Goal: Information Seeking & Learning: Learn about a topic

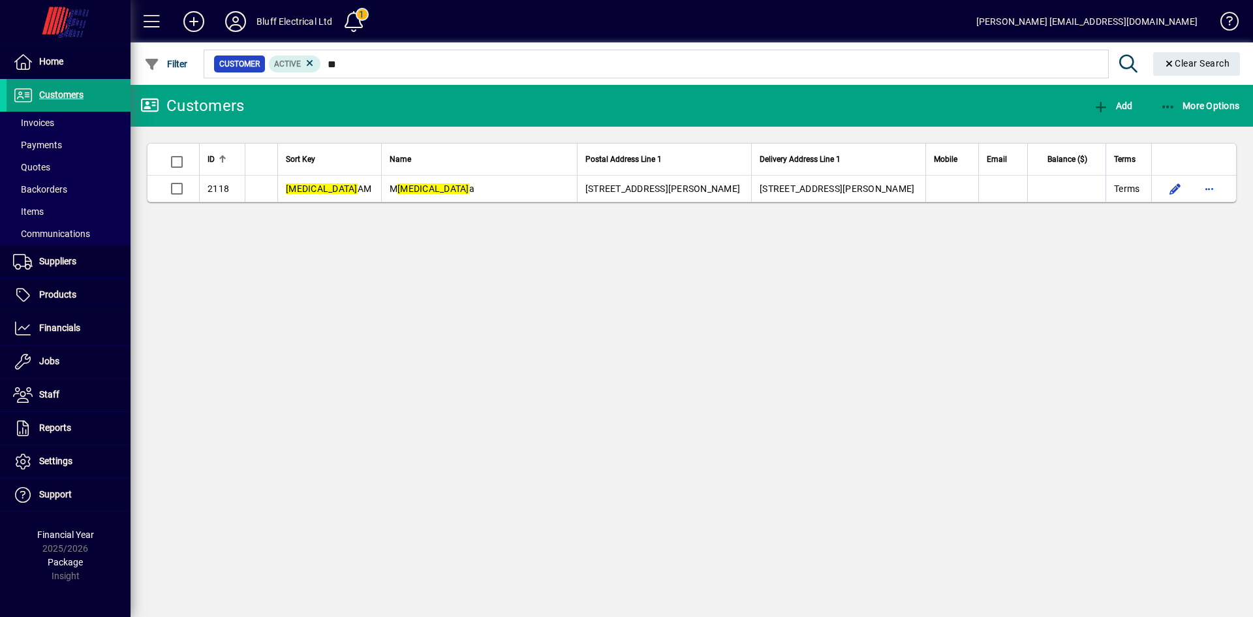
type input "*"
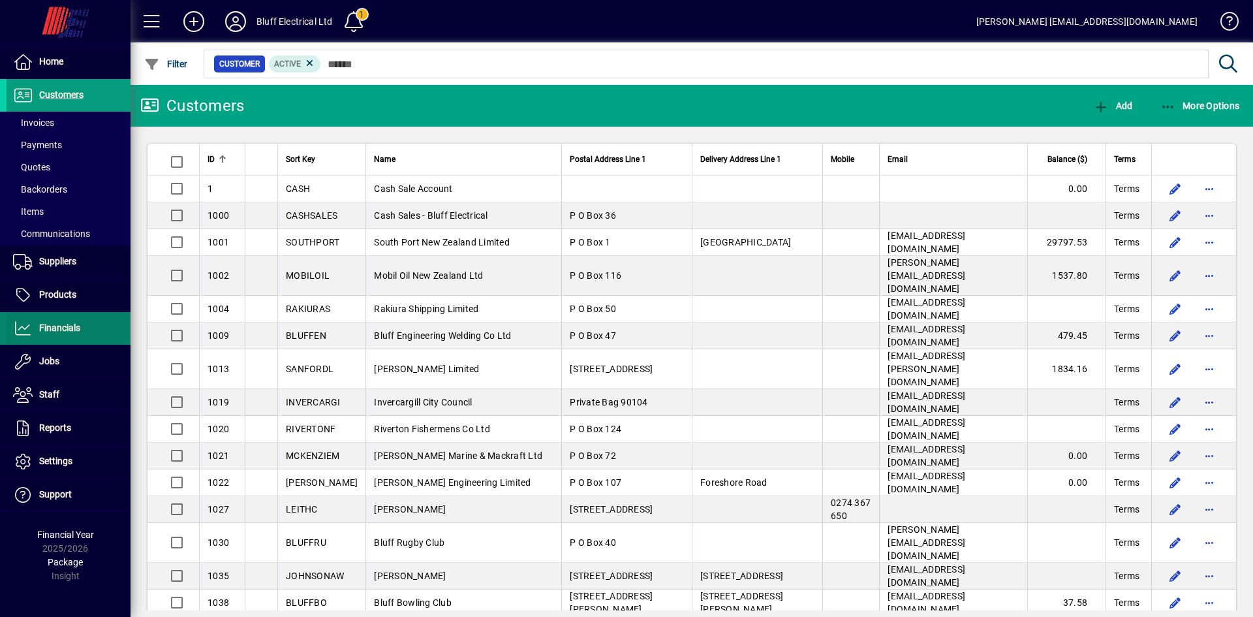
click at [65, 328] on span "Financials" at bounding box center [59, 327] width 41 height 10
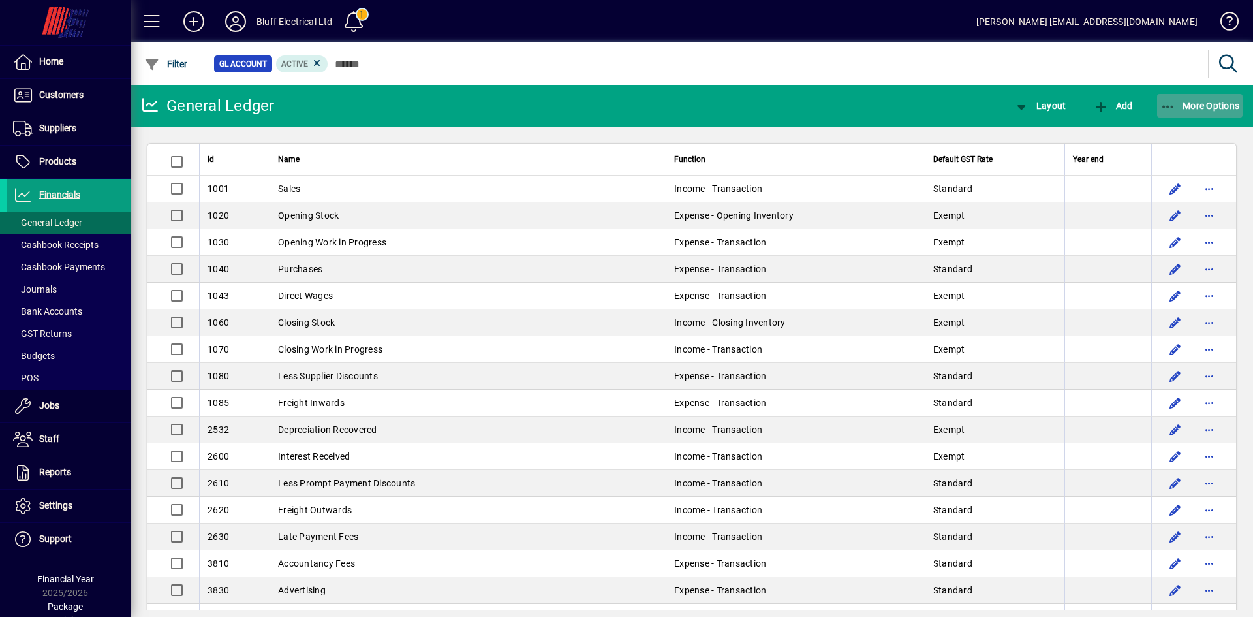
click at [1171, 104] on icon "button" at bounding box center [1169, 107] width 16 height 13
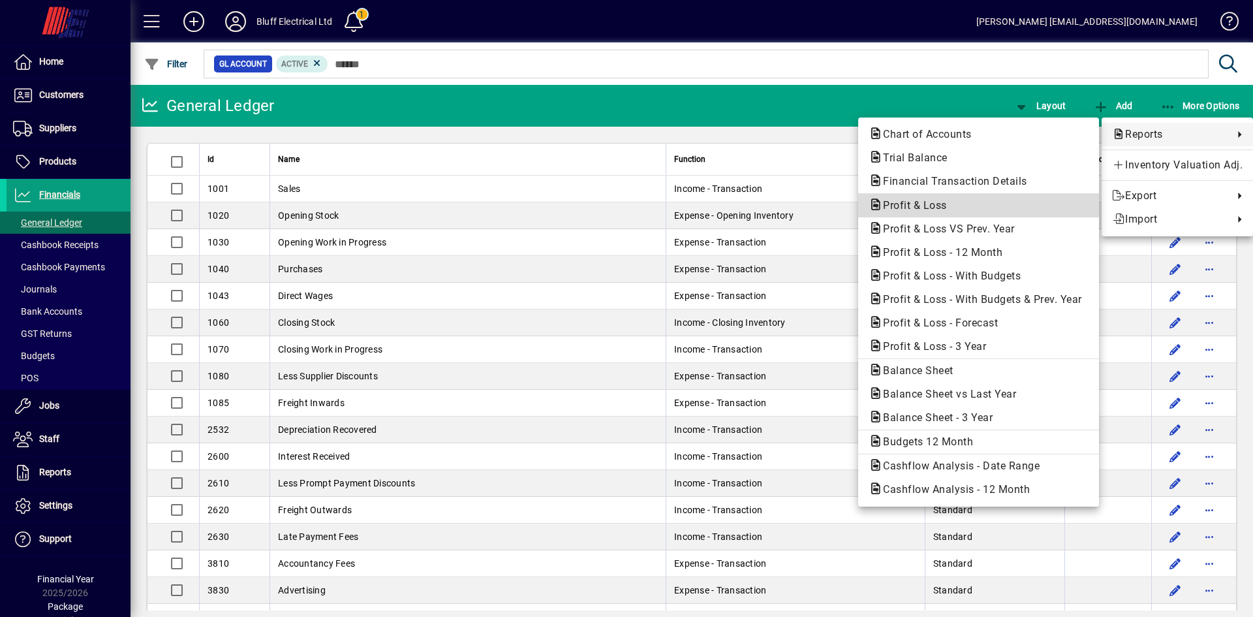
click at [907, 207] on span "Profit & Loss" at bounding box center [911, 205] width 85 height 12
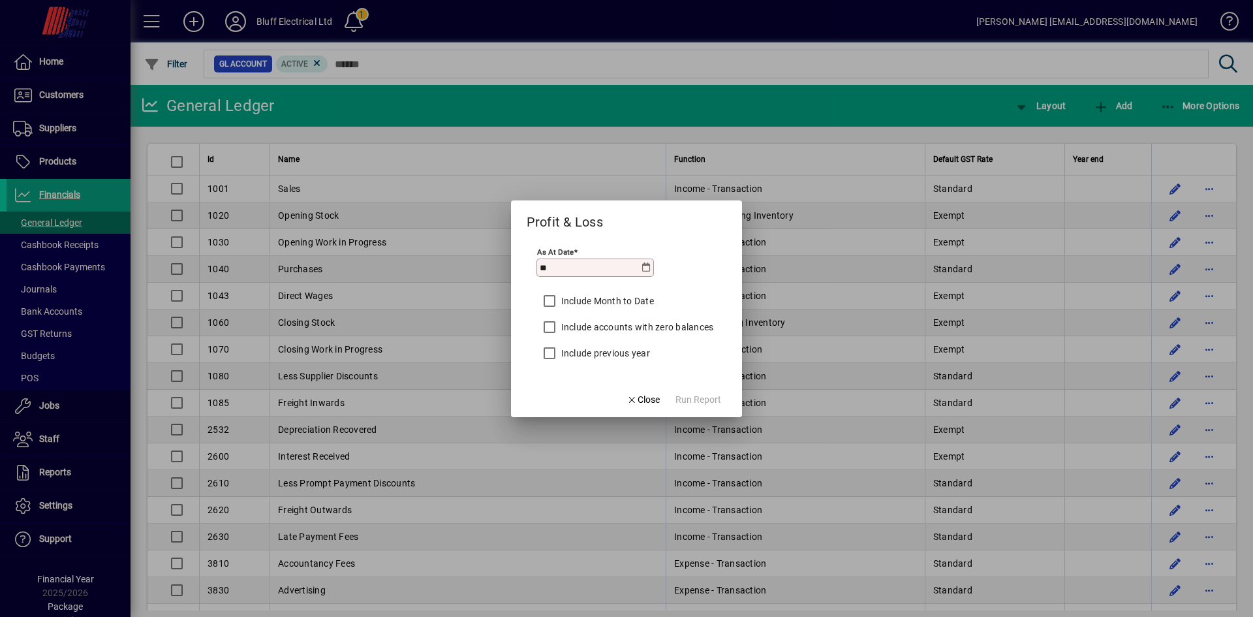
type input "*"
type input "**********"
click at [698, 394] on span "Run Report" at bounding box center [699, 400] width 46 height 14
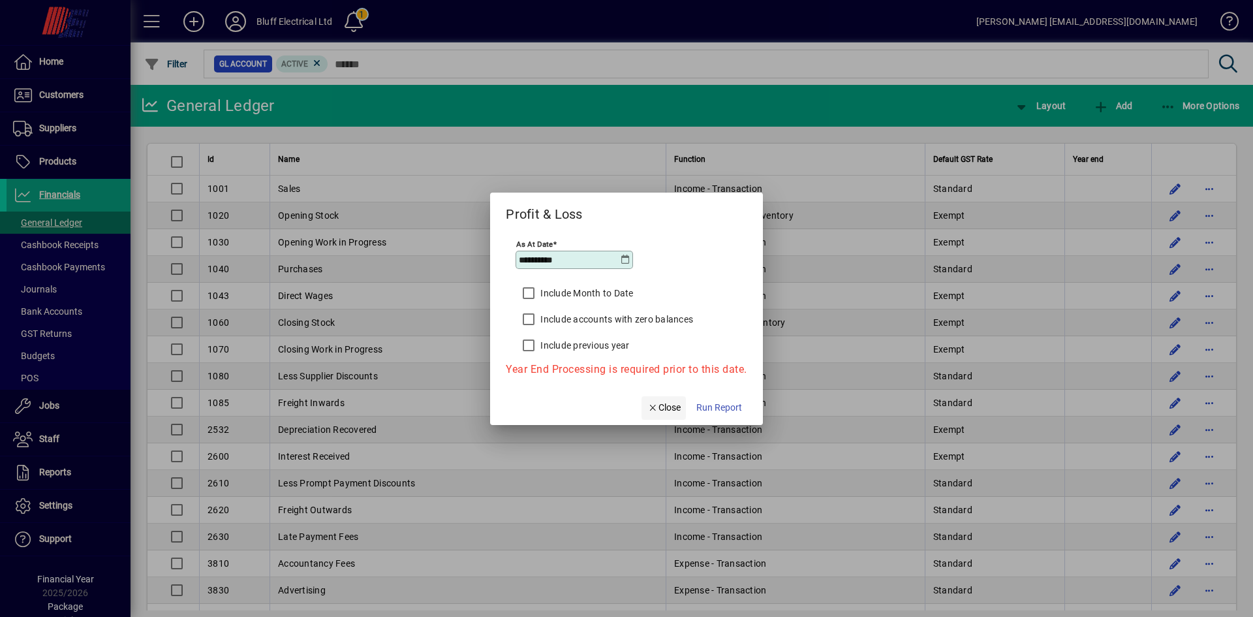
click at [671, 407] on span "Close" at bounding box center [664, 408] width 34 height 14
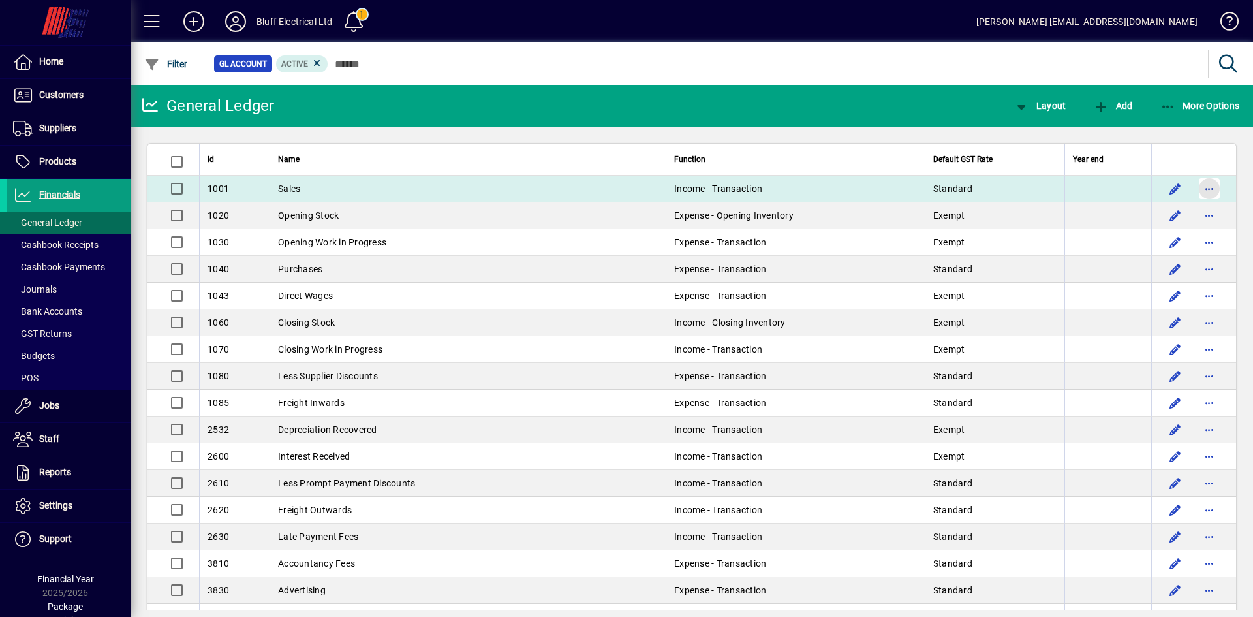
click at [1202, 196] on span "button" at bounding box center [1209, 188] width 31 height 31
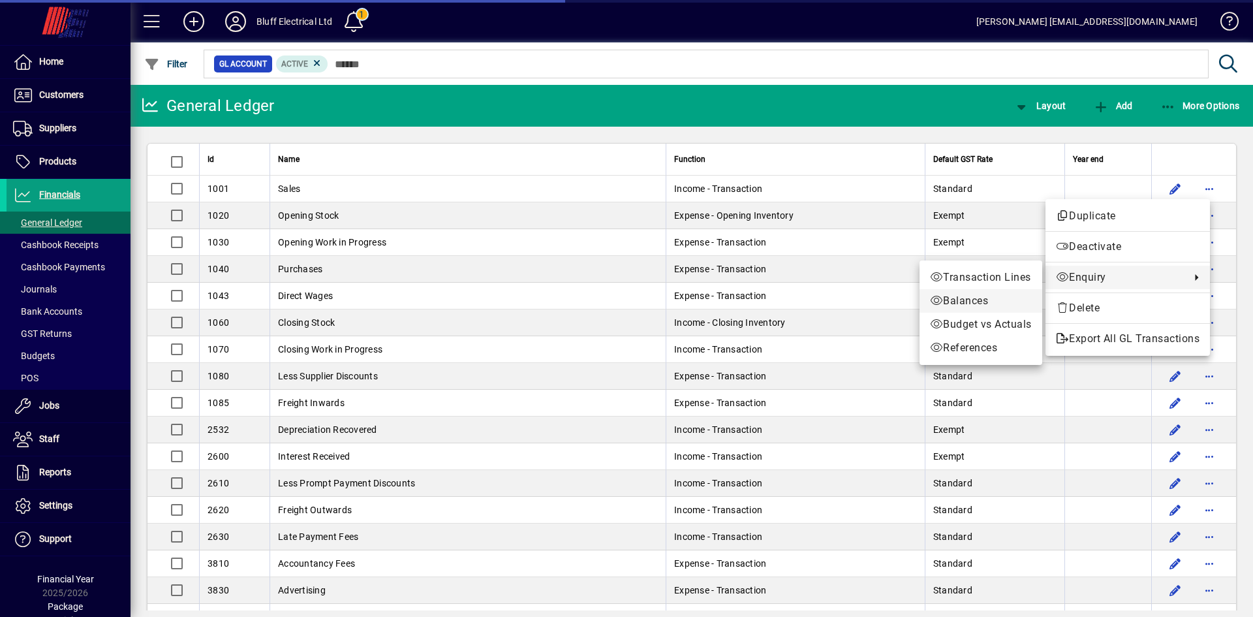
click at [973, 302] on span "Balances" at bounding box center [981, 301] width 102 height 16
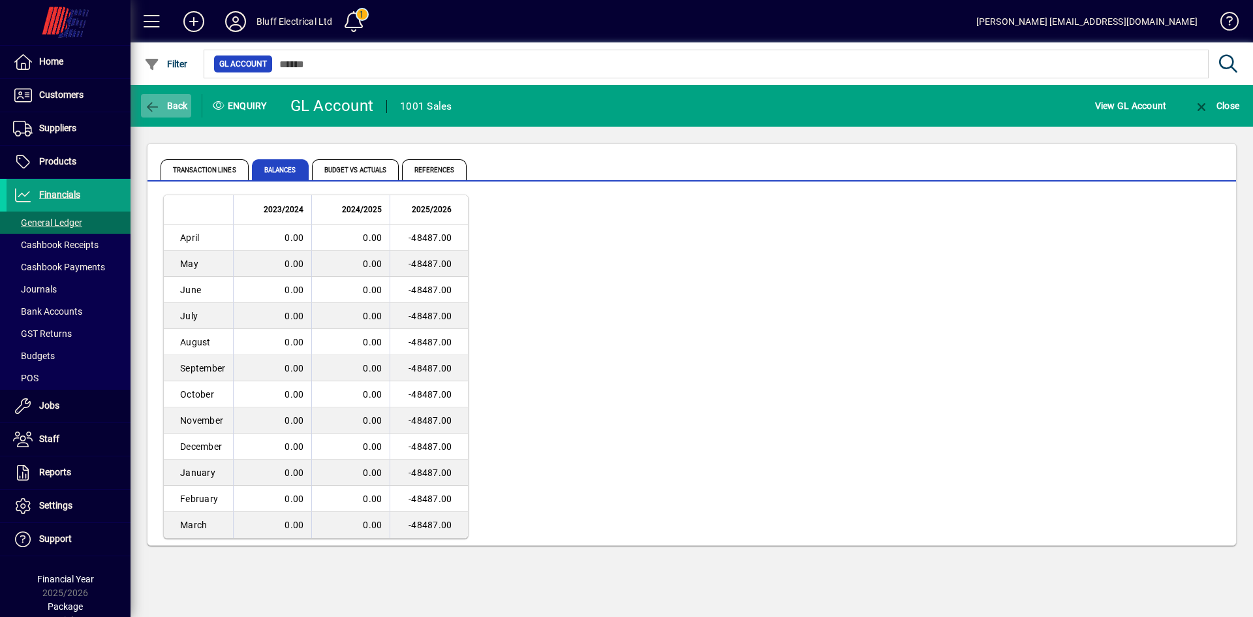
click at [181, 104] on span "Back" at bounding box center [166, 106] width 44 height 10
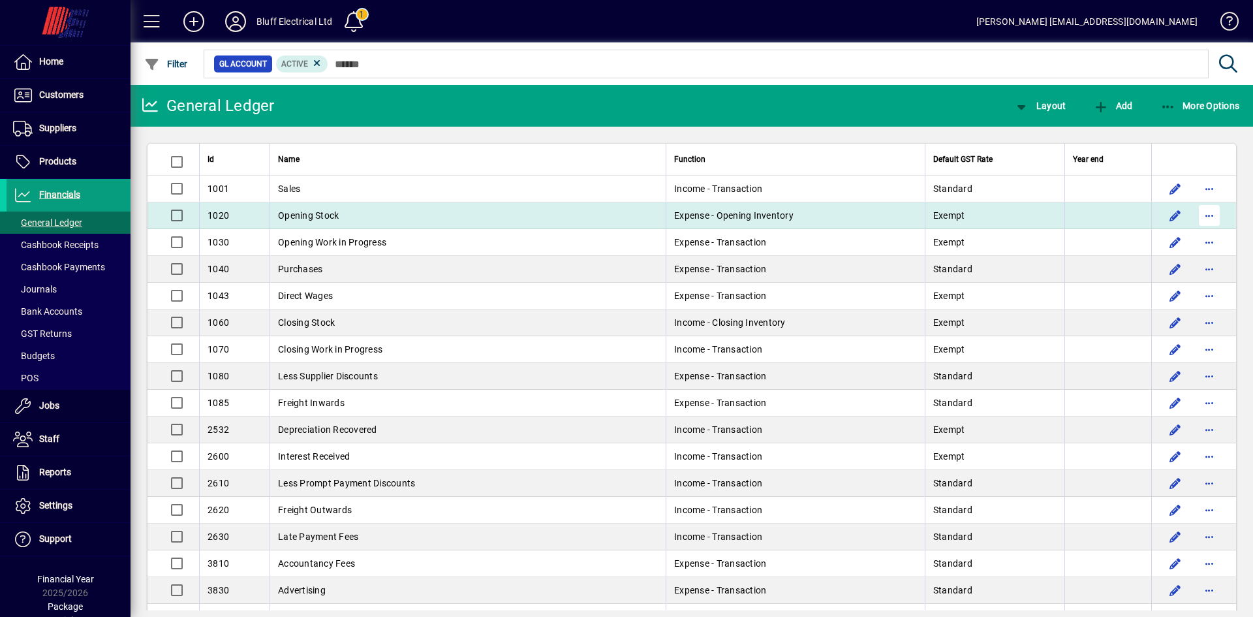
click at [1204, 218] on span "button" at bounding box center [1209, 215] width 31 height 31
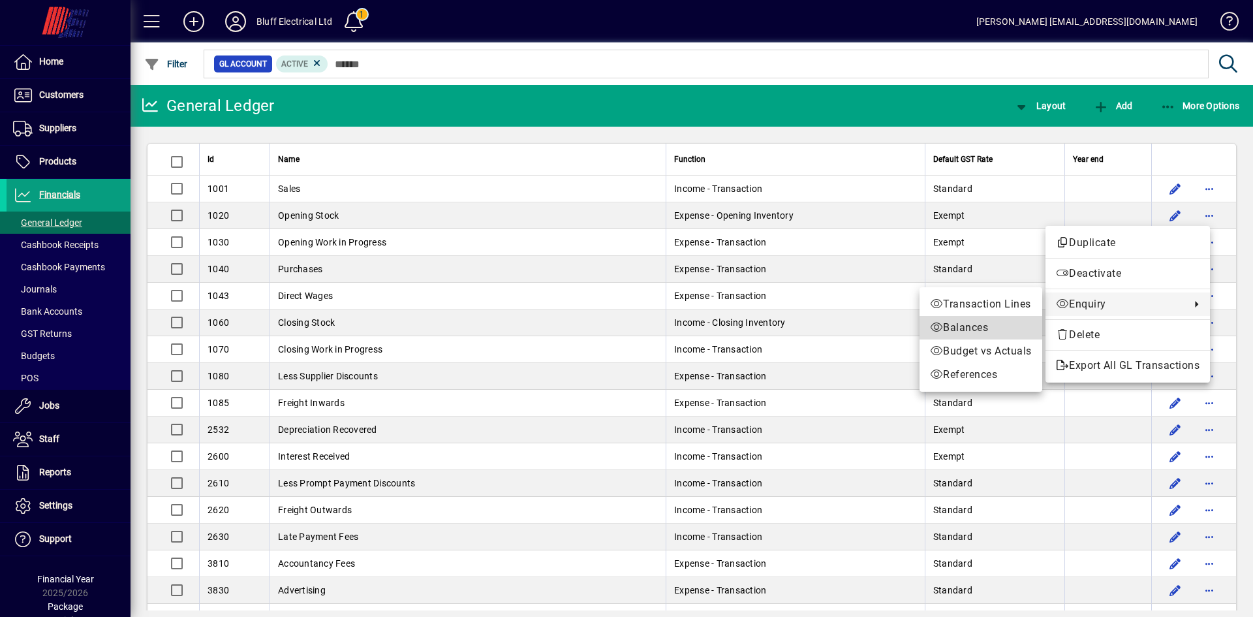
click at [977, 327] on span "Balances" at bounding box center [981, 328] width 102 height 16
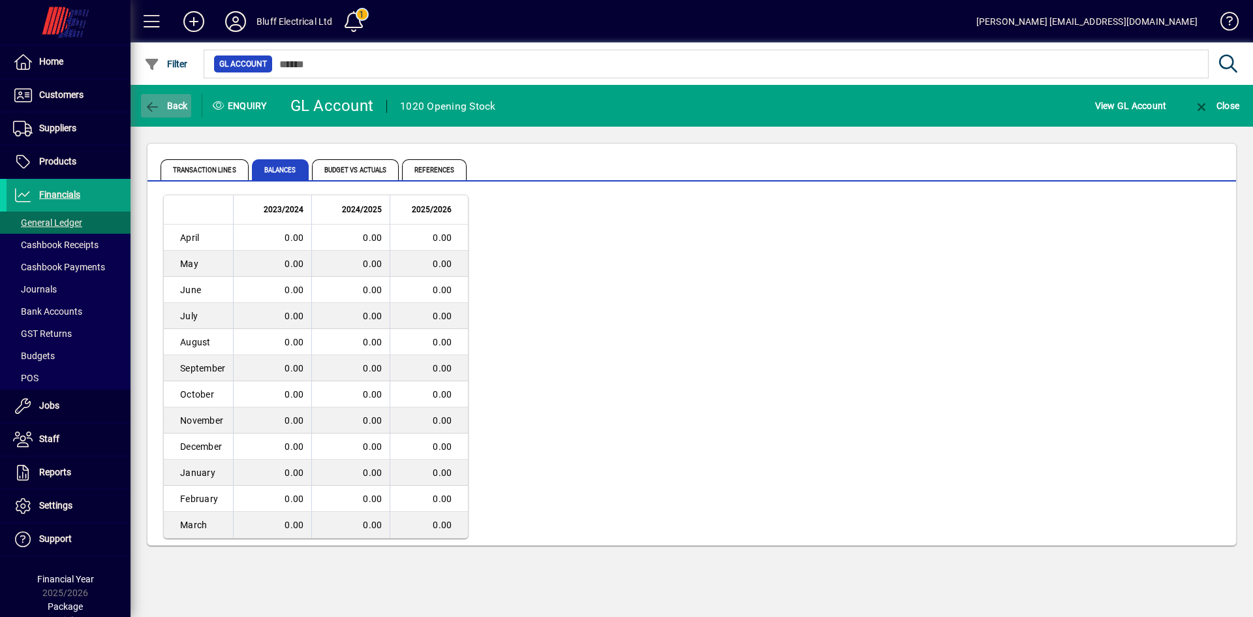
click at [183, 103] on span "Back" at bounding box center [166, 106] width 44 height 10
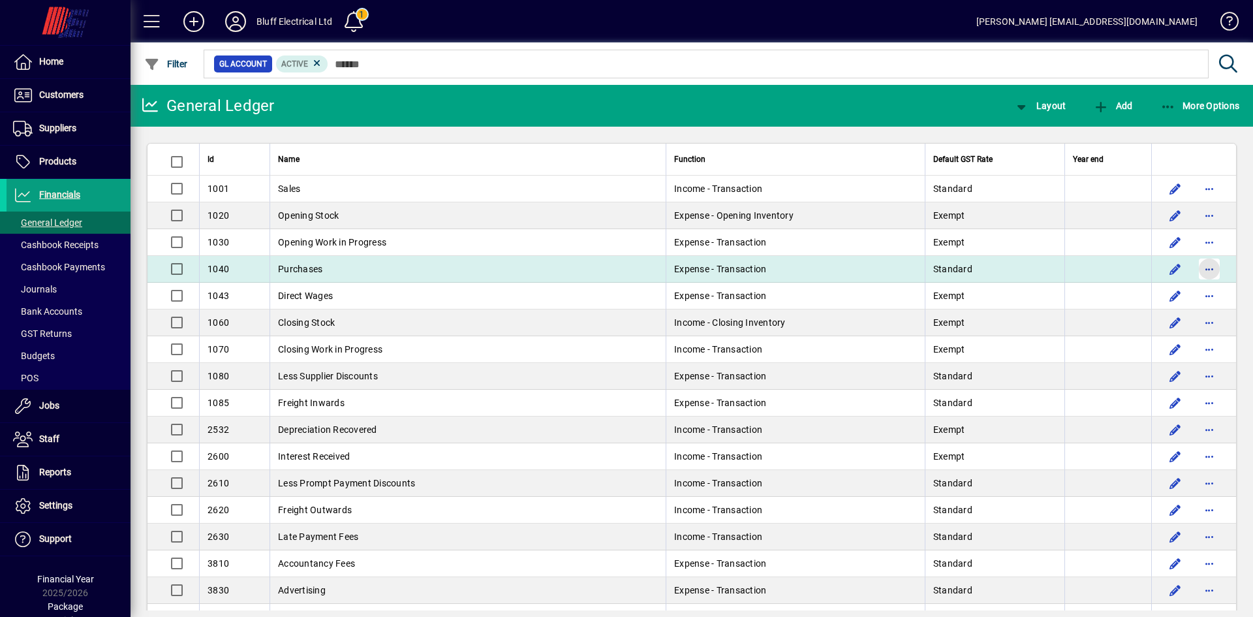
click at [1199, 270] on span "button" at bounding box center [1209, 268] width 31 height 31
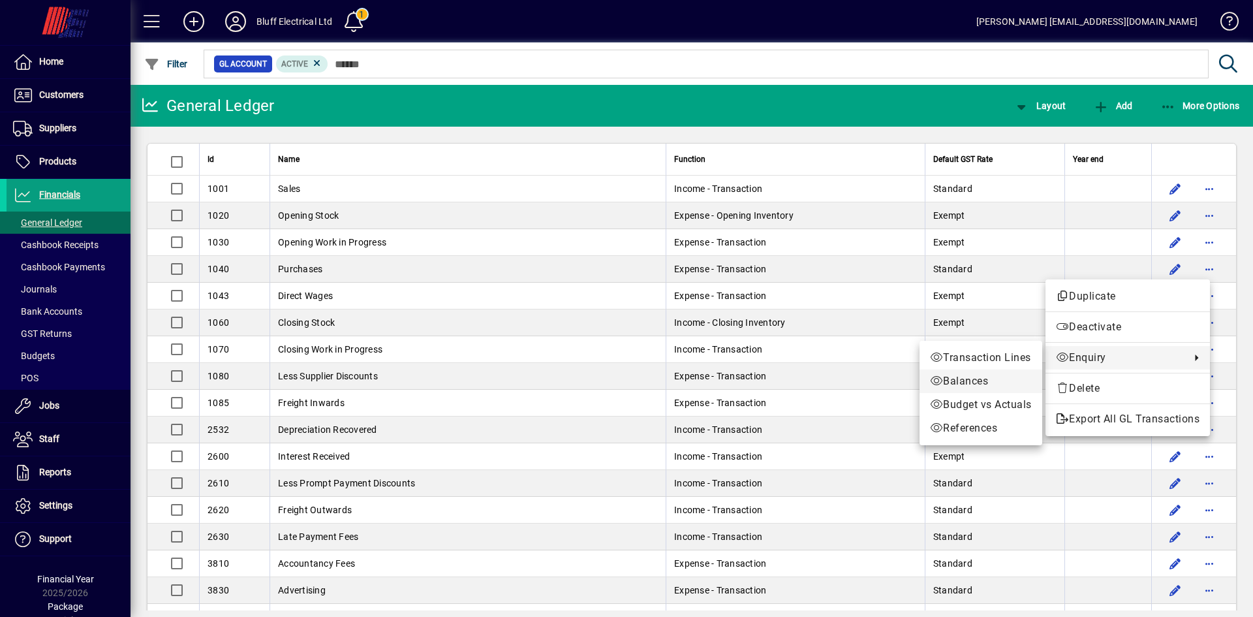
click at [971, 383] on span "Balances" at bounding box center [981, 381] width 102 height 16
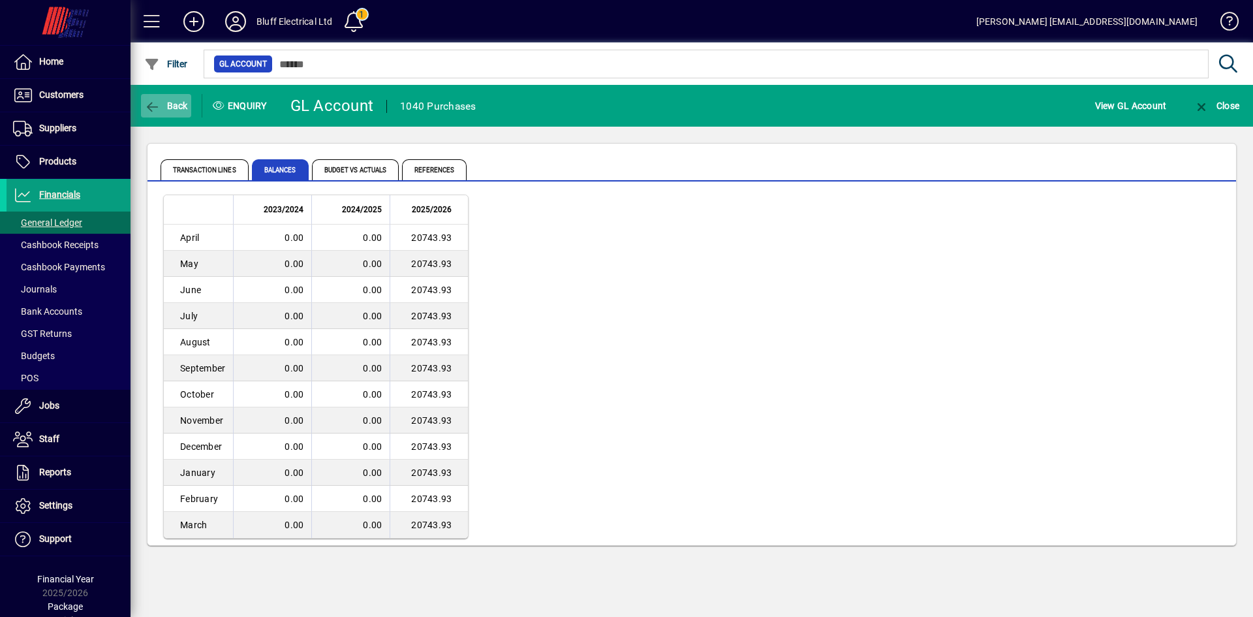
click at [166, 106] on span "Back" at bounding box center [166, 106] width 44 height 10
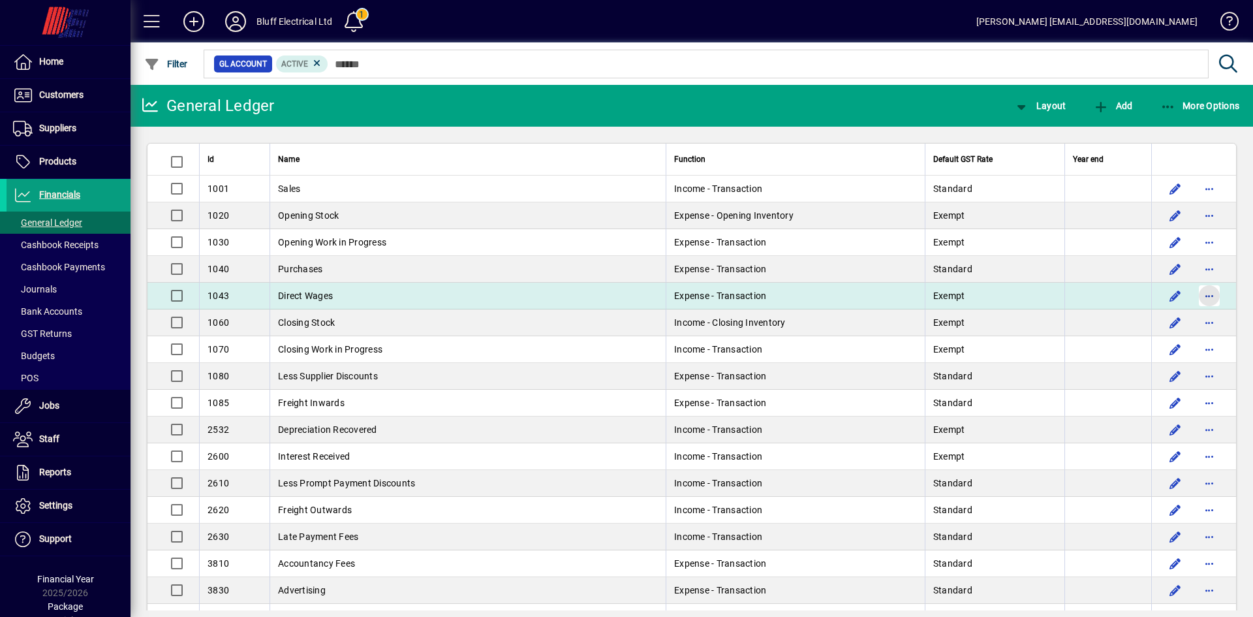
click at [1202, 294] on span "button" at bounding box center [1209, 295] width 31 height 31
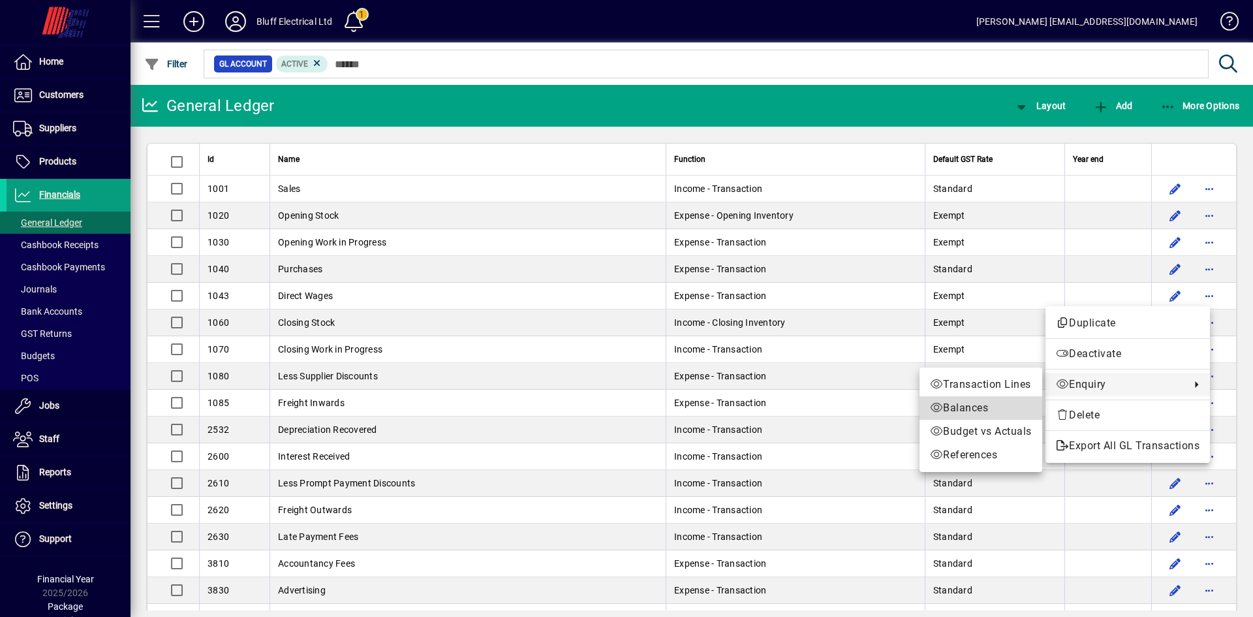
click at [964, 406] on span "Balances" at bounding box center [981, 408] width 102 height 16
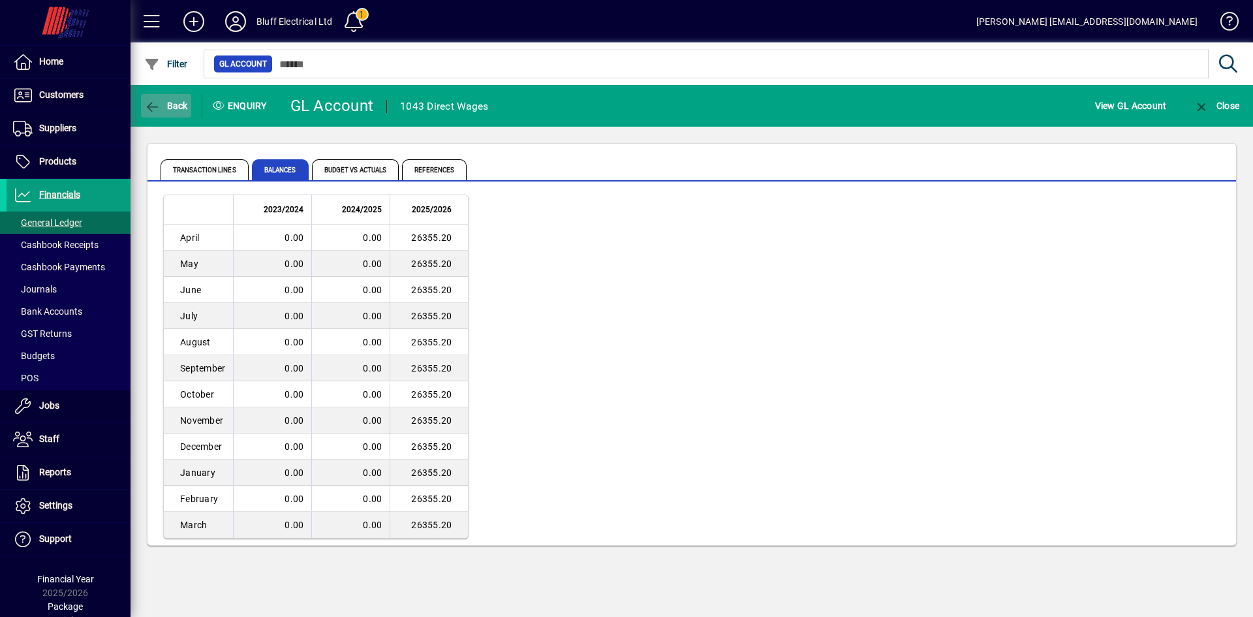
click at [174, 111] on span "button" at bounding box center [166, 105] width 50 height 31
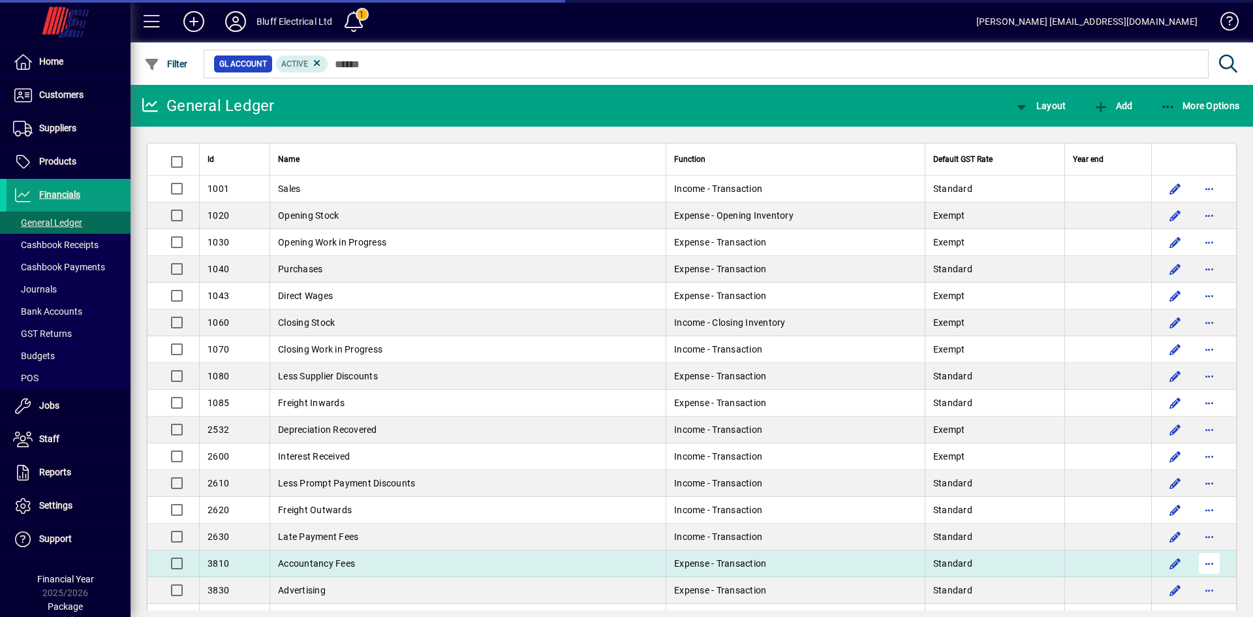
click at [1204, 565] on span "button" at bounding box center [1209, 563] width 31 height 31
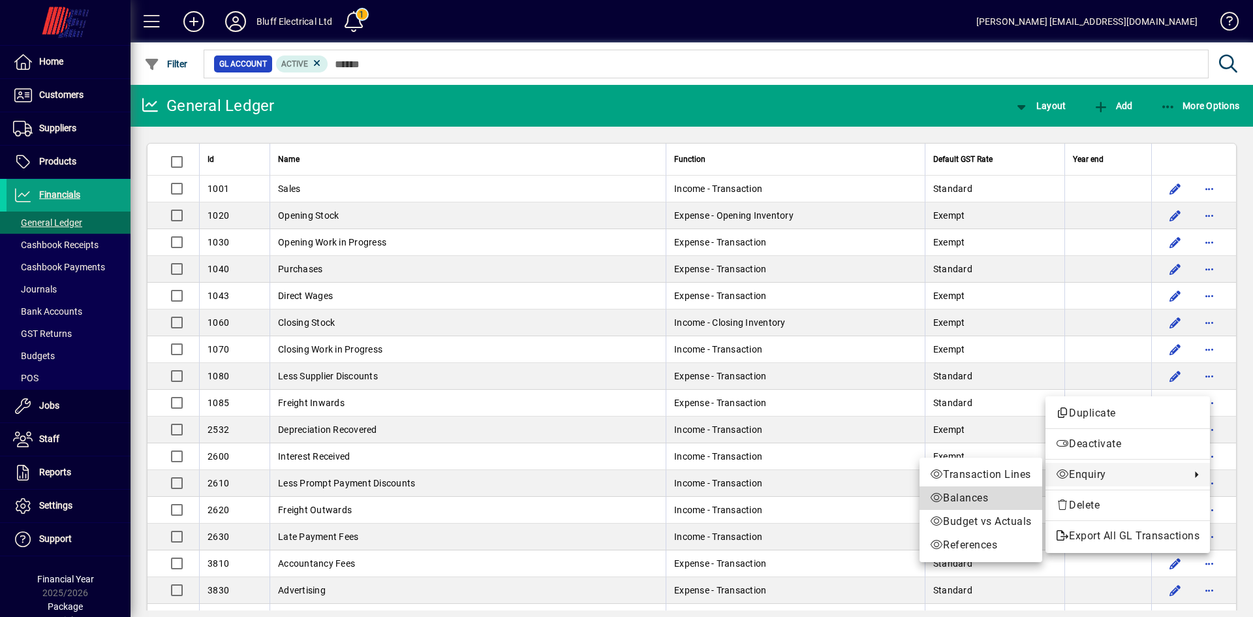
click at [961, 493] on span "Balances" at bounding box center [981, 498] width 102 height 16
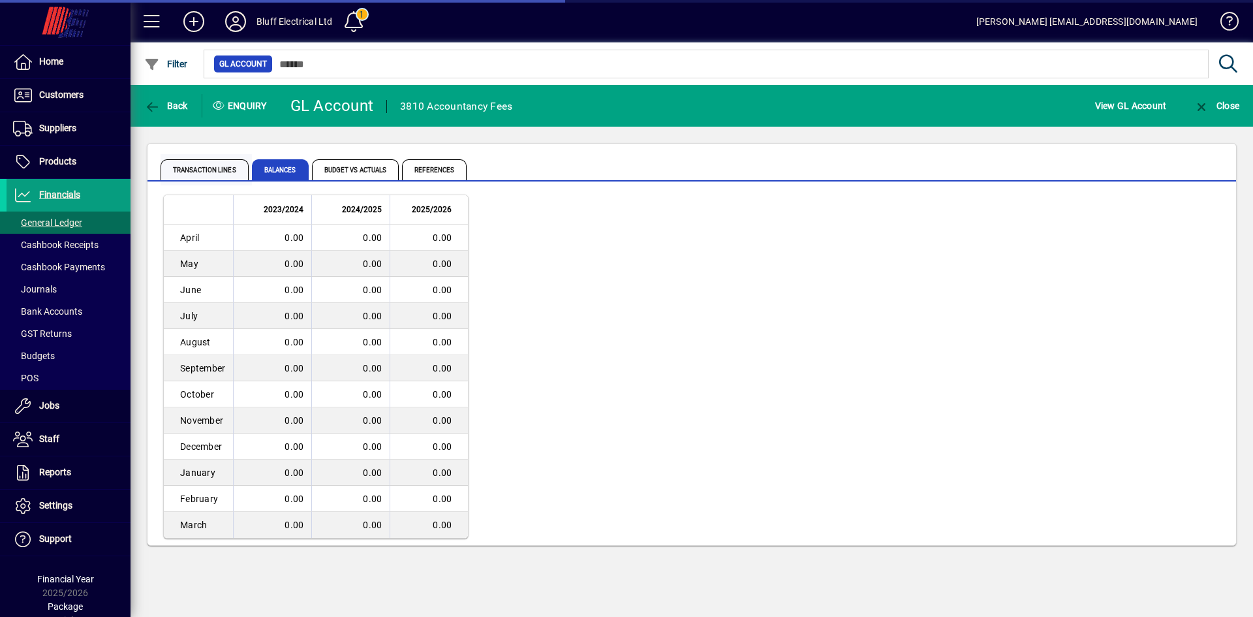
click at [213, 168] on span "Transaction lines" at bounding box center [205, 169] width 88 height 21
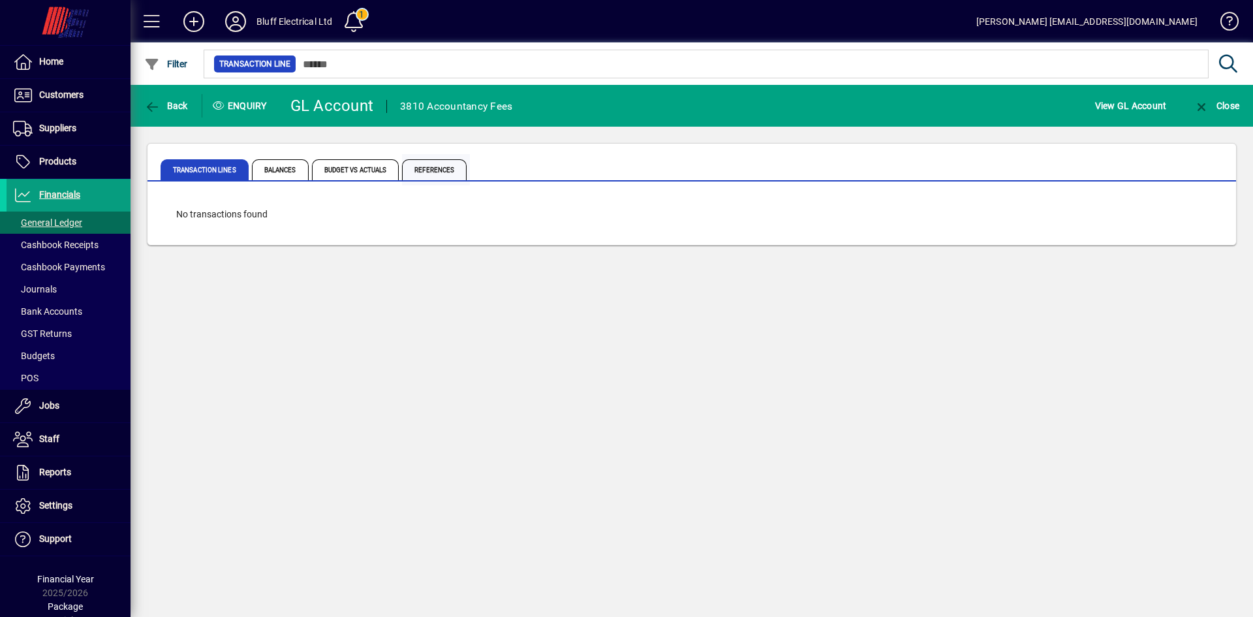
click at [451, 165] on span "References" at bounding box center [434, 169] width 65 height 21
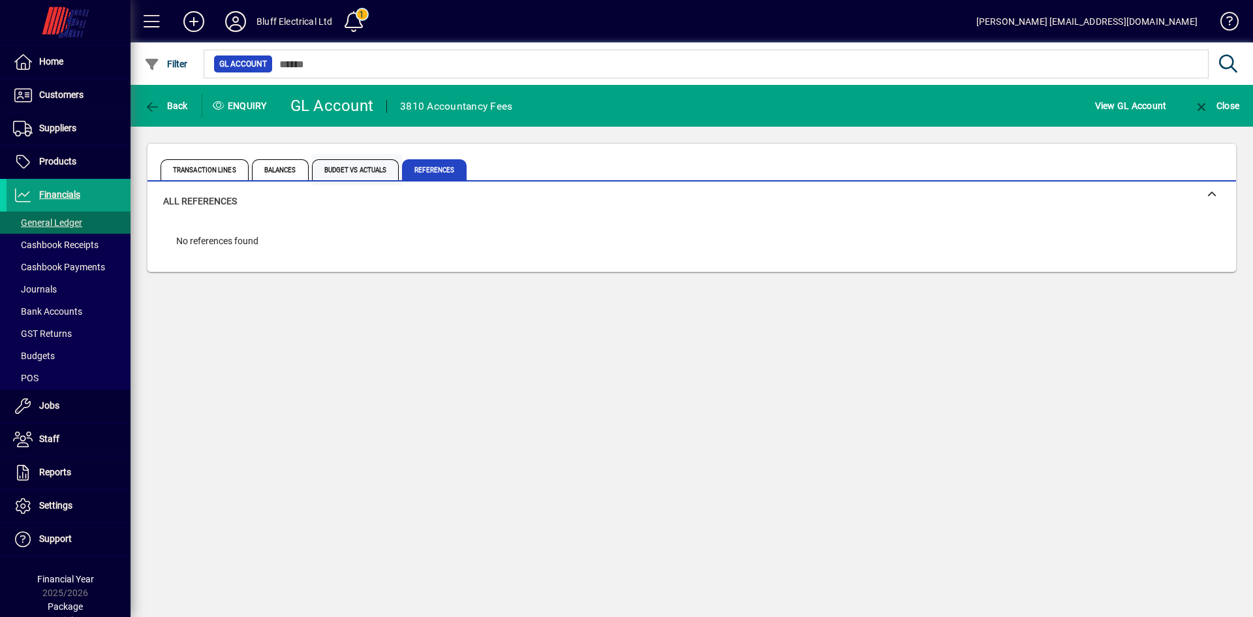
click at [369, 168] on span "Budget vs Actuals" at bounding box center [355, 169] width 87 height 21
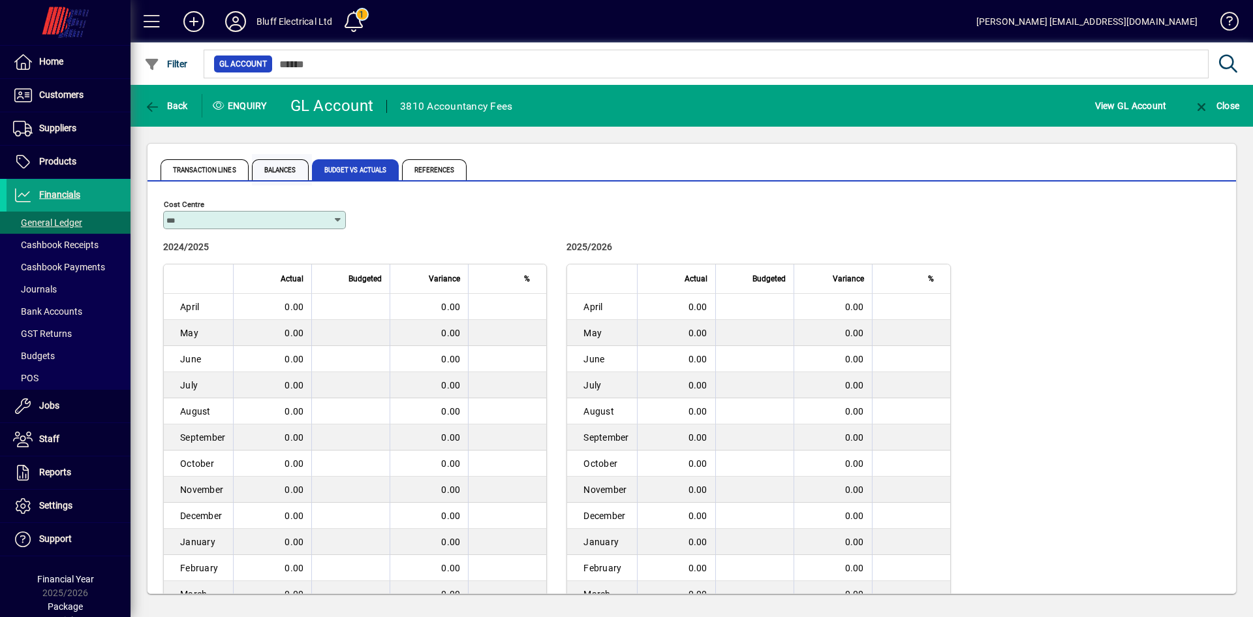
click at [298, 166] on span "Balances" at bounding box center [280, 169] width 57 height 21
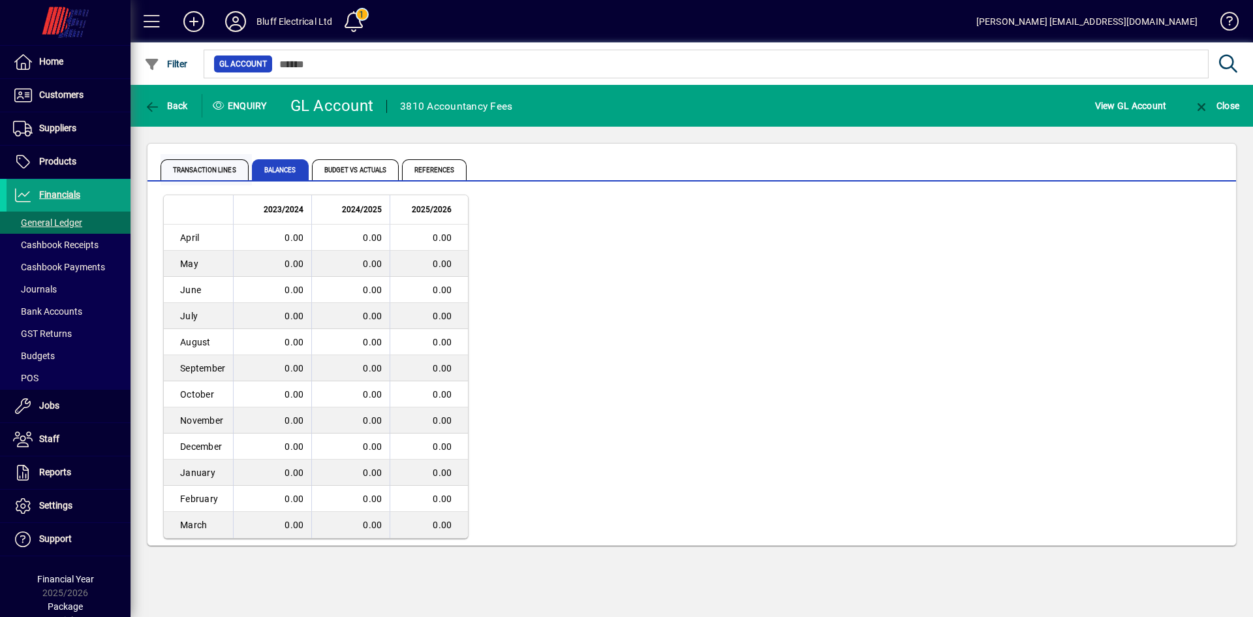
click at [217, 159] on span "Transaction lines" at bounding box center [205, 169] width 88 height 21
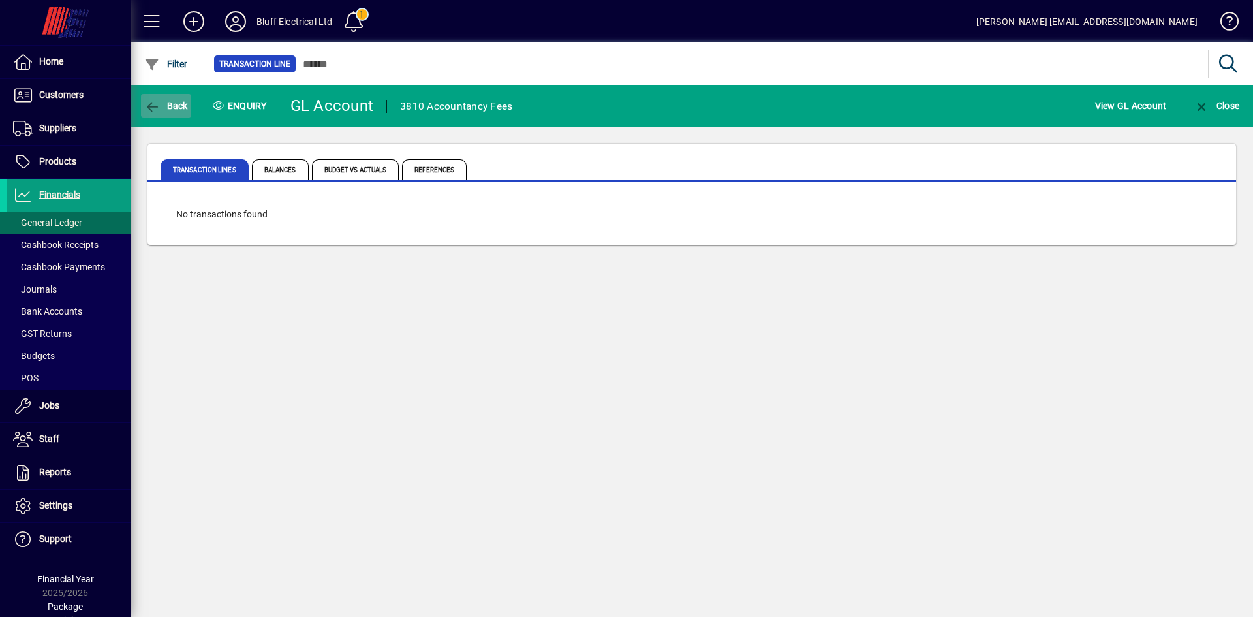
click at [172, 104] on span "Back" at bounding box center [166, 106] width 44 height 10
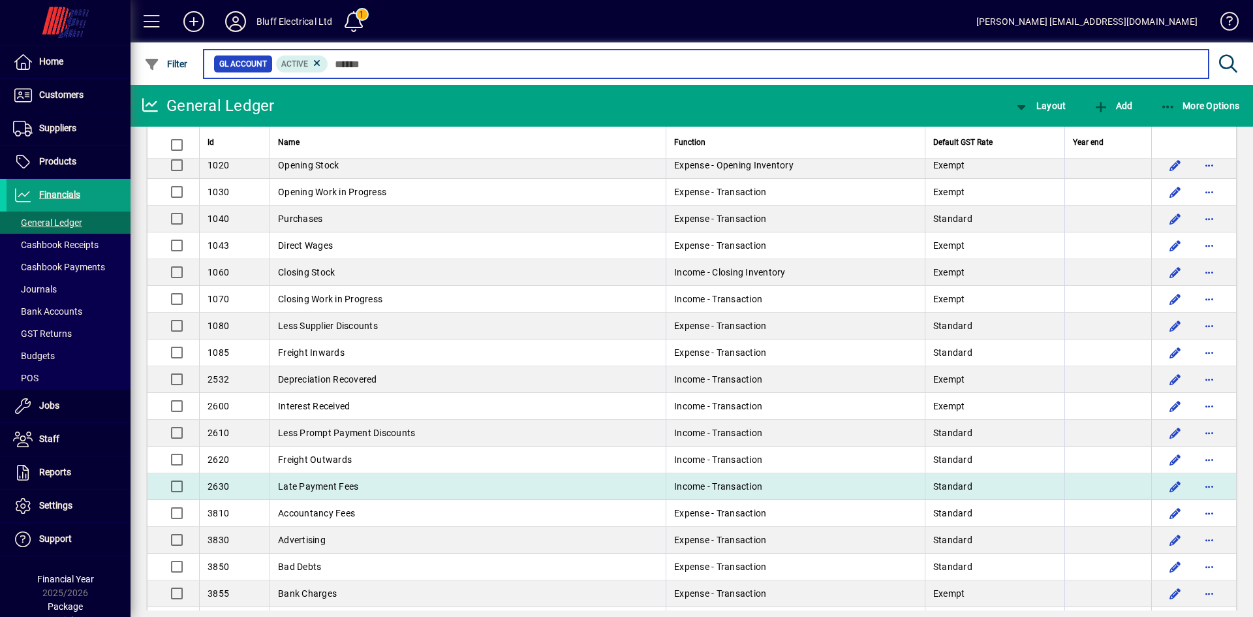
scroll to position [65, 0]
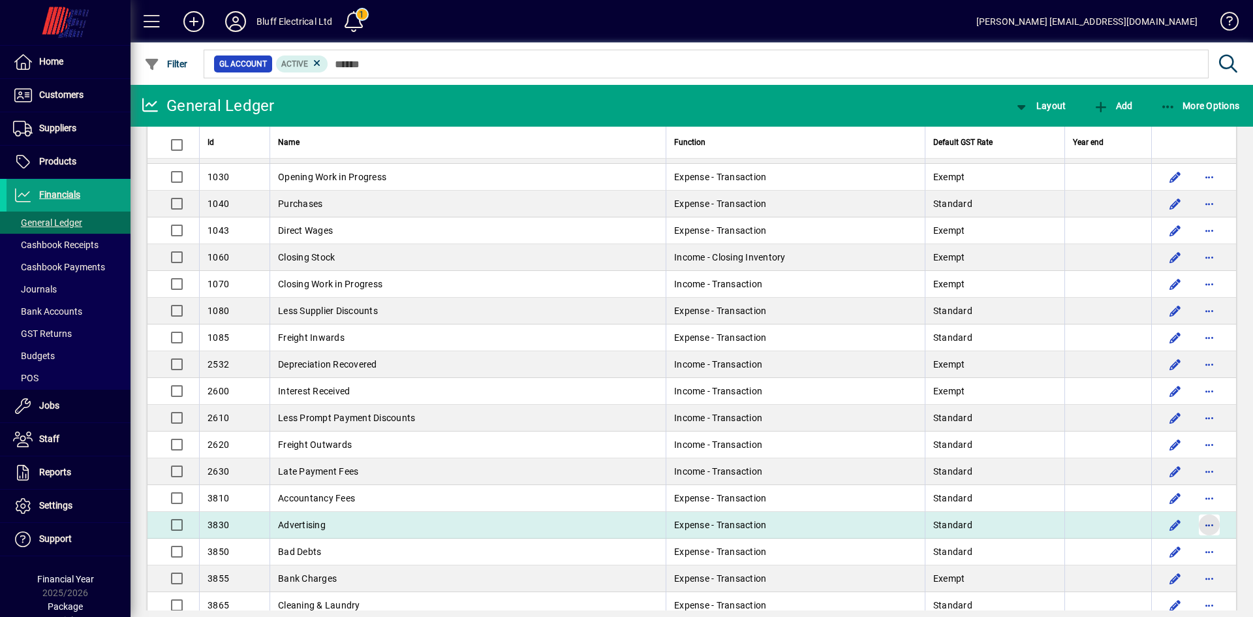
click at [1206, 526] on span "button" at bounding box center [1209, 524] width 31 height 31
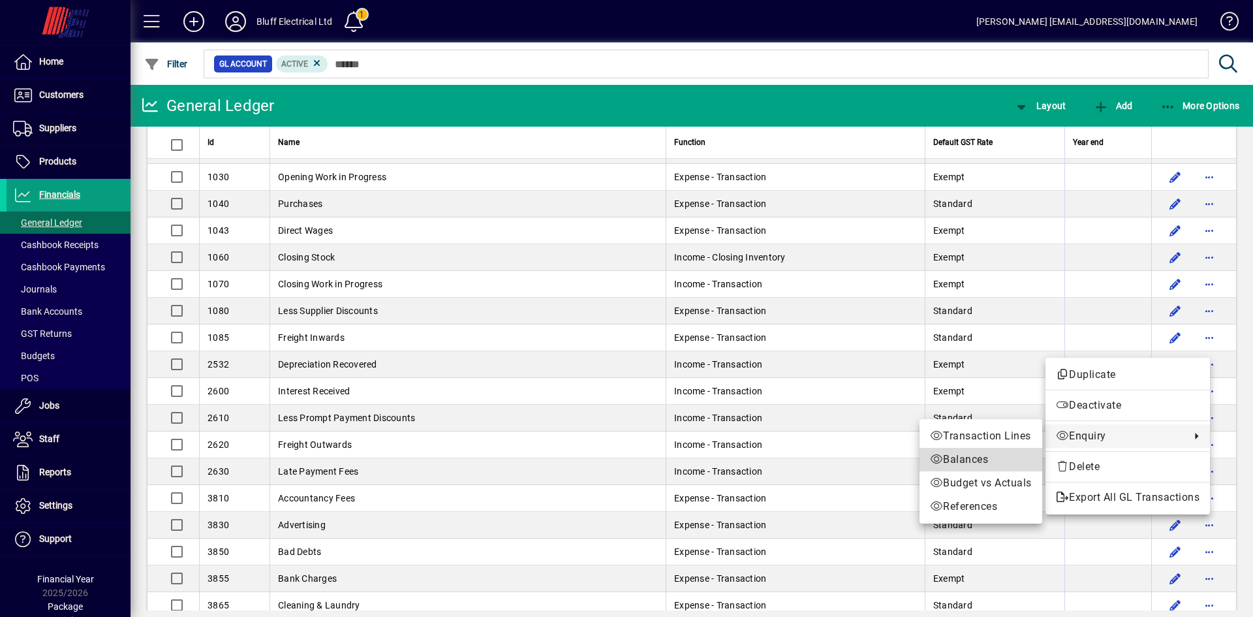
click at [977, 456] on span "Balances" at bounding box center [981, 460] width 102 height 16
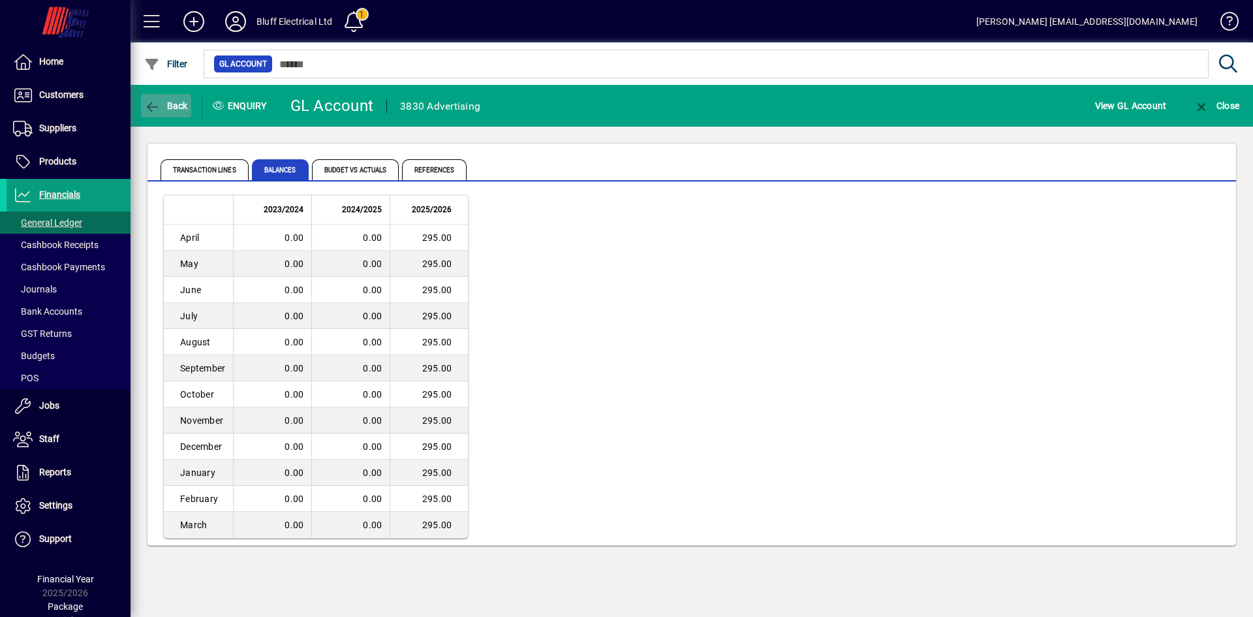
click at [161, 104] on span "Back" at bounding box center [166, 106] width 44 height 10
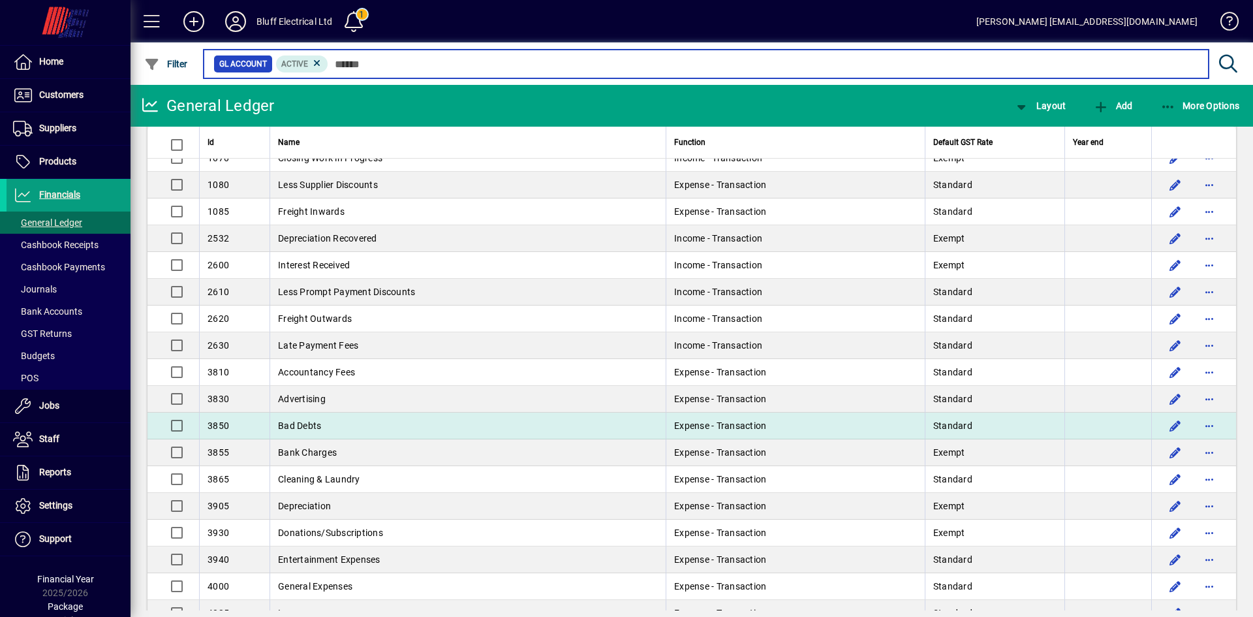
scroll to position [196, 0]
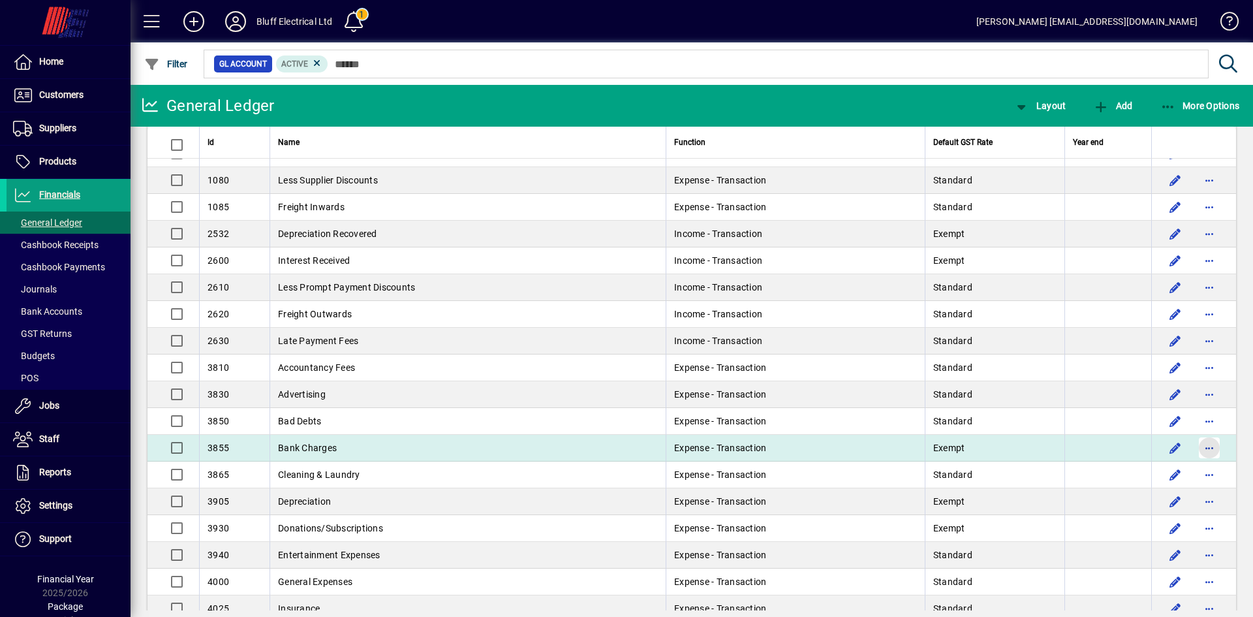
click at [1202, 448] on span "button" at bounding box center [1209, 447] width 31 height 31
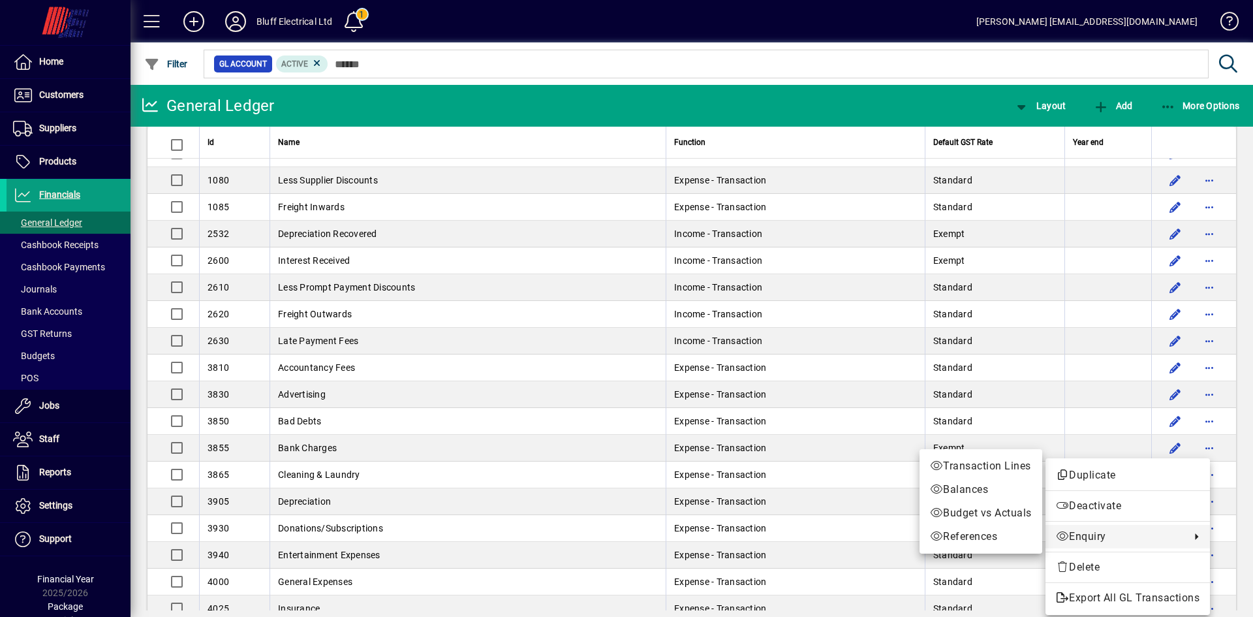
click at [1082, 531] on span "Enquiry" at bounding box center [1120, 537] width 128 height 16
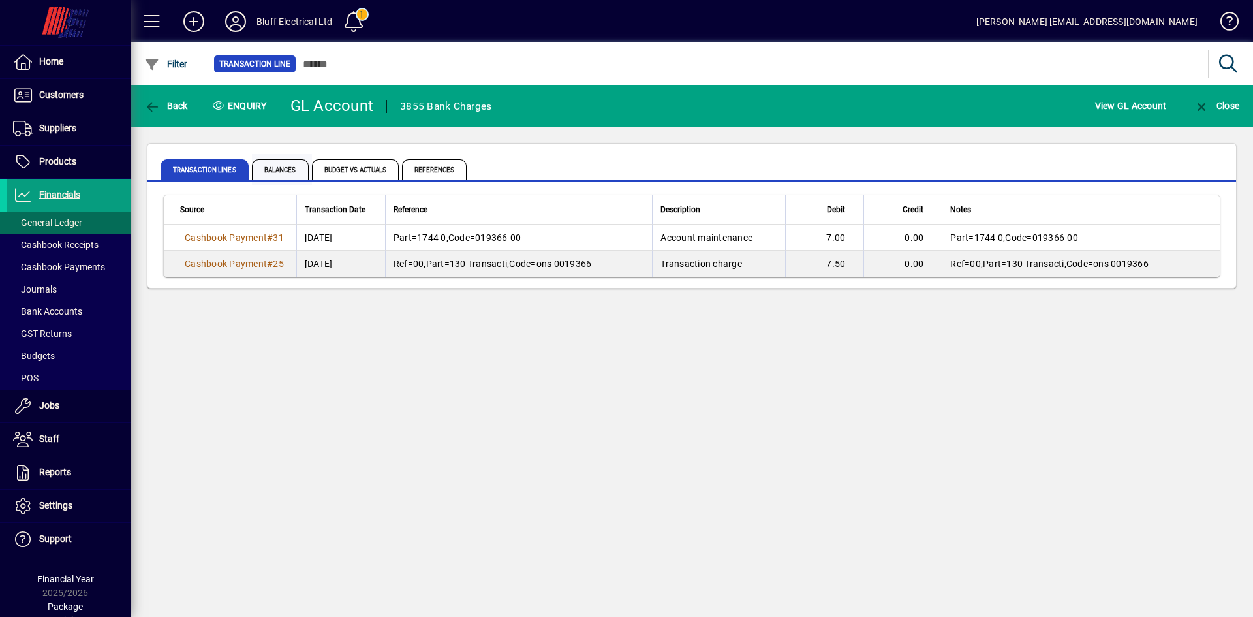
click at [281, 172] on span "Balances" at bounding box center [280, 169] width 57 height 21
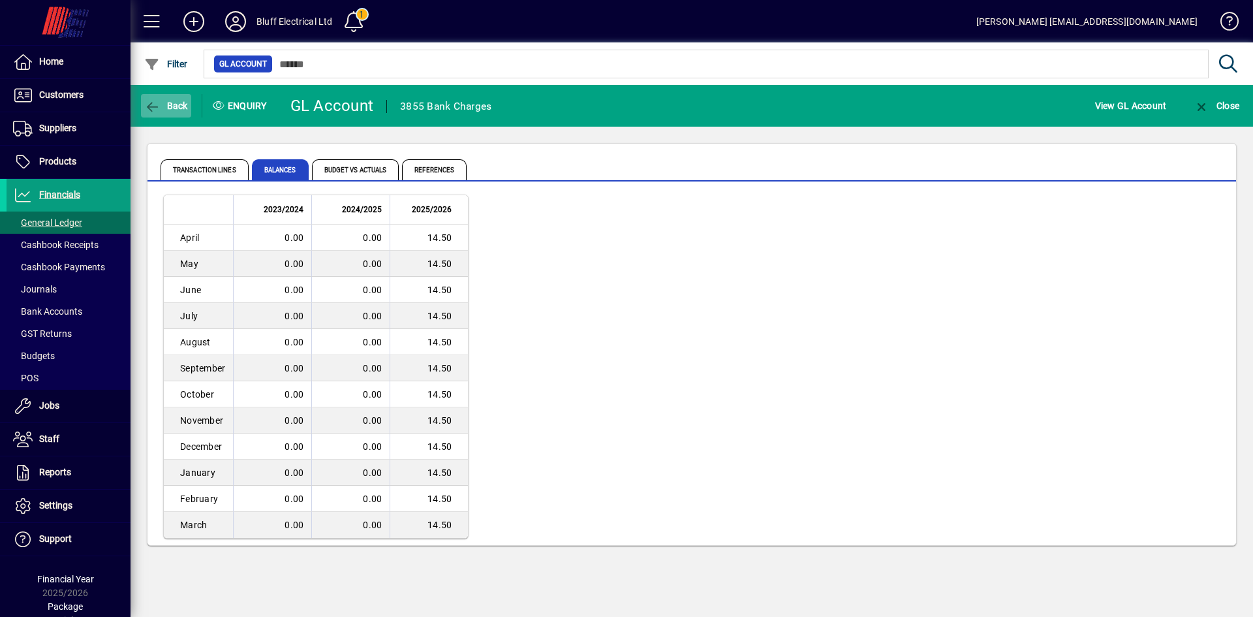
click at [172, 102] on span "Back" at bounding box center [166, 106] width 44 height 10
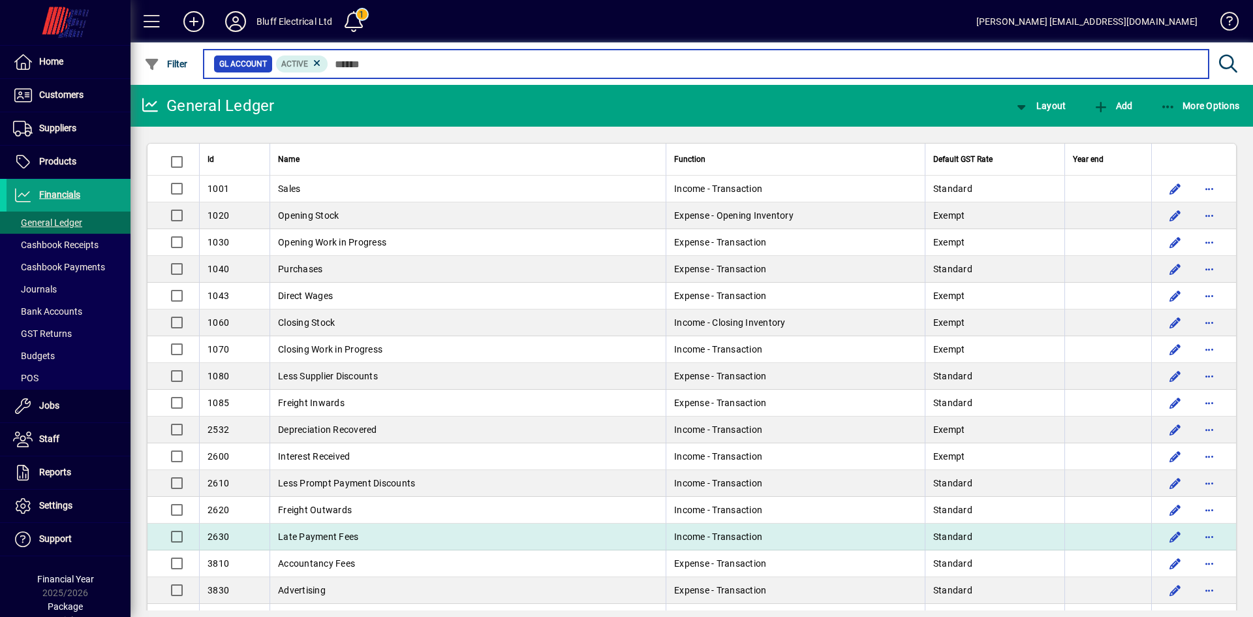
scroll to position [196, 0]
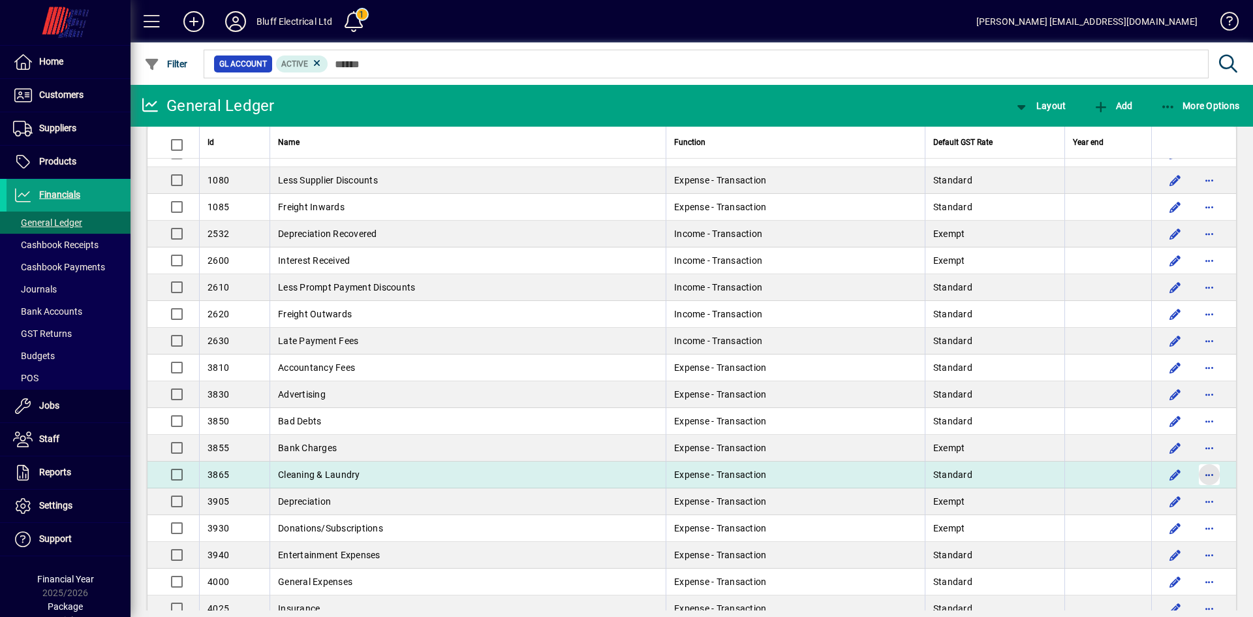
click at [1199, 472] on span "button" at bounding box center [1209, 474] width 31 height 31
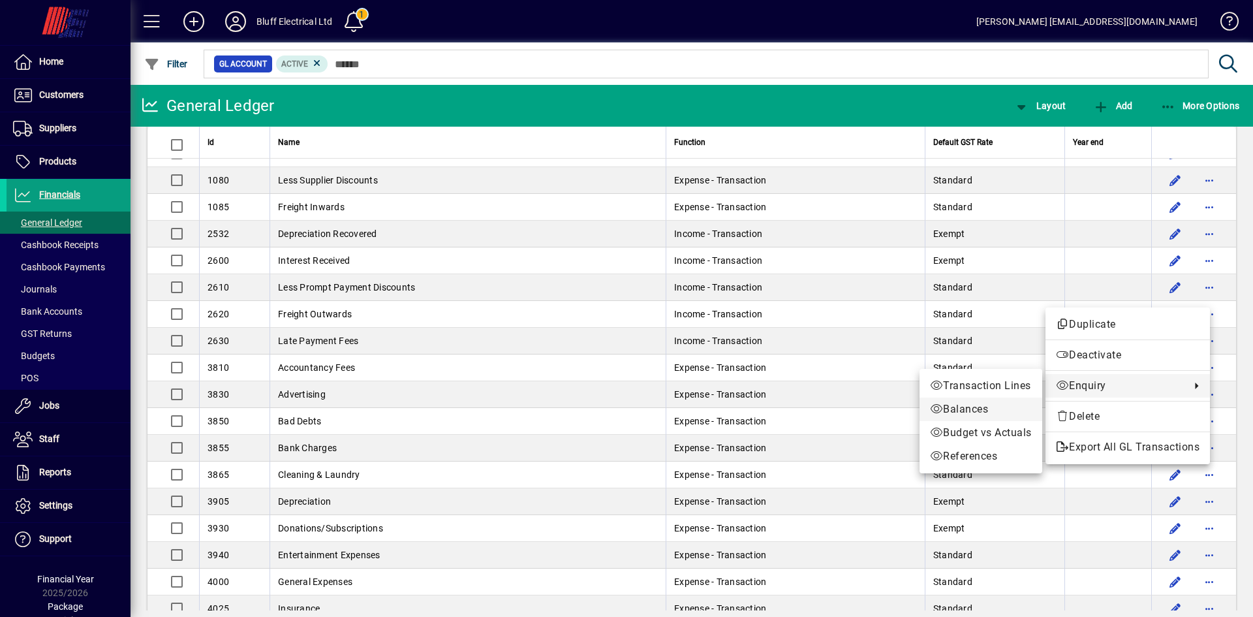
click at [958, 405] on span "Balances" at bounding box center [981, 409] width 102 height 16
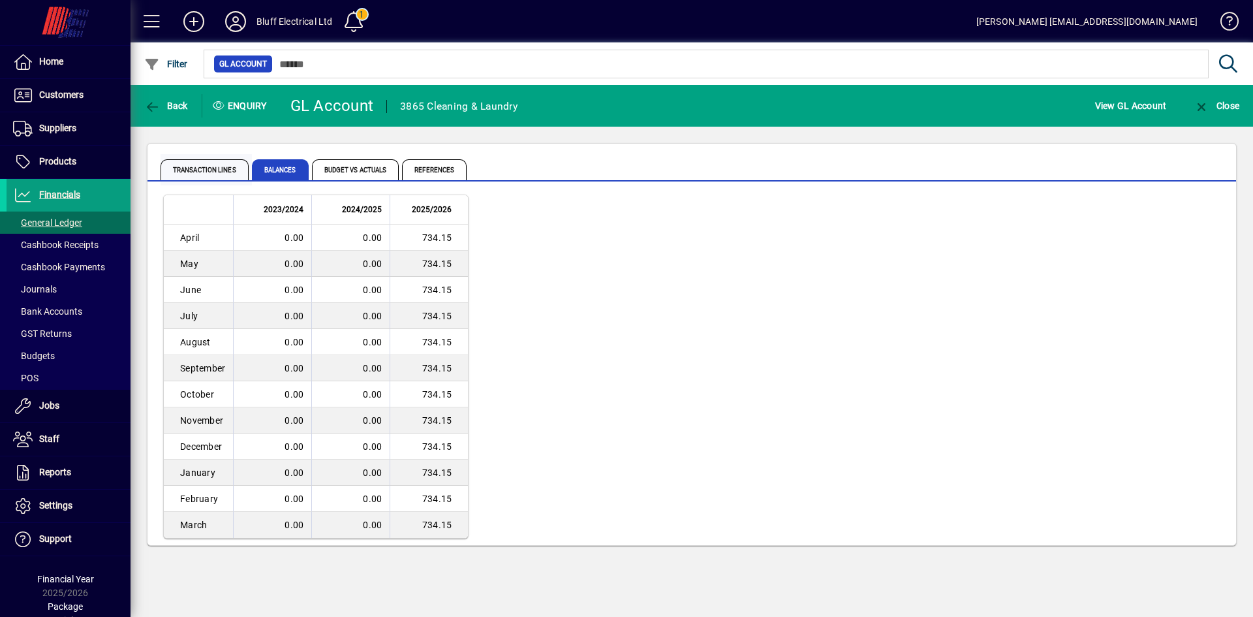
click at [193, 168] on span "Transaction lines" at bounding box center [205, 169] width 88 height 21
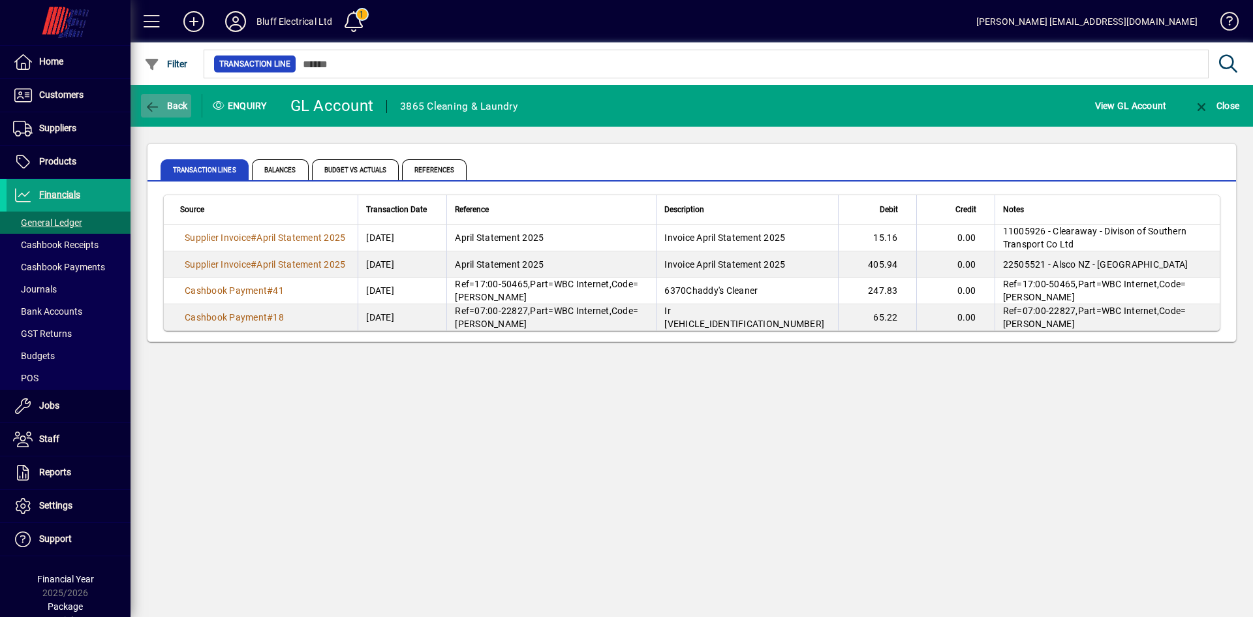
click at [164, 104] on span "Back" at bounding box center [166, 106] width 44 height 10
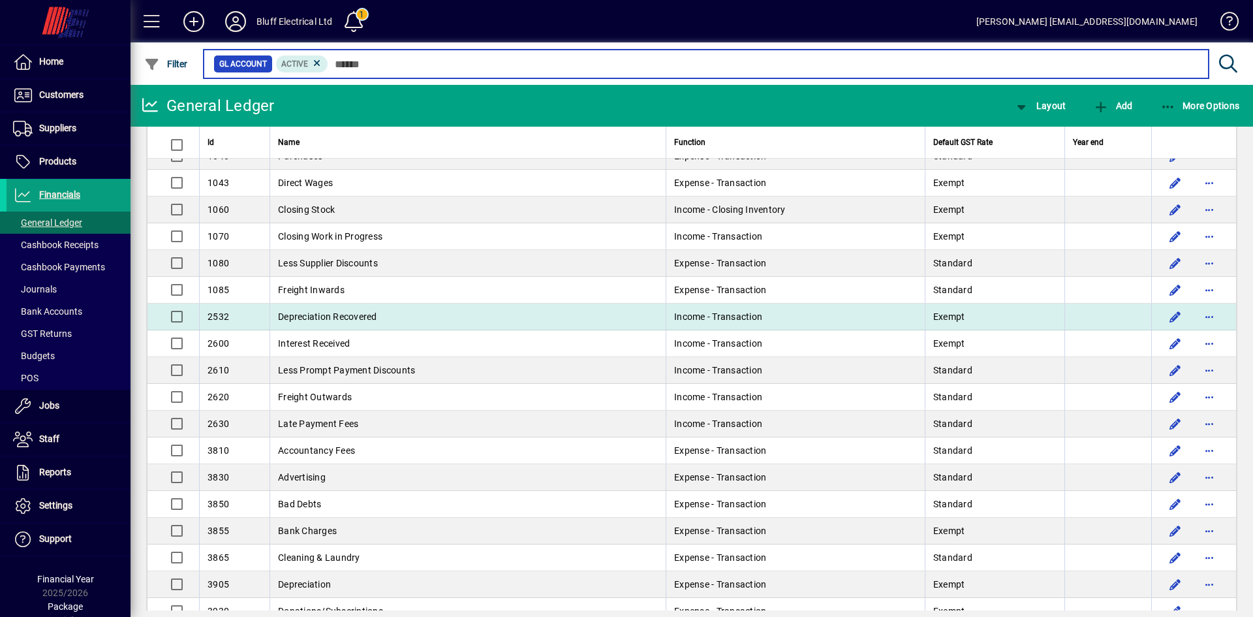
scroll to position [196, 0]
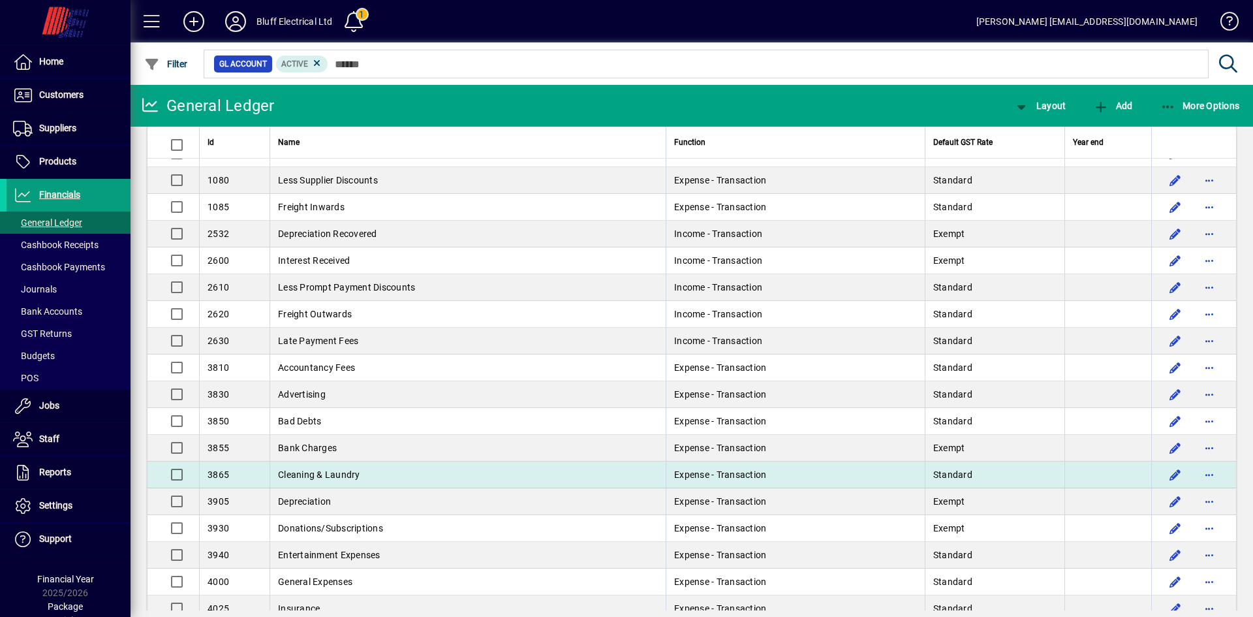
click at [495, 470] on td "Cleaning & Laundry" at bounding box center [468, 475] width 396 height 27
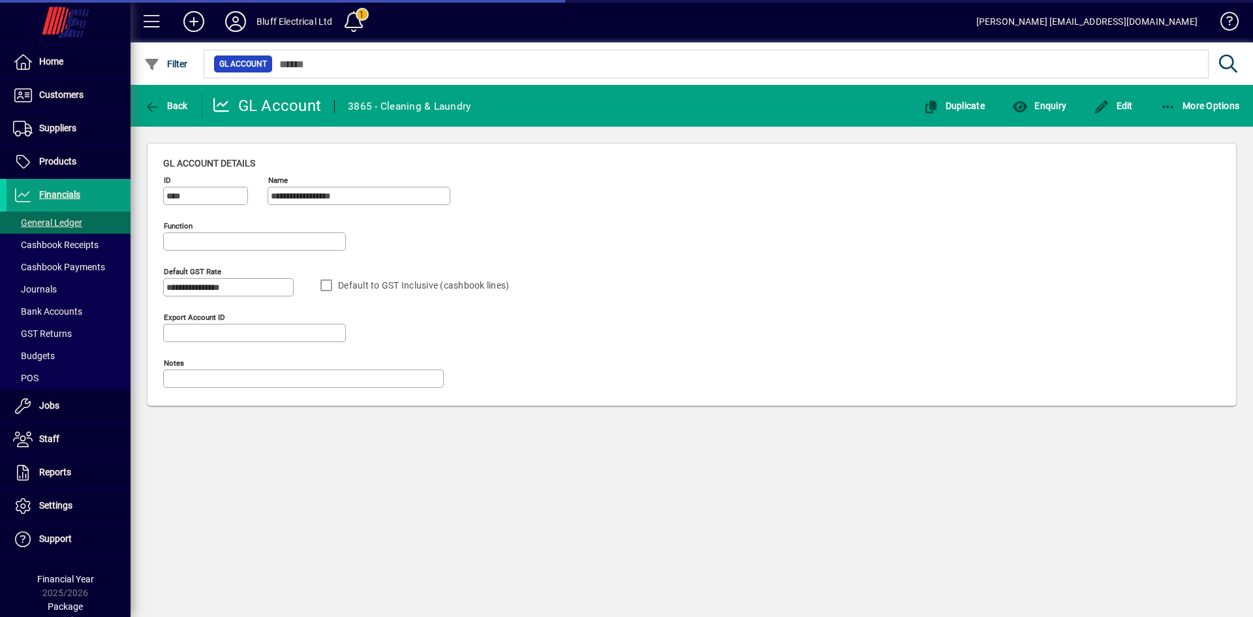
type input "**********"
click at [1043, 106] on span "Enquiry" at bounding box center [1040, 106] width 54 height 10
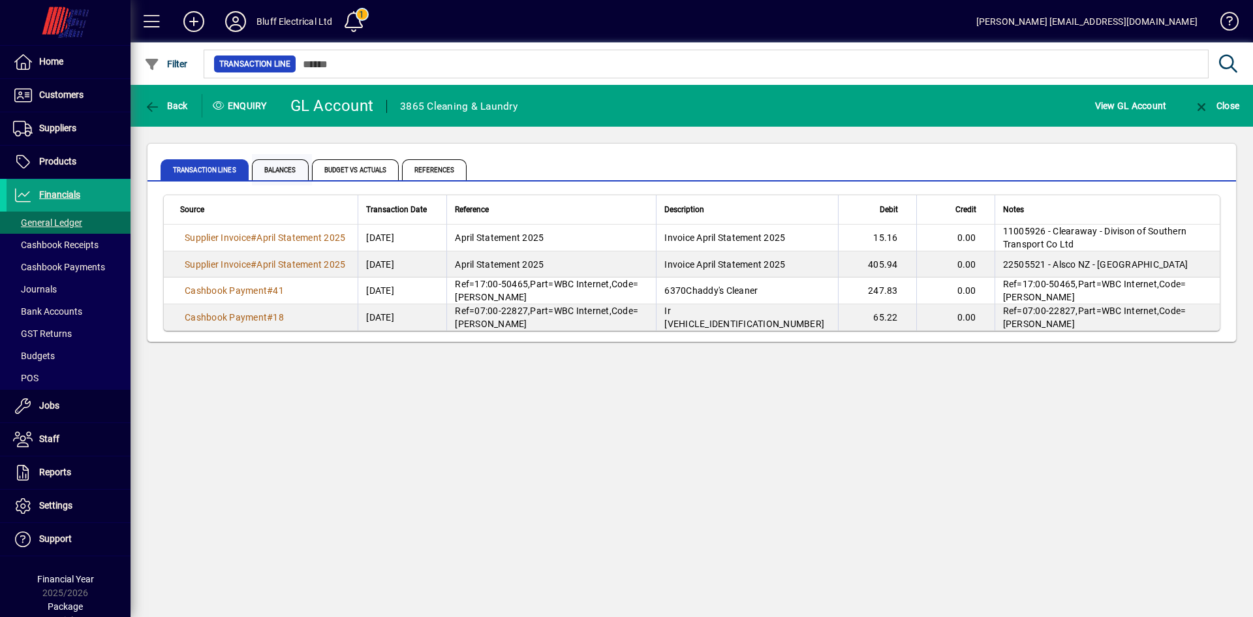
click at [282, 164] on span "Balances" at bounding box center [280, 169] width 57 height 21
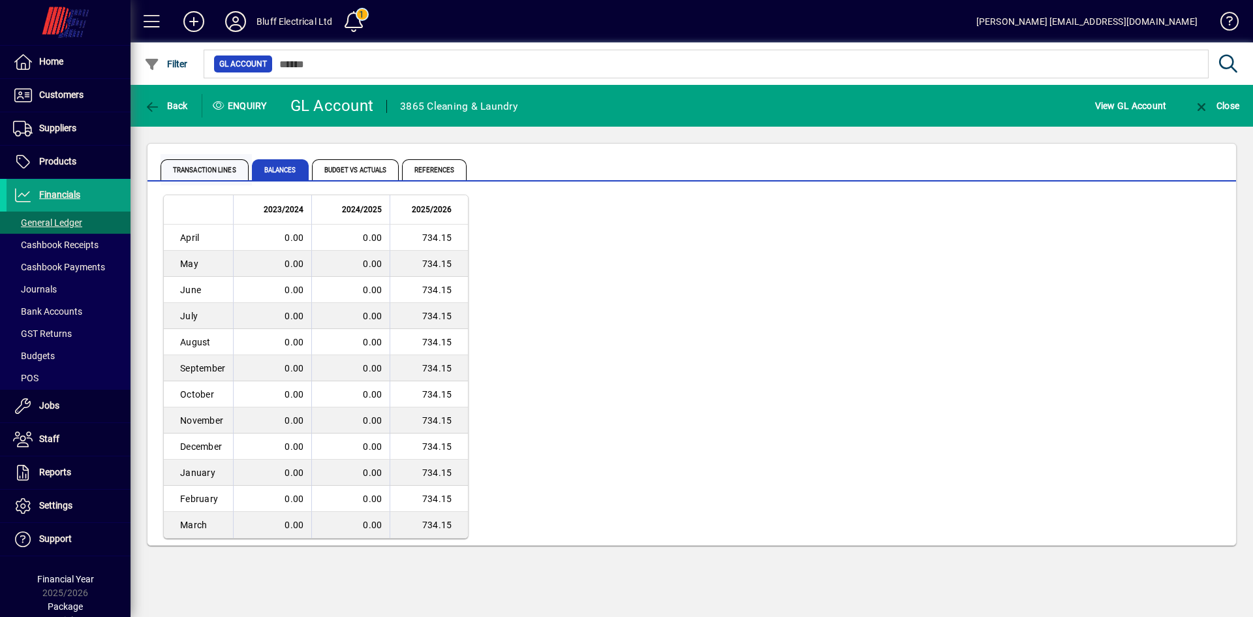
click at [235, 167] on span "Transaction lines" at bounding box center [205, 169] width 88 height 21
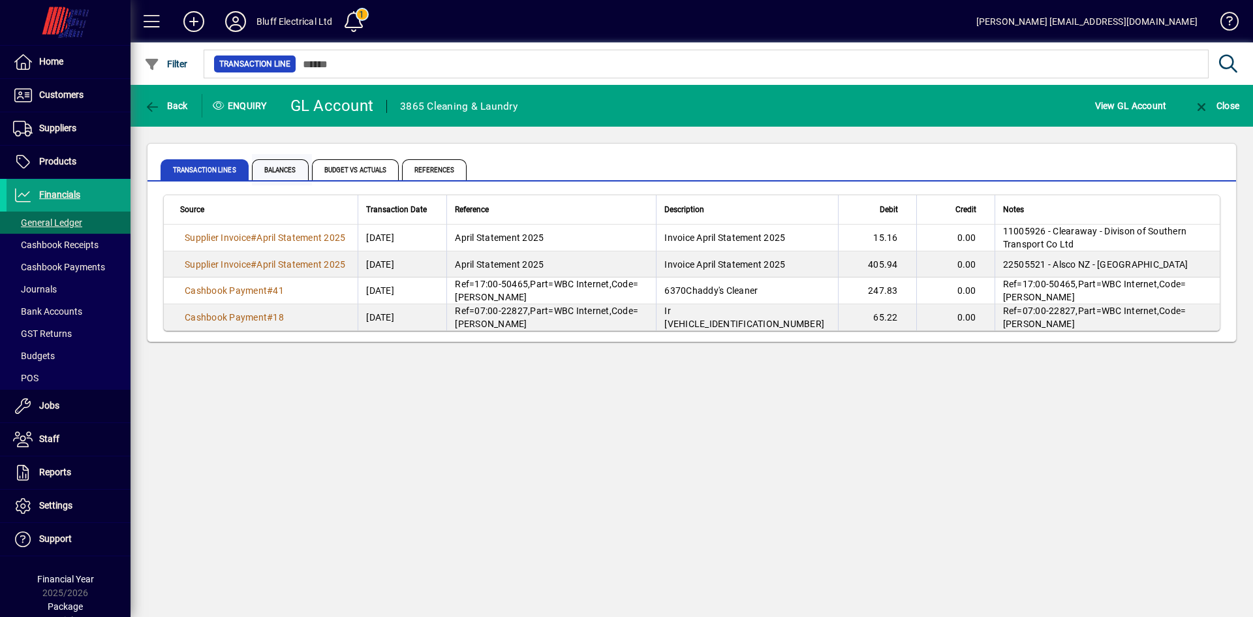
click at [275, 167] on span "Balances" at bounding box center [280, 169] width 57 height 21
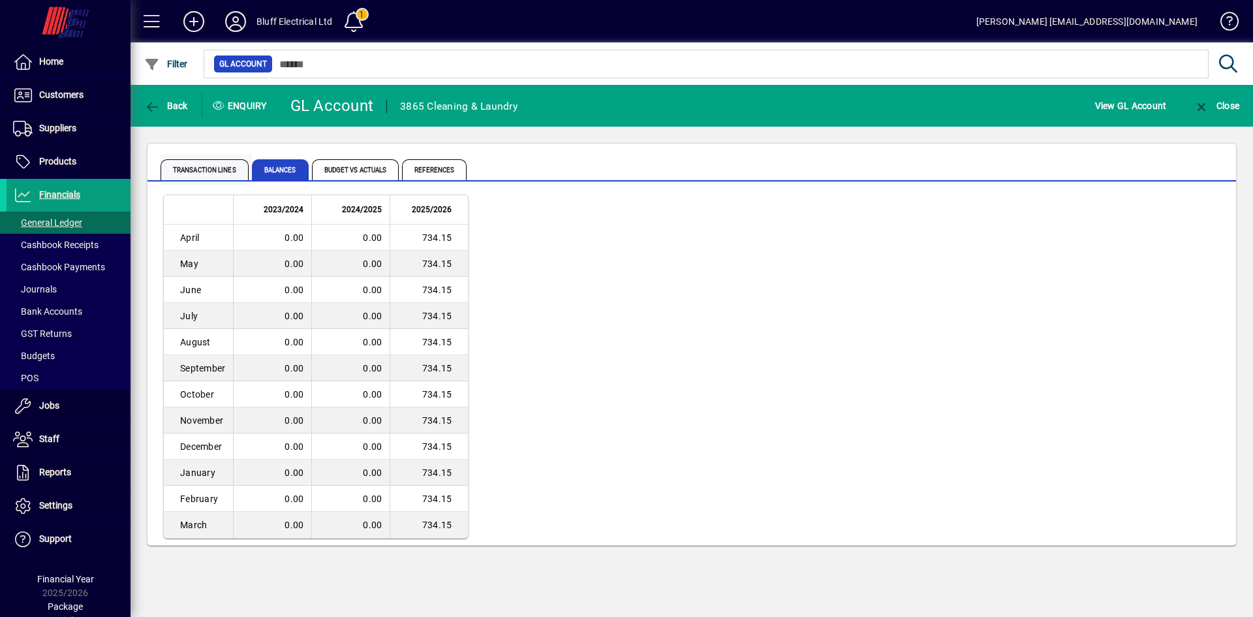
click at [219, 171] on span "Transaction lines" at bounding box center [205, 169] width 88 height 21
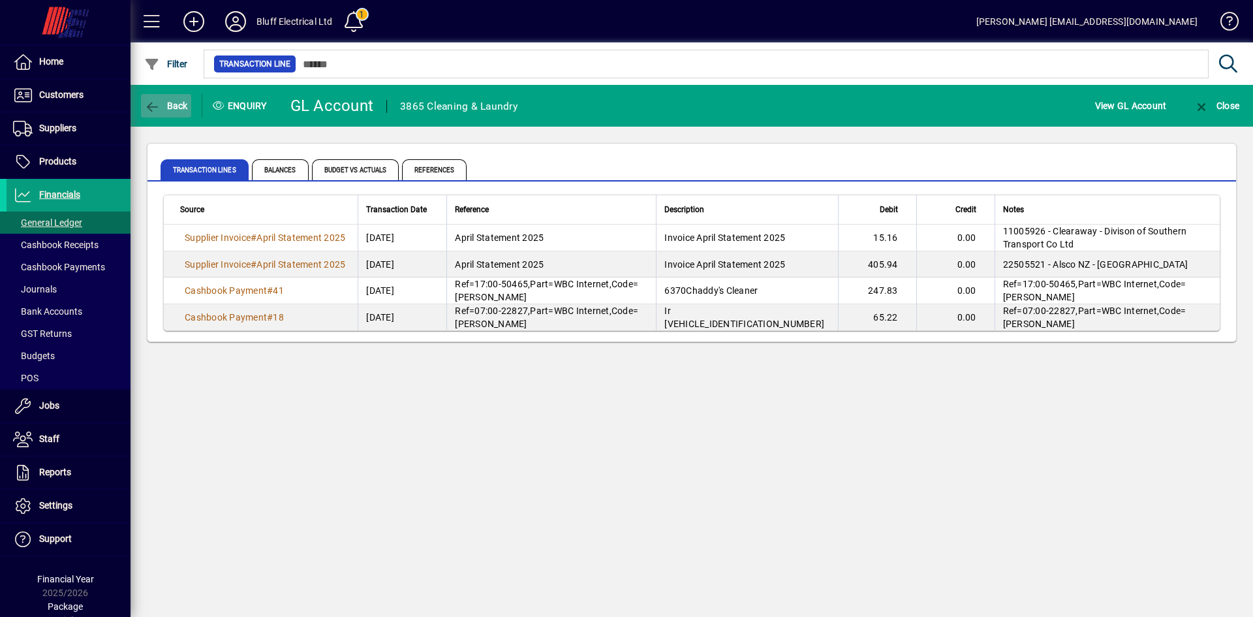
click at [172, 101] on span "Back" at bounding box center [166, 106] width 44 height 10
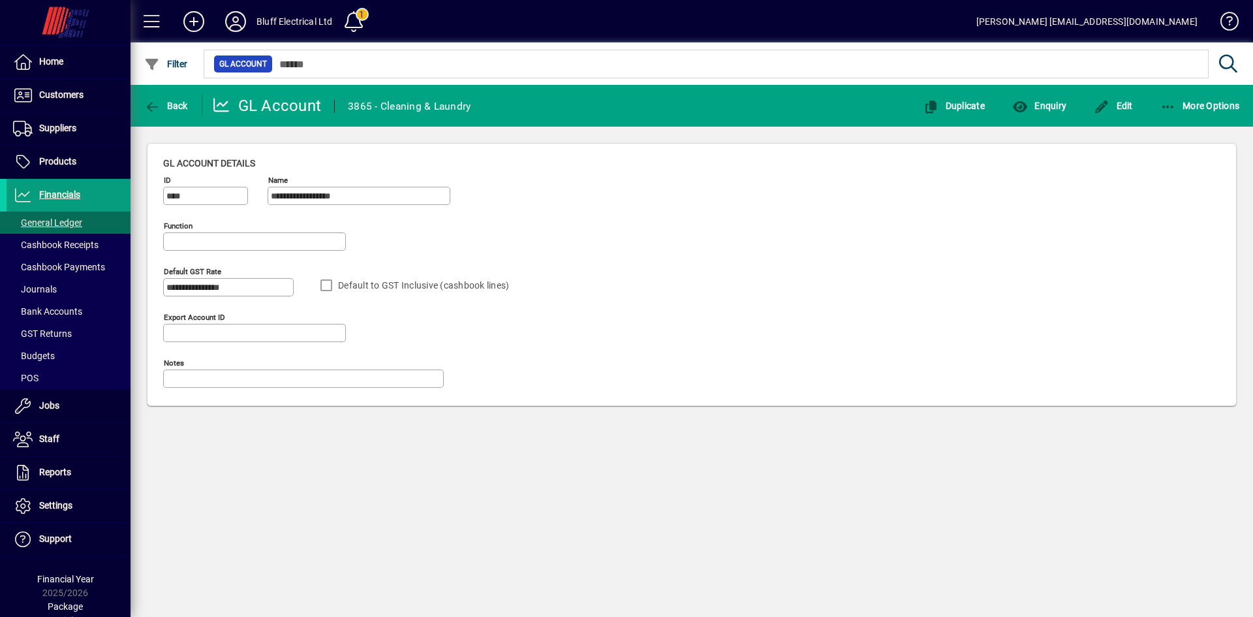
type input "**********"
click at [176, 101] on span "Back" at bounding box center [166, 106] width 44 height 10
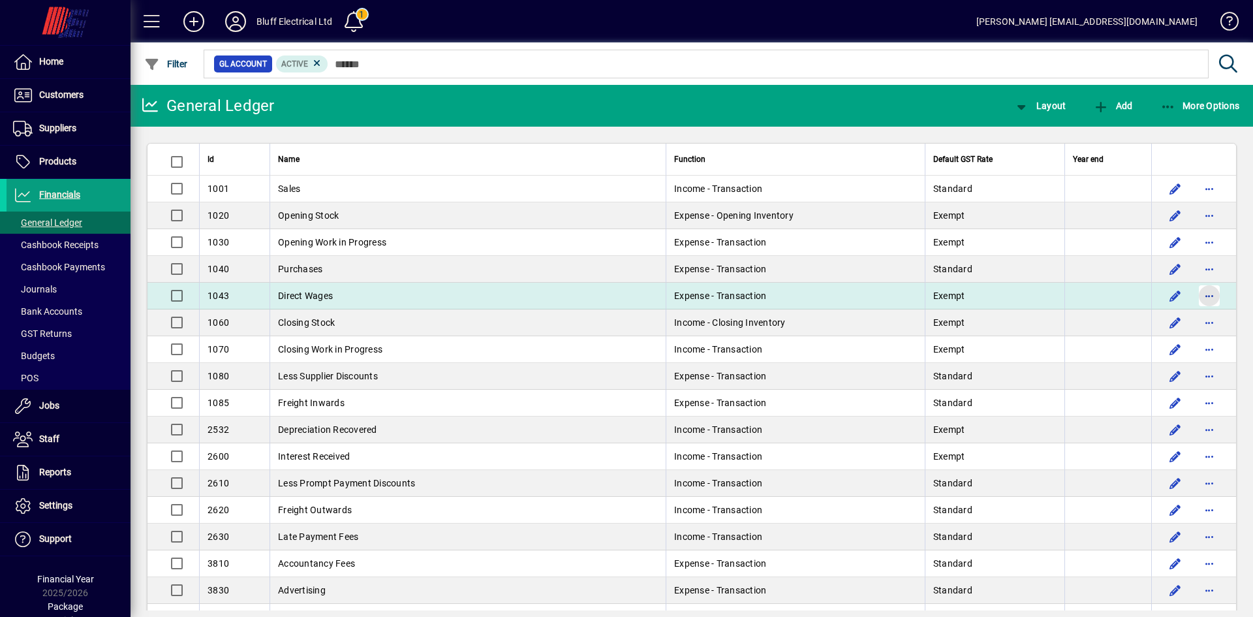
click at [1197, 293] on span "button" at bounding box center [1209, 295] width 31 height 31
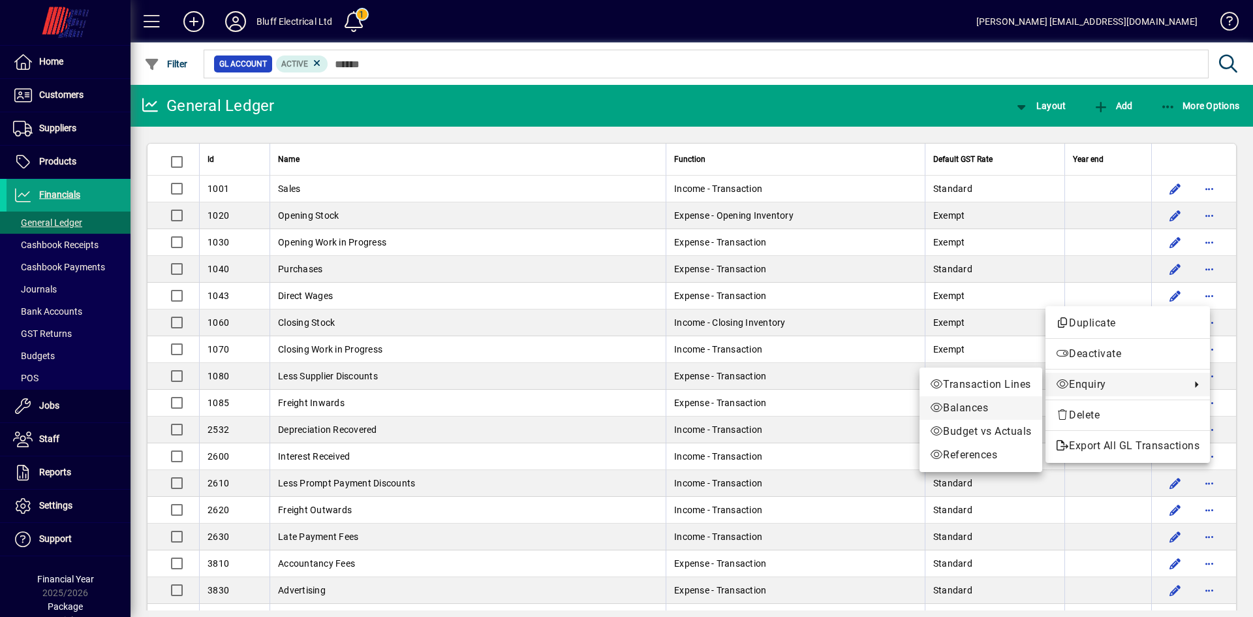
click at [959, 405] on span "Balances" at bounding box center [981, 408] width 102 height 16
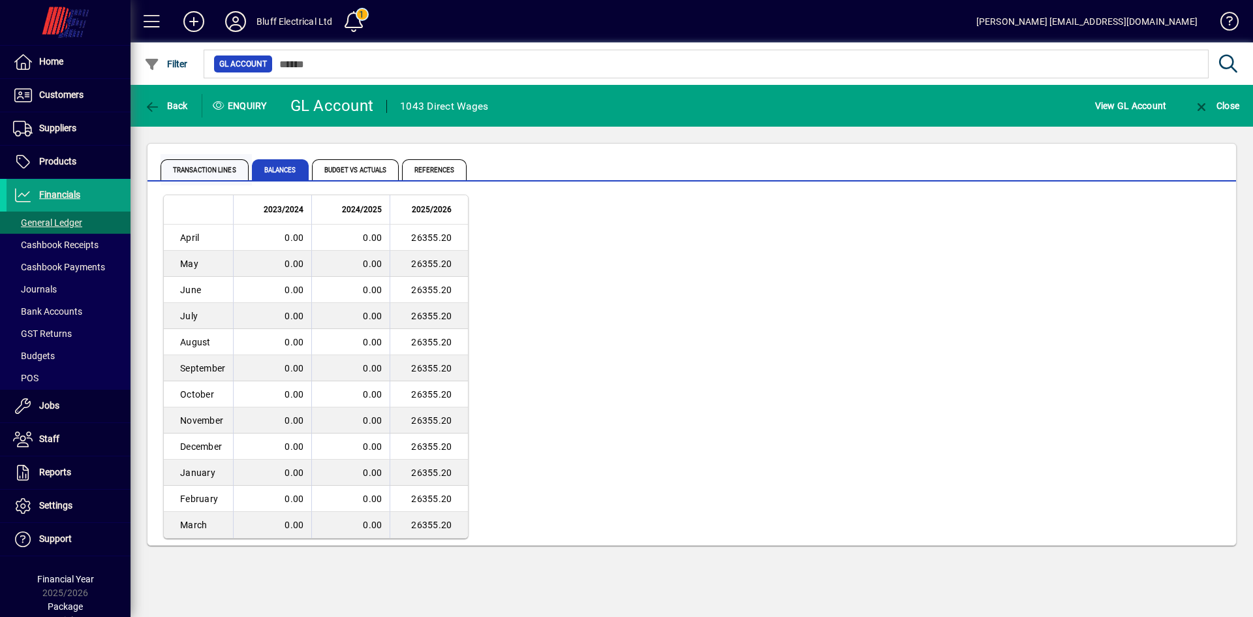
click at [204, 168] on span "Transaction lines" at bounding box center [205, 169] width 88 height 21
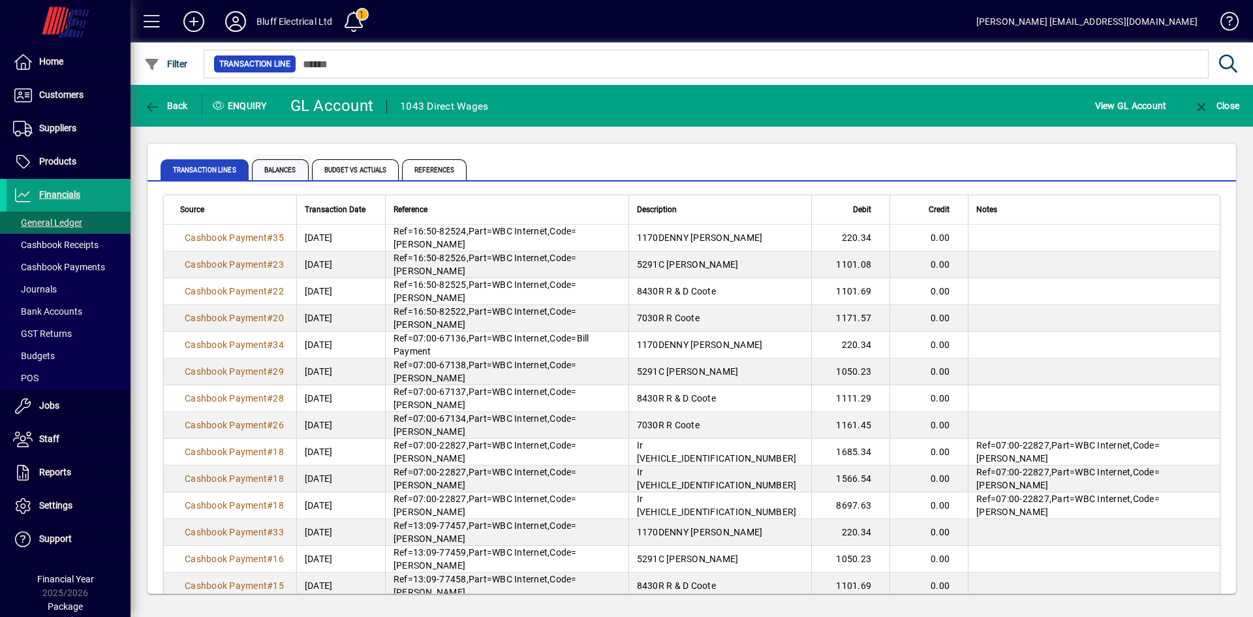
click at [298, 165] on span "Balances" at bounding box center [280, 169] width 57 height 21
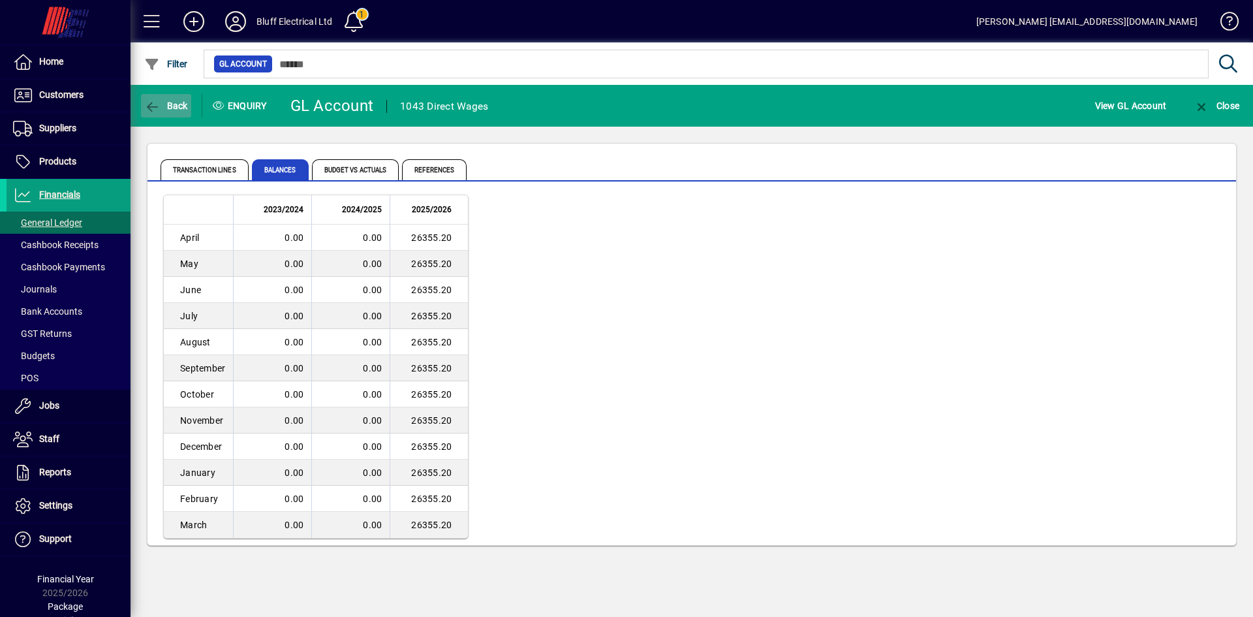
click at [159, 106] on icon "button" at bounding box center [152, 107] width 16 height 13
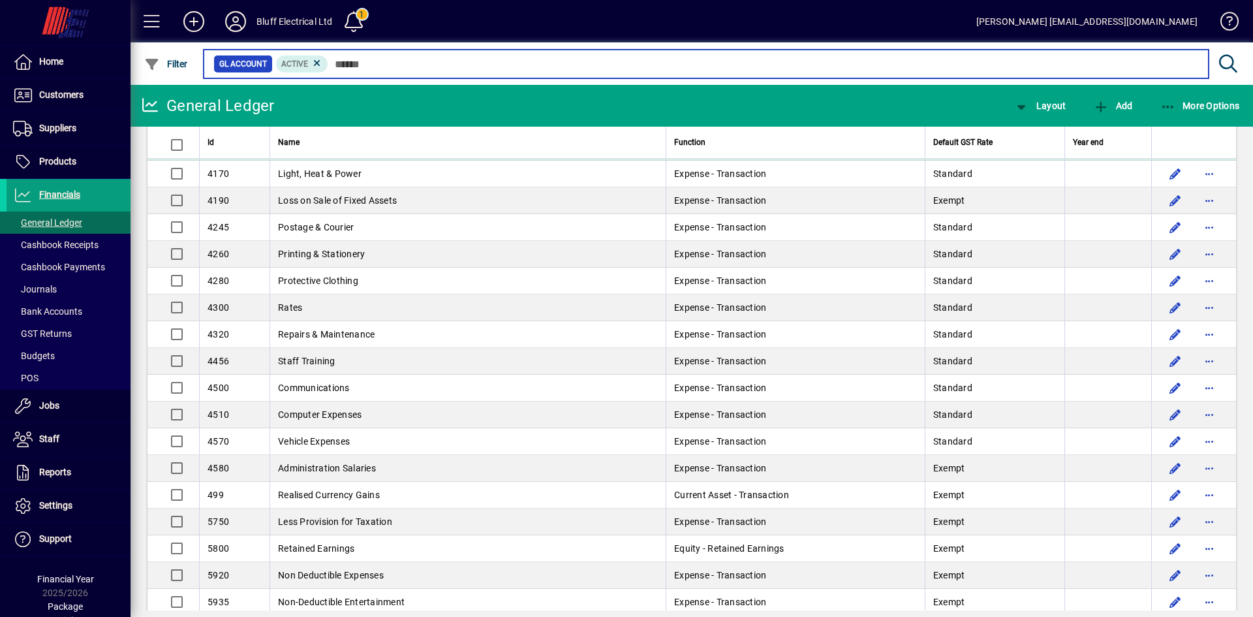
scroll to position [783, 0]
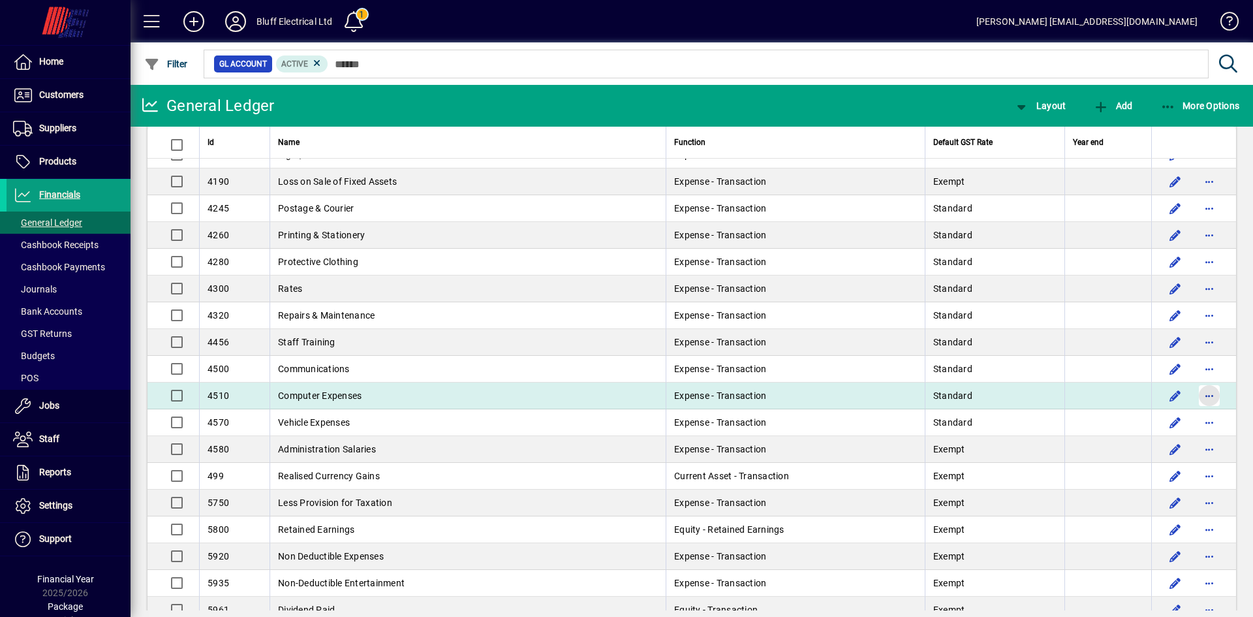
click at [1204, 394] on span "button" at bounding box center [1209, 395] width 31 height 31
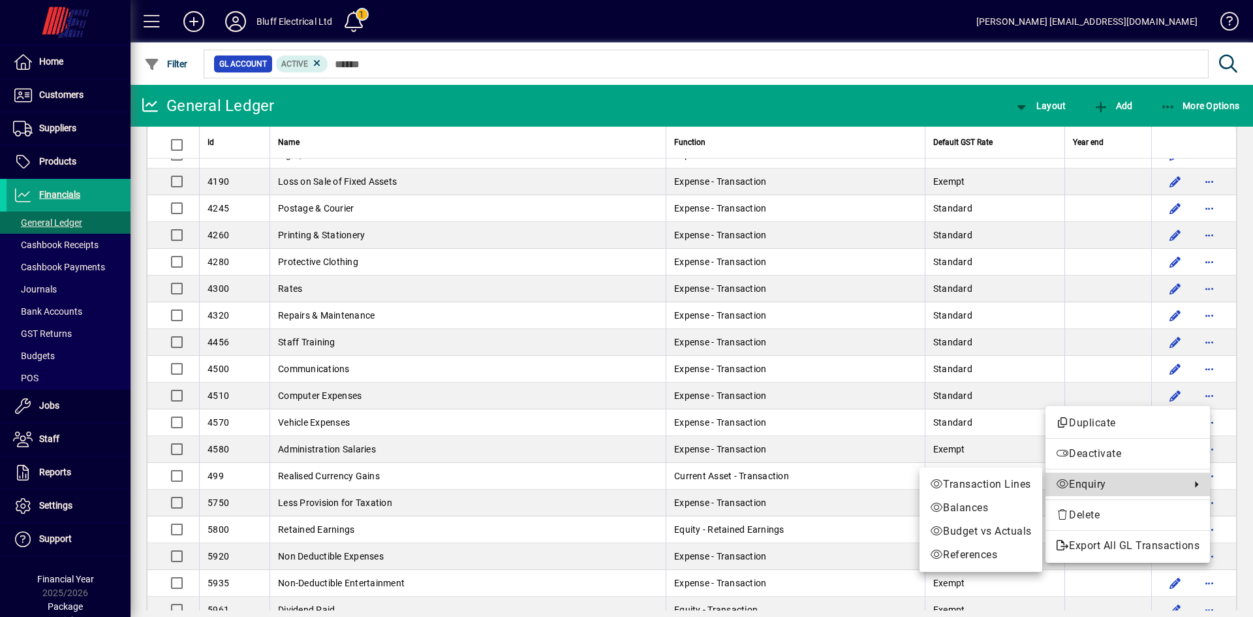
click at [1069, 481] on span "Enquiry" at bounding box center [1120, 485] width 128 height 16
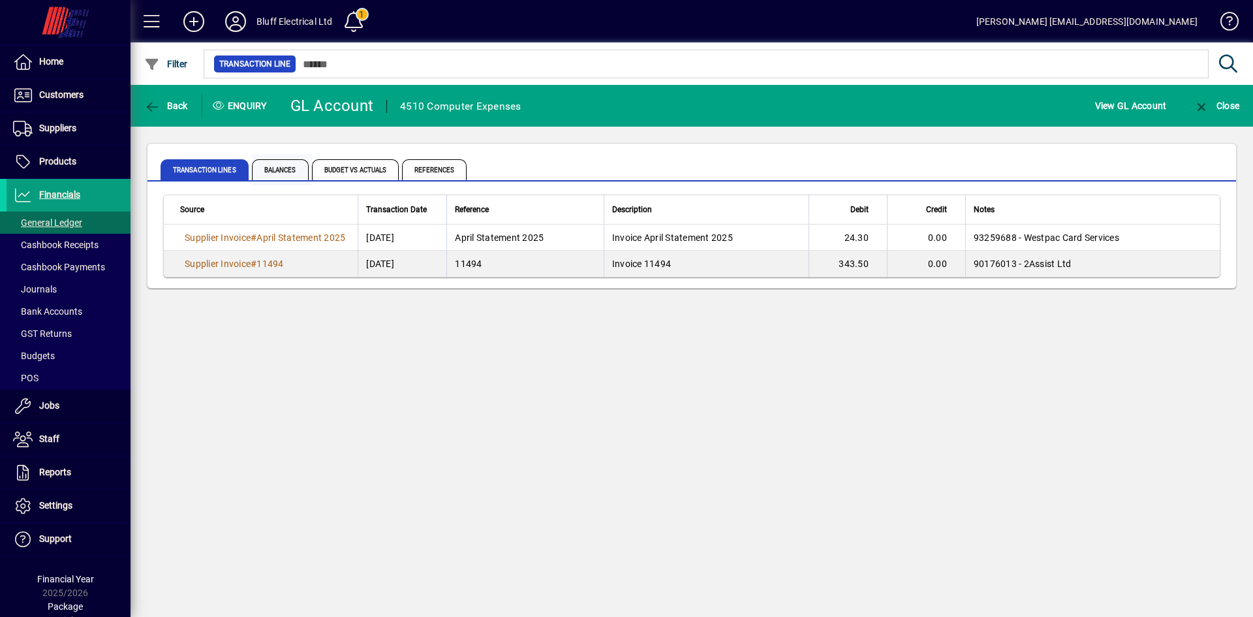
click at [281, 170] on span "Balances" at bounding box center [280, 169] width 57 height 21
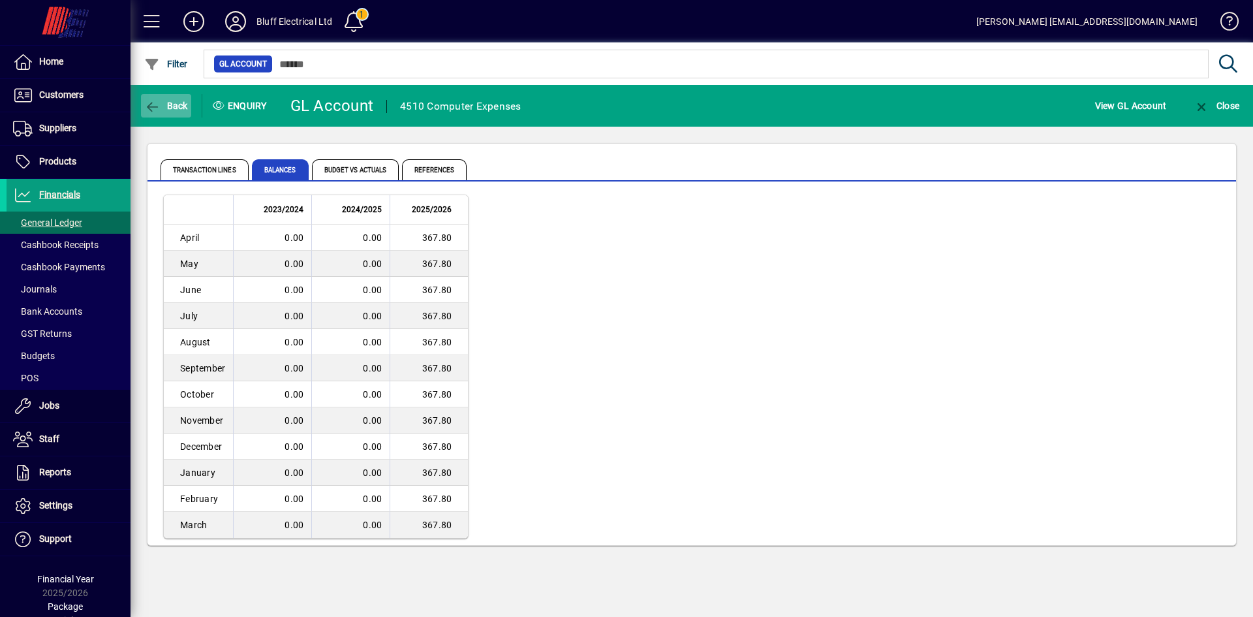
click at [159, 101] on icon "button" at bounding box center [152, 107] width 16 height 13
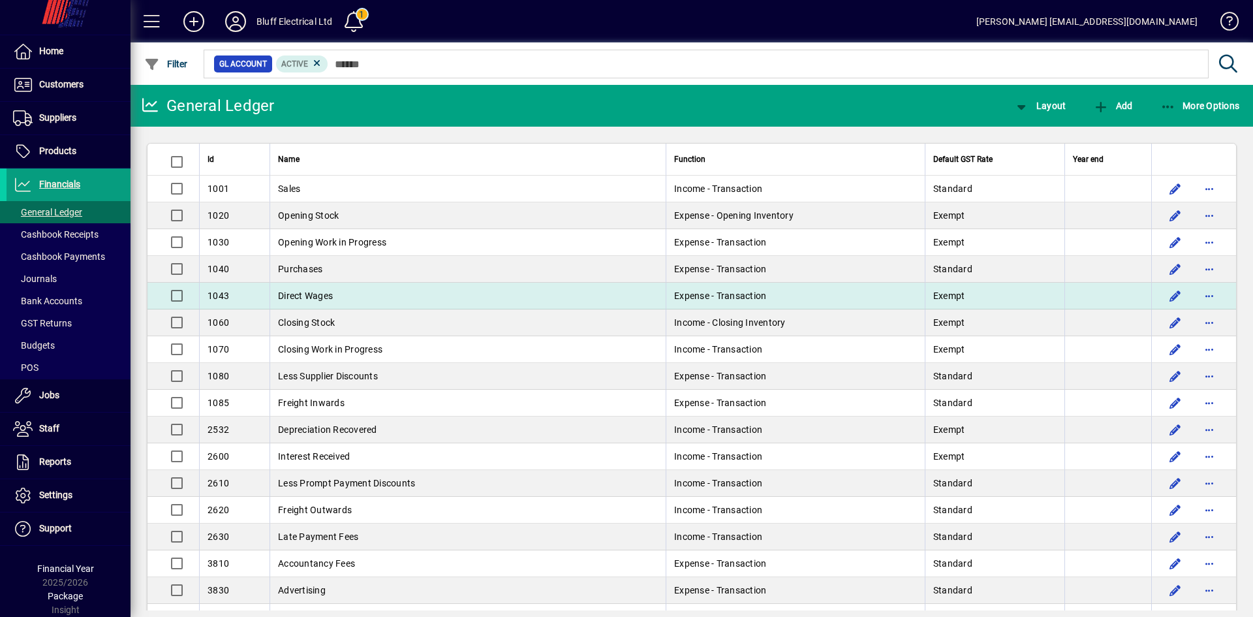
click at [341, 295] on td "Direct Wages" at bounding box center [468, 296] width 396 height 27
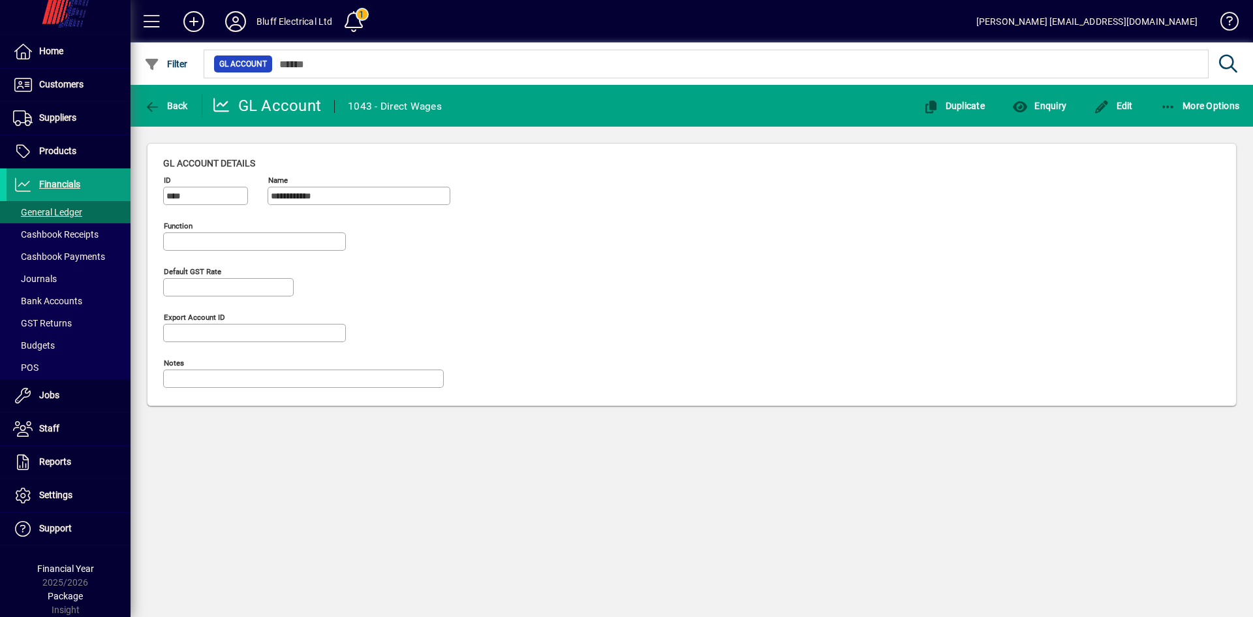
type input "**********"
click at [1056, 109] on span "Enquiry" at bounding box center [1040, 106] width 54 height 10
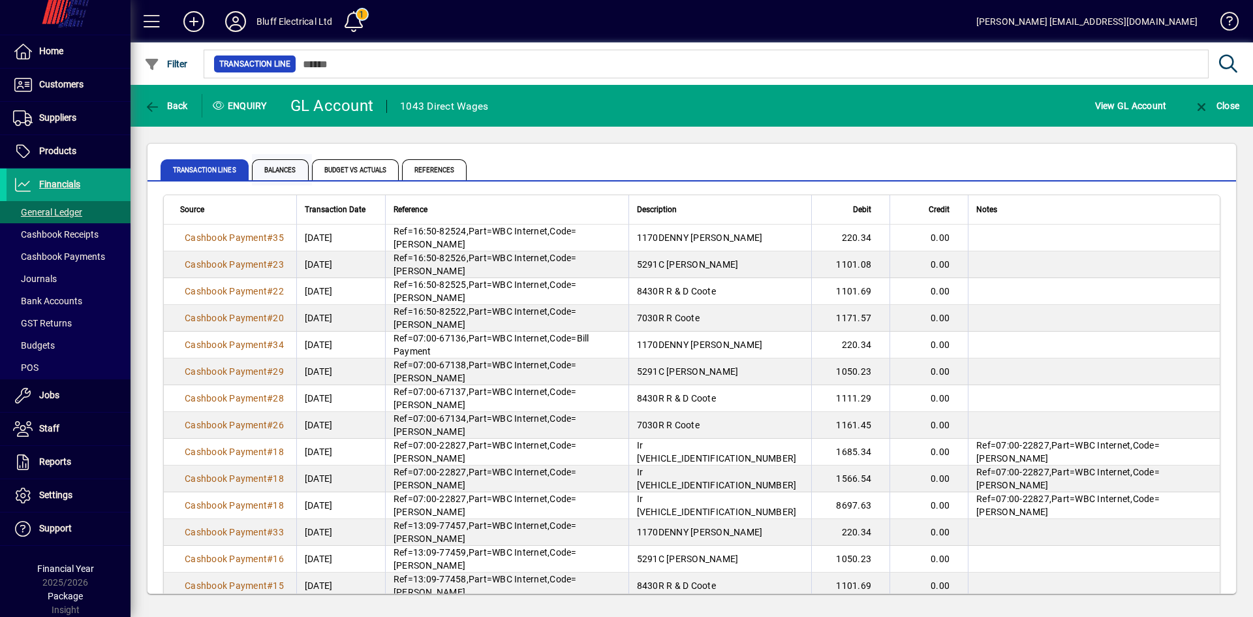
click at [282, 167] on span "Balances" at bounding box center [280, 169] width 57 height 21
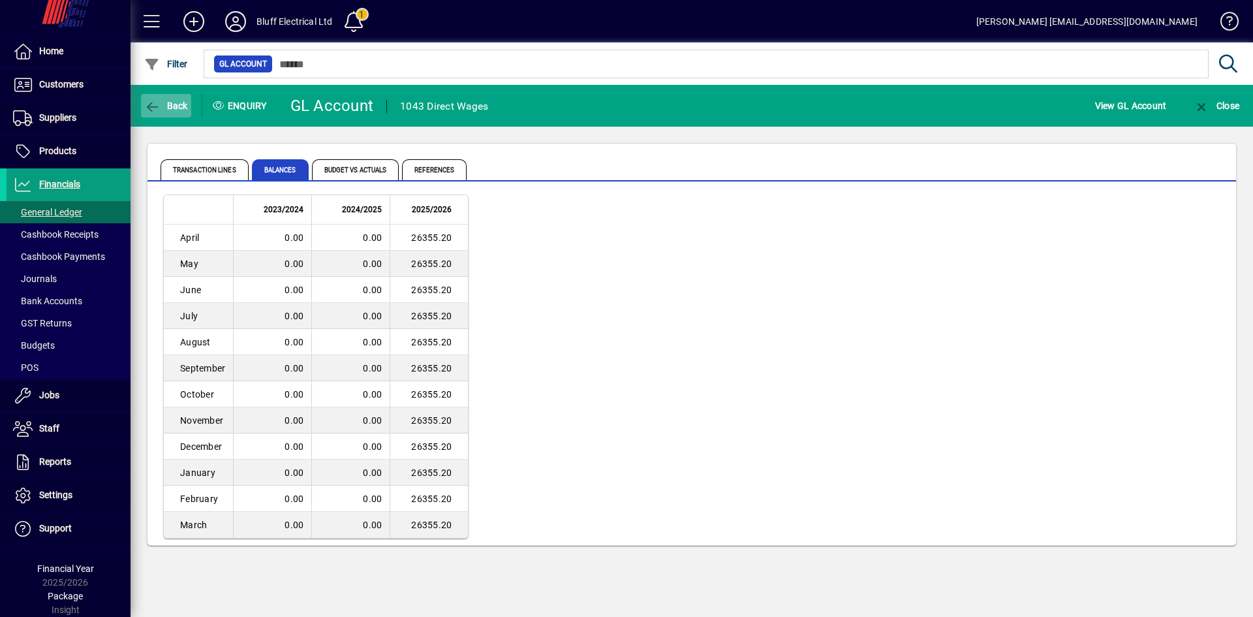
click at [172, 104] on span "Back" at bounding box center [166, 106] width 44 height 10
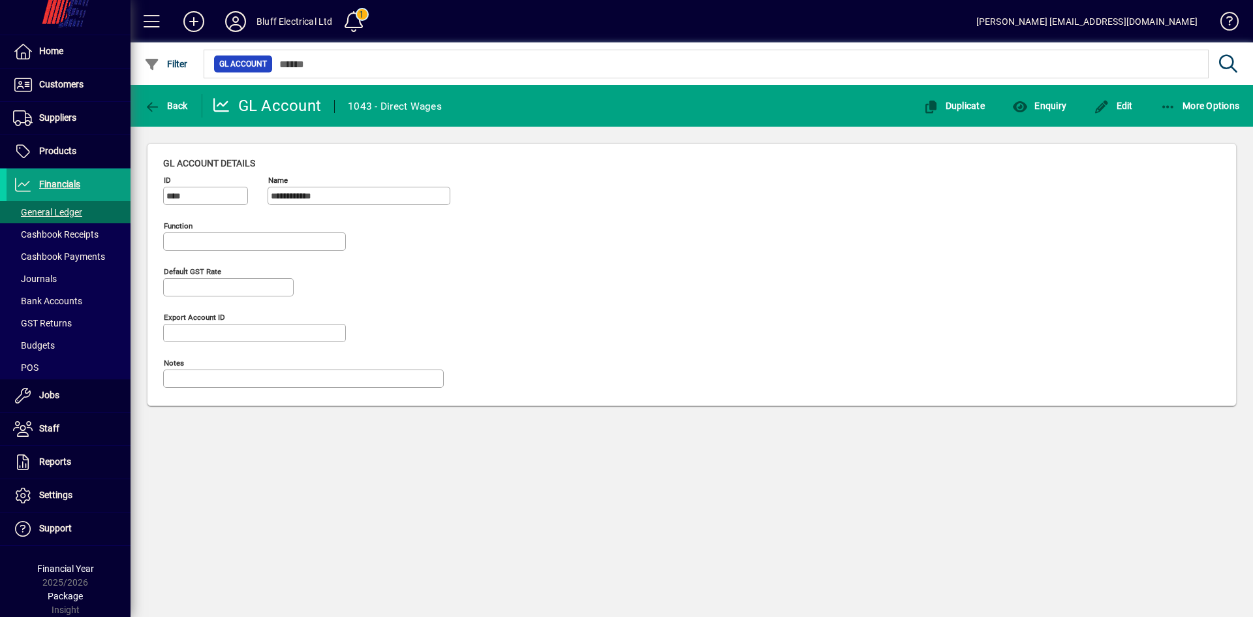
type input "**********"
click at [176, 104] on span "Back" at bounding box center [166, 106] width 44 height 10
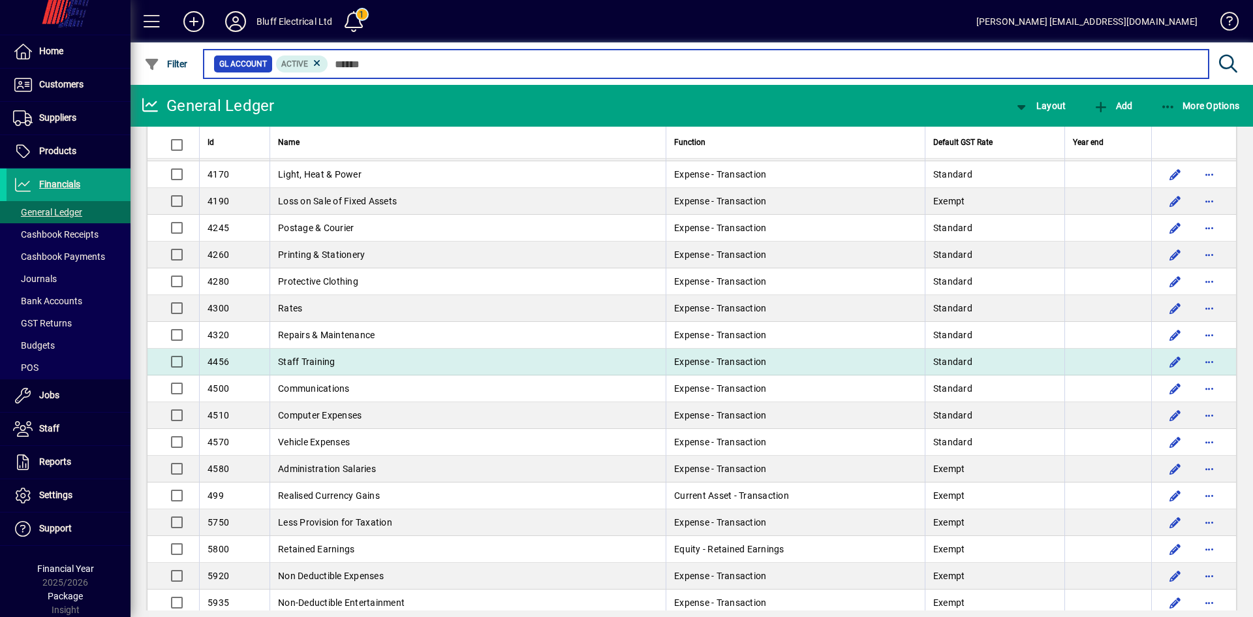
scroll to position [783, 0]
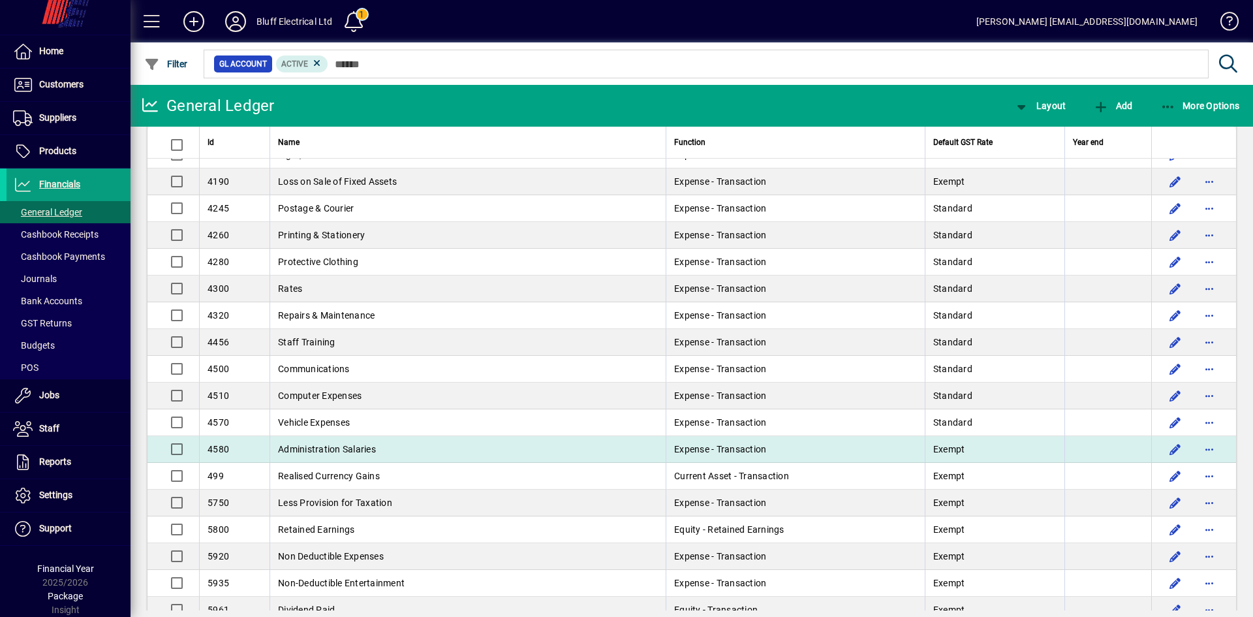
click at [370, 452] on span "Administration Salaries" at bounding box center [327, 449] width 98 height 10
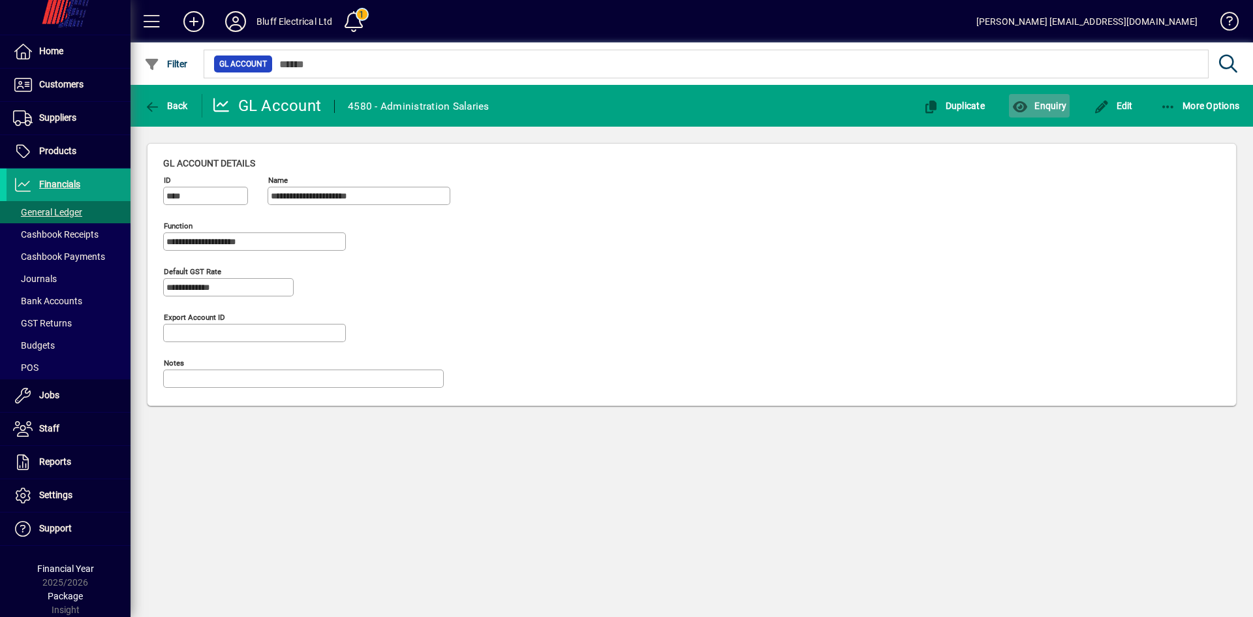
click at [1026, 106] on icon "button" at bounding box center [1021, 107] width 16 height 13
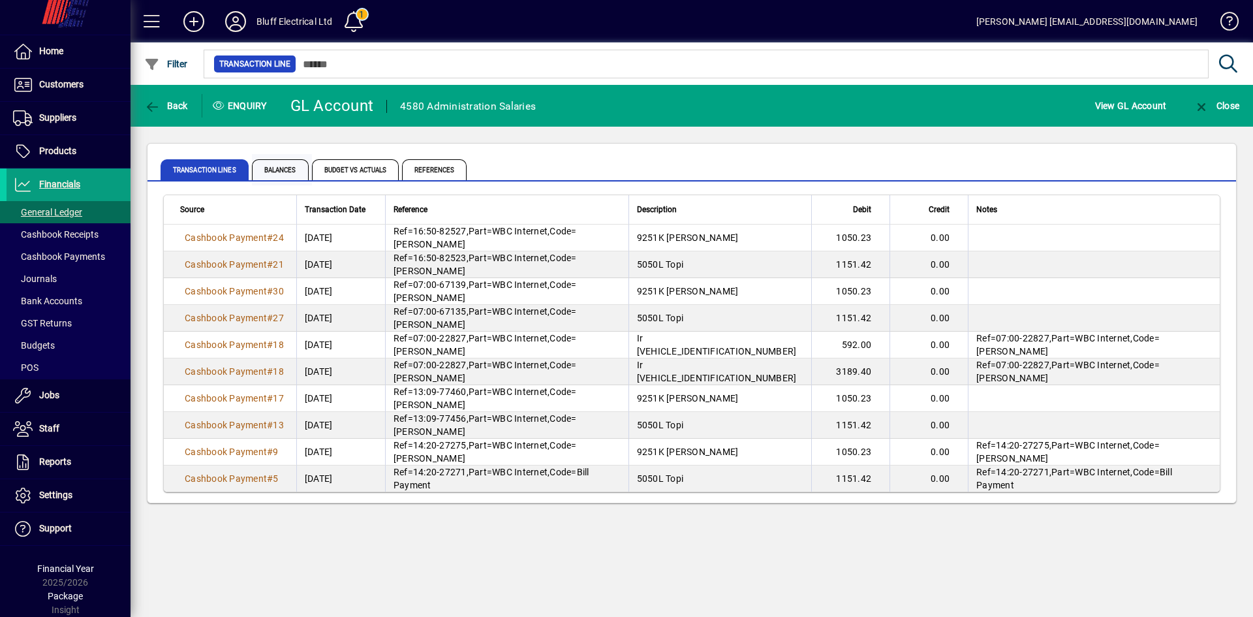
click at [292, 165] on span "Balances" at bounding box center [280, 169] width 57 height 21
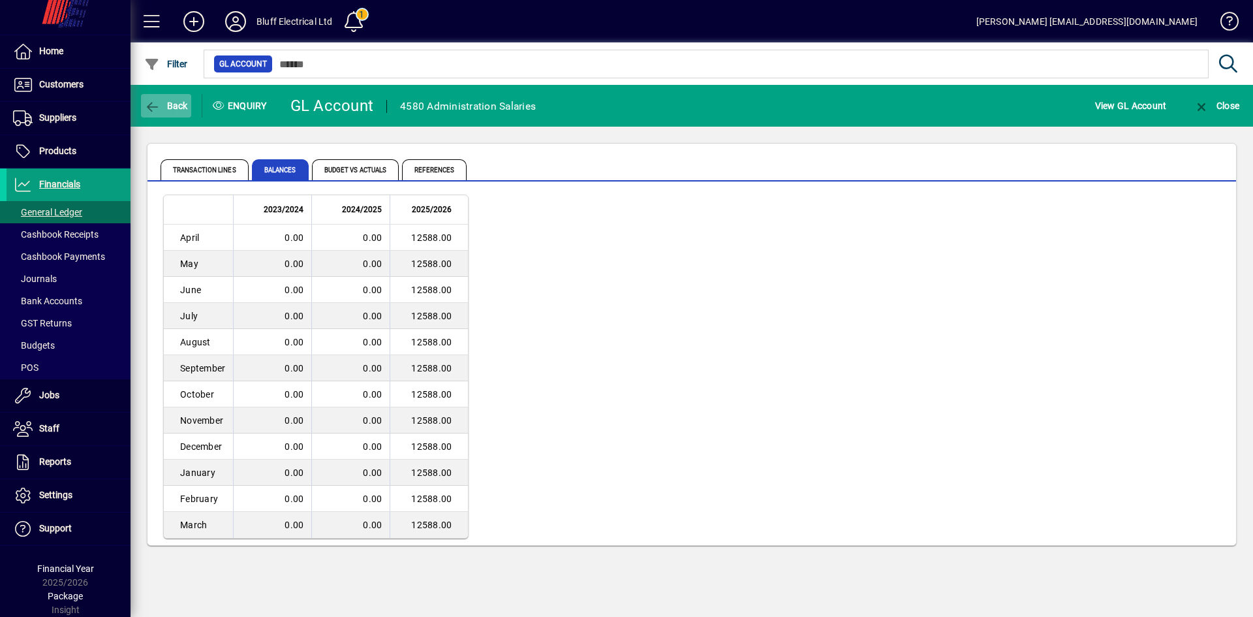
click at [172, 110] on span "Back" at bounding box center [166, 106] width 44 height 10
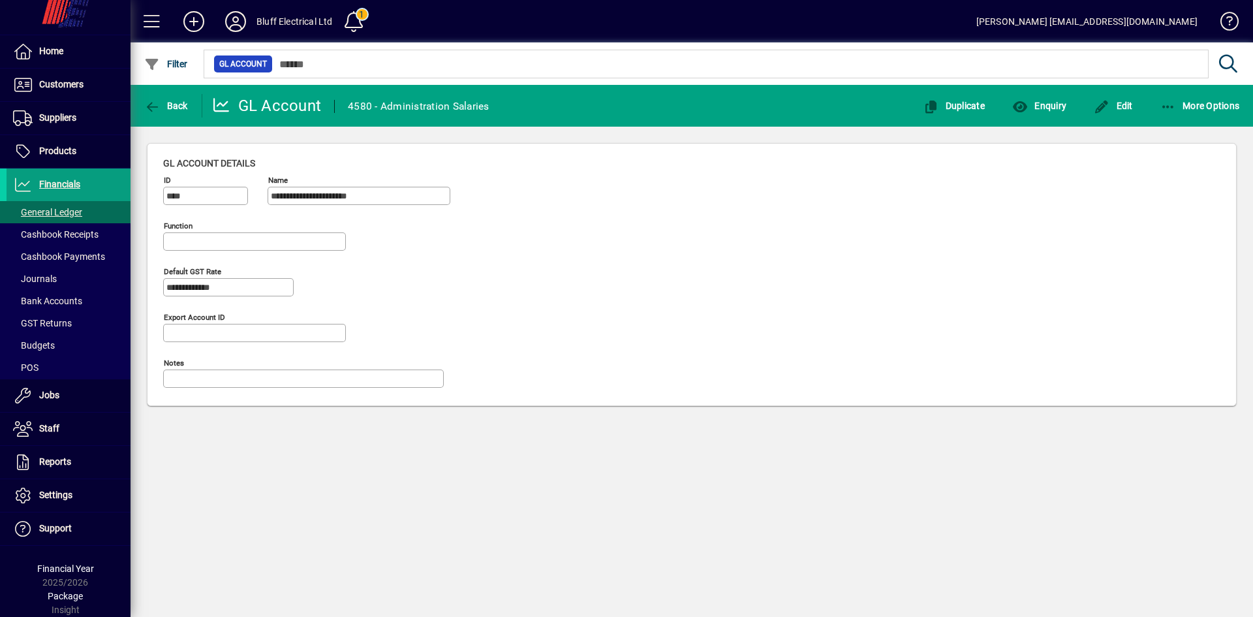
type input "**********"
click at [183, 102] on span "Back" at bounding box center [166, 106] width 44 height 10
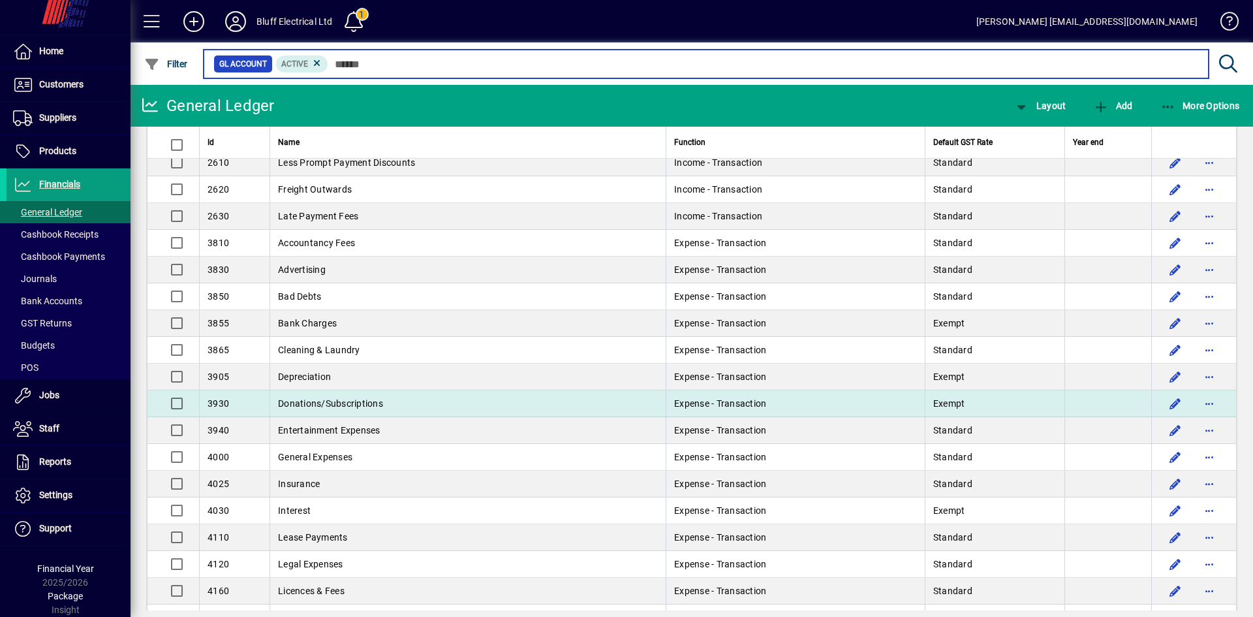
scroll to position [326, 0]
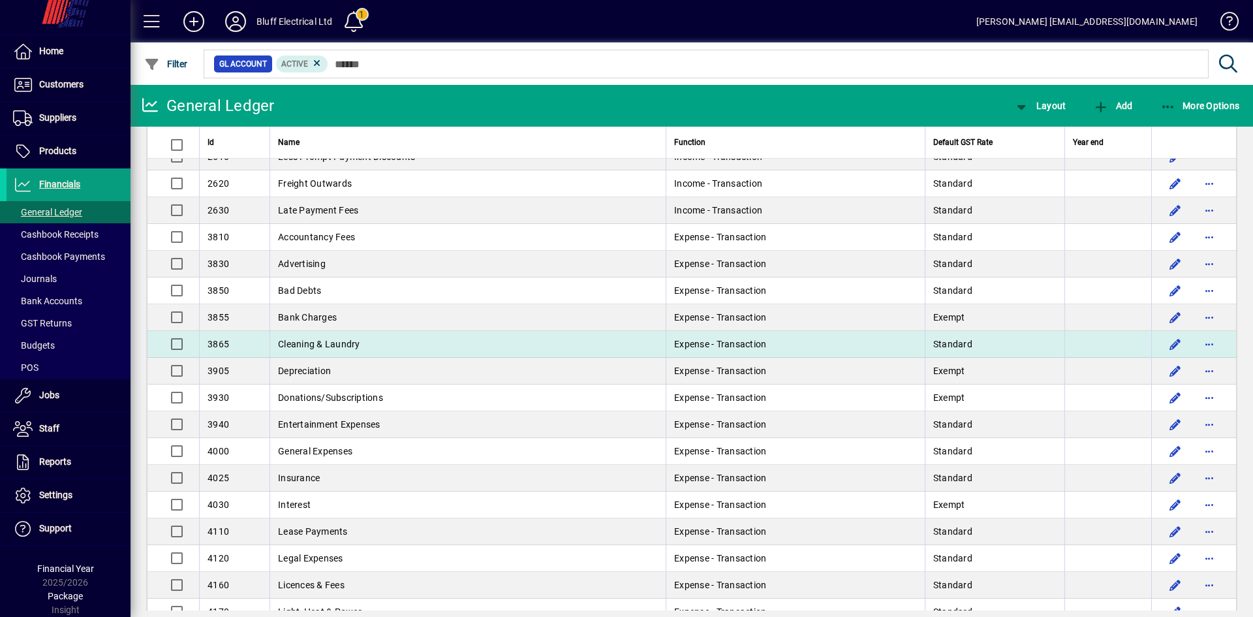
click at [326, 339] on span "Cleaning & Laundry" at bounding box center [319, 344] width 82 height 10
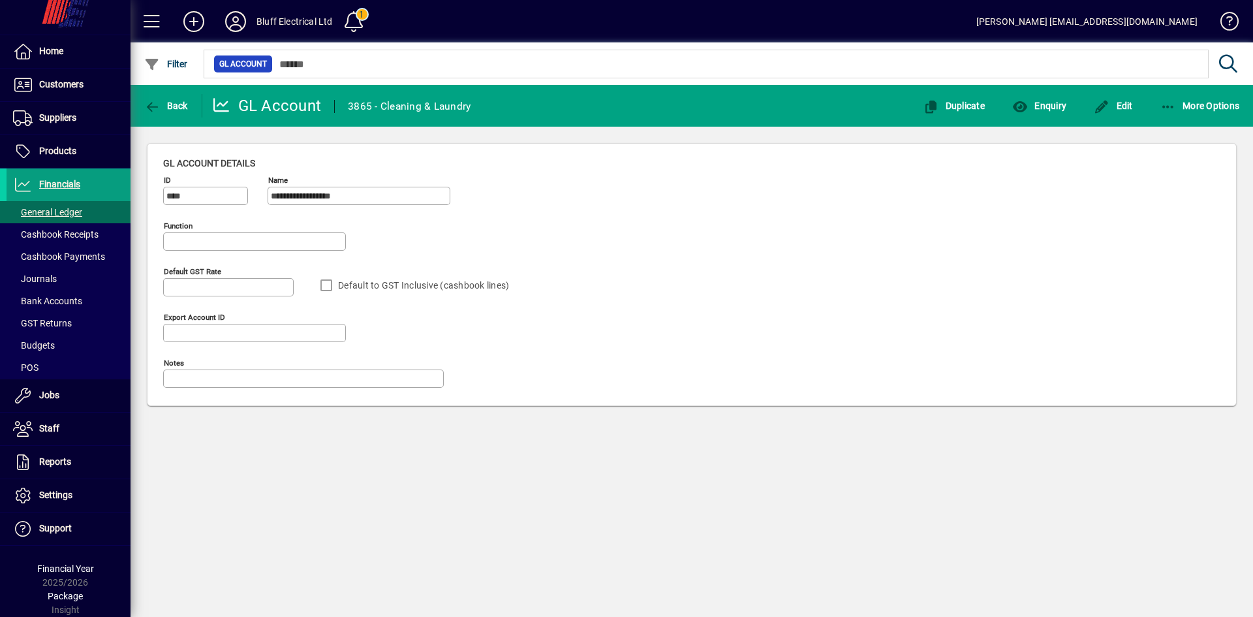
type input "**********"
click at [1047, 101] on span "Enquiry" at bounding box center [1040, 106] width 54 height 10
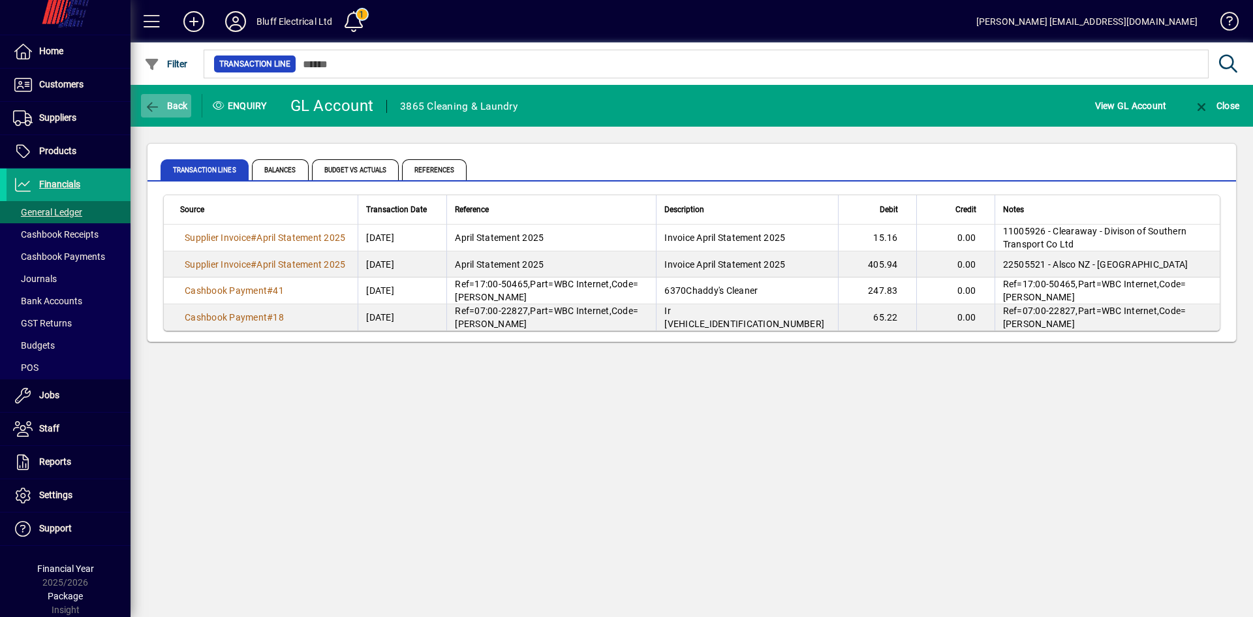
click at [165, 106] on span "Back" at bounding box center [166, 106] width 44 height 10
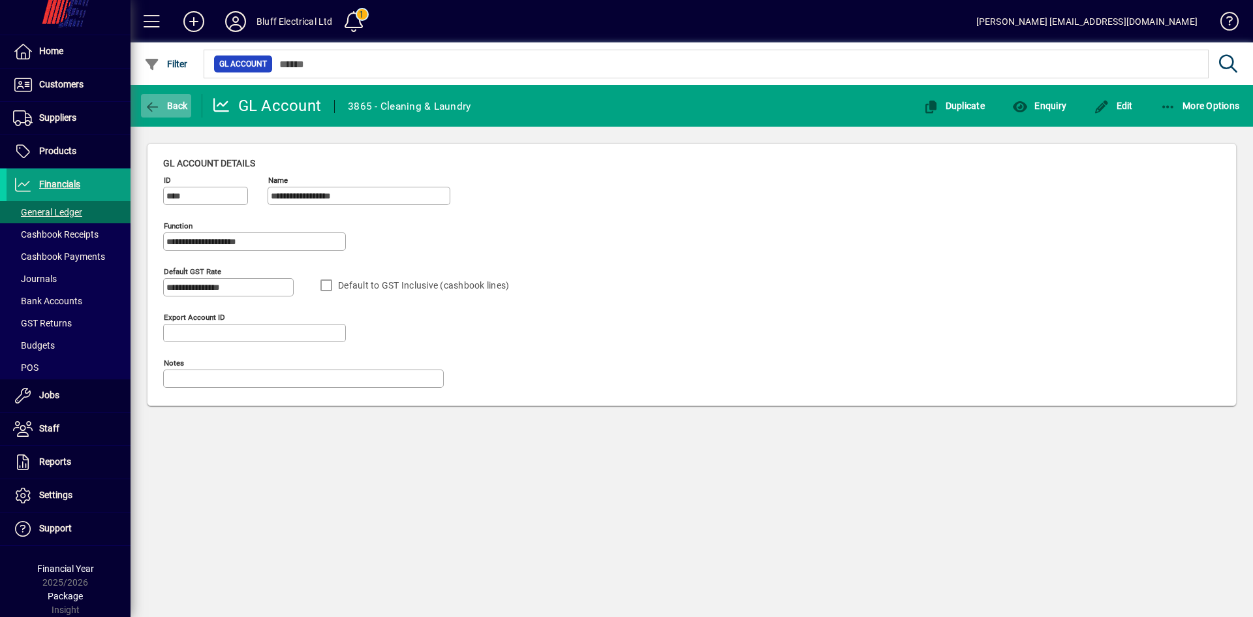
click at [162, 101] on span "Back" at bounding box center [166, 106] width 44 height 10
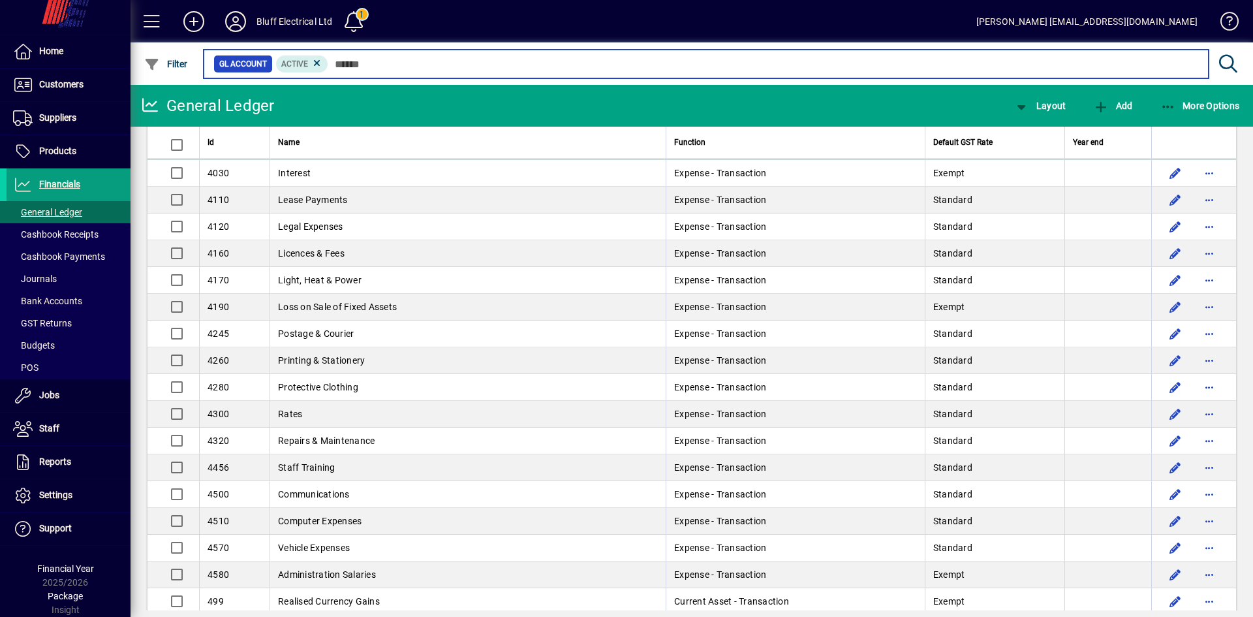
scroll to position [718, 0]
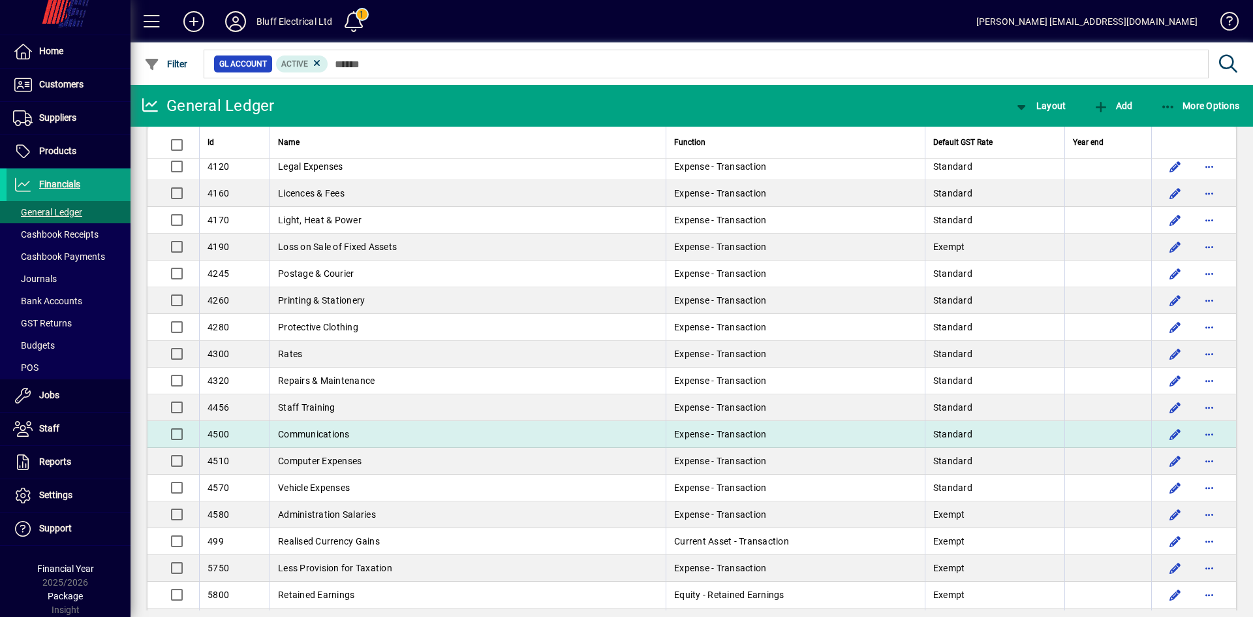
click at [321, 439] on span "Communications" at bounding box center [314, 434] width 72 height 10
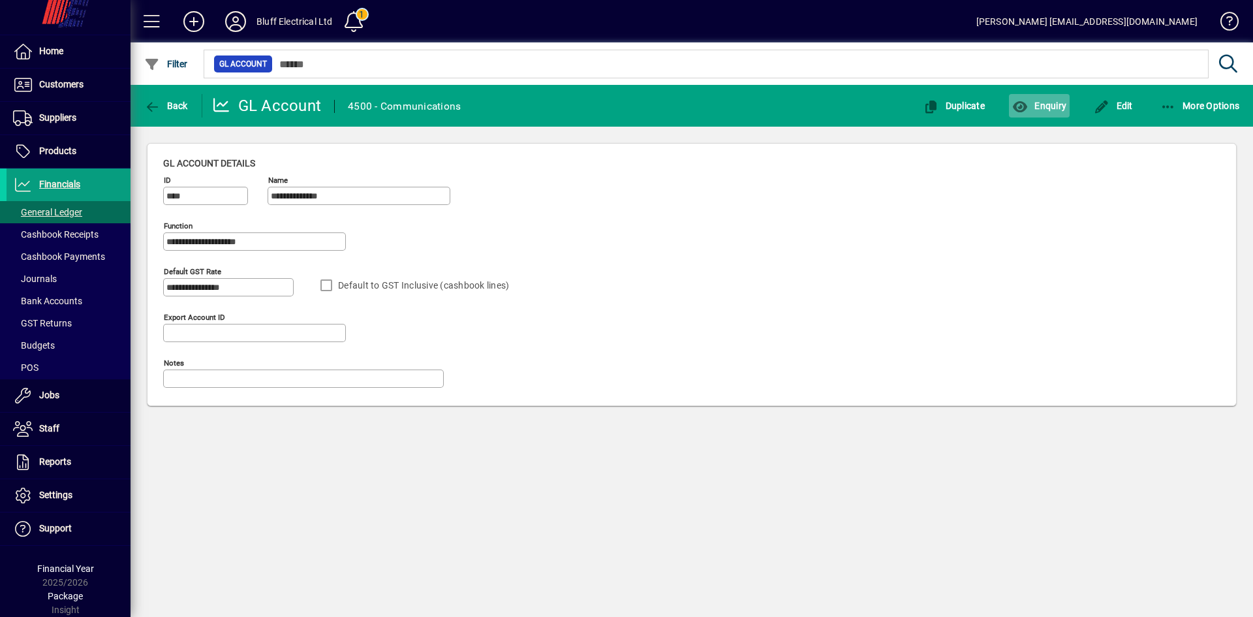
click at [1054, 110] on span "Enquiry" at bounding box center [1040, 106] width 54 height 10
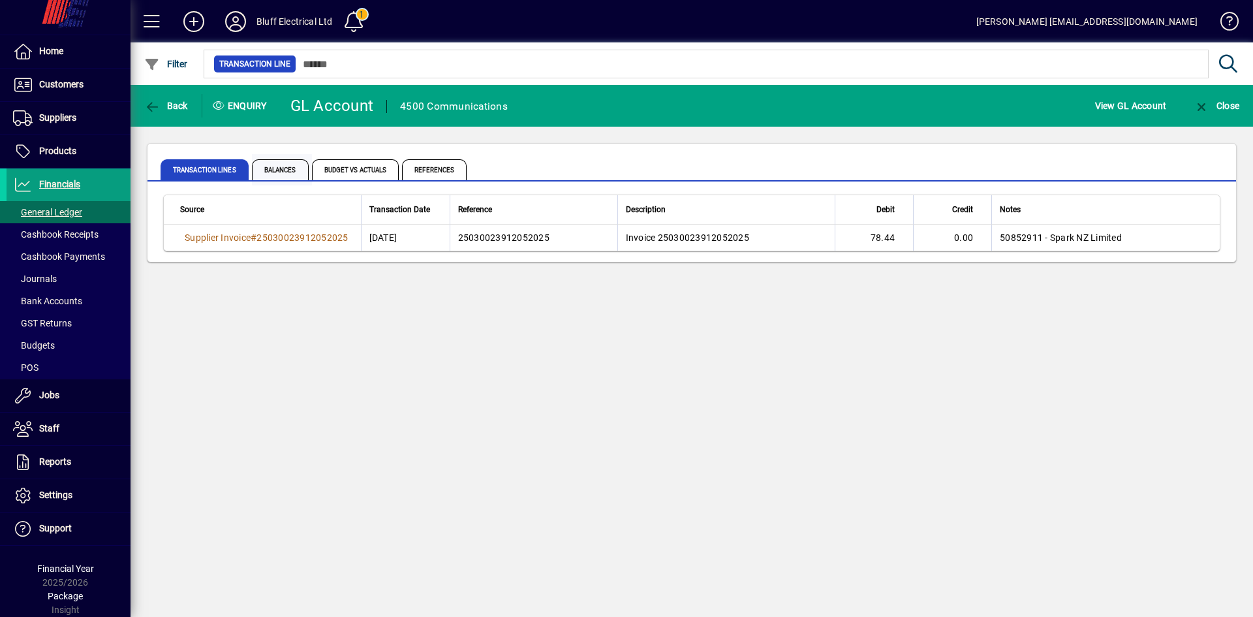
click at [291, 168] on span "Balances" at bounding box center [280, 169] width 57 height 21
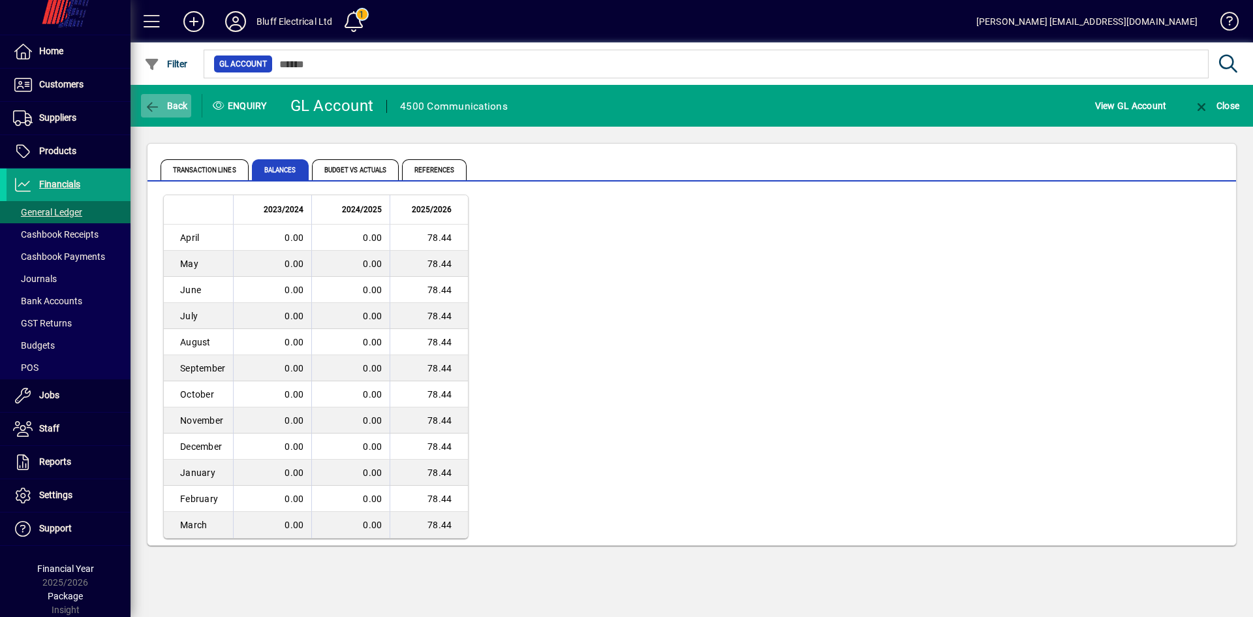
click at [186, 112] on span "button" at bounding box center [166, 105] width 50 height 31
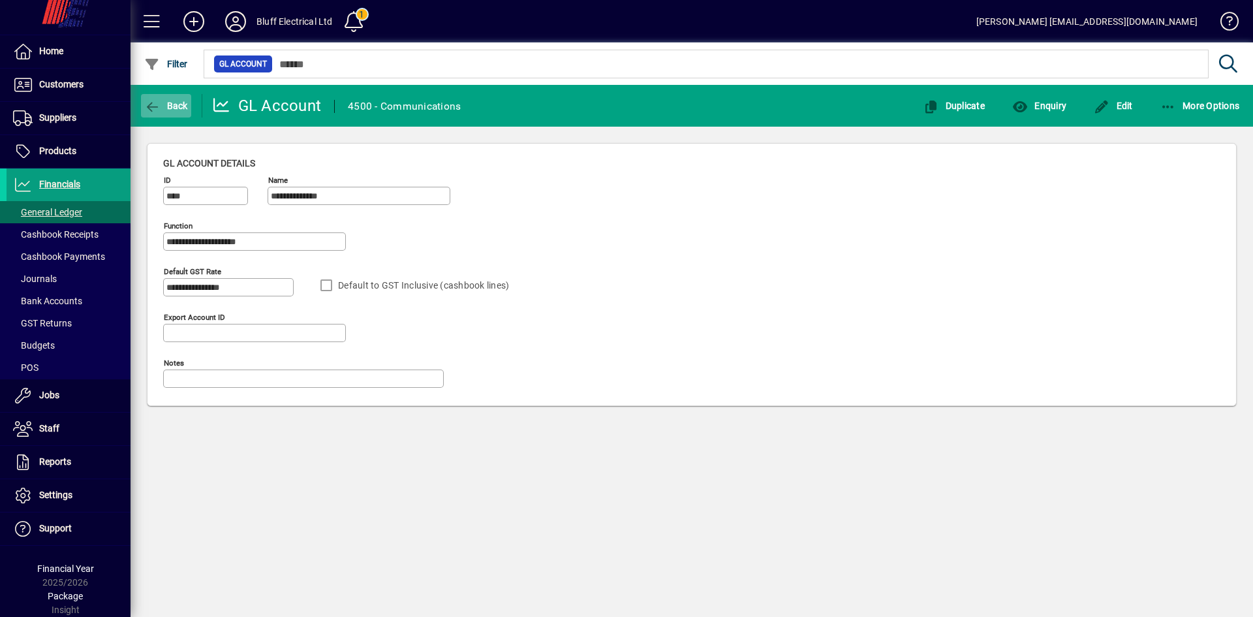
click at [184, 108] on span "Back" at bounding box center [166, 106] width 44 height 10
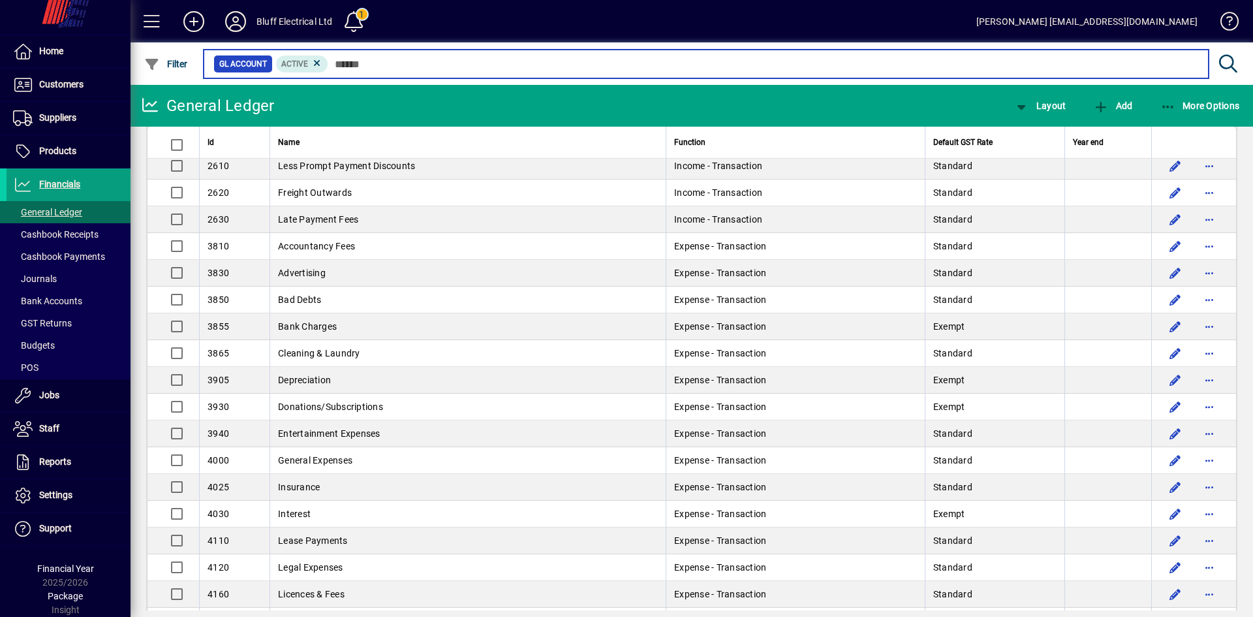
scroll to position [326, 0]
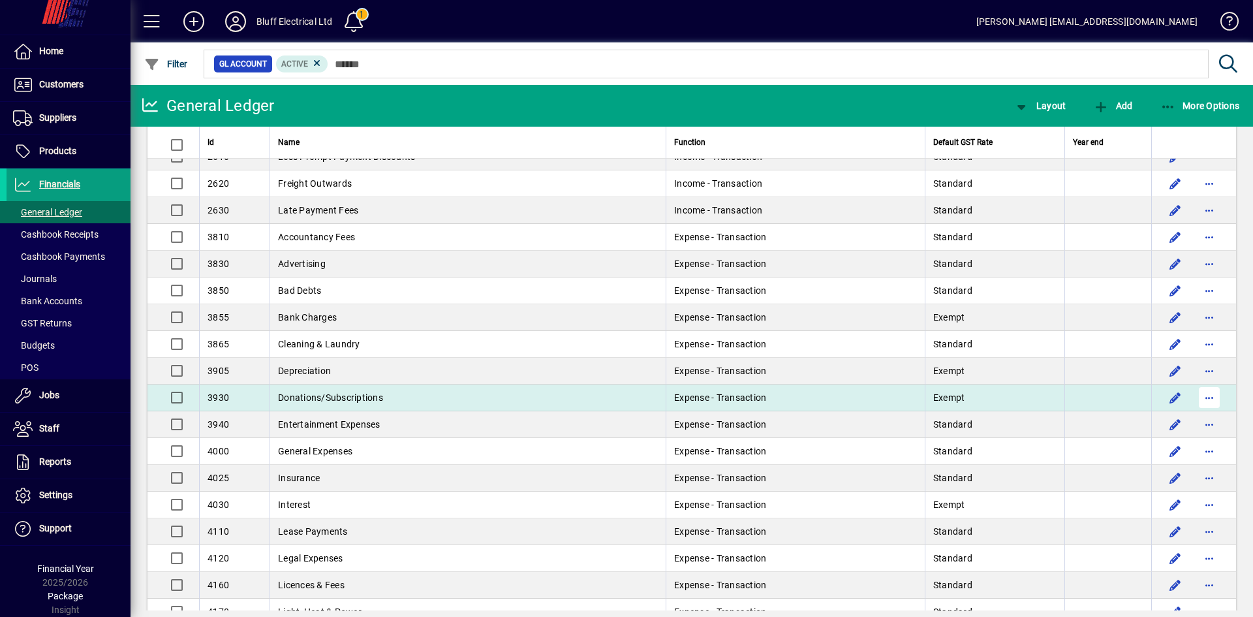
click at [1200, 398] on span "button" at bounding box center [1209, 397] width 31 height 31
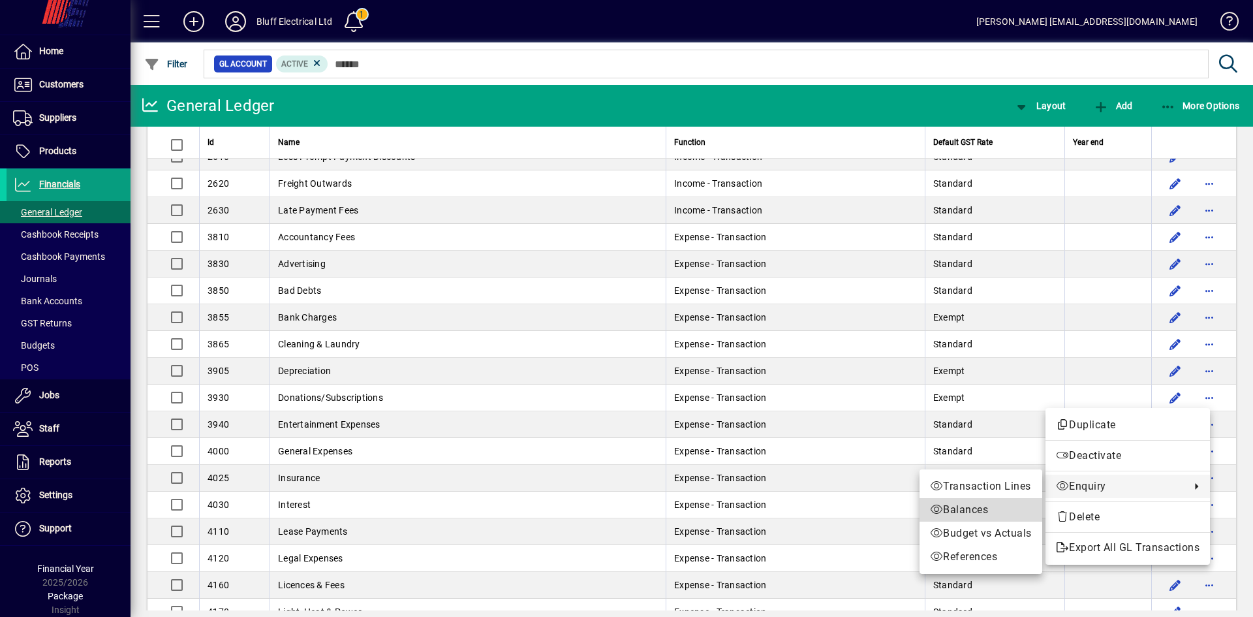
click at [963, 505] on span "Balances" at bounding box center [981, 510] width 102 height 16
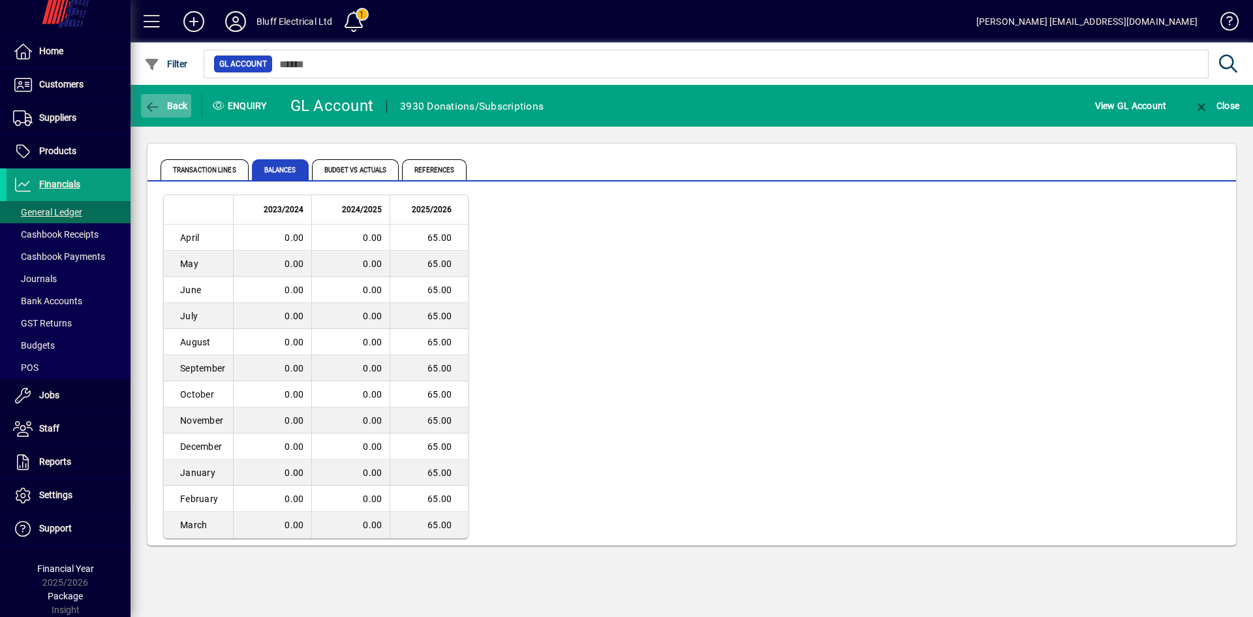
click at [182, 99] on span "button" at bounding box center [166, 105] width 50 height 31
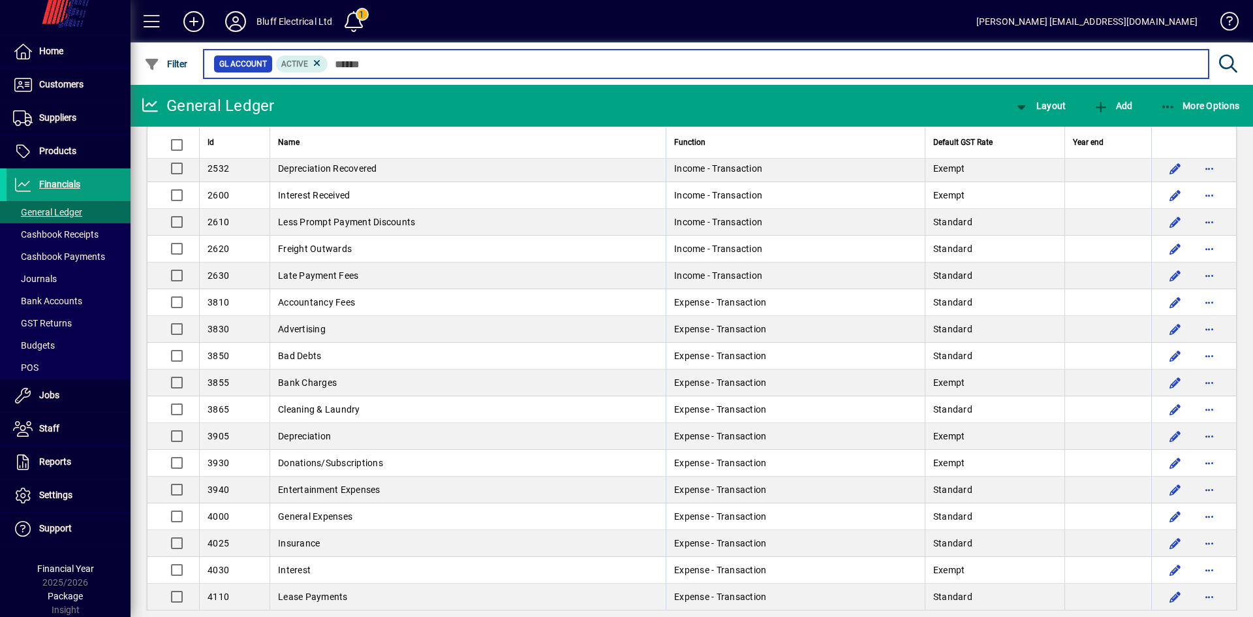
scroll to position [326, 0]
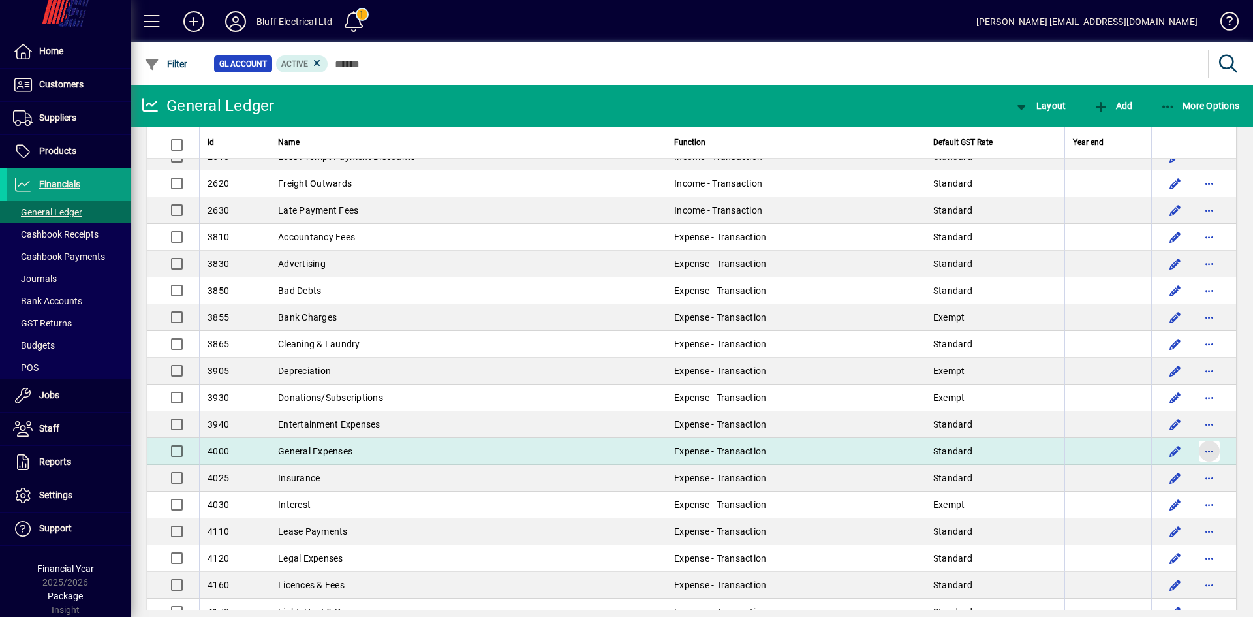
click at [1197, 451] on span "button" at bounding box center [1209, 450] width 31 height 31
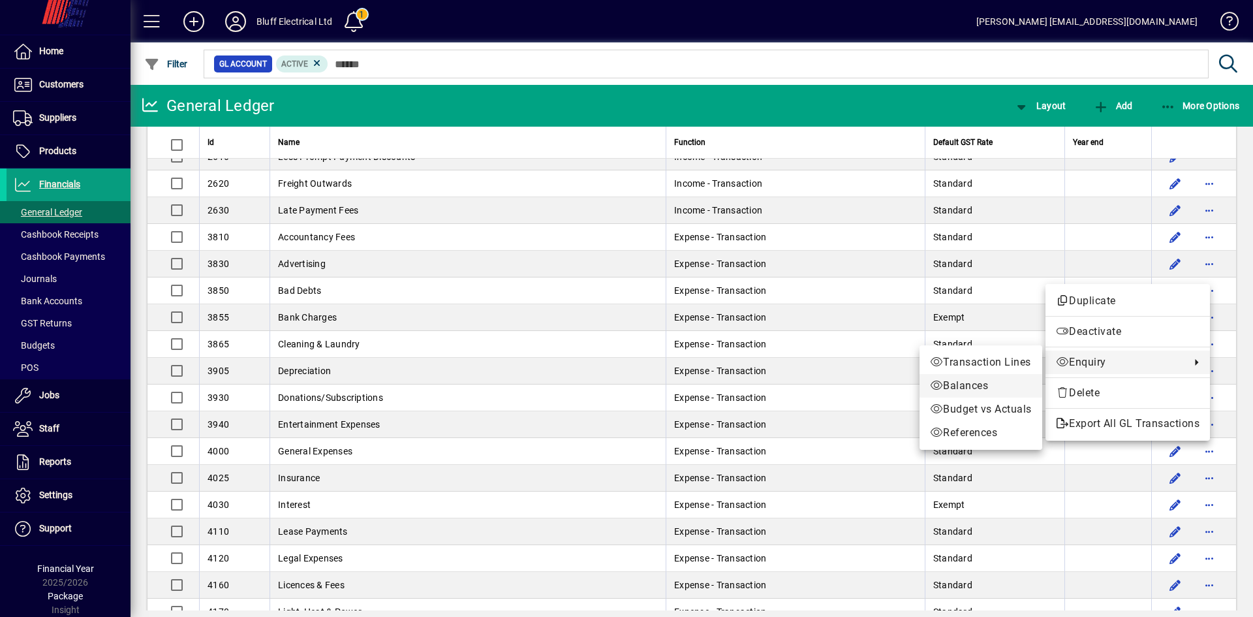
click at [975, 382] on span "Balances" at bounding box center [981, 386] width 102 height 16
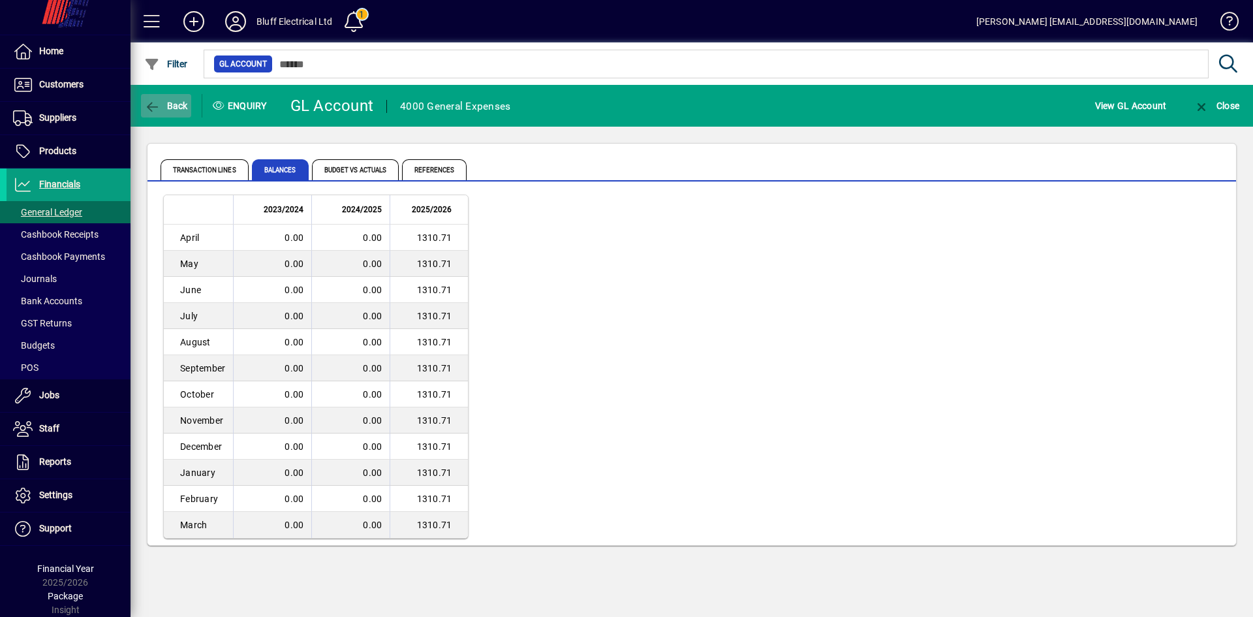
click at [185, 98] on span "button" at bounding box center [166, 105] width 50 height 31
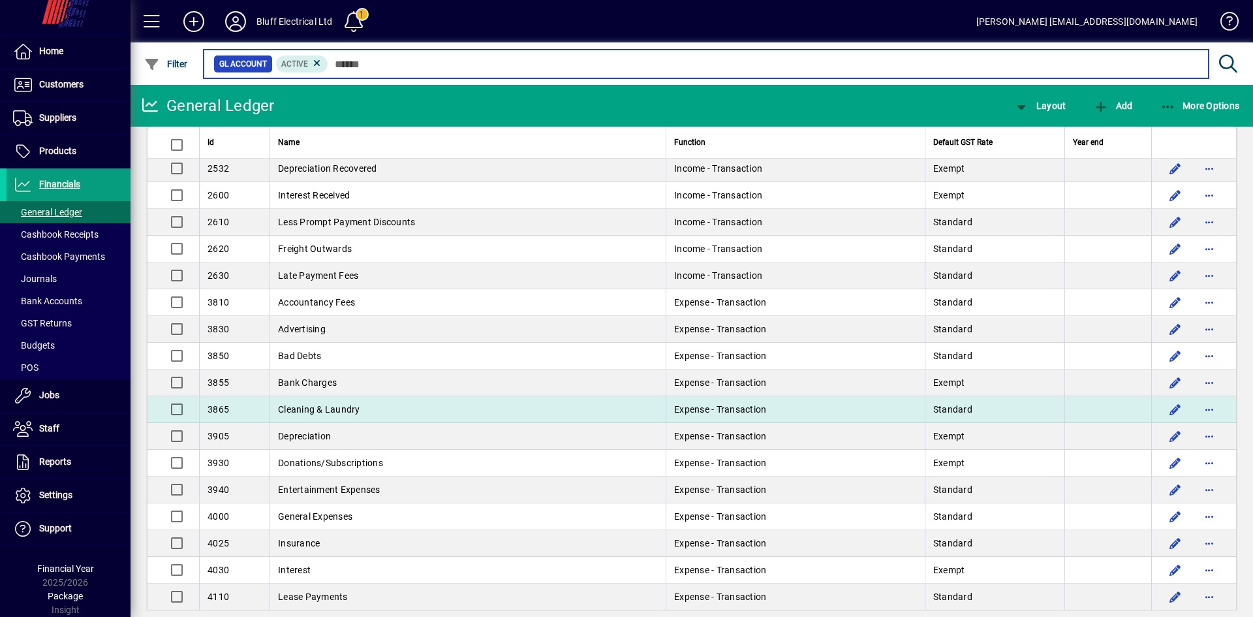
scroll to position [326, 0]
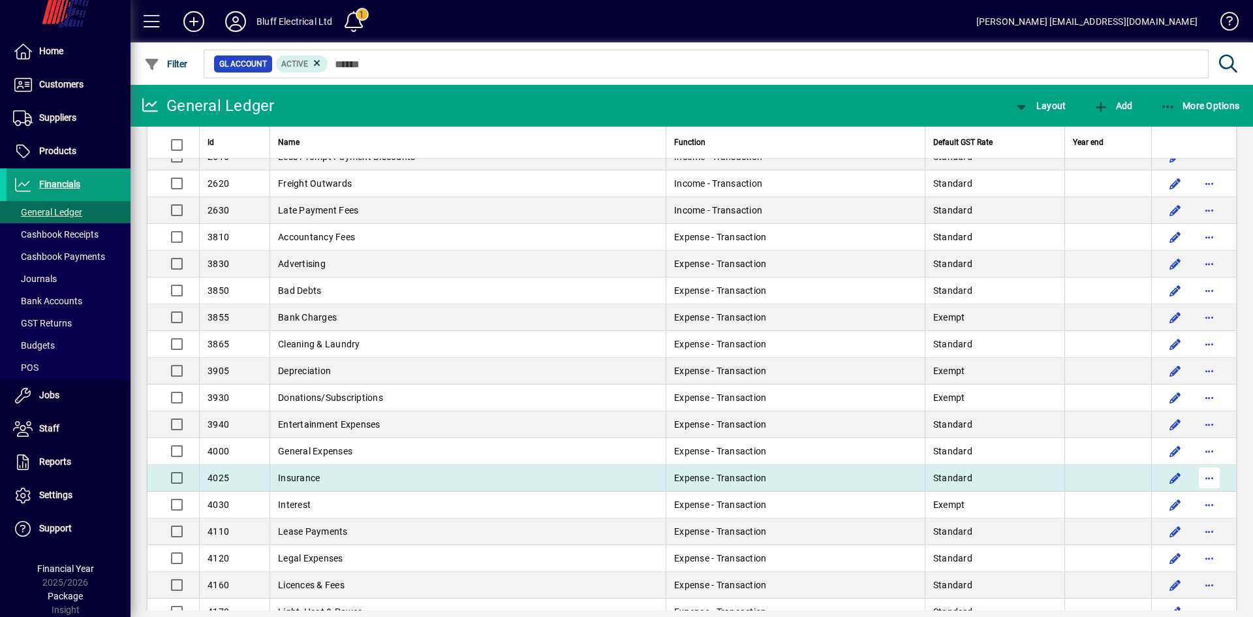
click at [1195, 477] on span "button" at bounding box center [1209, 477] width 31 height 31
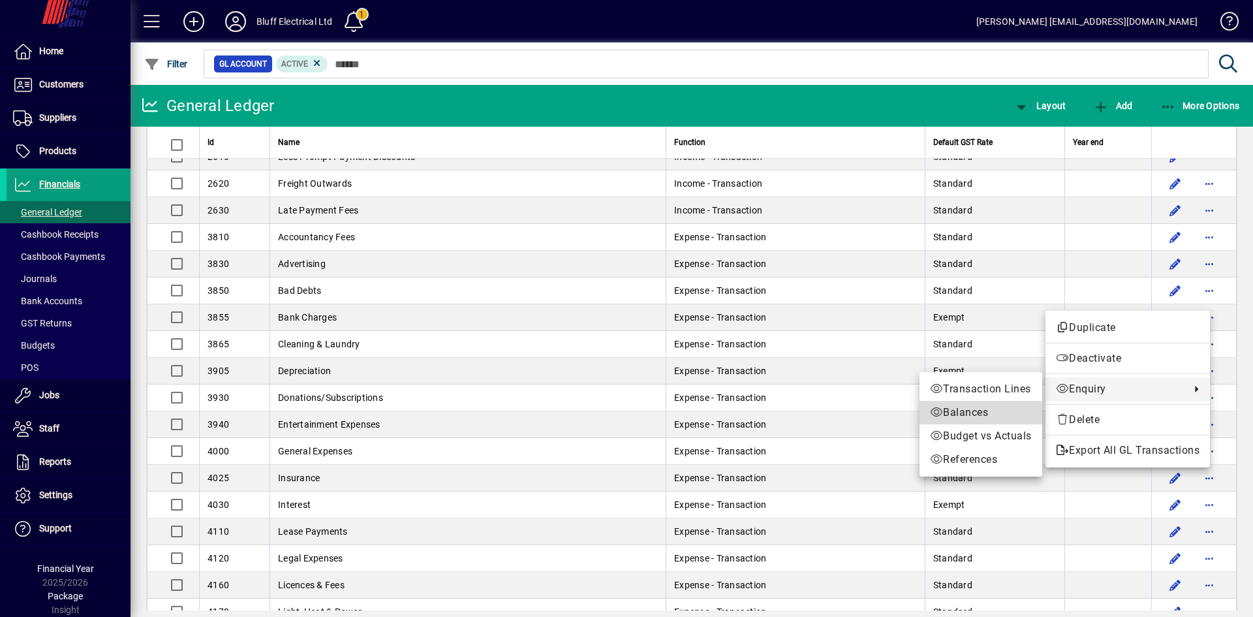
click at [981, 411] on span "Balances" at bounding box center [981, 413] width 102 height 16
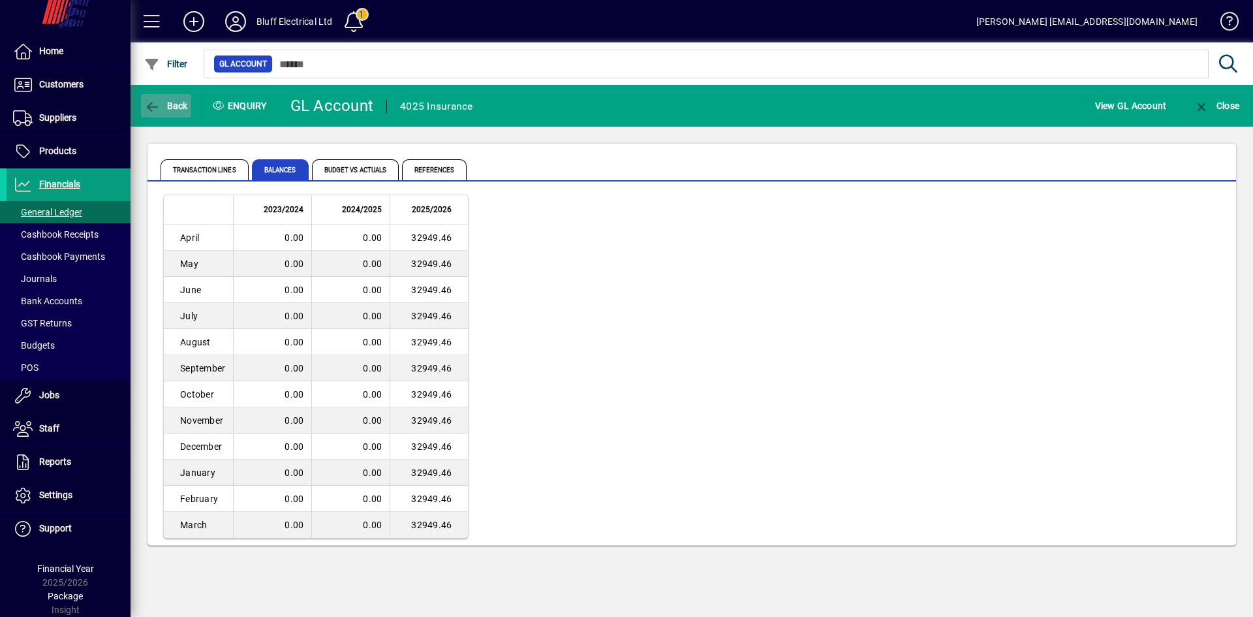
click at [181, 102] on span "Back" at bounding box center [166, 106] width 44 height 10
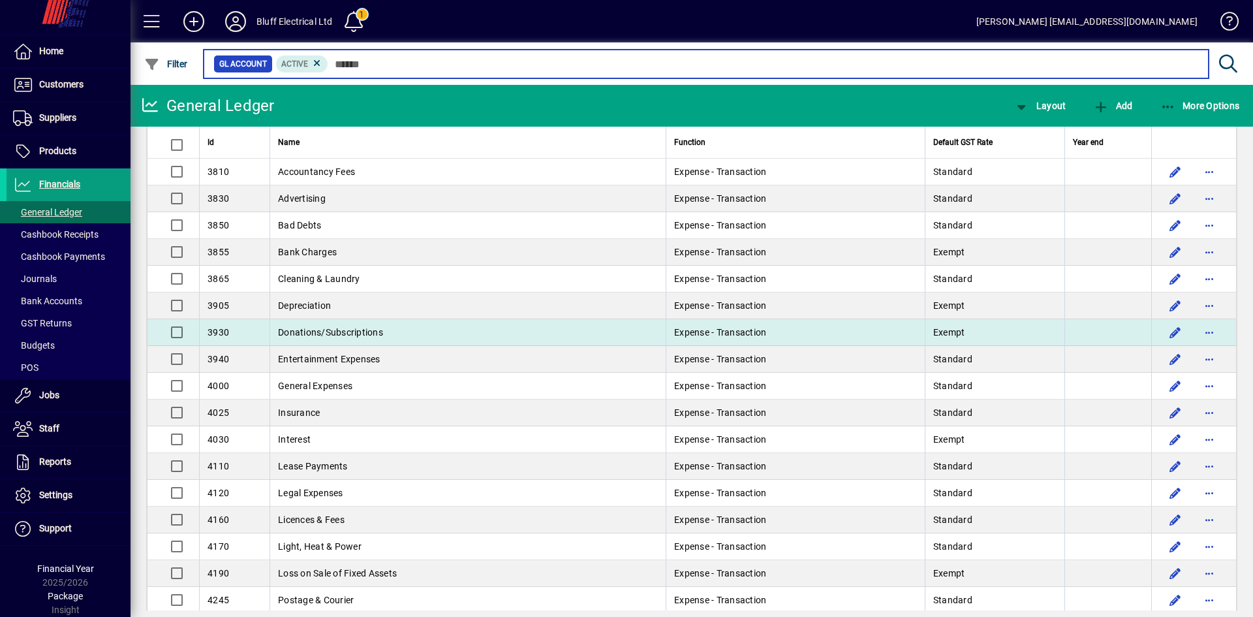
scroll to position [457, 0]
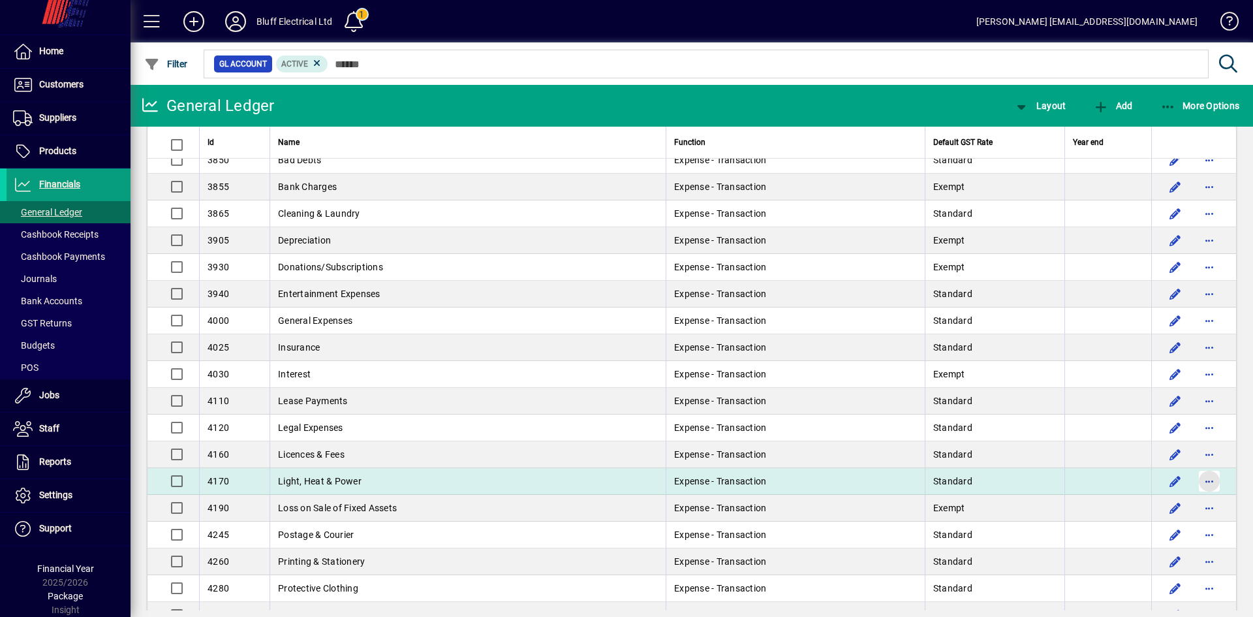
click at [1201, 481] on span "button" at bounding box center [1209, 480] width 31 height 31
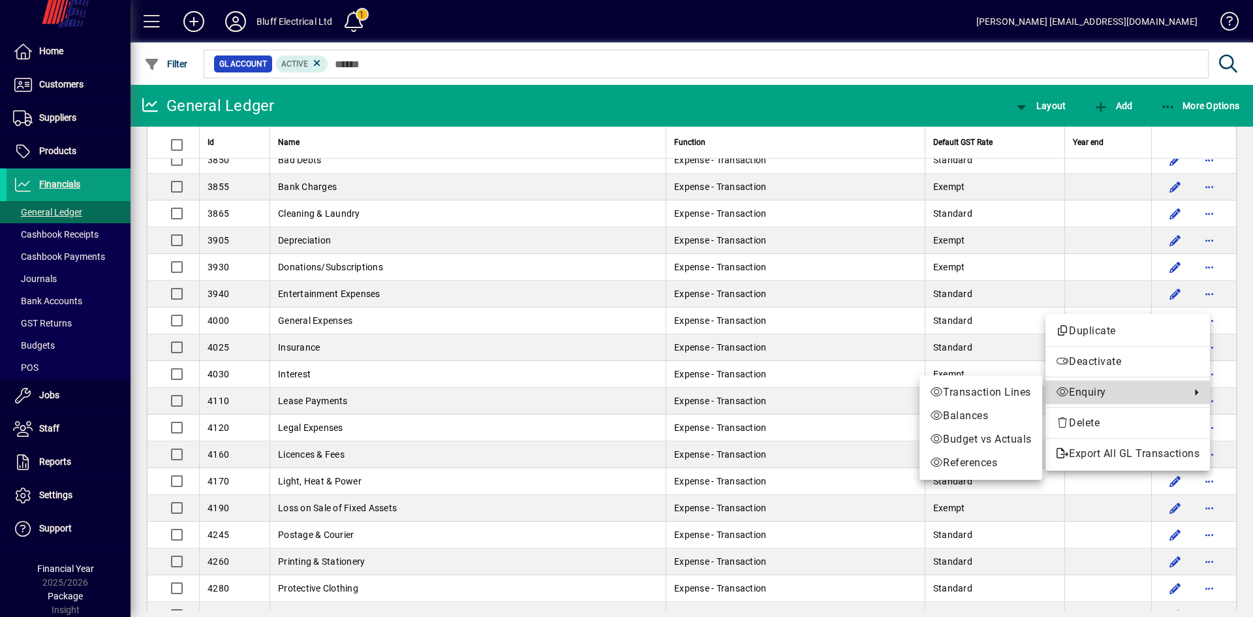
click at [1092, 390] on span "Enquiry" at bounding box center [1120, 393] width 128 height 16
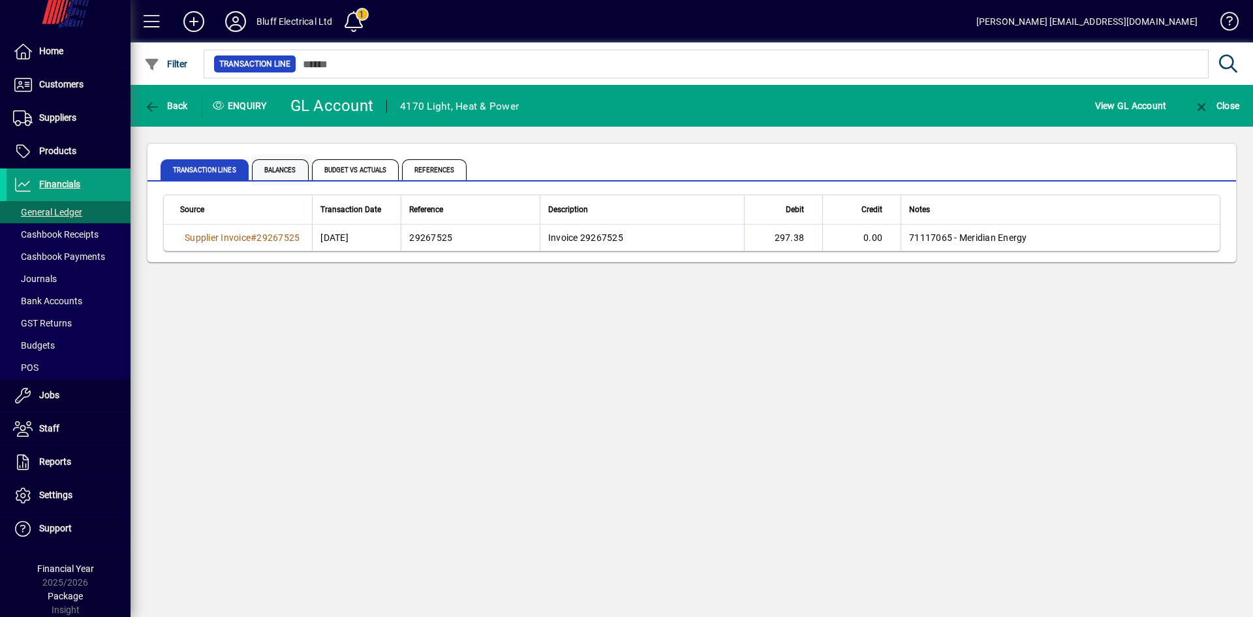
click at [274, 170] on span "Balances" at bounding box center [280, 169] width 57 height 21
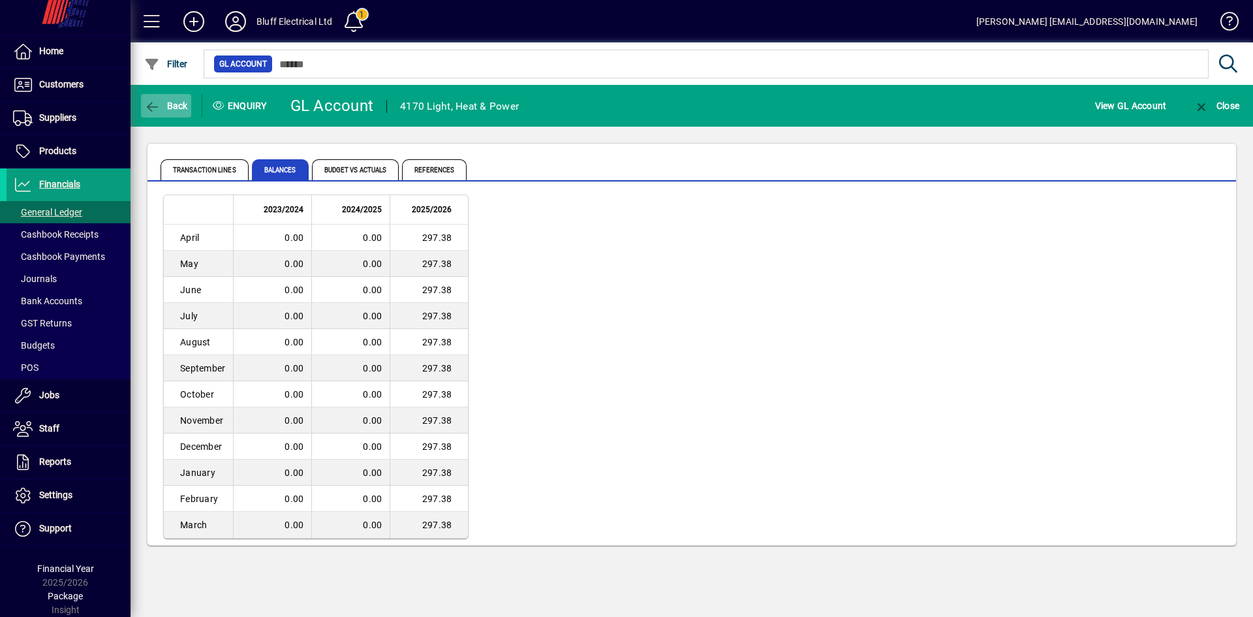
click at [188, 101] on span "button" at bounding box center [166, 105] width 50 height 31
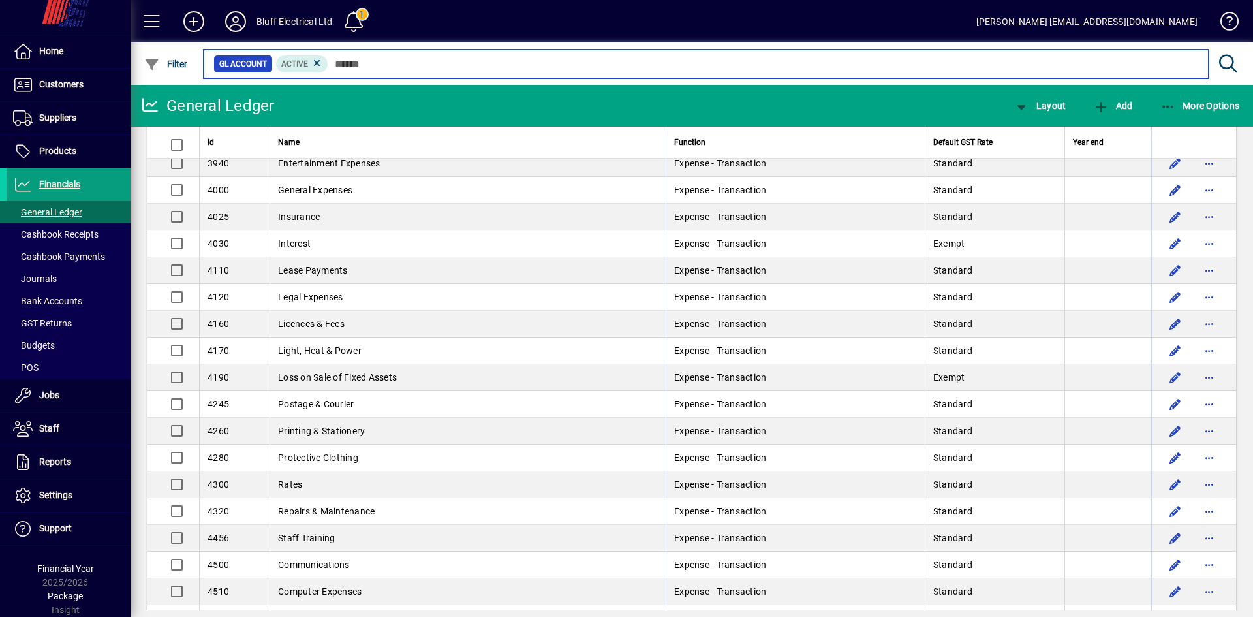
scroll to position [653, 0]
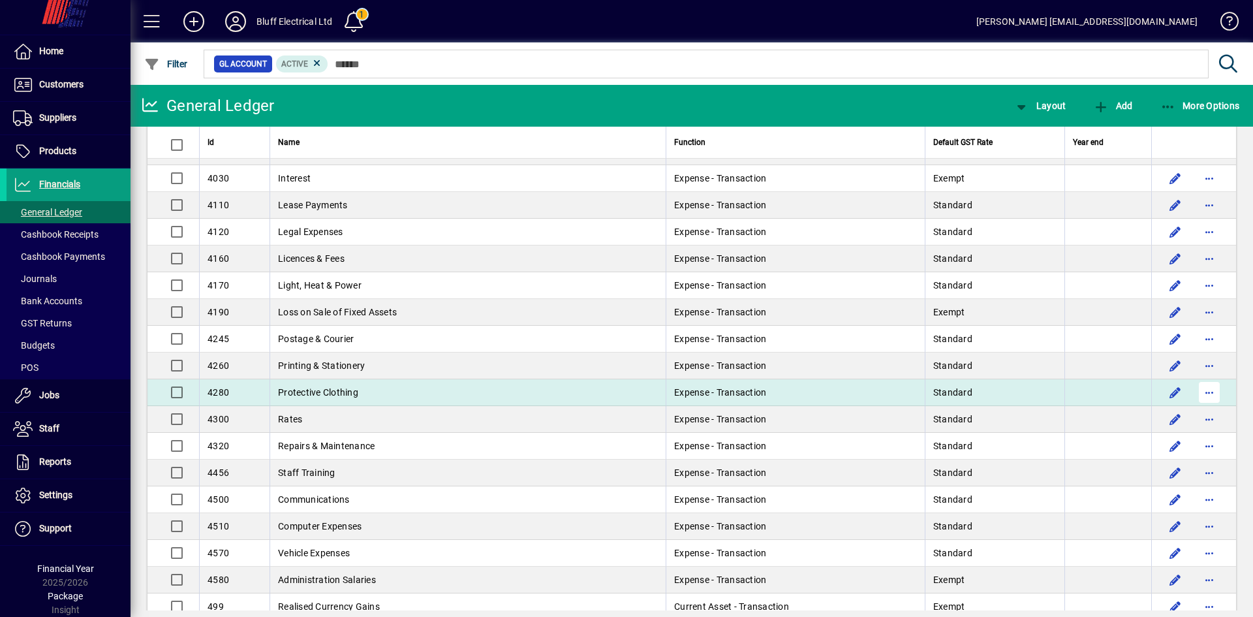
click at [1194, 389] on span "button" at bounding box center [1209, 392] width 31 height 31
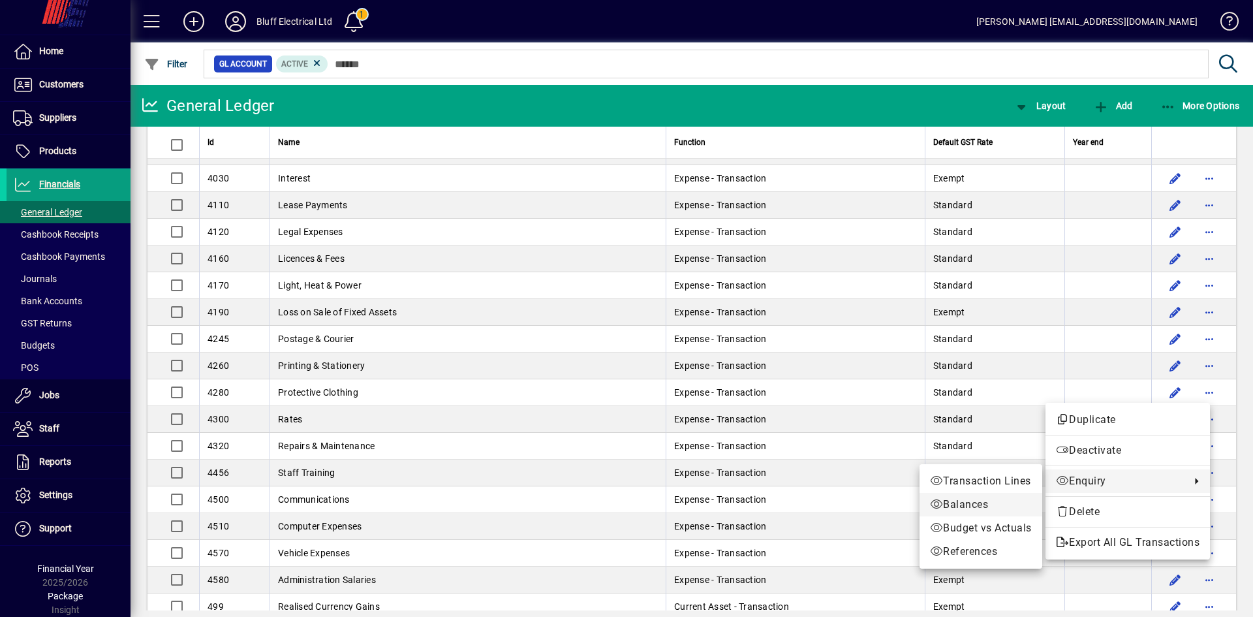
click at [997, 508] on span "Balances" at bounding box center [981, 505] width 102 height 16
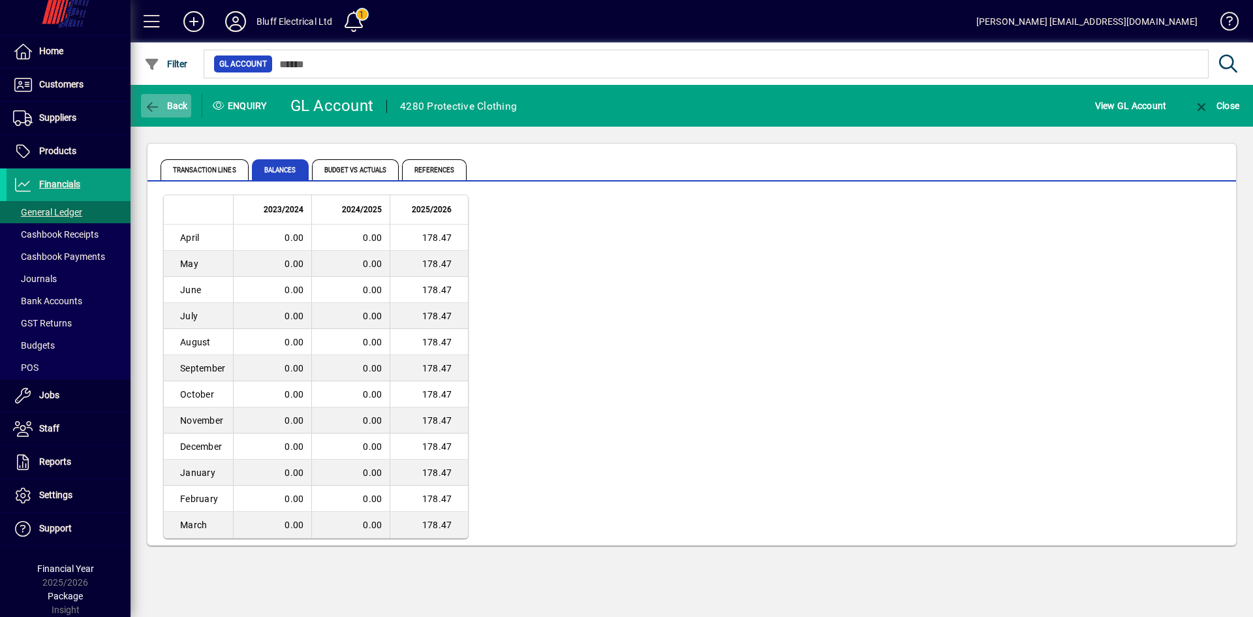
click at [174, 103] on span "Back" at bounding box center [166, 106] width 44 height 10
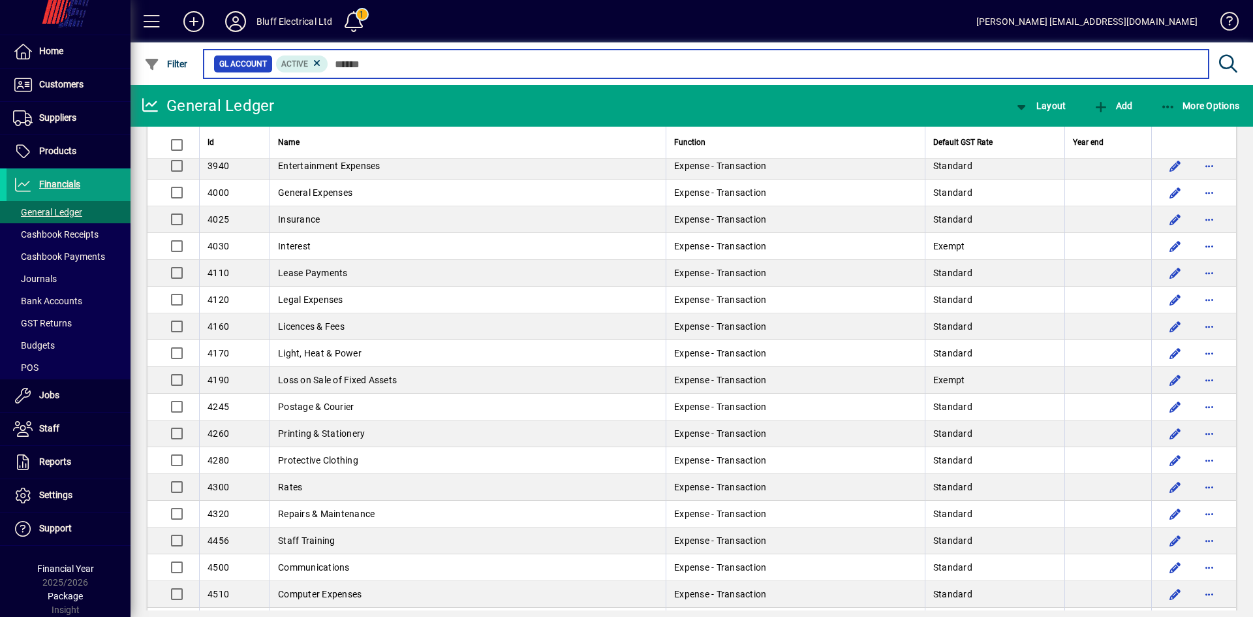
scroll to position [653, 0]
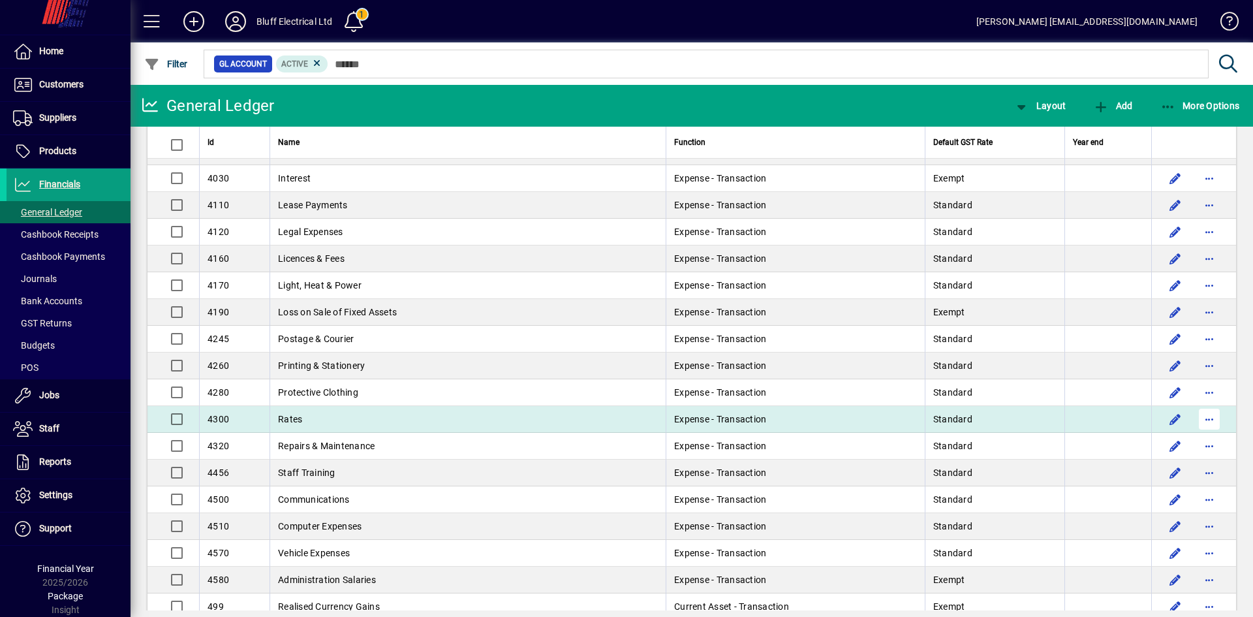
click at [1206, 421] on span "button" at bounding box center [1209, 418] width 31 height 31
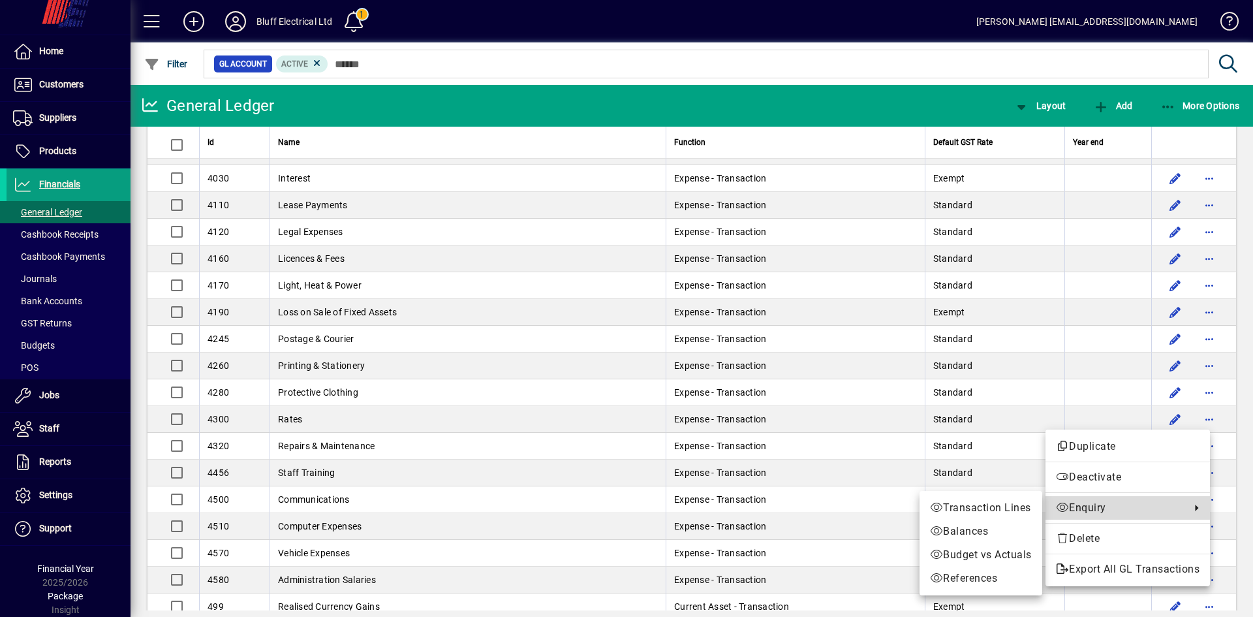
click at [1101, 507] on span "Enquiry" at bounding box center [1120, 508] width 128 height 16
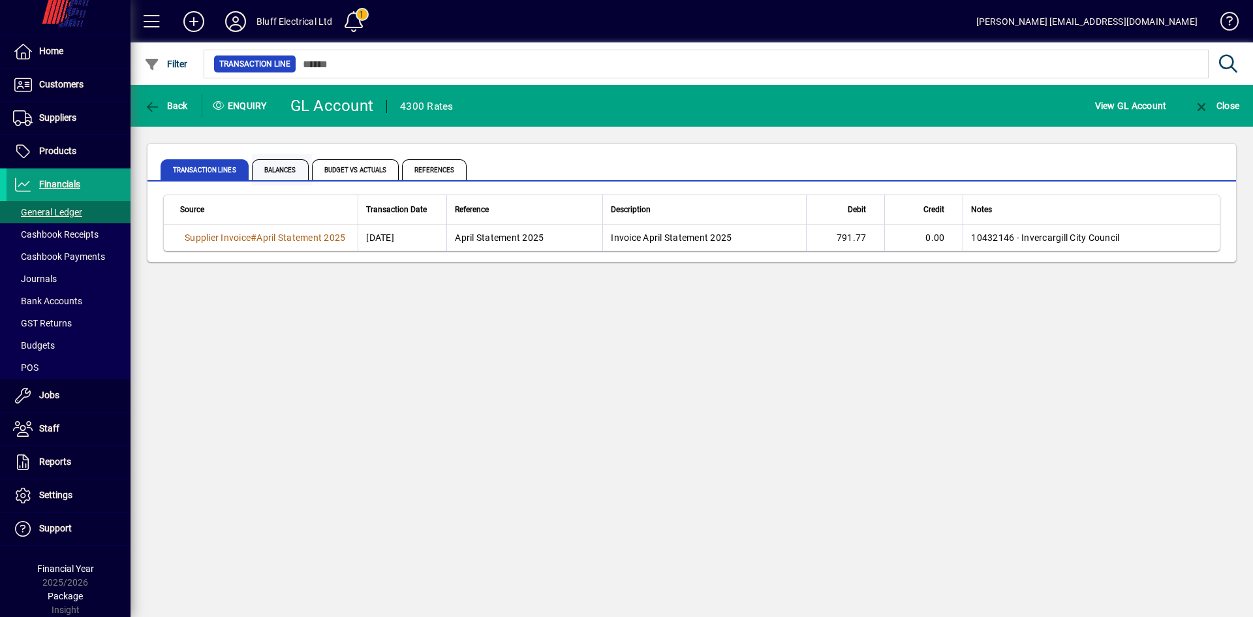
click at [289, 166] on span "Balances" at bounding box center [280, 169] width 57 height 21
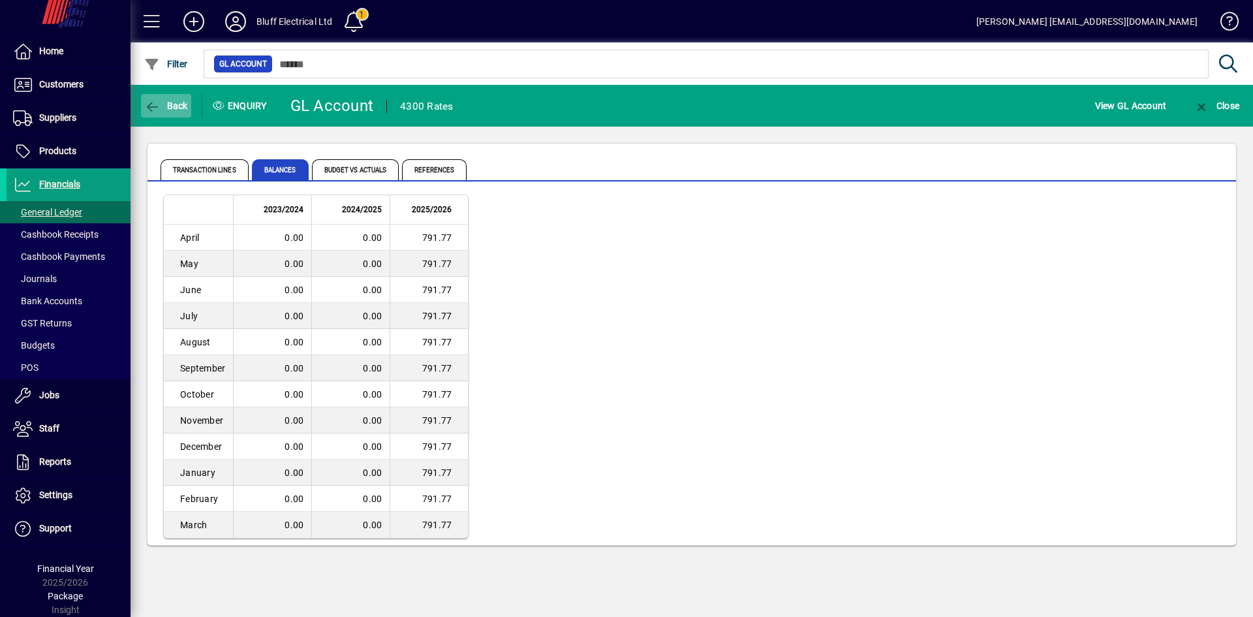
click at [174, 104] on span "Back" at bounding box center [166, 106] width 44 height 10
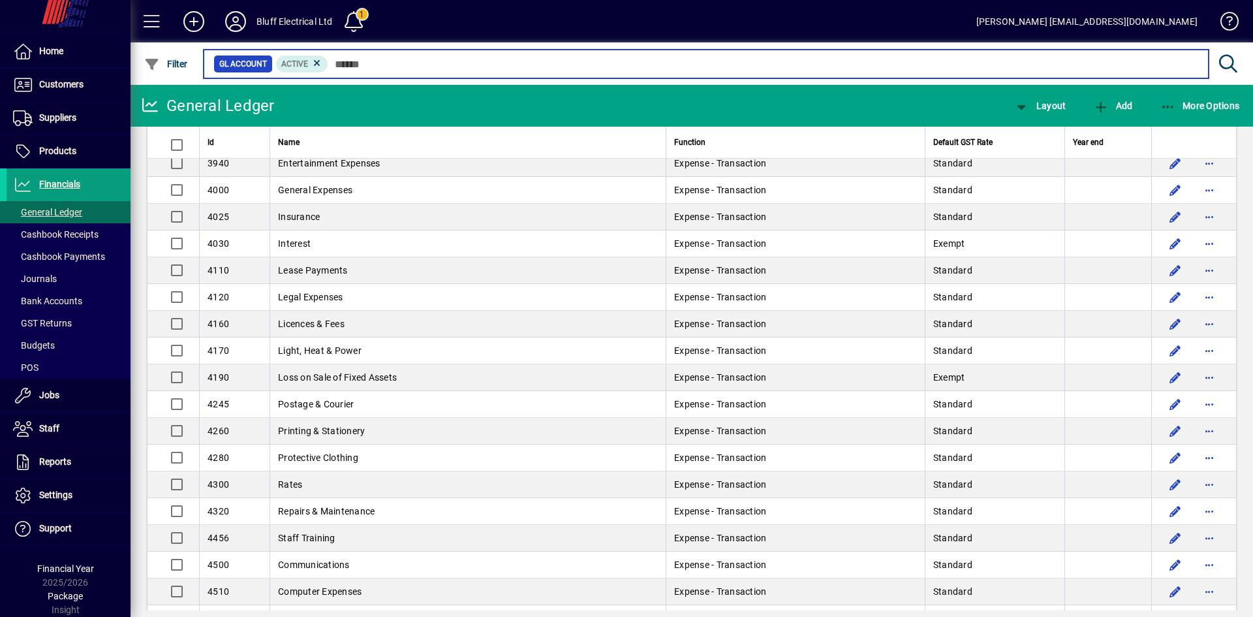
scroll to position [653, 0]
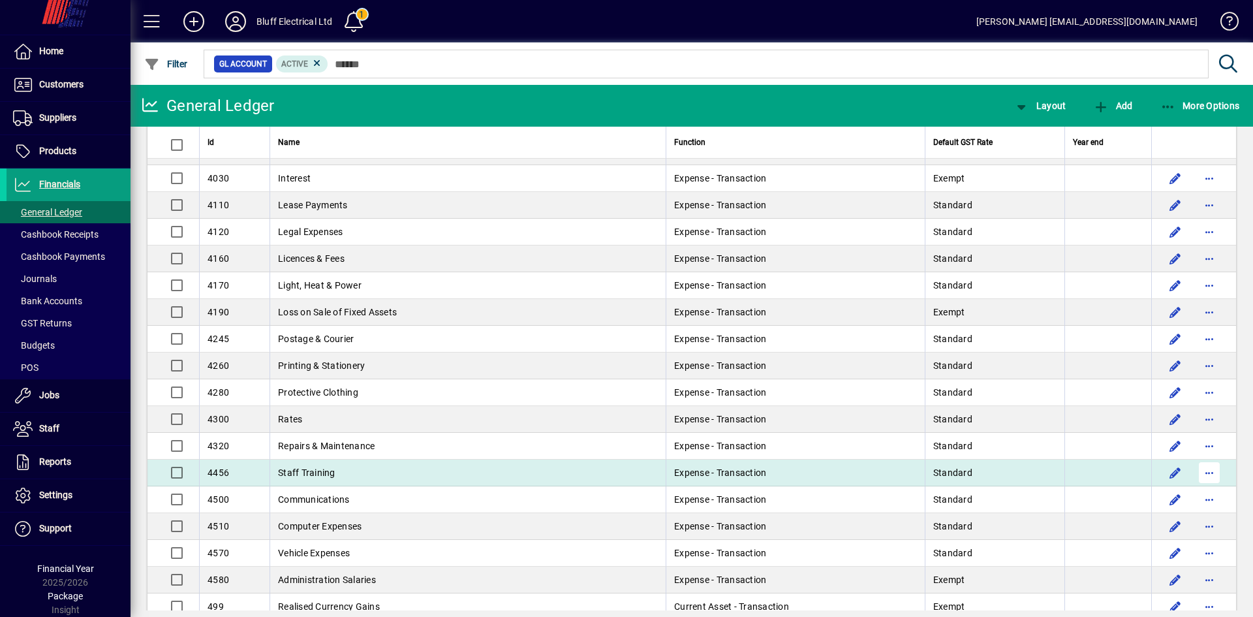
click at [1199, 476] on span "button" at bounding box center [1209, 472] width 31 height 31
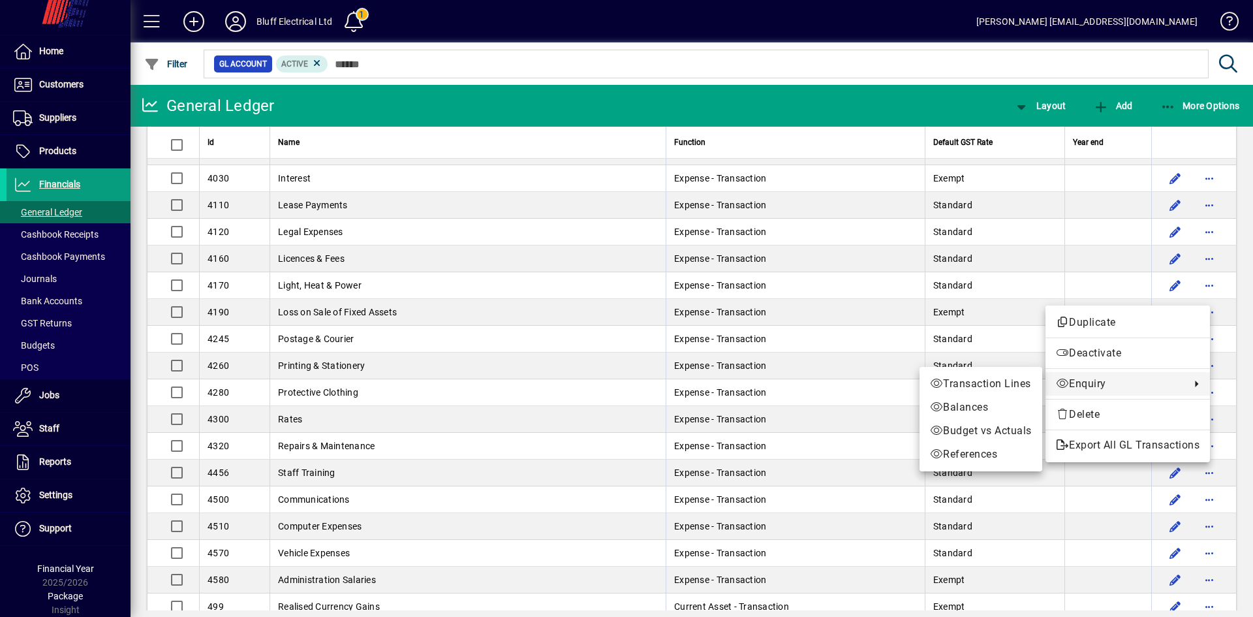
click at [1087, 390] on span "Enquiry" at bounding box center [1120, 384] width 128 height 16
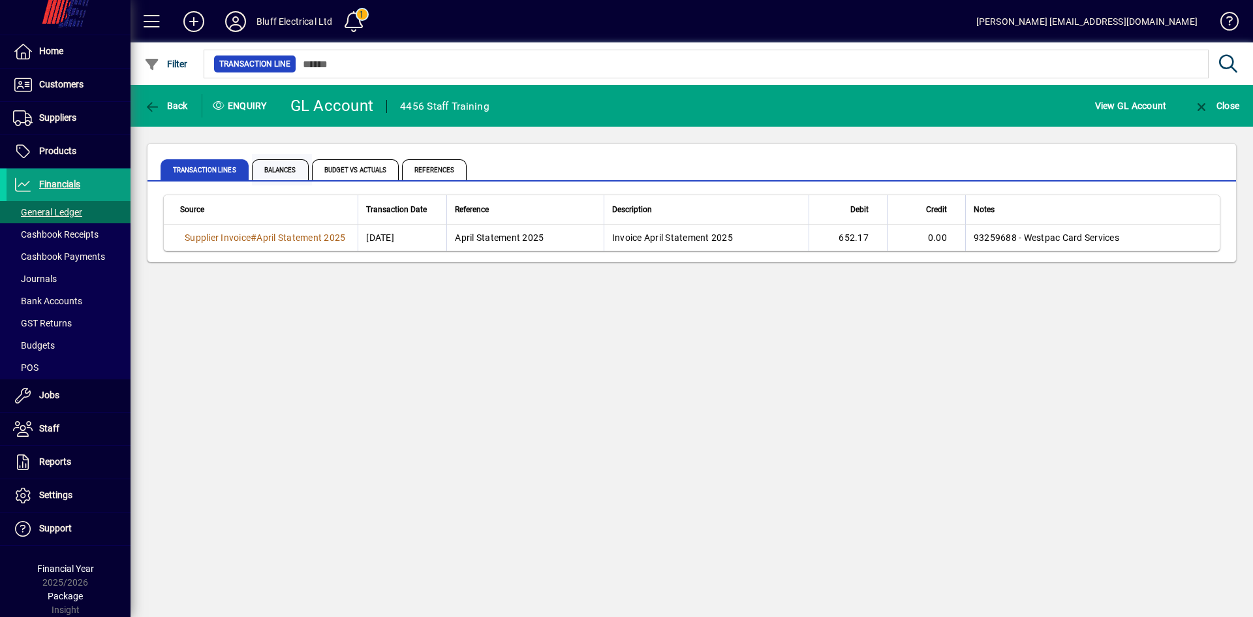
click at [286, 164] on span "Balances" at bounding box center [280, 169] width 57 height 21
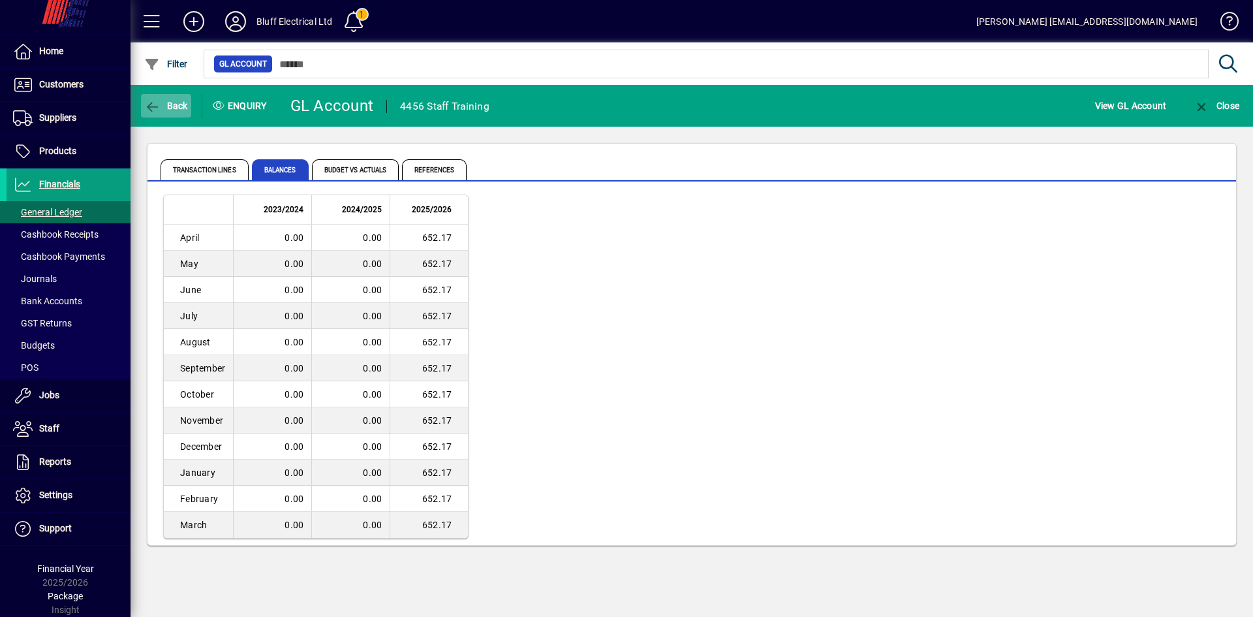
click at [174, 108] on span "Back" at bounding box center [166, 106] width 44 height 10
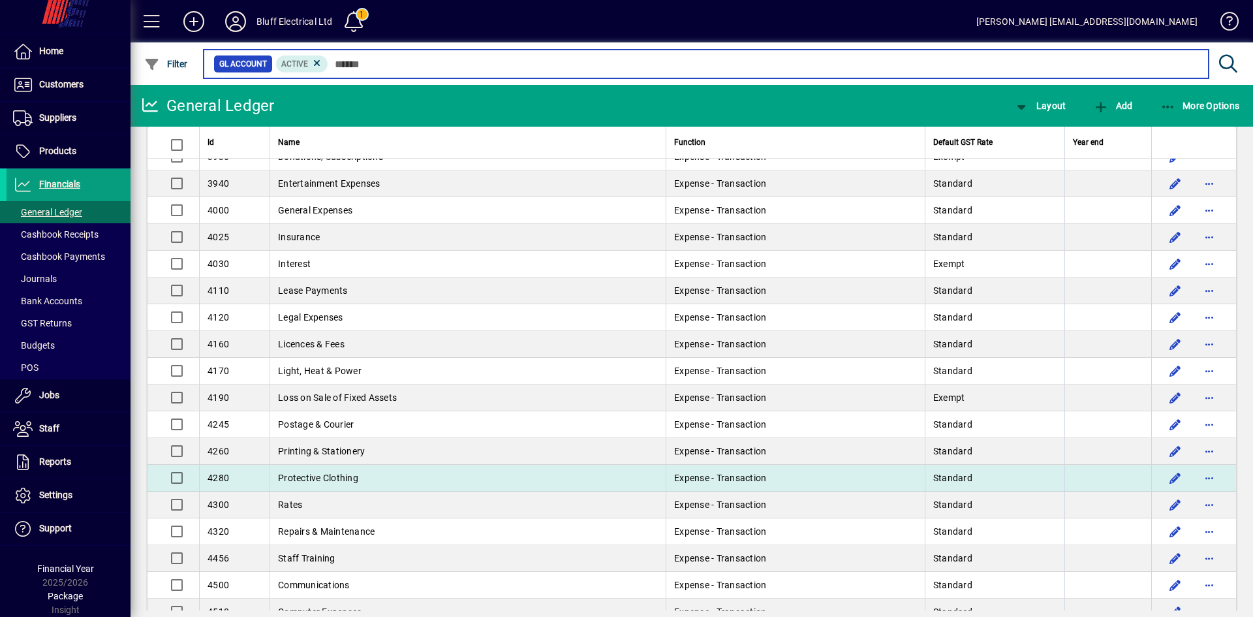
scroll to position [588, 0]
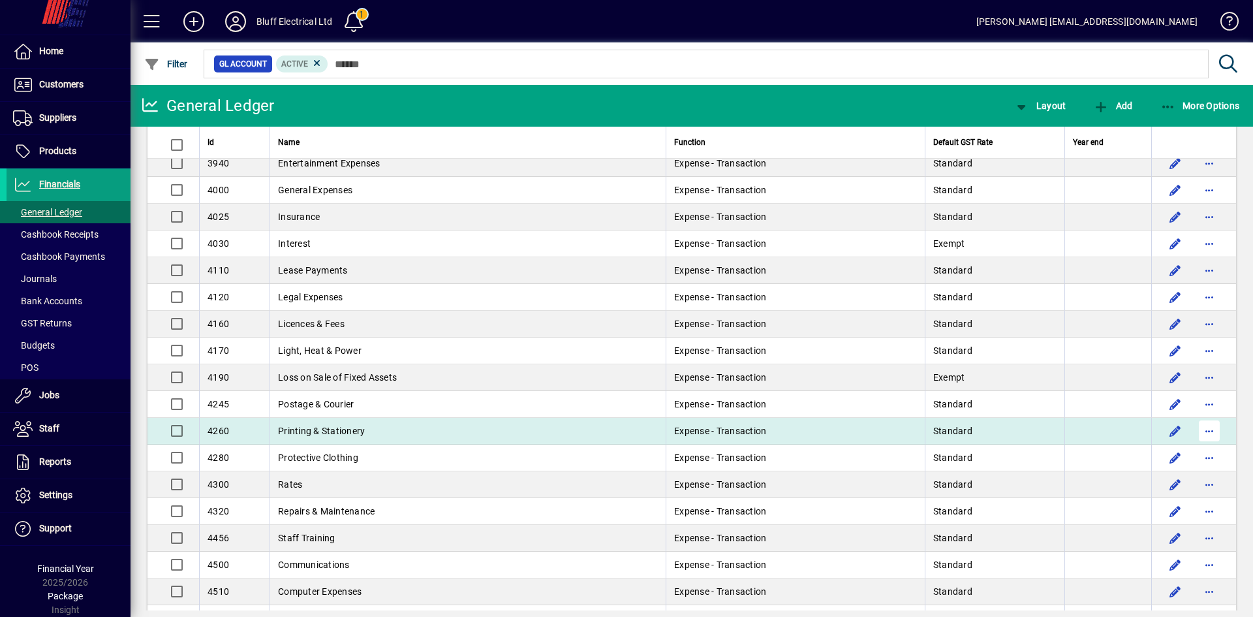
click at [1202, 431] on span "button" at bounding box center [1209, 430] width 31 height 31
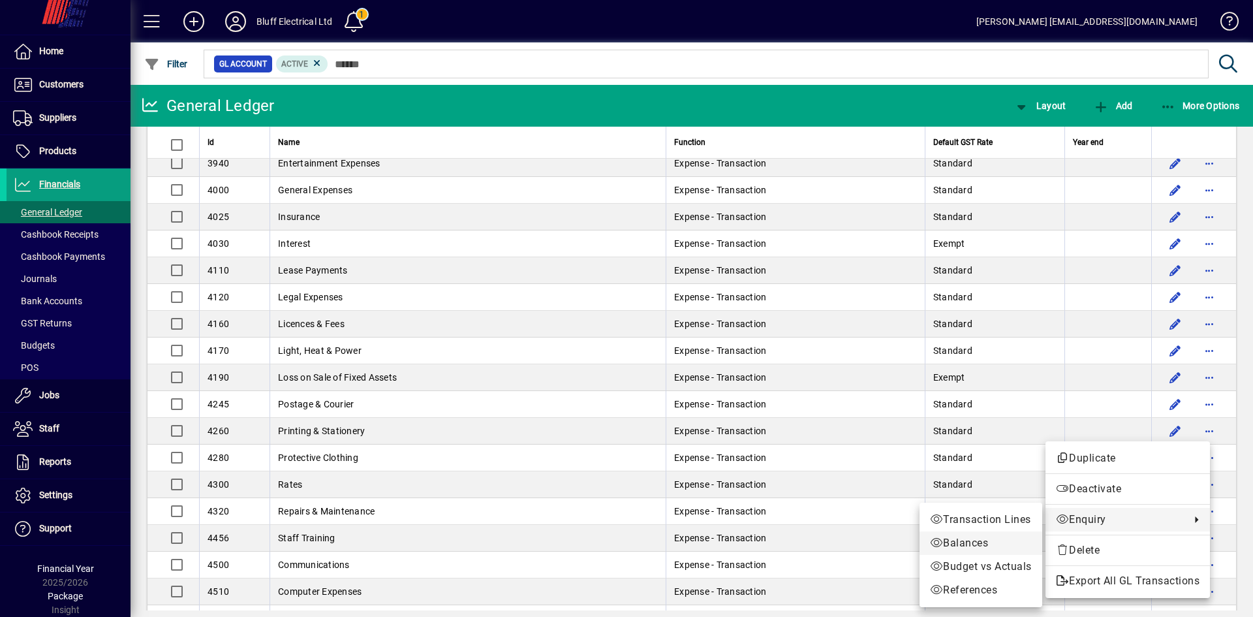
click at [992, 545] on span "Balances" at bounding box center [981, 543] width 102 height 16
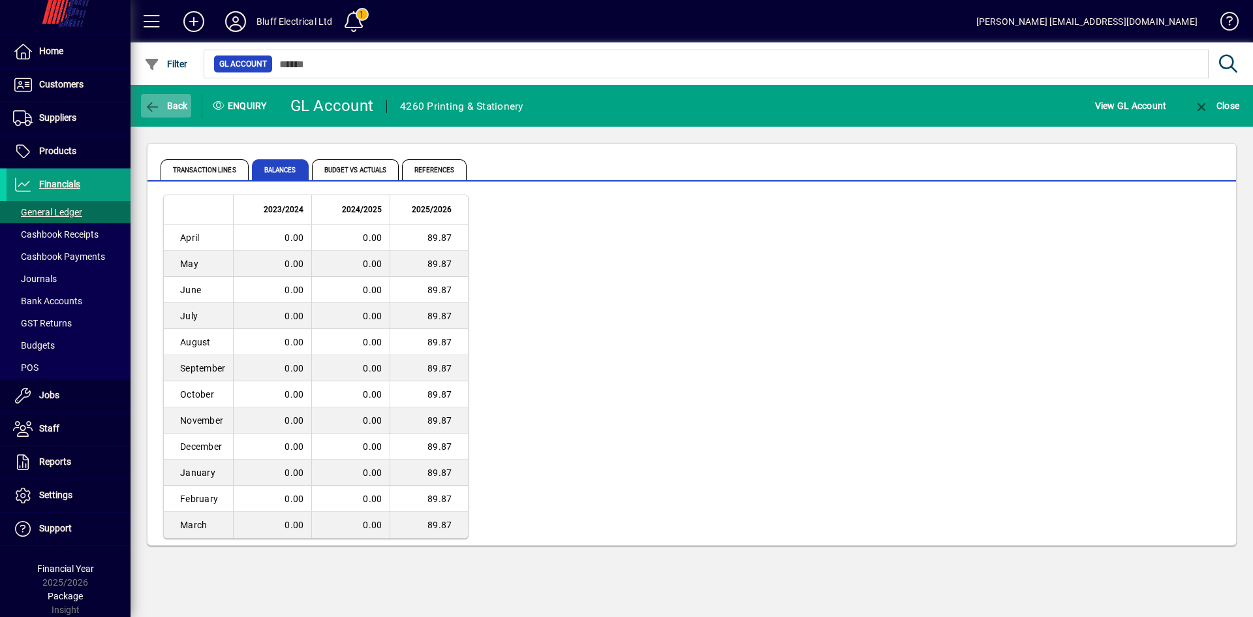
click at [166, 104] on span "Back" at bounding box center [166, 106] width 44 height 10
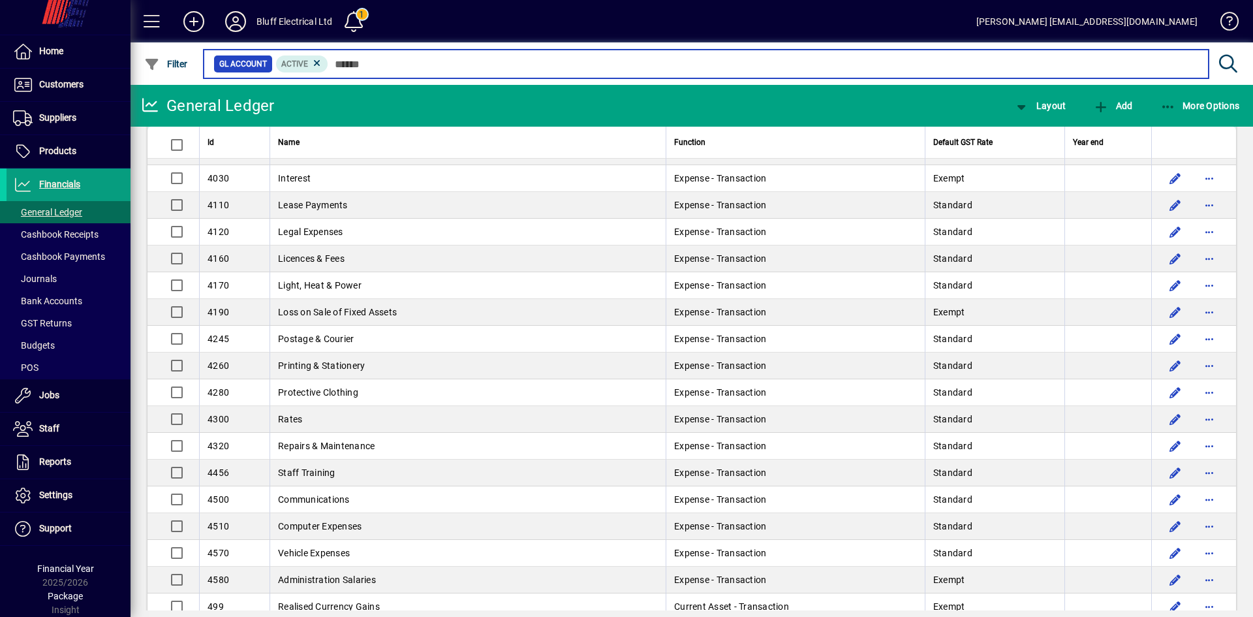
scroll to position [718, 0]
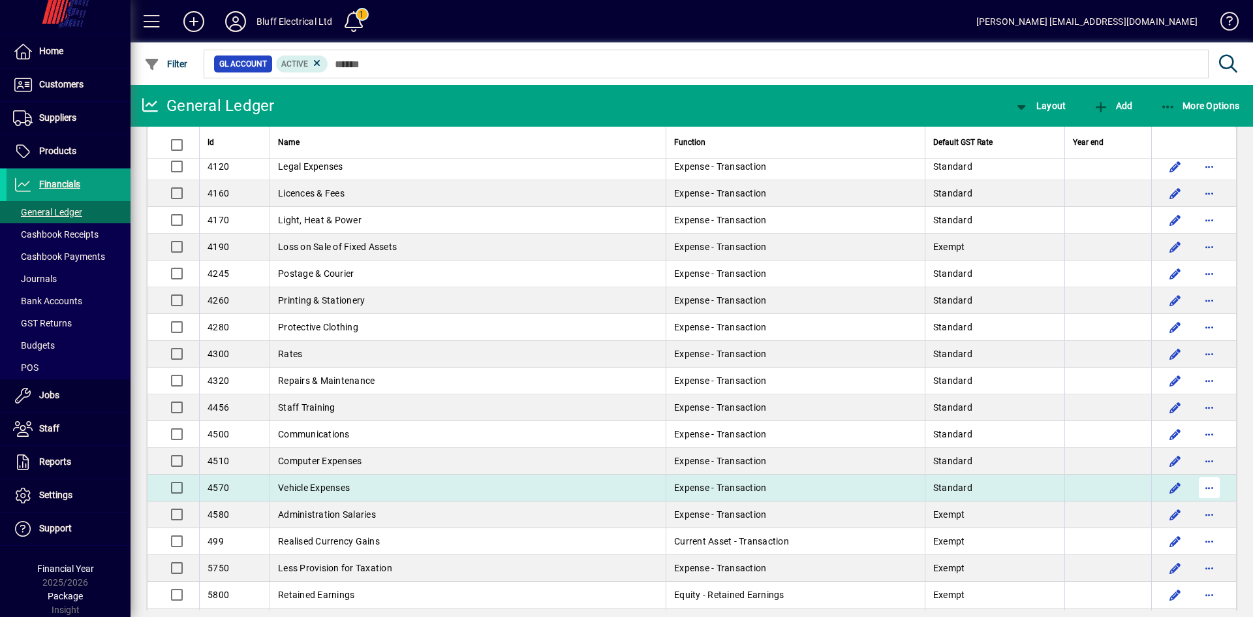
click at [1199, 482] on span "button" at bounding box center [1209, 487] width 31 height 31
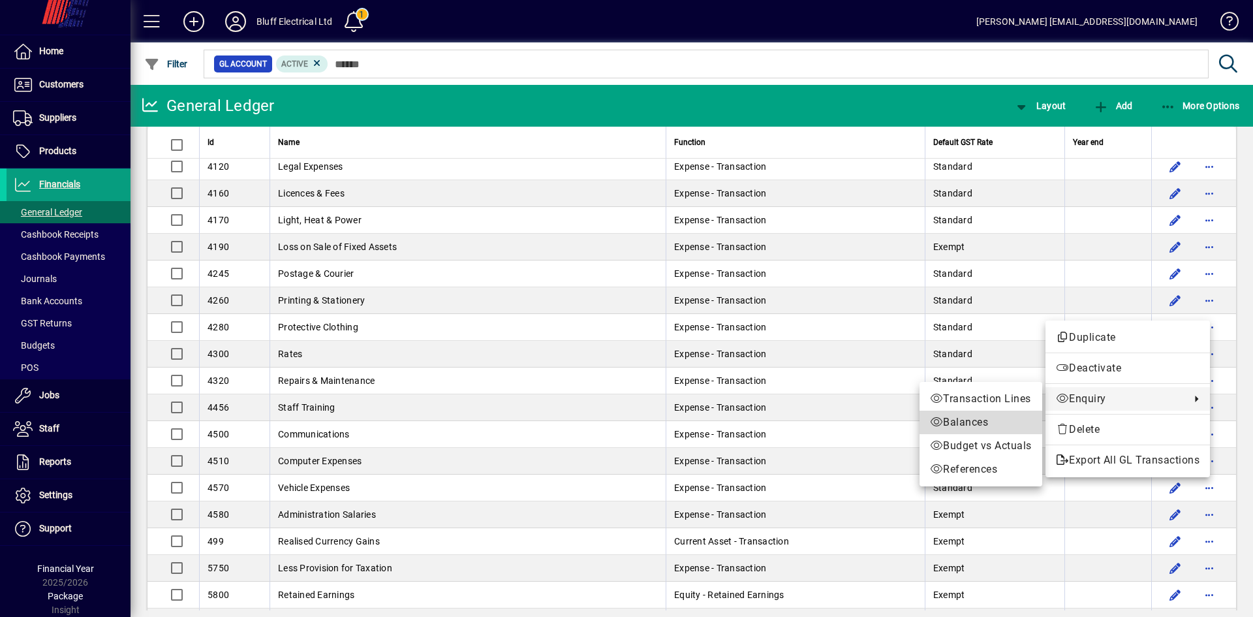
click at [998, 420] on span "Balances" at bounding box center [981, 423] width 102 height 16
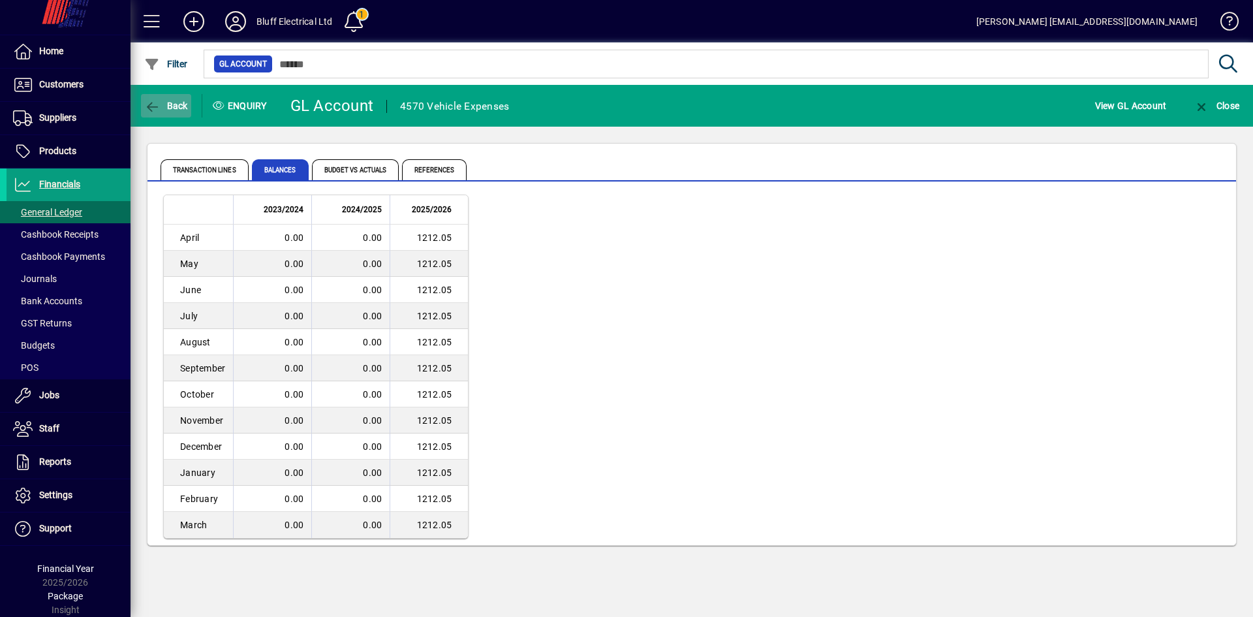
click at [176, 101] on span "Back" at bounding box center [166, 106] width 44 height 10
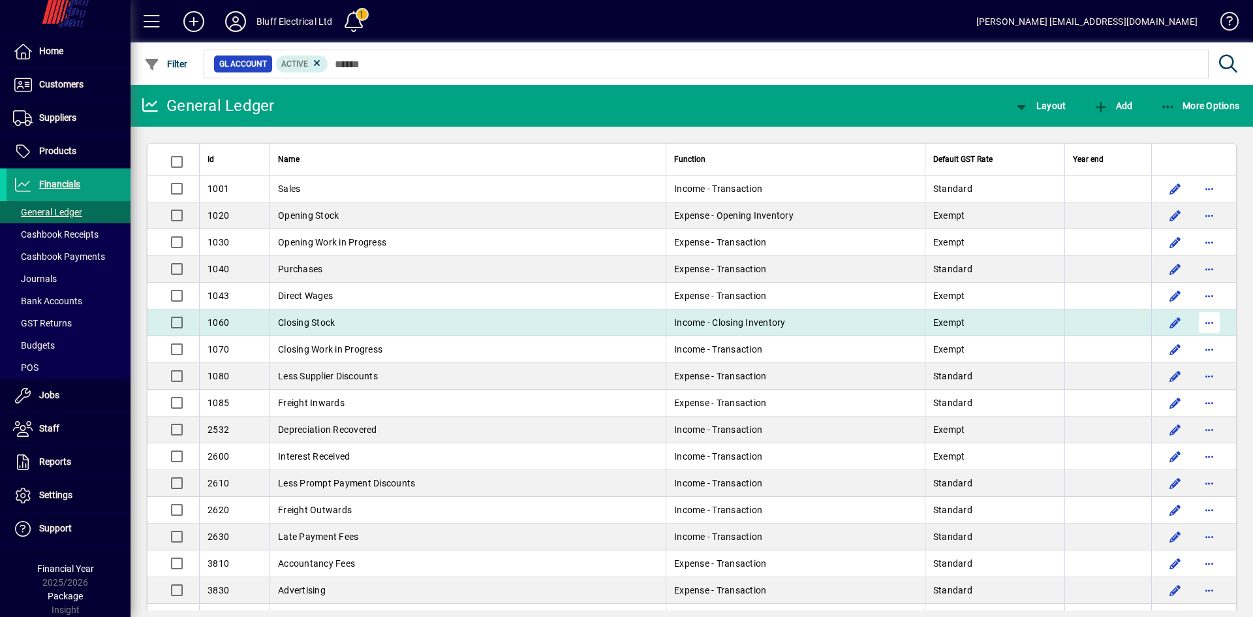
click at [1196, 321] on span "button" at bounding box center [1209, 322] width 31 height 31
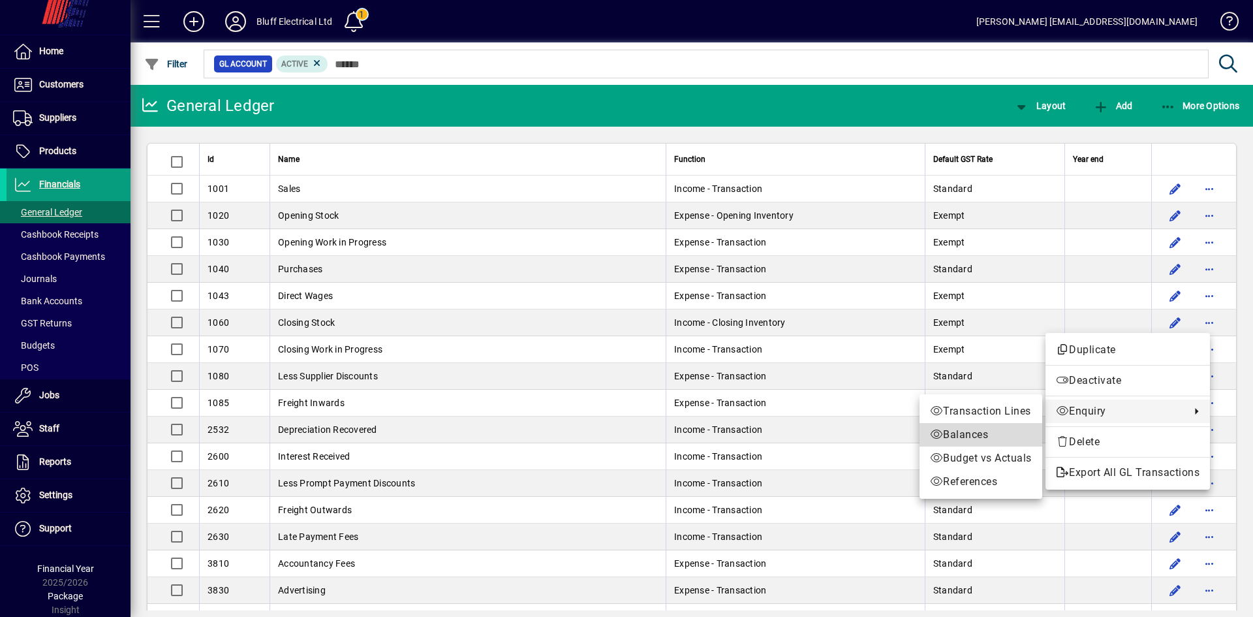
click at [942, 432] on span "Balances" at bounding box center [981, 435] width 102 height 16
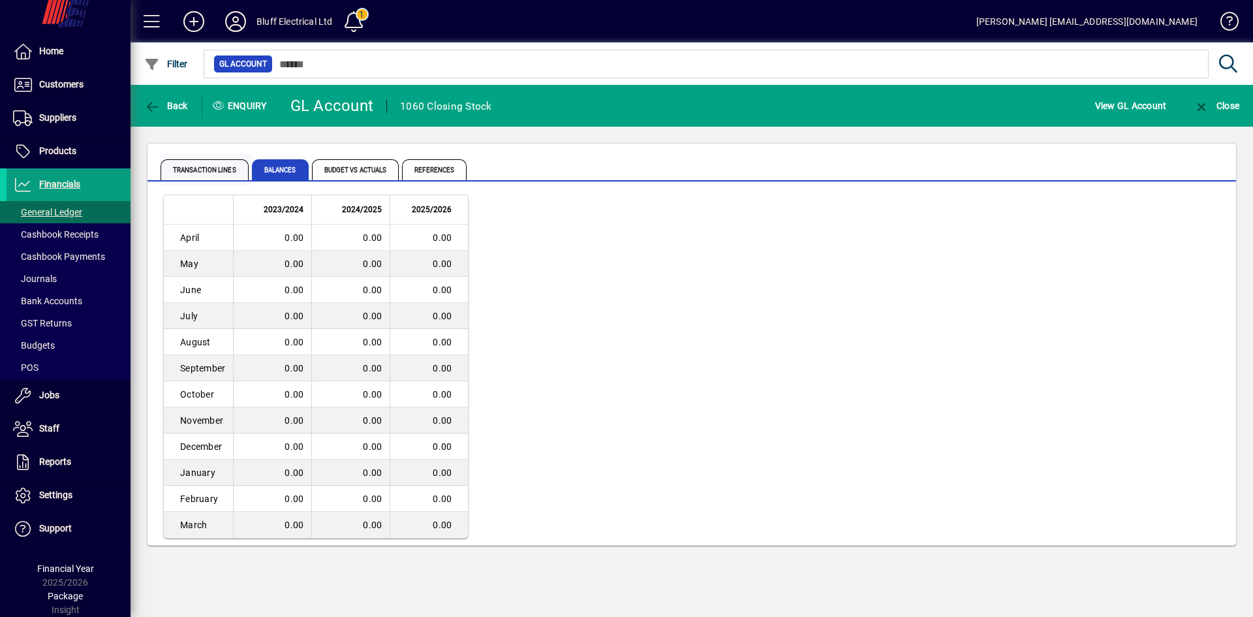
click at [233, 165] on span "Transaction lines" at bounding box center [205, 169] width 88 height 21
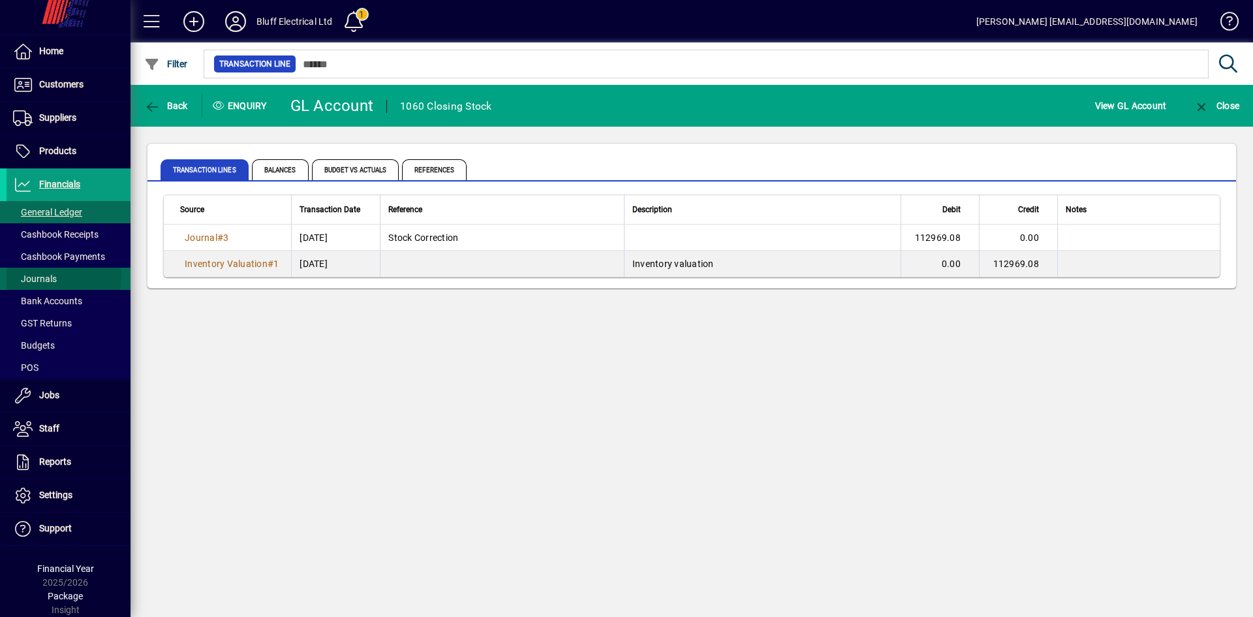
click at [42, 277] on span "Journals" at bounding box center [35, 279] width 44 height 10
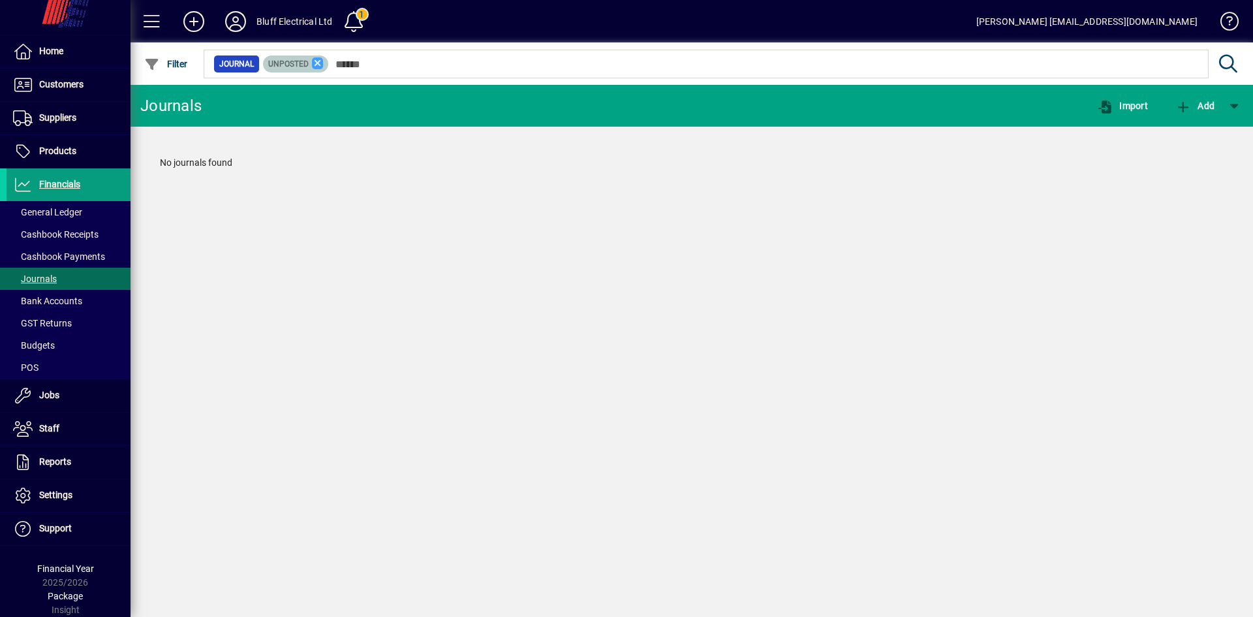
click at [317, 68] on icon at bounding box center [318, 63] width 12 height 12
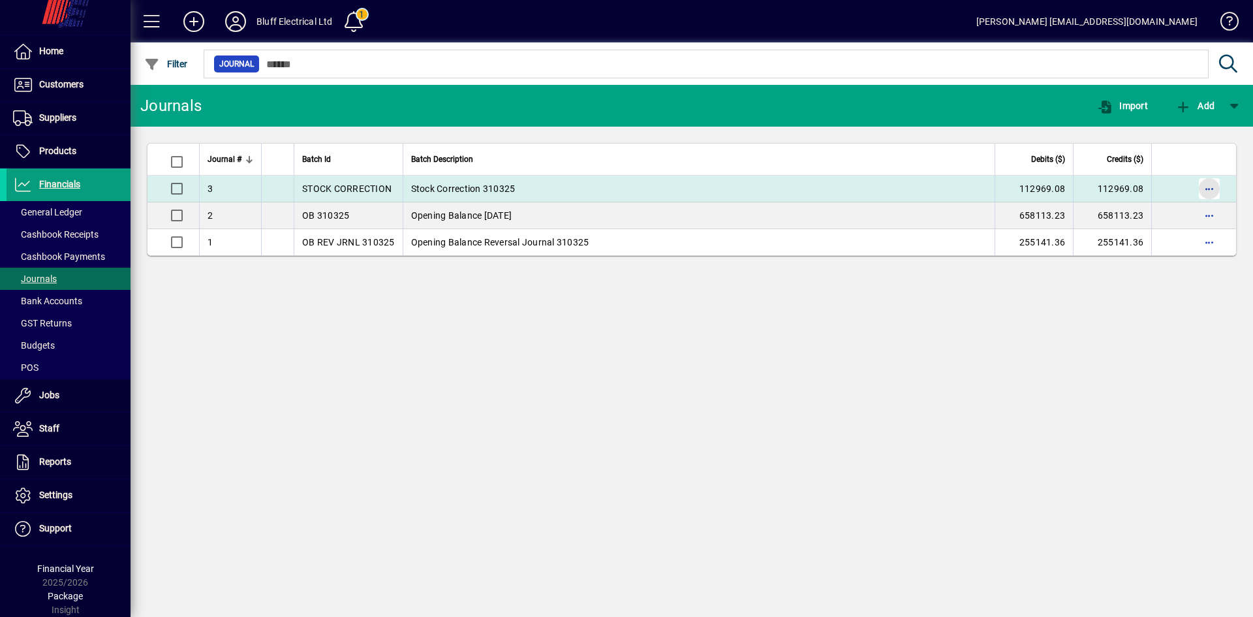
click at [1209, 186] on span "button" at bounding box center [1209, 188] width 31 height 31
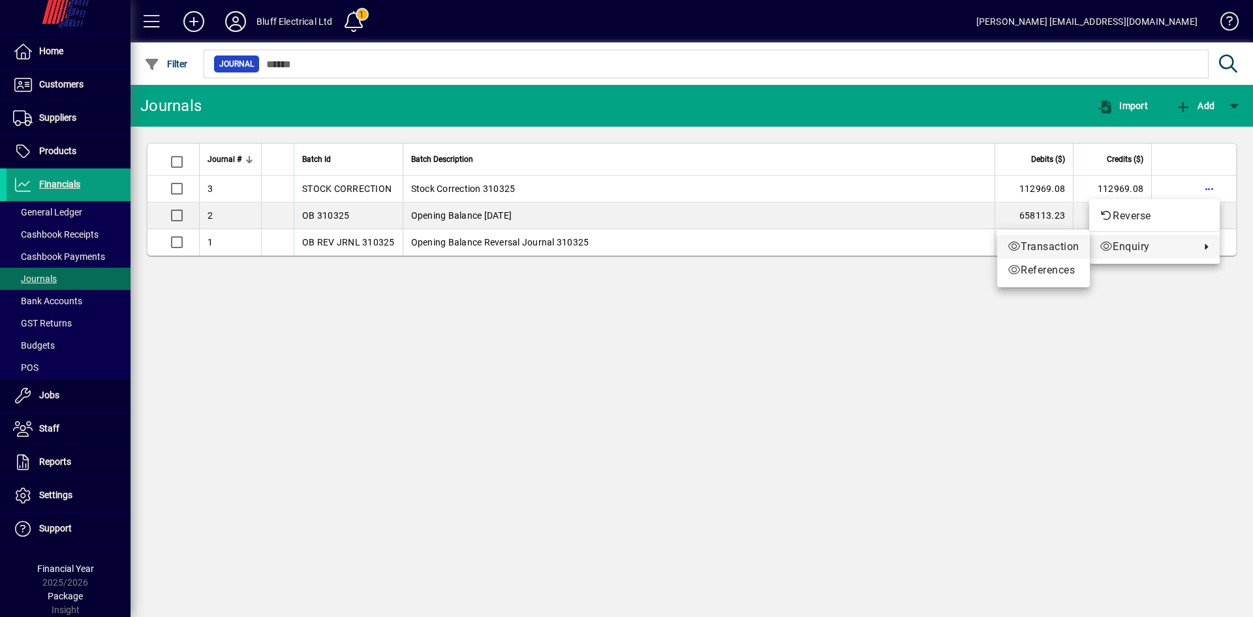
click at [1048, 246] on span "Transaction" at bounding box center [1044, 247] width 72 height 16
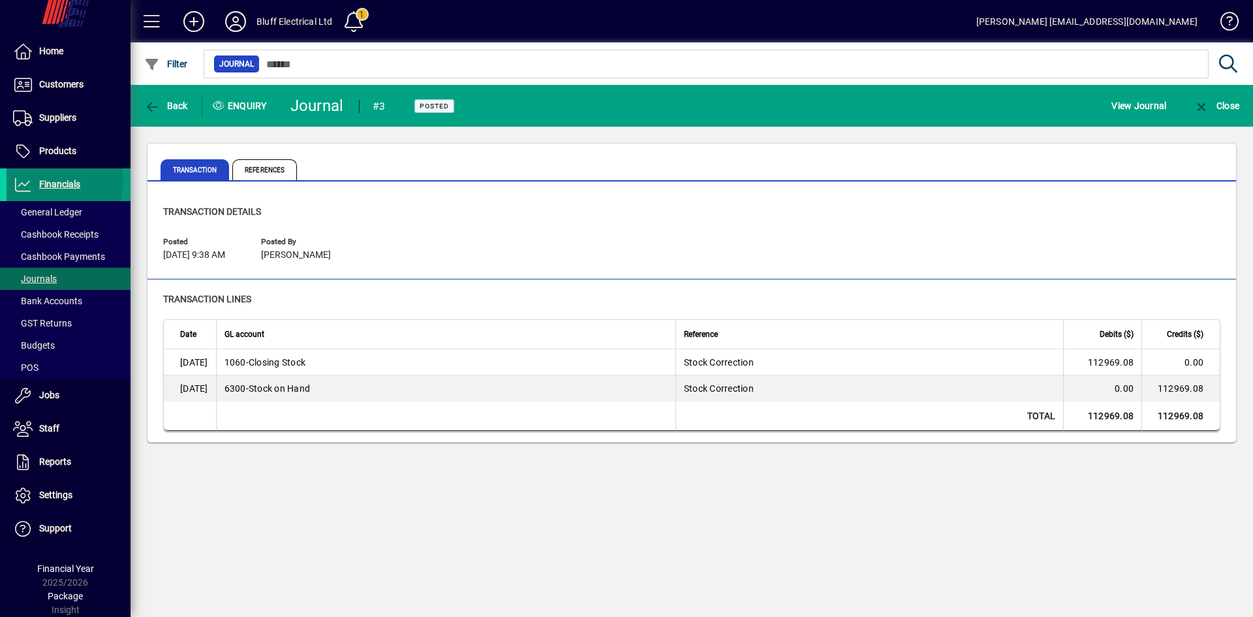
click at [54, 181] on span "Financials" at bounding box center [59, 184] width 41 height 10
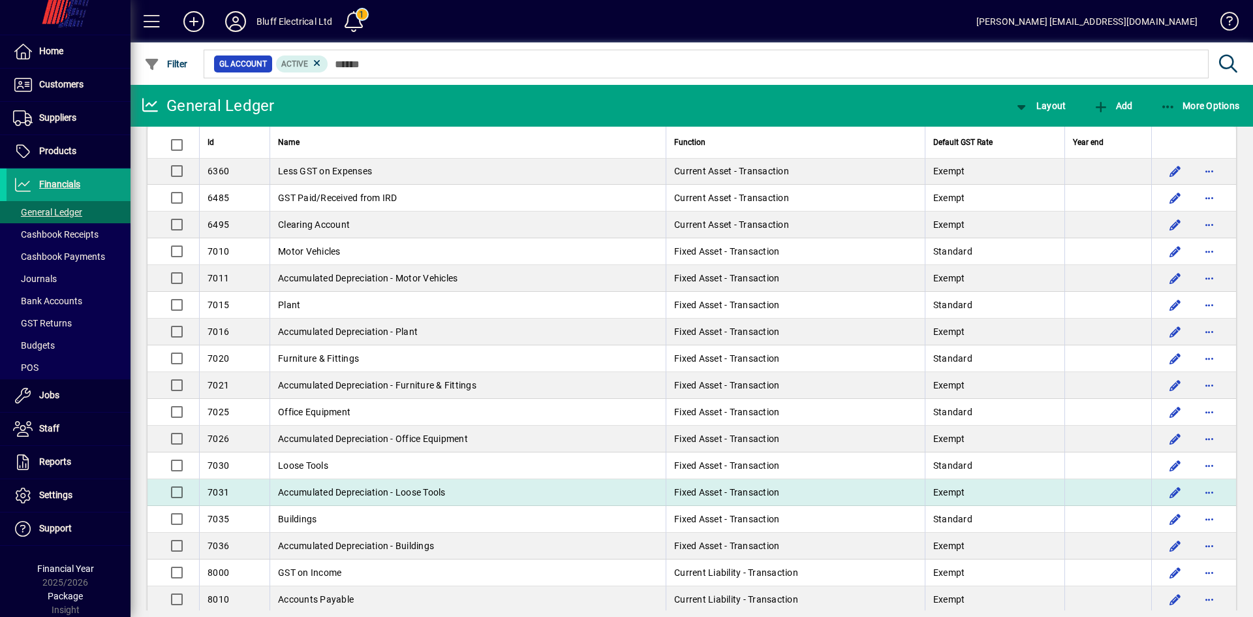
scroll to position [1371, 0]
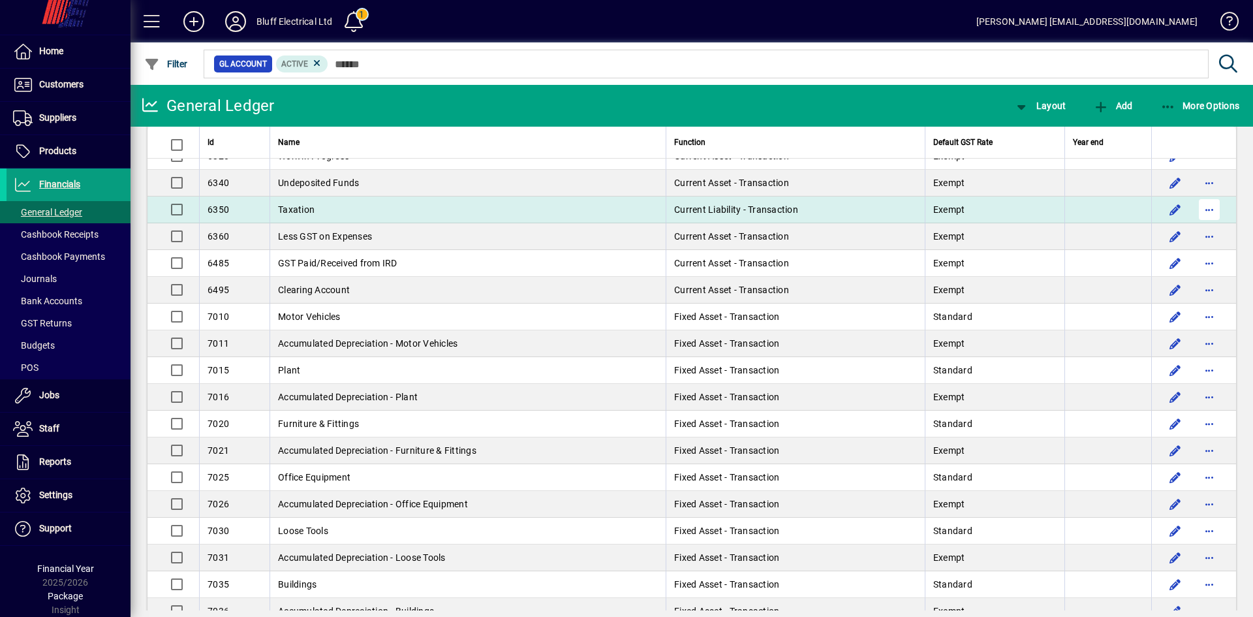
click at [1204, 211] on span "button" at bounding box center [1209, 209] width 31 height 31
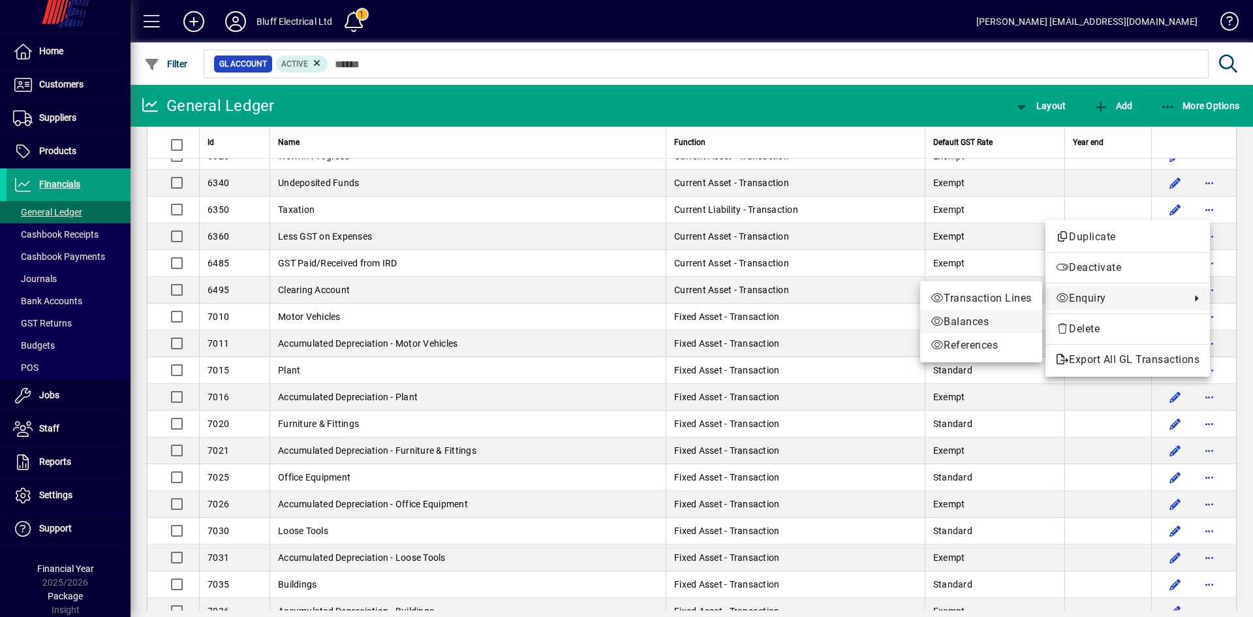
click at [982, 322] on span "Balances" at bounding box center [981, 322] width 101 height 16
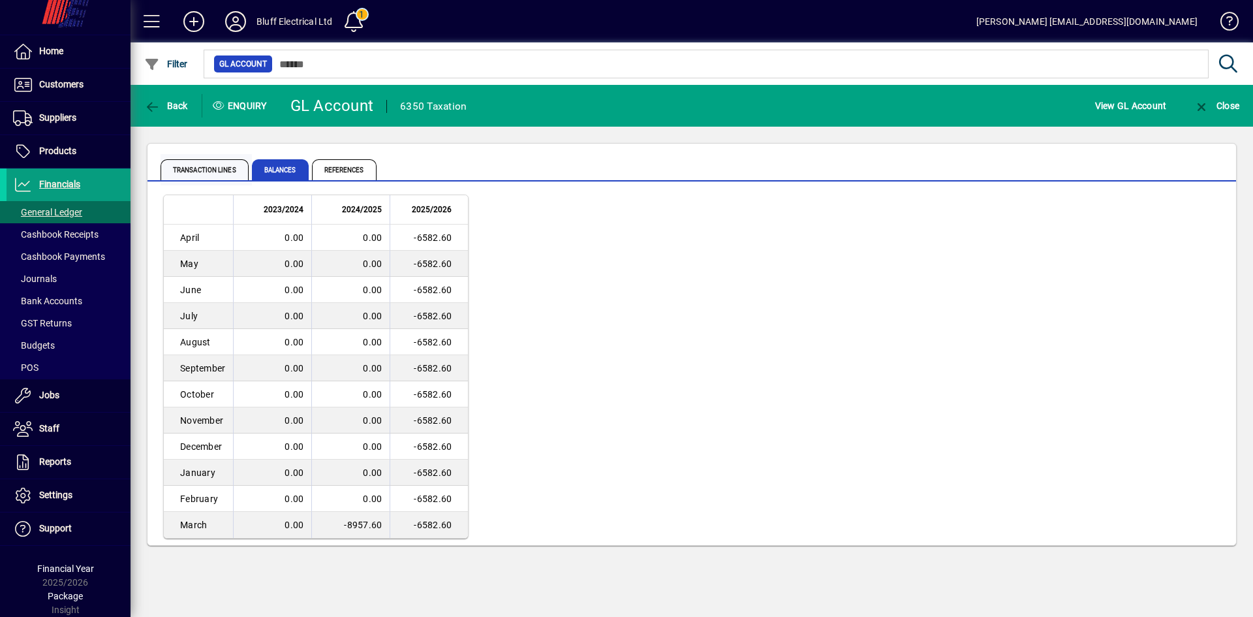
click at [216, 168] on span "Transaction lines" at bounding box center [205, 169] width 88 height 21
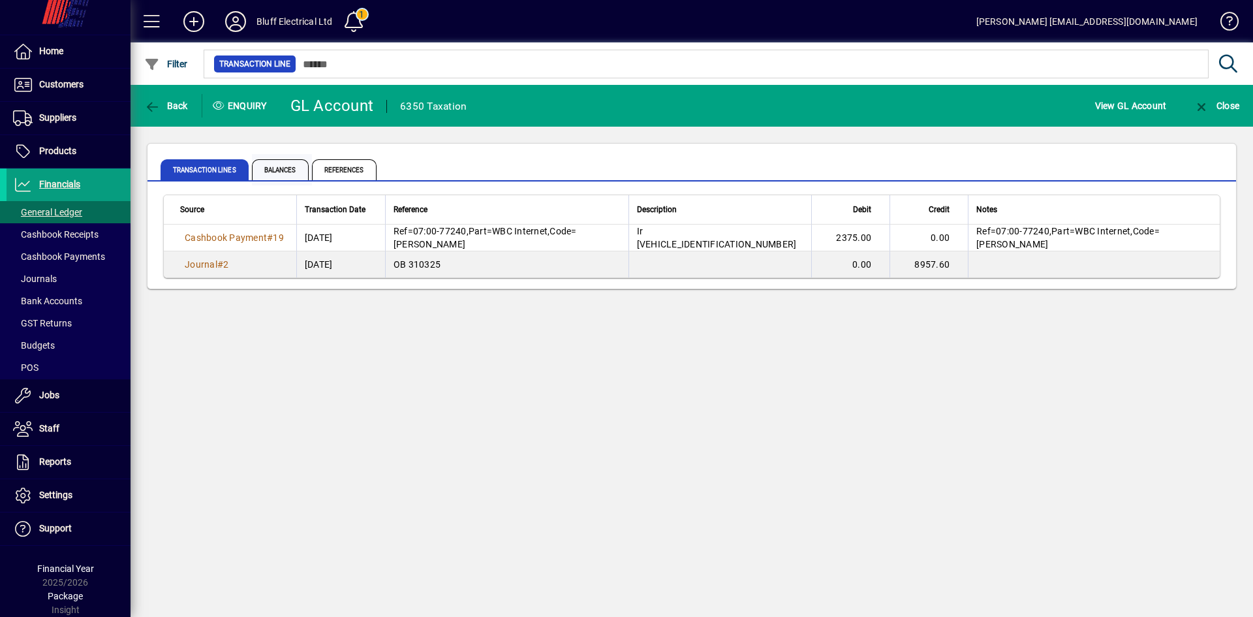
click at [291, 170] on span "Balances" at bounding box center [280, 169] width 57 height 21
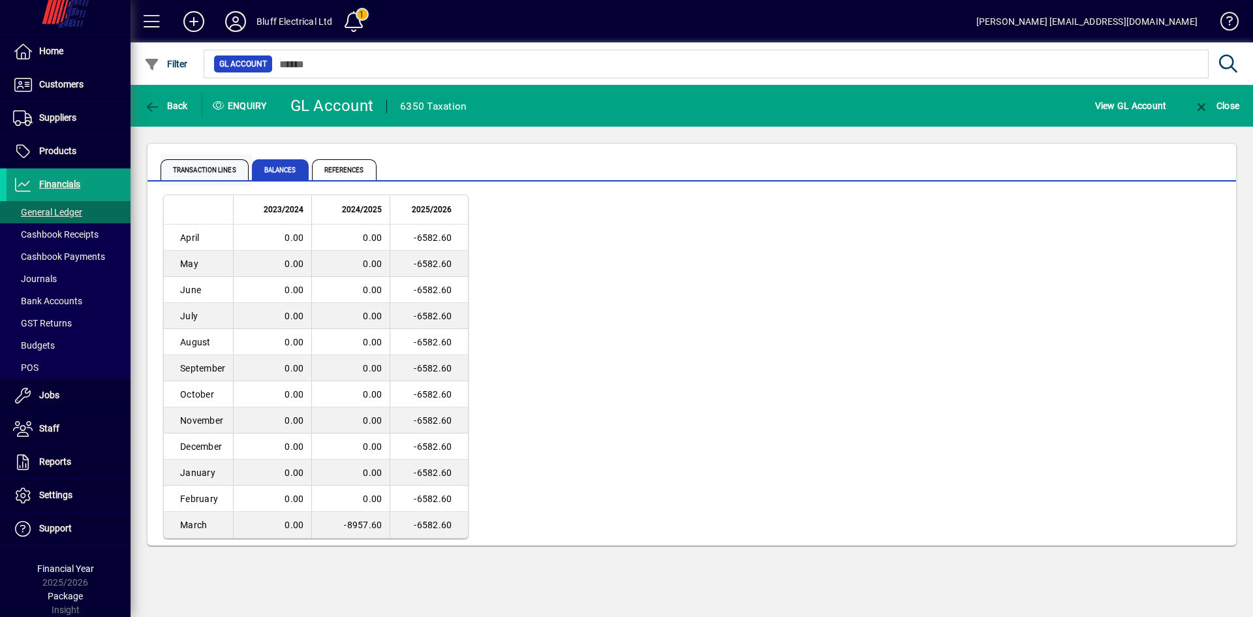
click at [234, 172] on span "Transaction lines" at bounding box center [205, 169] width 88 height 21
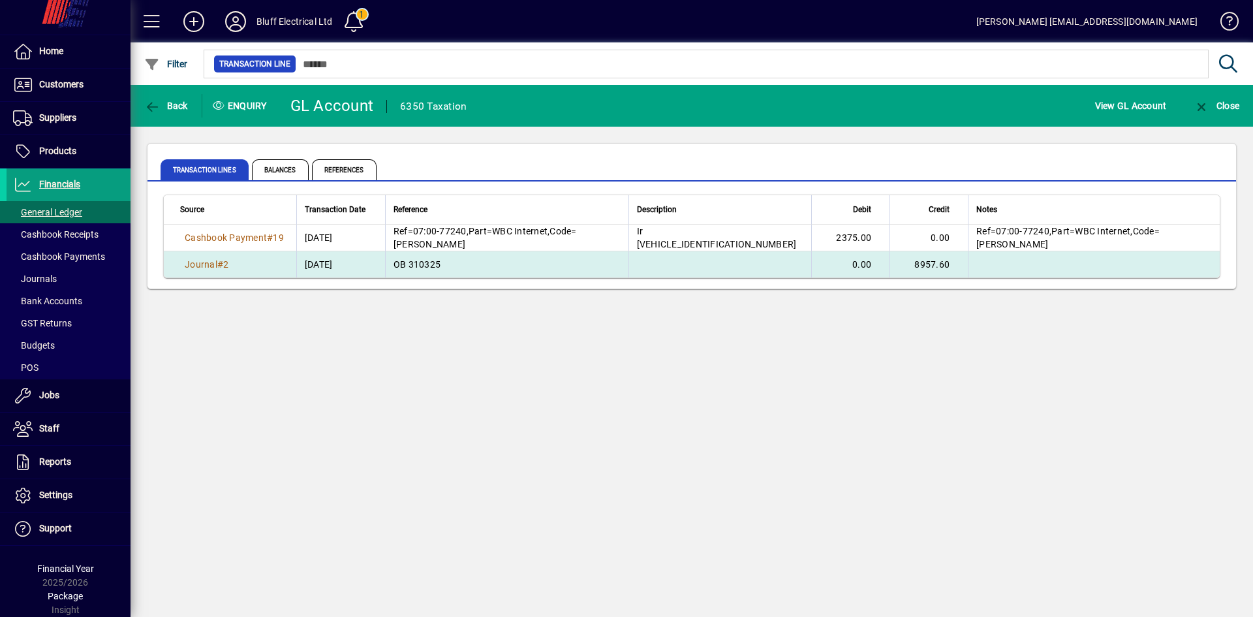
click at [425, 261] on span "OB 310325" at bounding box center [417, 264] width 47 height 10
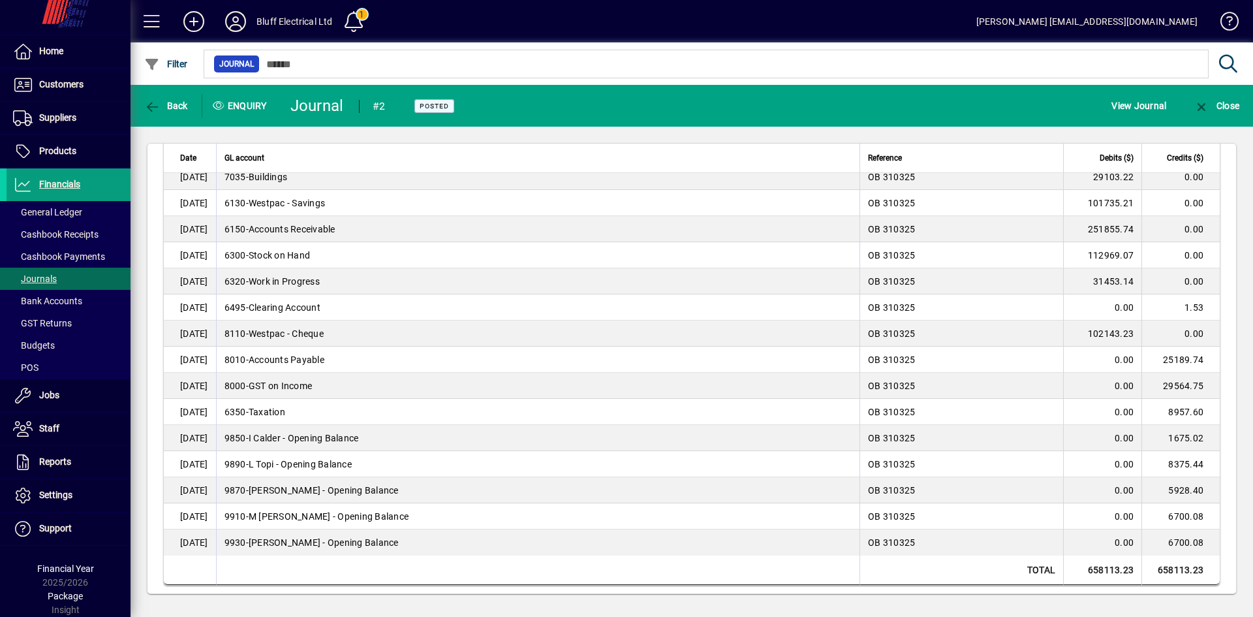
scroll to position [371, 0]
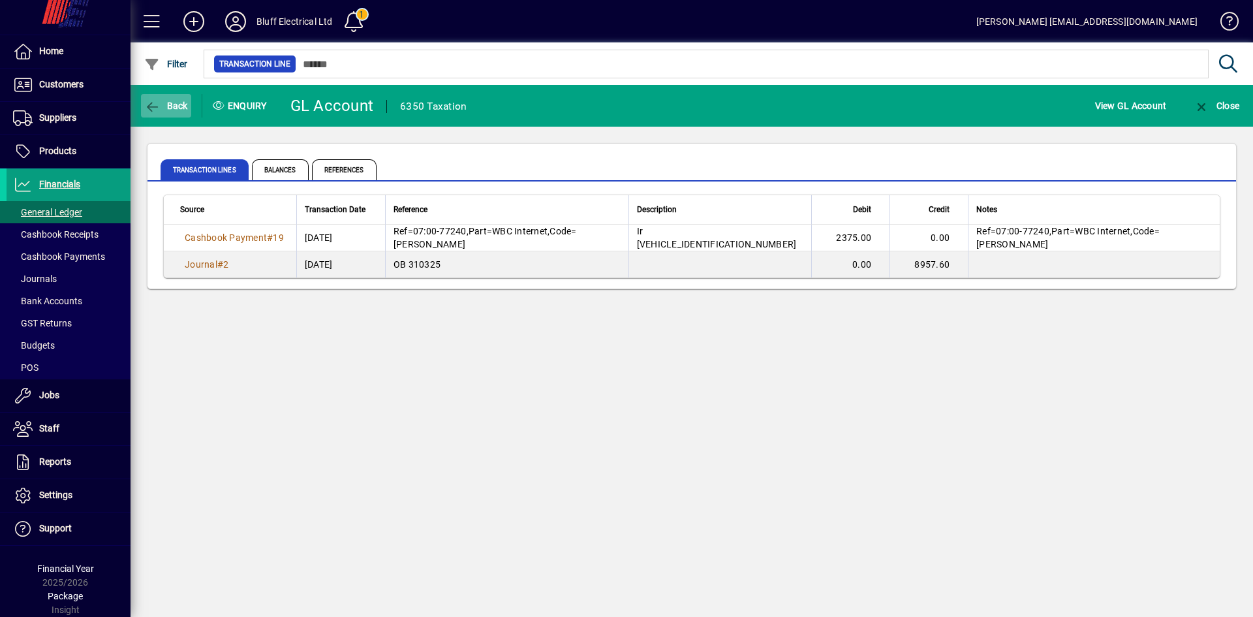
click at [177, 109] on span "Back" at bounding box center [166, 106] width 44 height 10
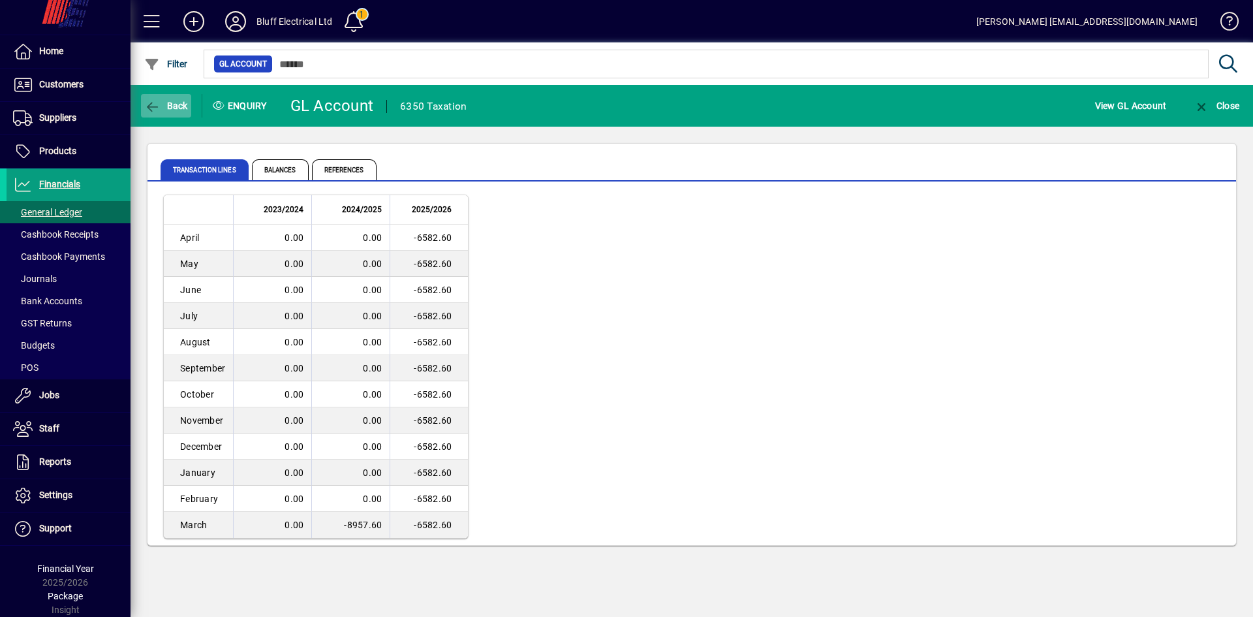
click at [180, 101] on span "Back" at bounding box center [166, 106] width 44 height 10
click at [174, 102] on span "Back" at bounding box center [166, 106] width 44 height 10
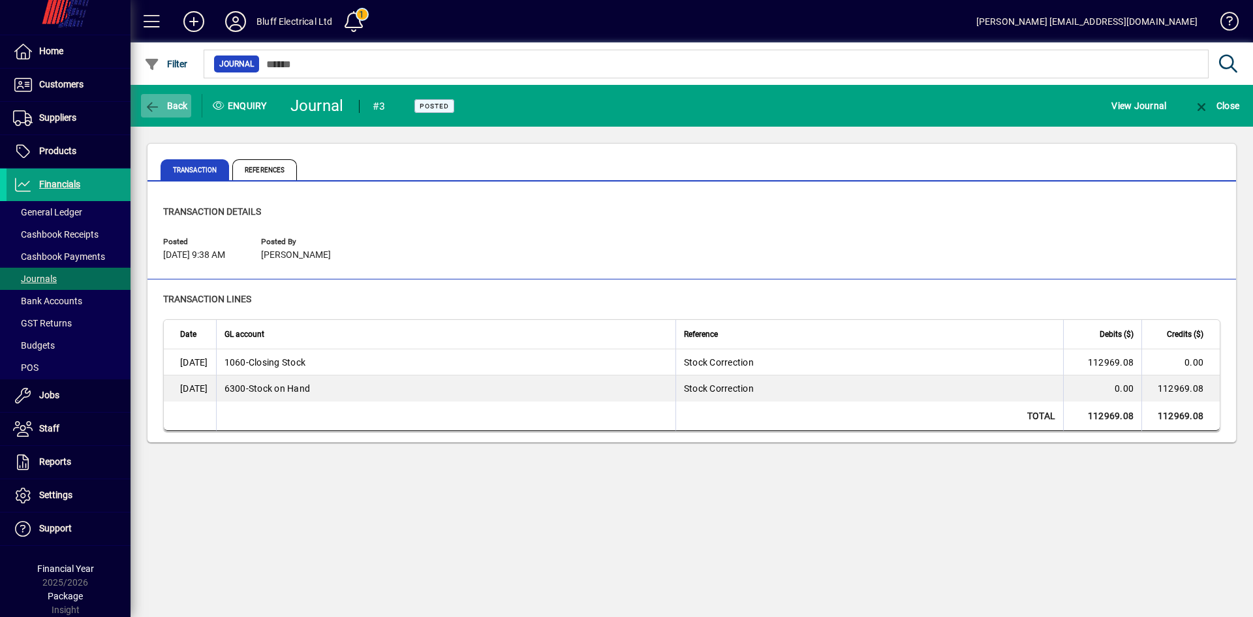
click at [169, 106] on span "Back" at bounding box center [166, 106] width 44 height 10
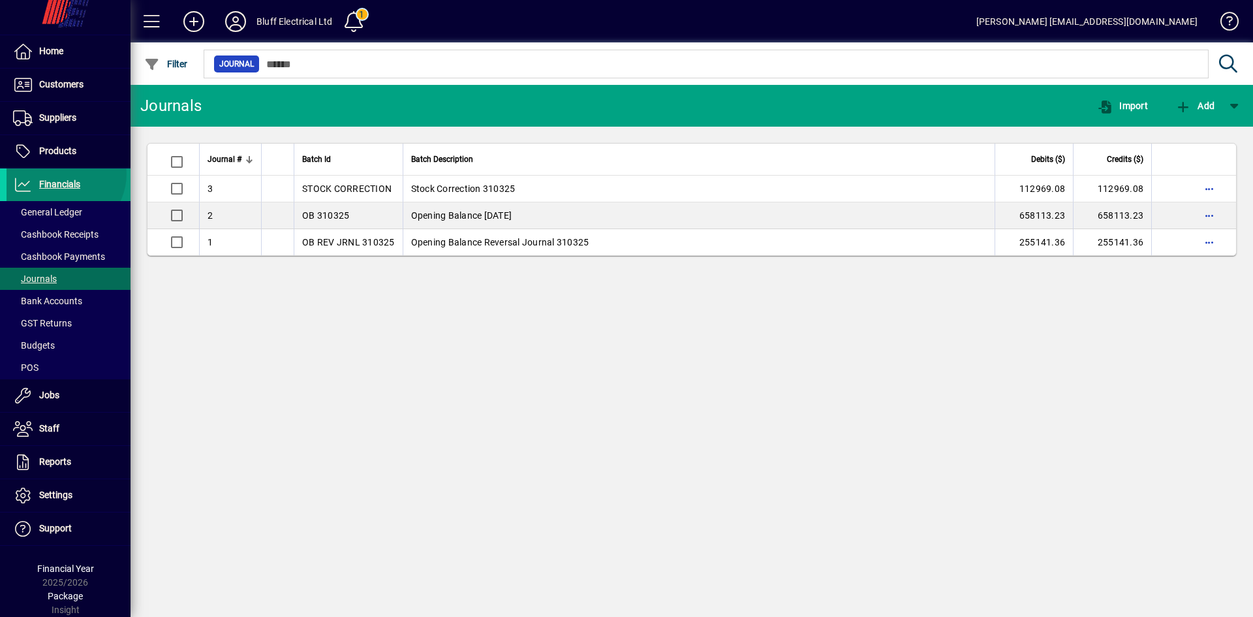
click at [61, 174] on span at bounding box center [69, 184] width 124 height 31
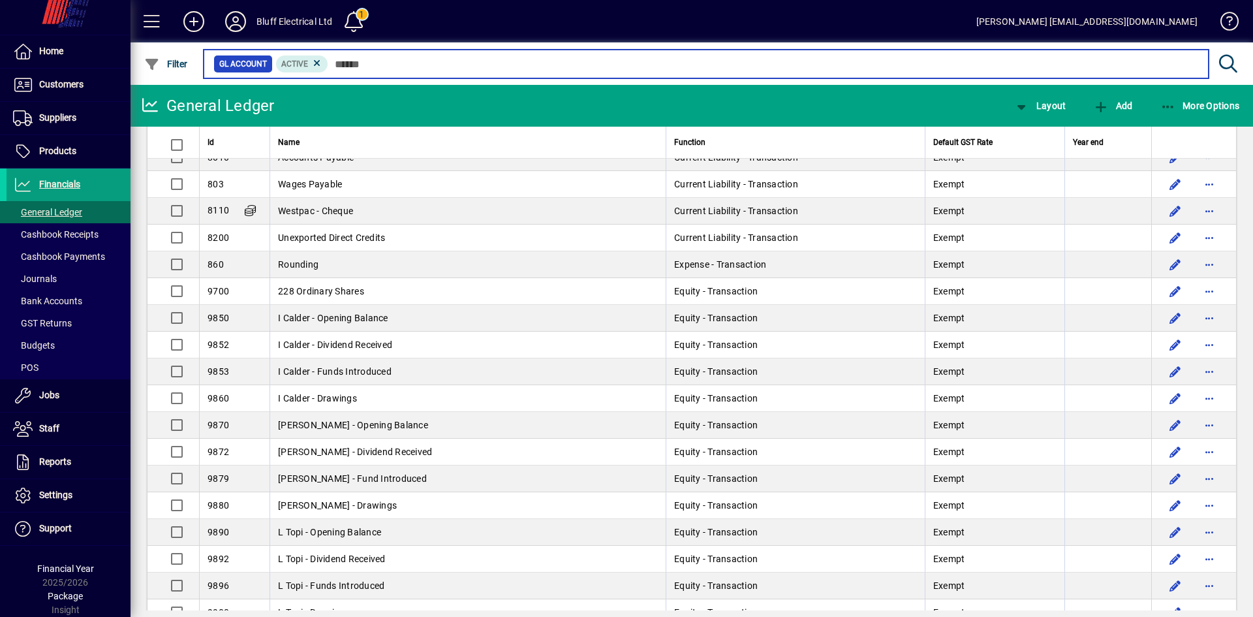
scroll to position [1893, 0]
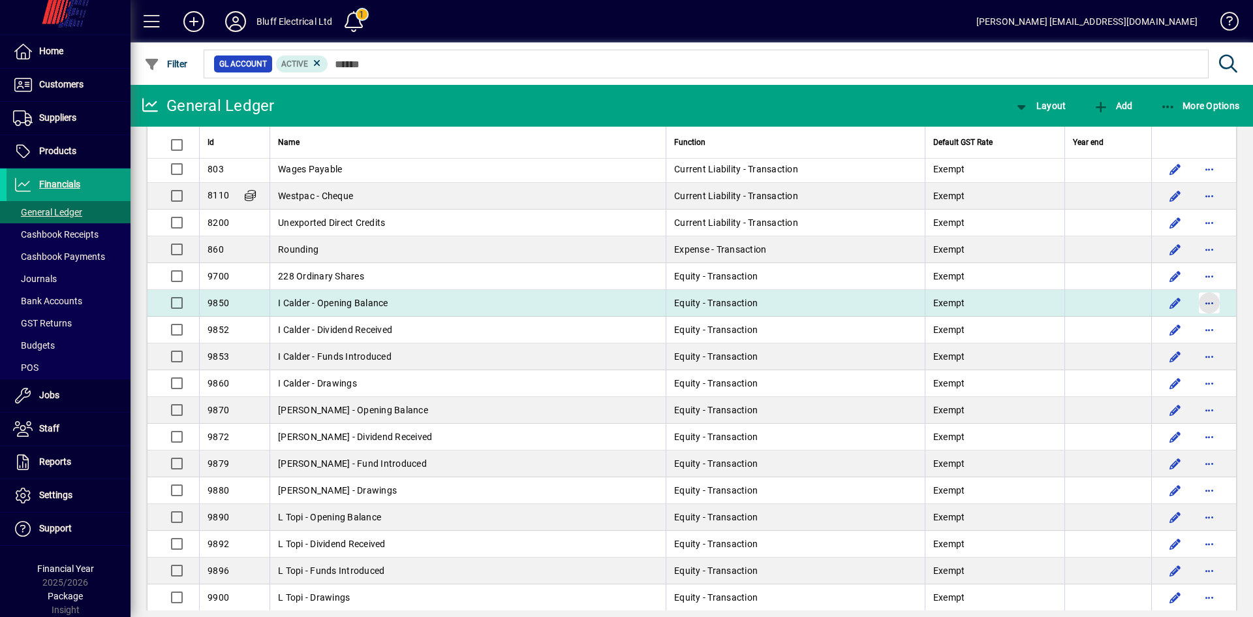
click at [1201, 303] on span "button" at bounding box center [1209, 302] width 31 height 31
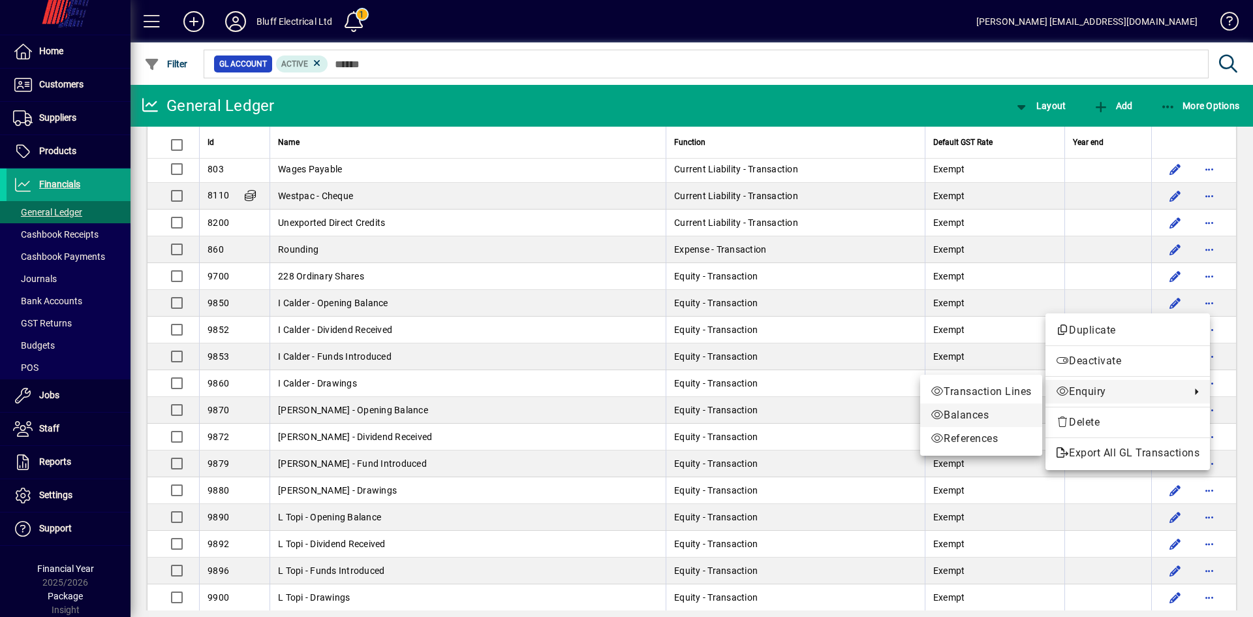
click at [962, 414] on span "Balances" at bounding box center [981, 415] width 101 height 16
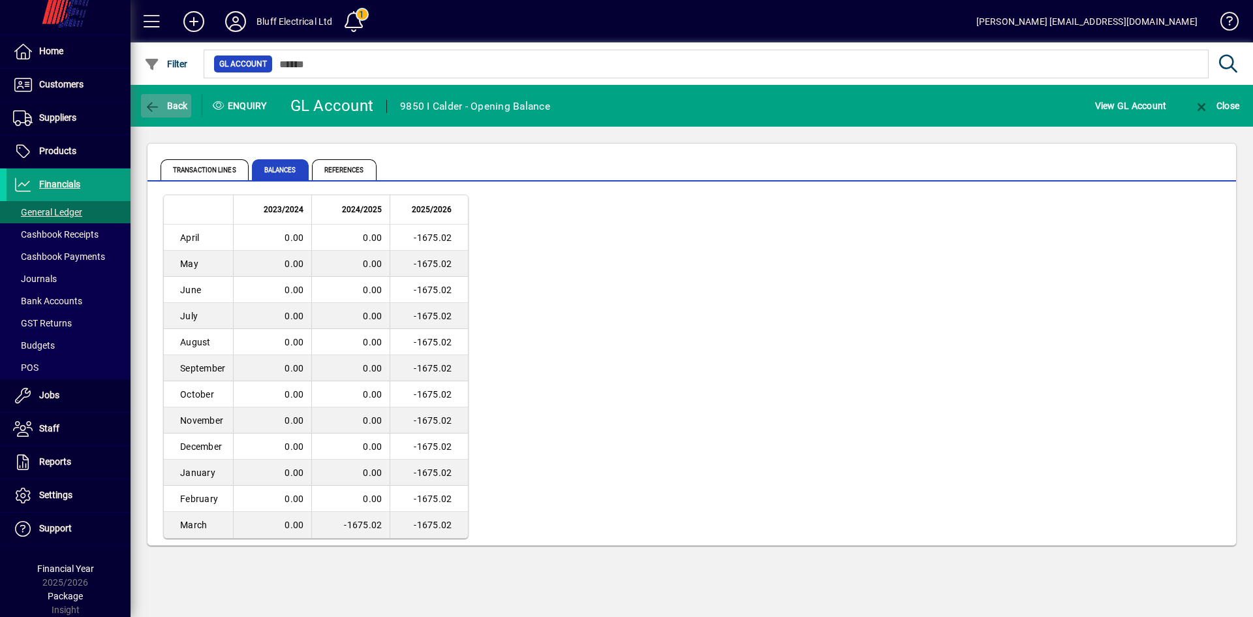
click at [180, 102] on span "Back" at bounding box center [166, 106] width 44 height 10
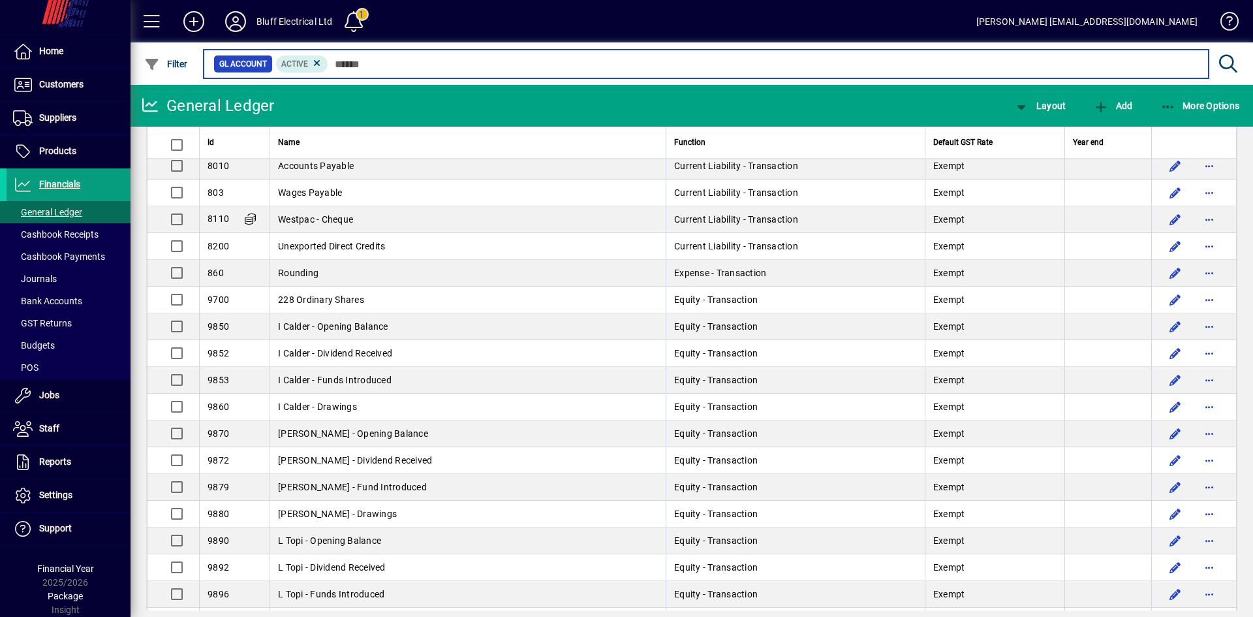
scroll to position [1893, 0]
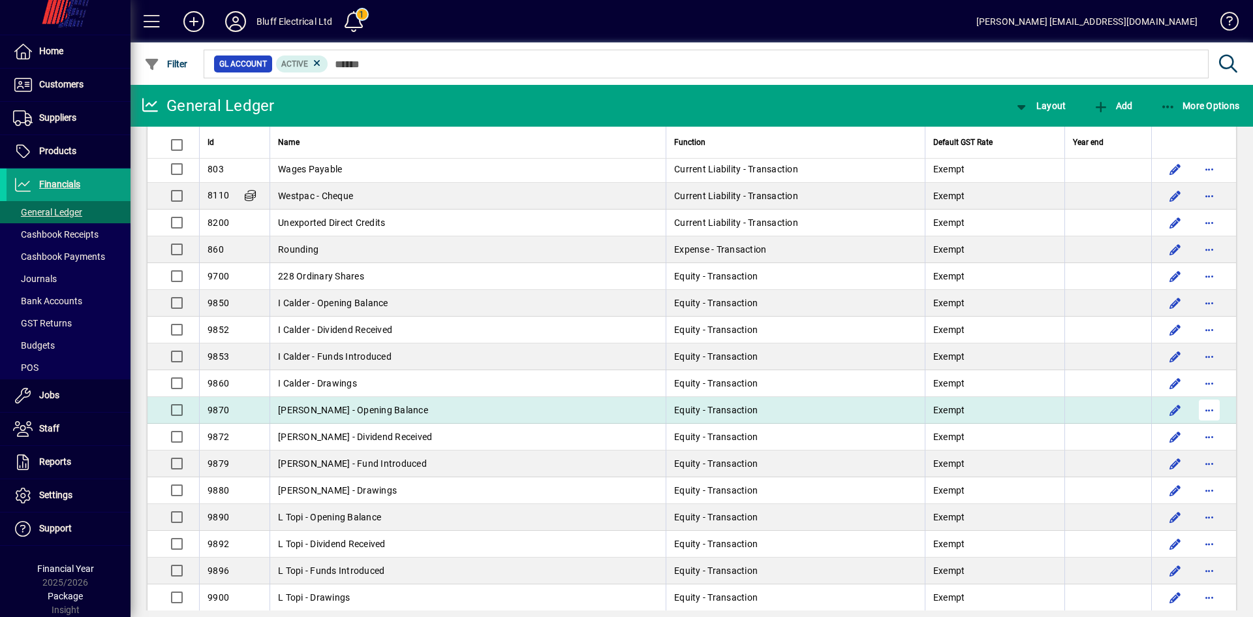
click at [1203, 409] on span "button" at bounding box center [1209, 409] width 31 height 31
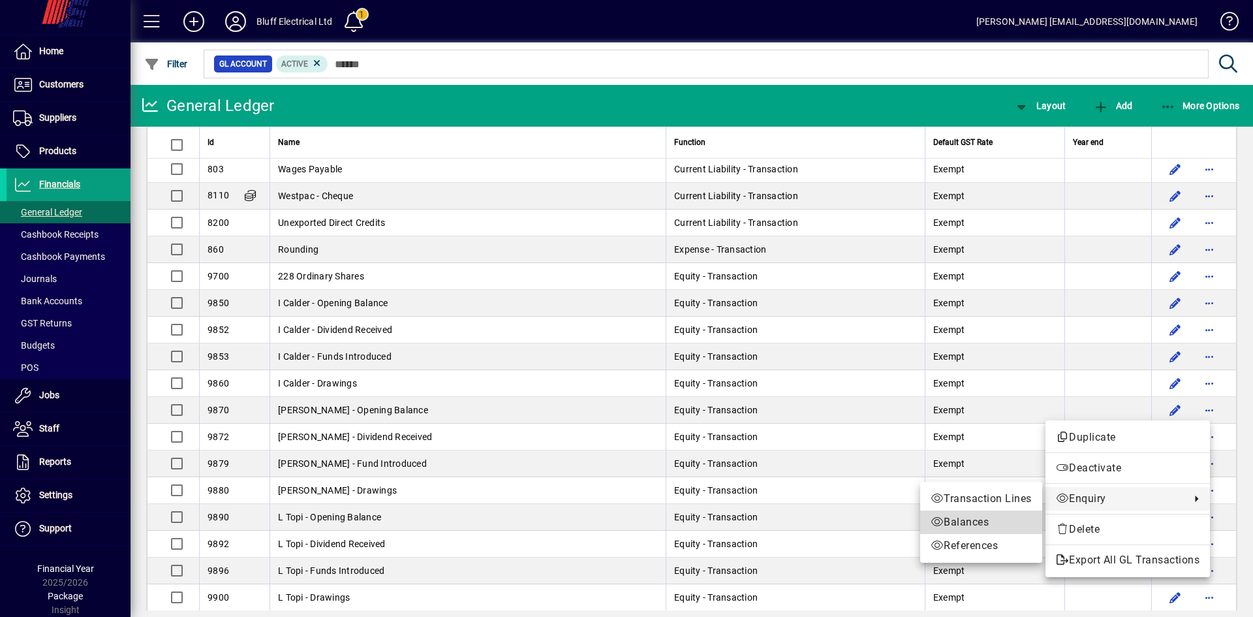
click at [973, 522] on span "Balances" at bounding box center [981, 522] width 101 height 16
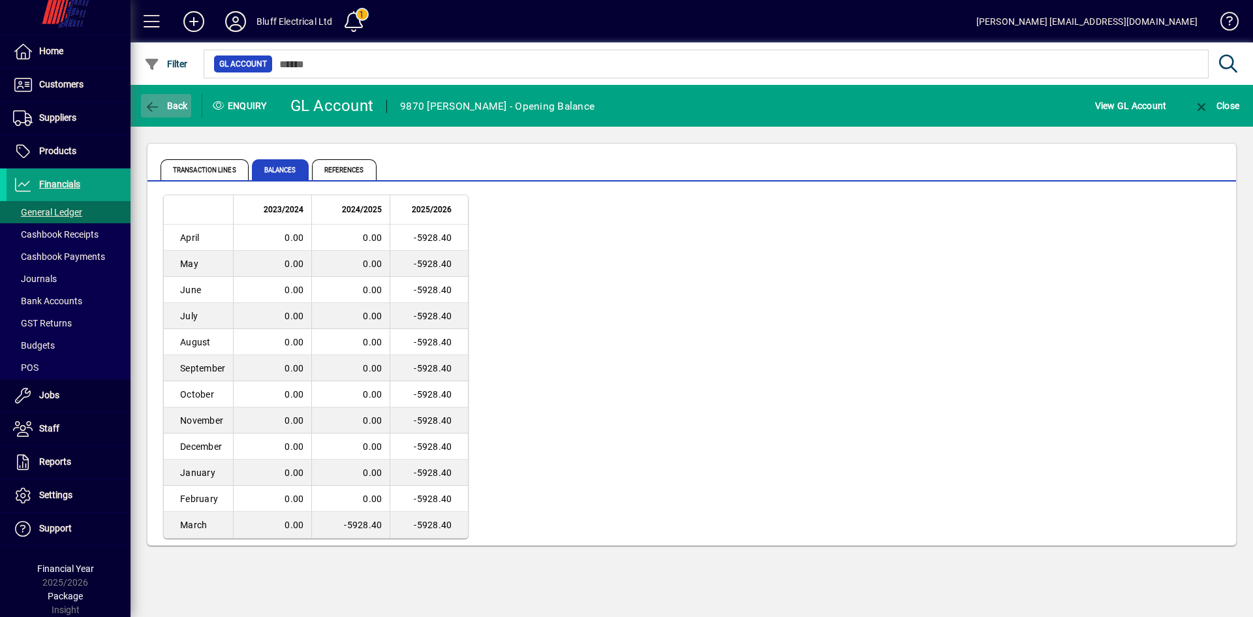
click at [170, 107] on span "Back" at bounding box center [166, 106] width 44 height 10
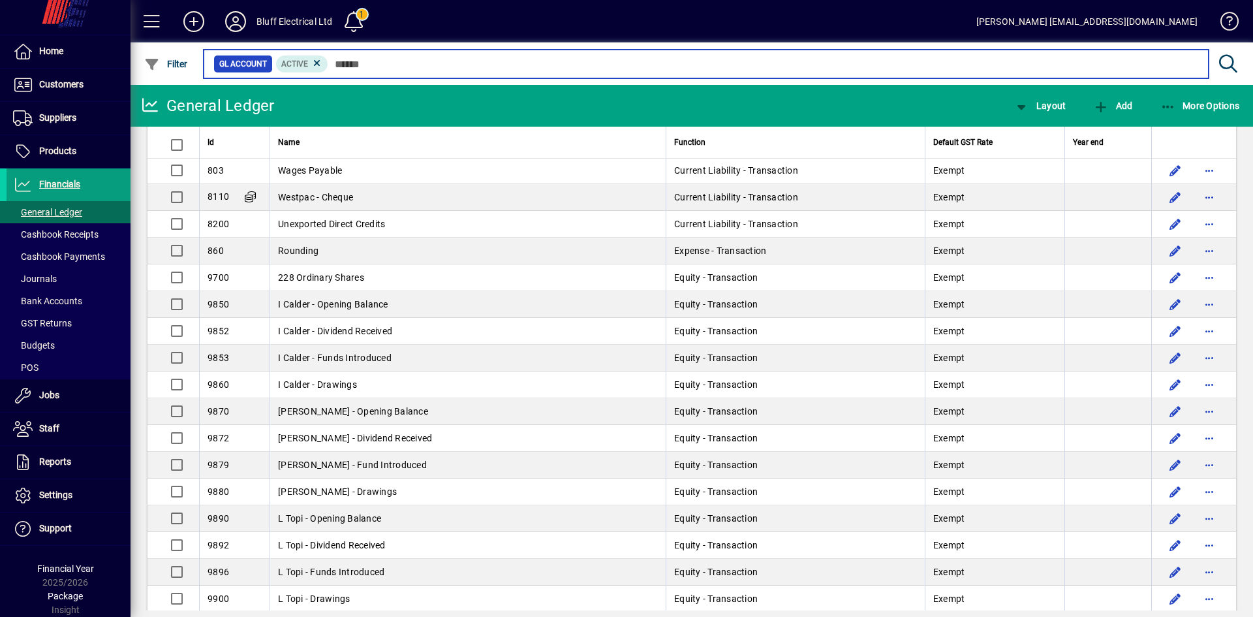
scroll to position [1893, 0]
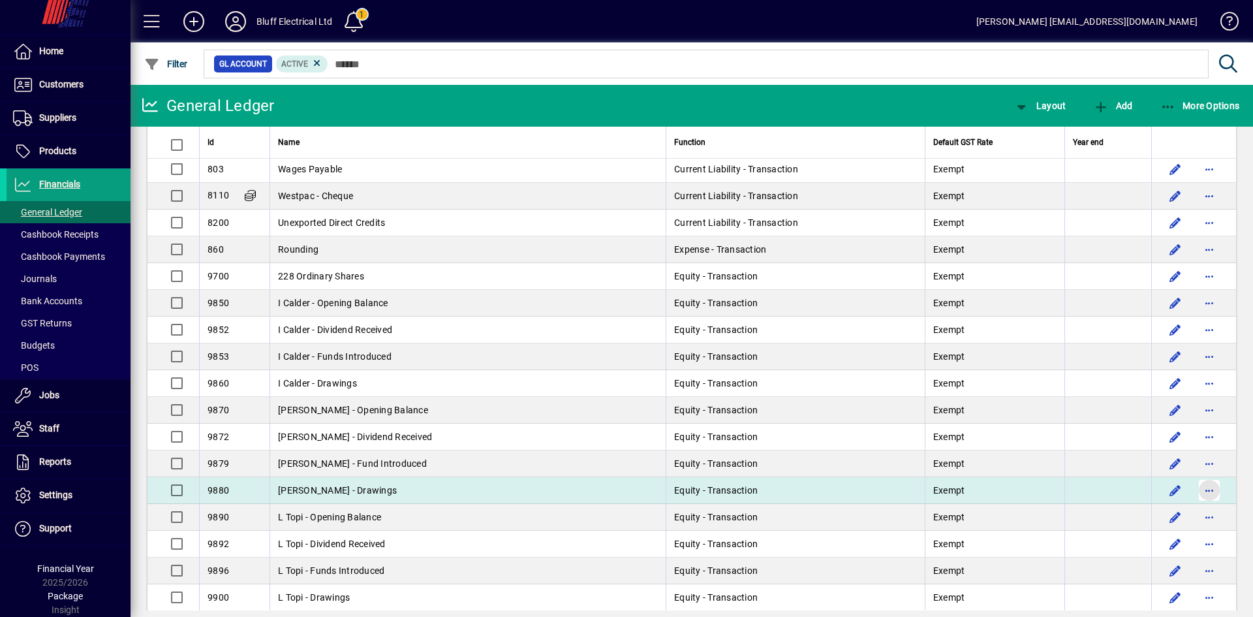
click at [1205, 490] on span "button" at bounding box center [1209, 490] width 31 height 31
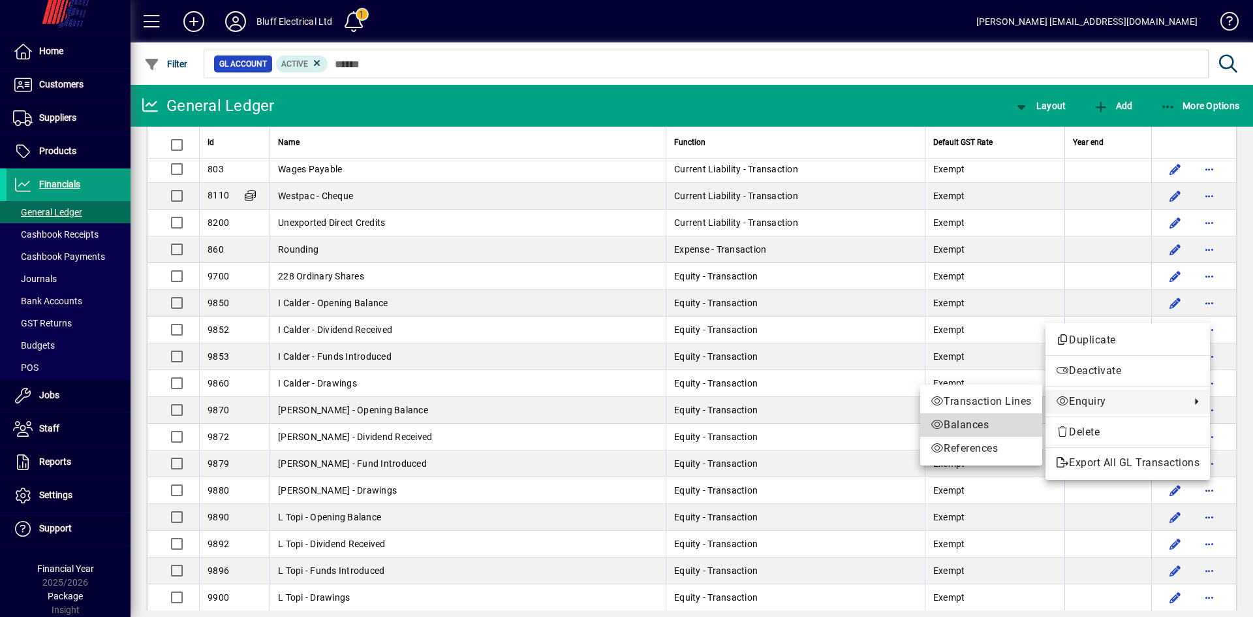
click at [976, 420] on span "Balances" at bounding box center [981, 425] width 101 height 16
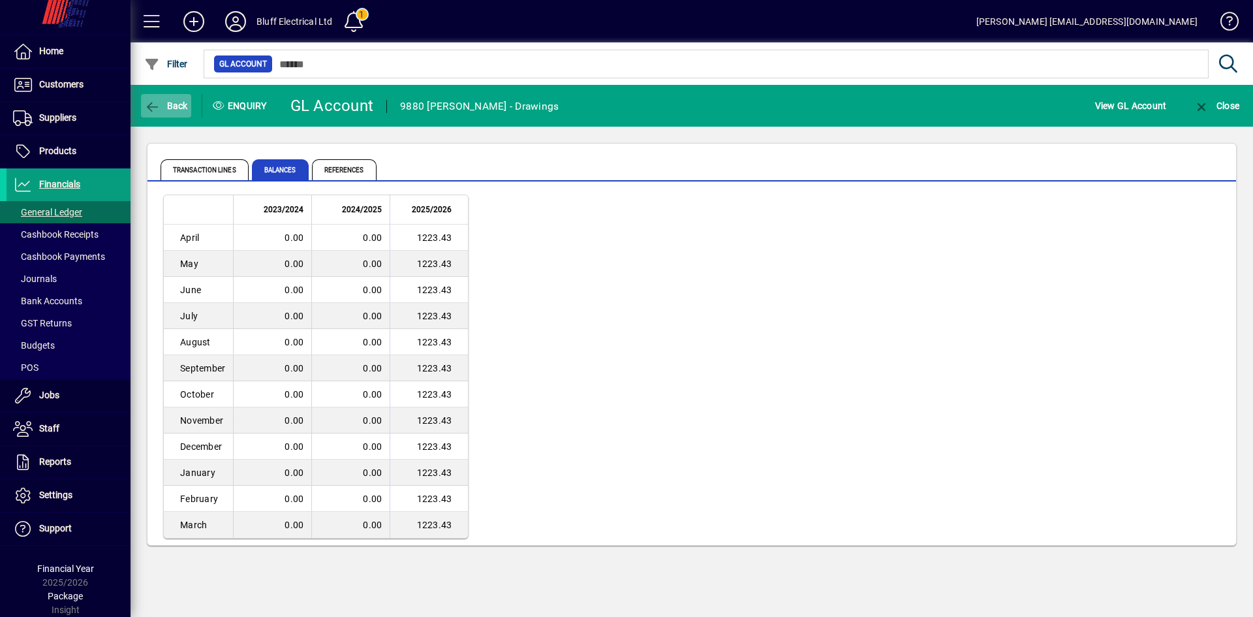
click at [168, 104] on span "Back" at bounding box center [166, 106] width 44 height 10
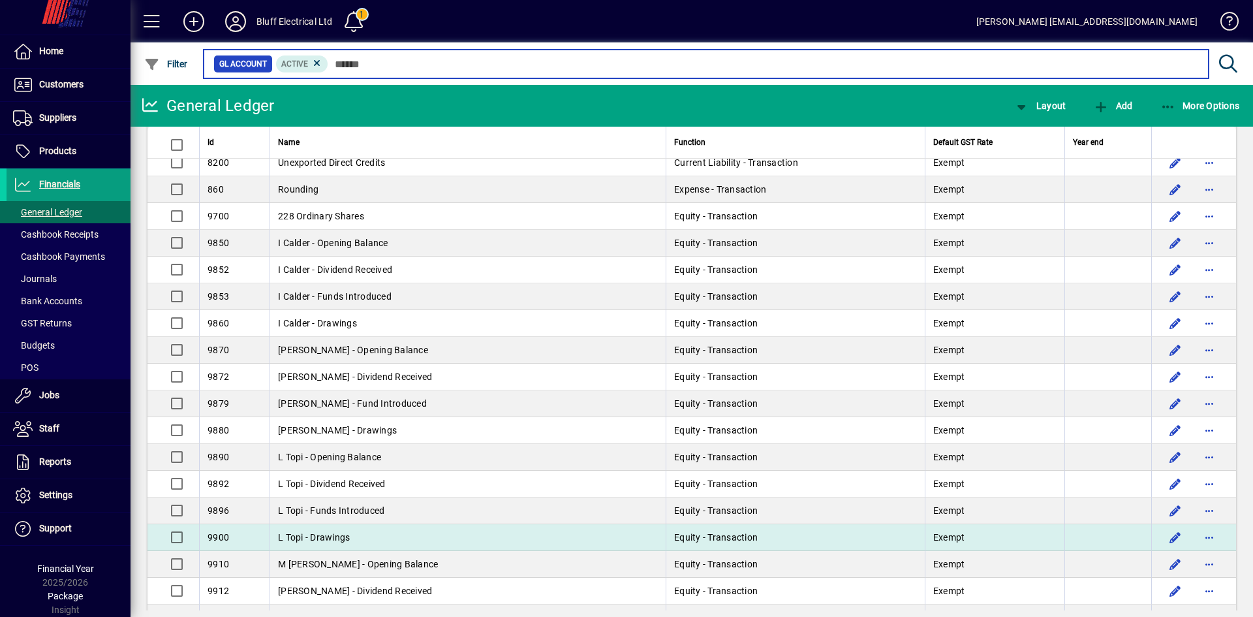
scroll to position [1958, 0]
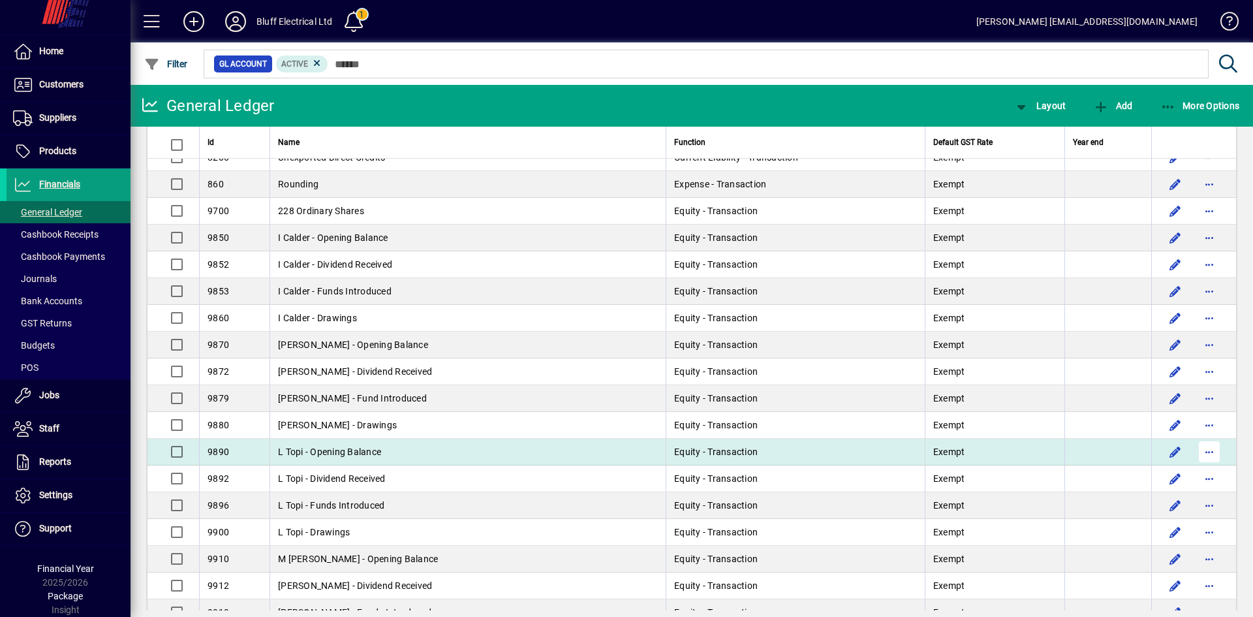
click at [1204, 455] on span "button" at bounding box center [1209, 451] width 31 height 31
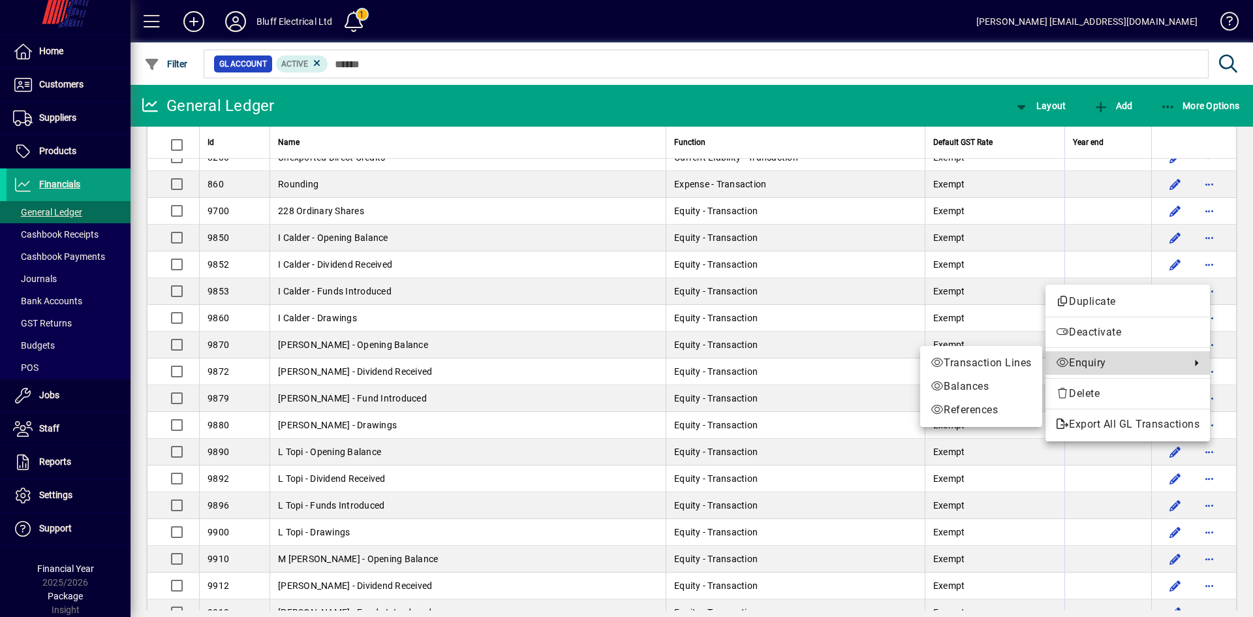
click at [1079, 363] on span "Enquiry" at bounding box center [1120, 363] width 128 height 16
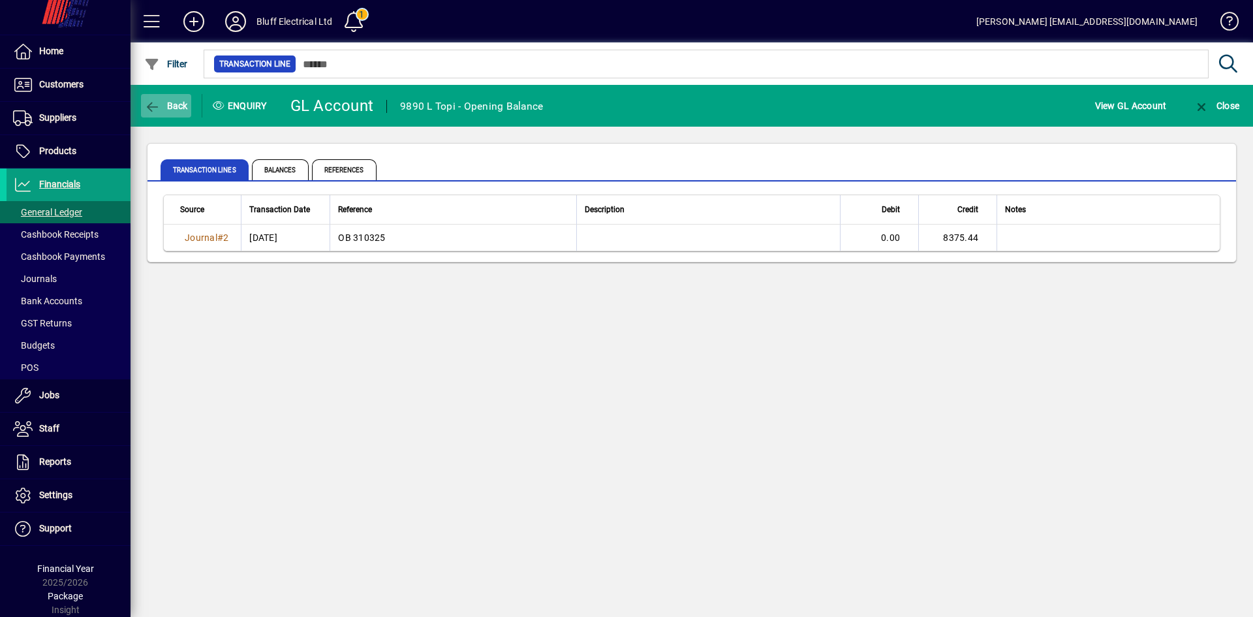
click at [151, 98] on span "button" at bounding box center [166, 105] width 50 height 31
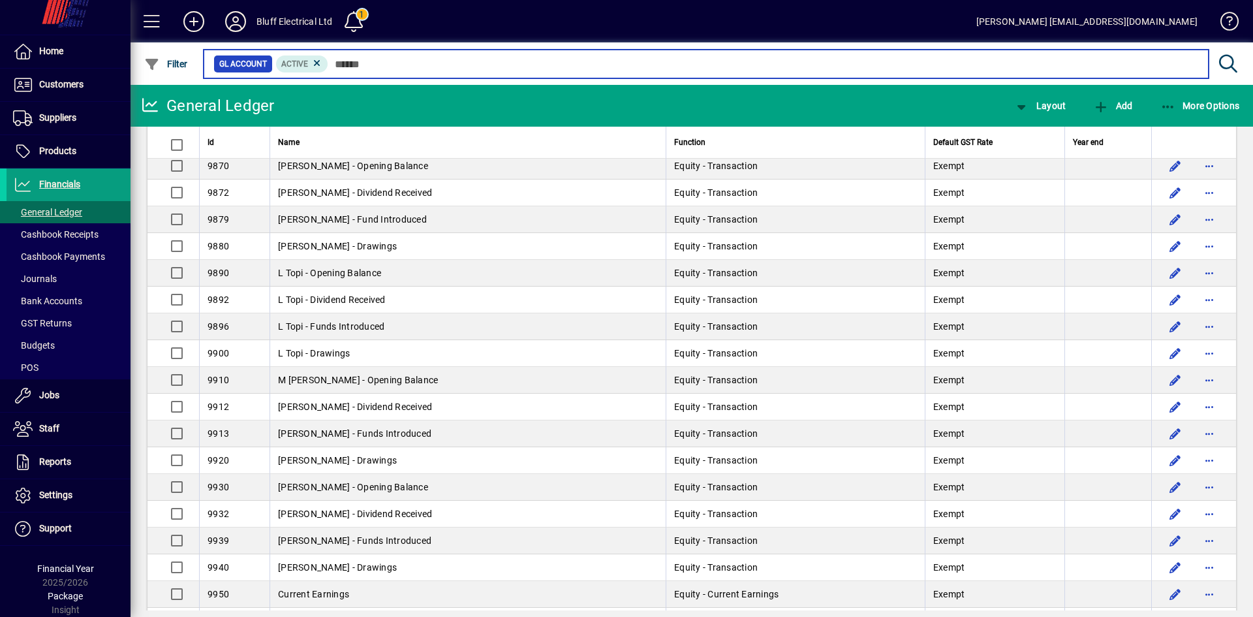
scroll to position [2154, 0]
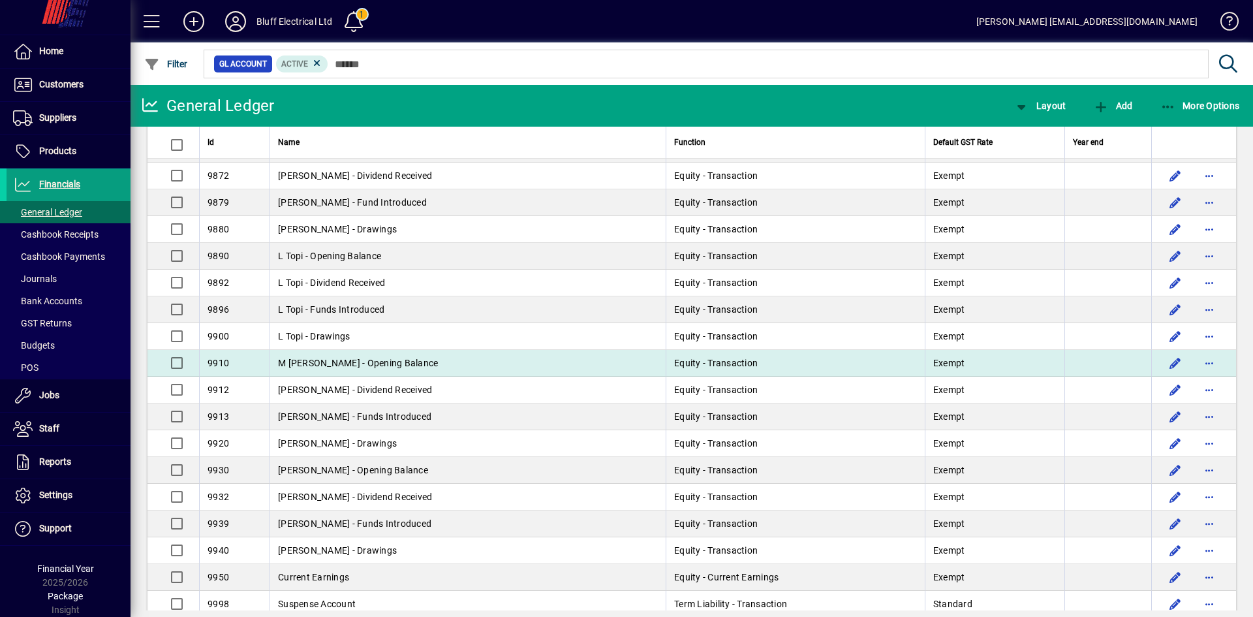
click at [620, 364] on td "M [PERSON_NAME] - Opening Balance" at bounding box center [468, 363] width 396 height 27
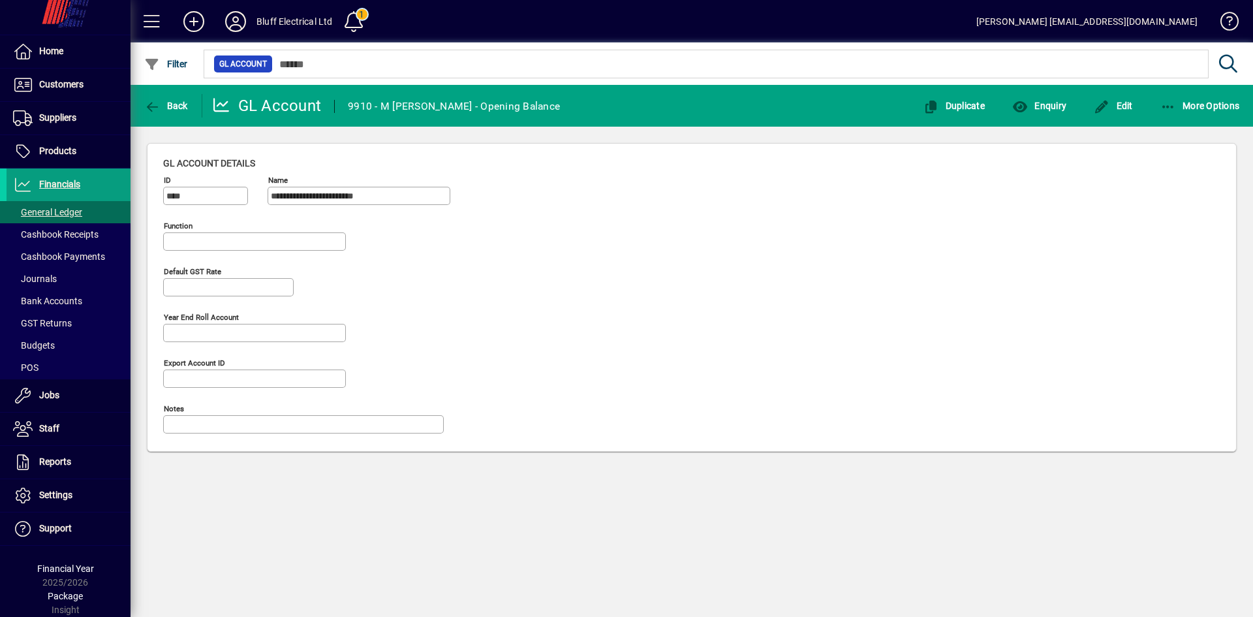
type input "**********"
click at [1045, 105] on span "Enquiry" at bounding box center [1040, 106] width 54 height 10
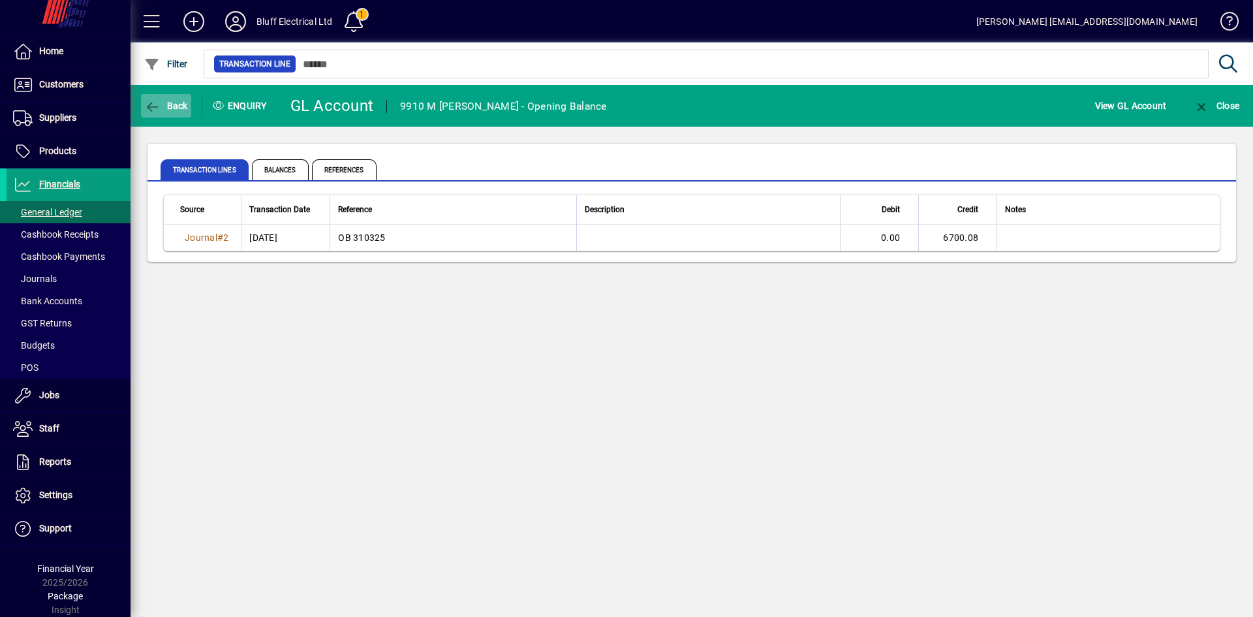
click at [163, 96] on span "button" at bounding box center [166, 105] width 50 height 31
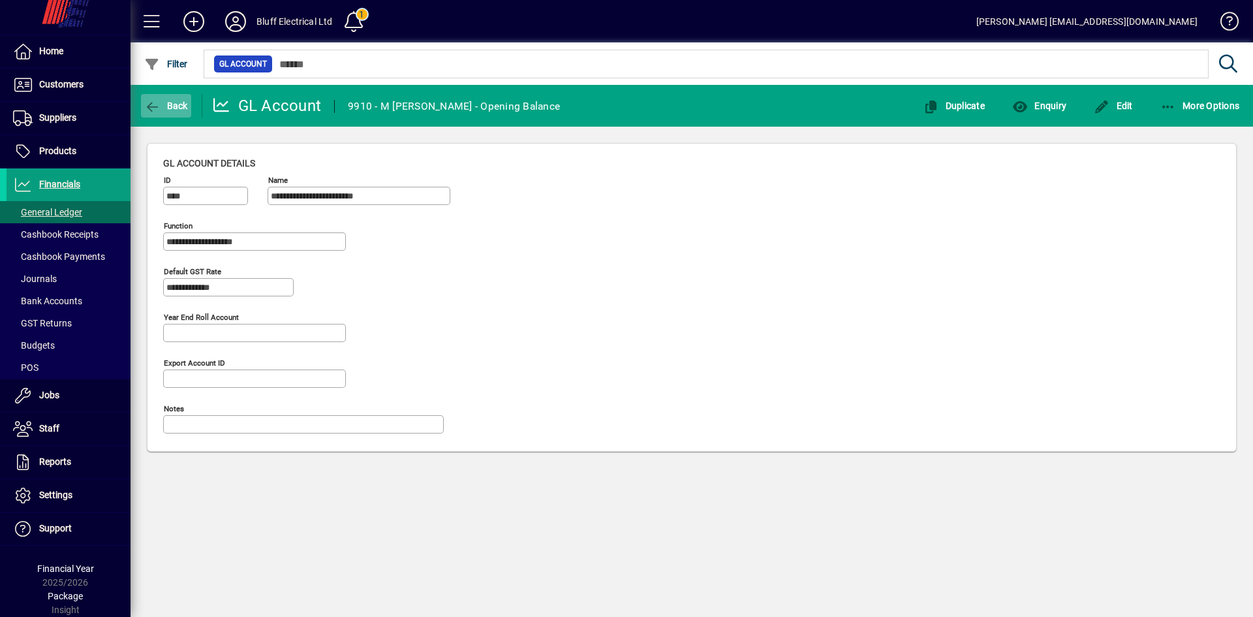
click at [175, 114] on span "button" at bounding box center [166, 105] width 50 height 31
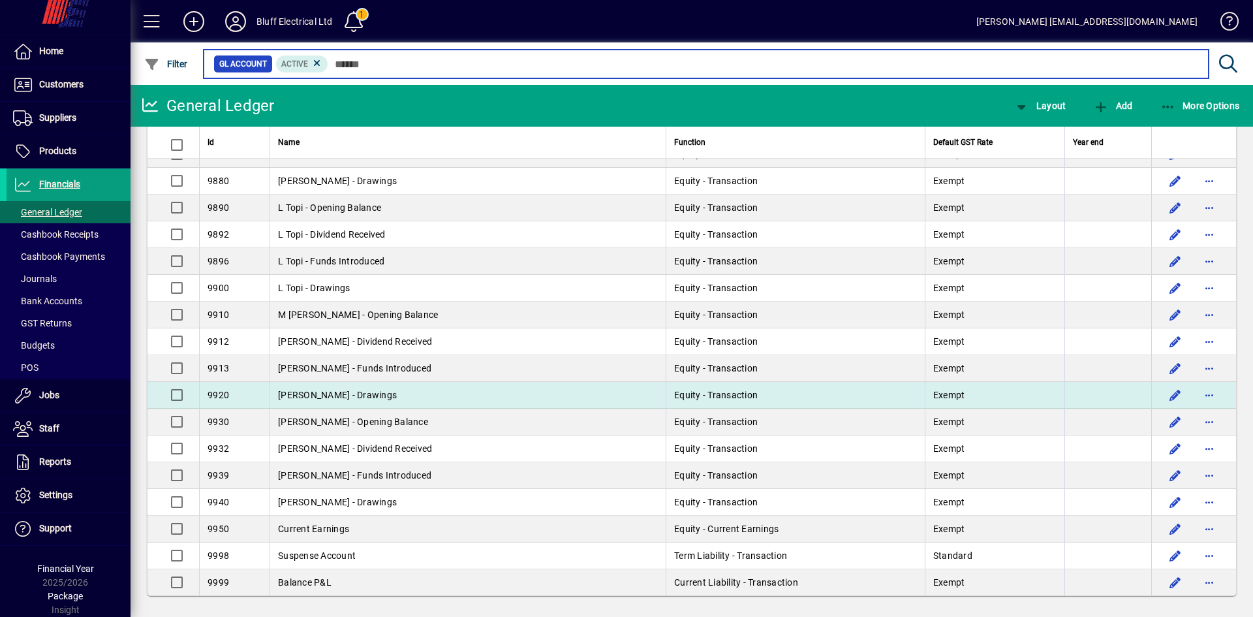
scroll to position [2205, 0]
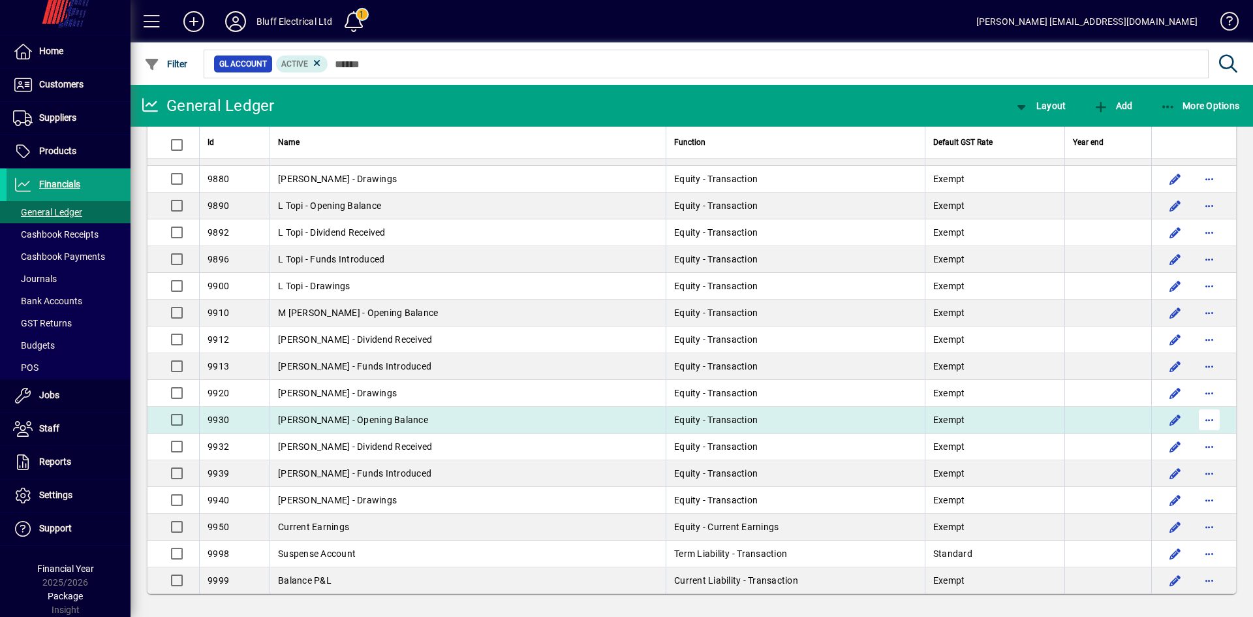
click at [1204, 421] on span "button" at bounding box center [1209, 419] width 31 height 31
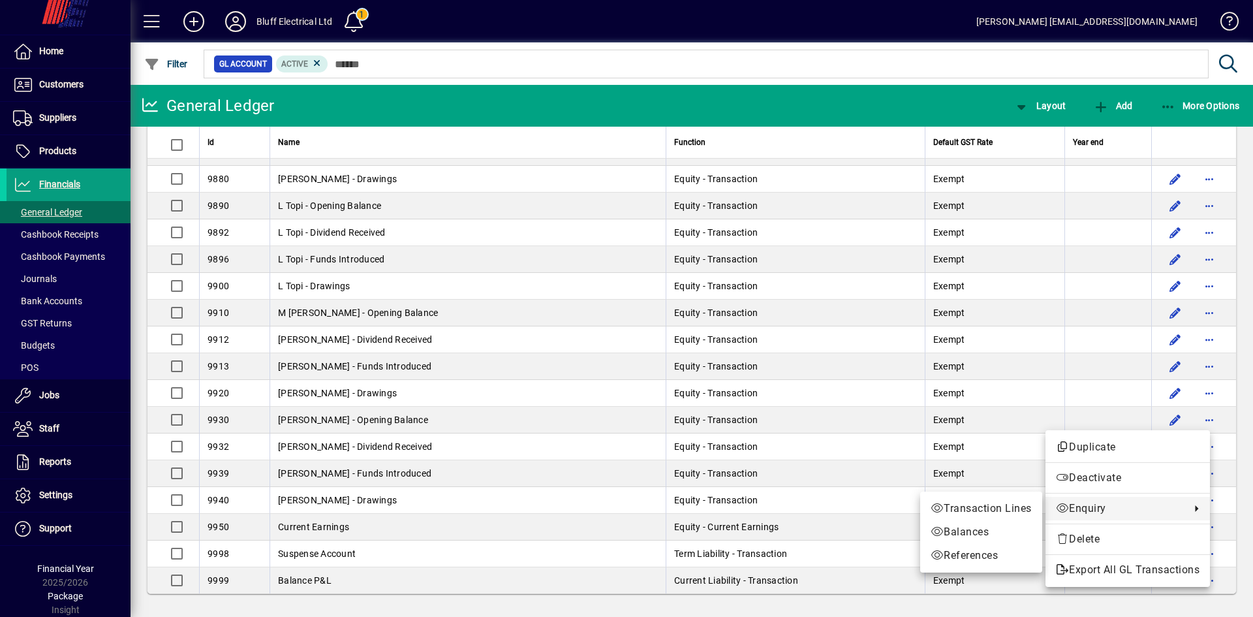
click at [975, 526] on span "Balances" at bounding box center [981, 532] width 101 height 16
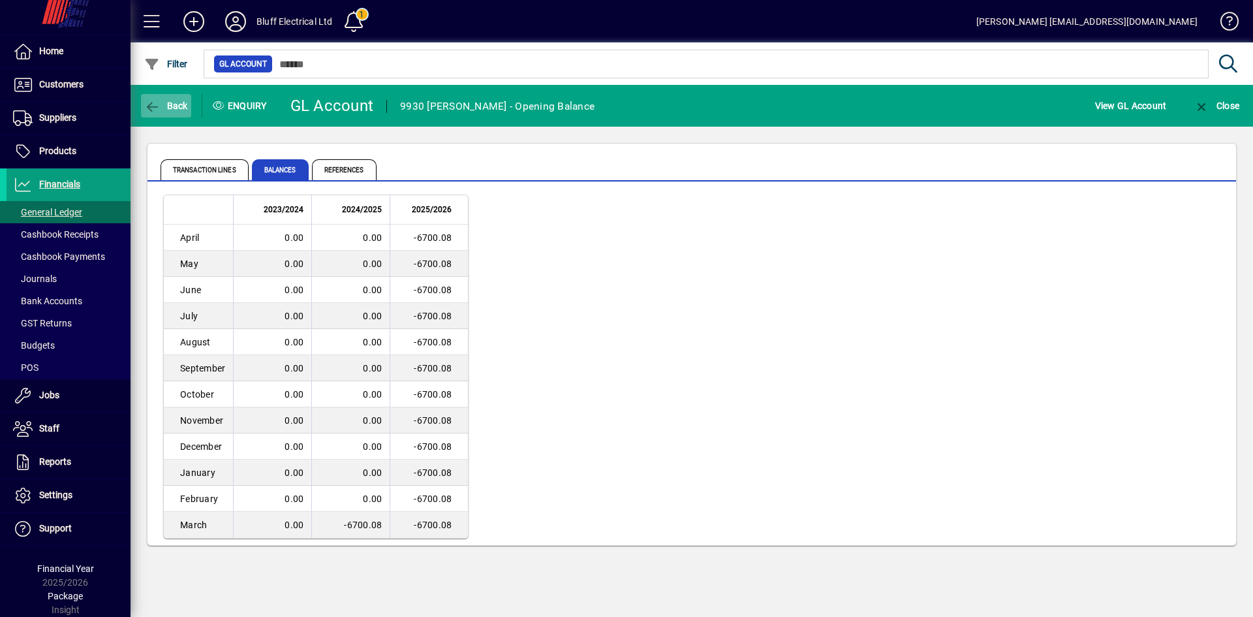
click at [171, 102] on span "Back" at bounding box center [166, 106] width 44 height 10
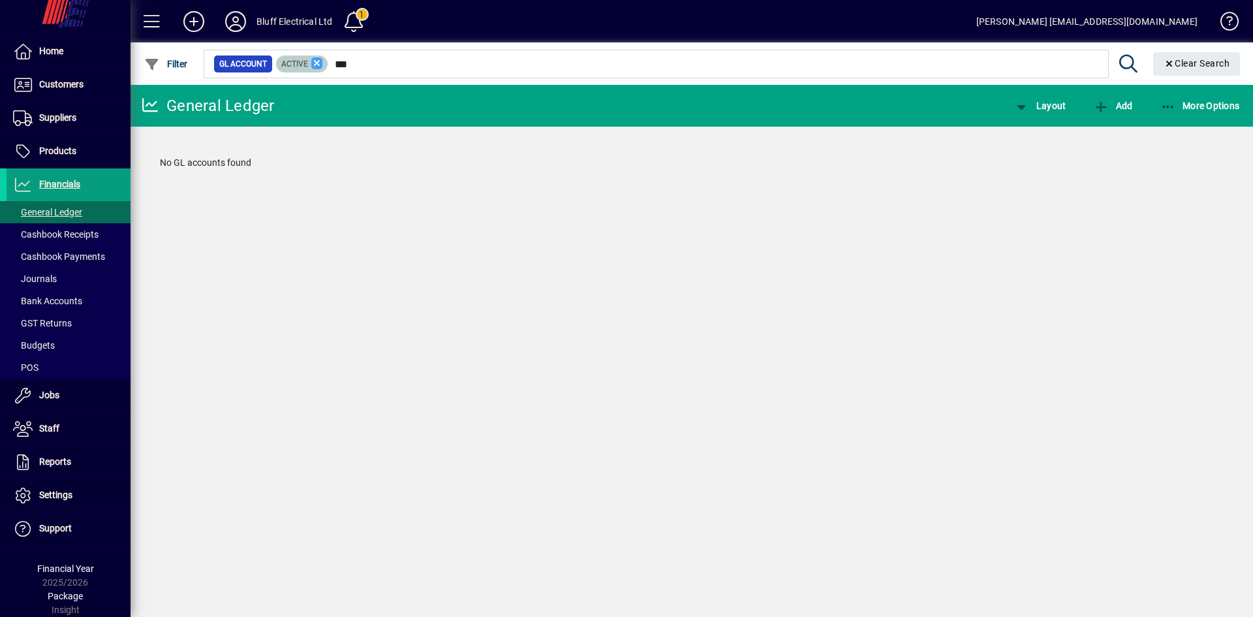
click at [317, 59] on icon at bounding box center [317, 63] width 12 height 12
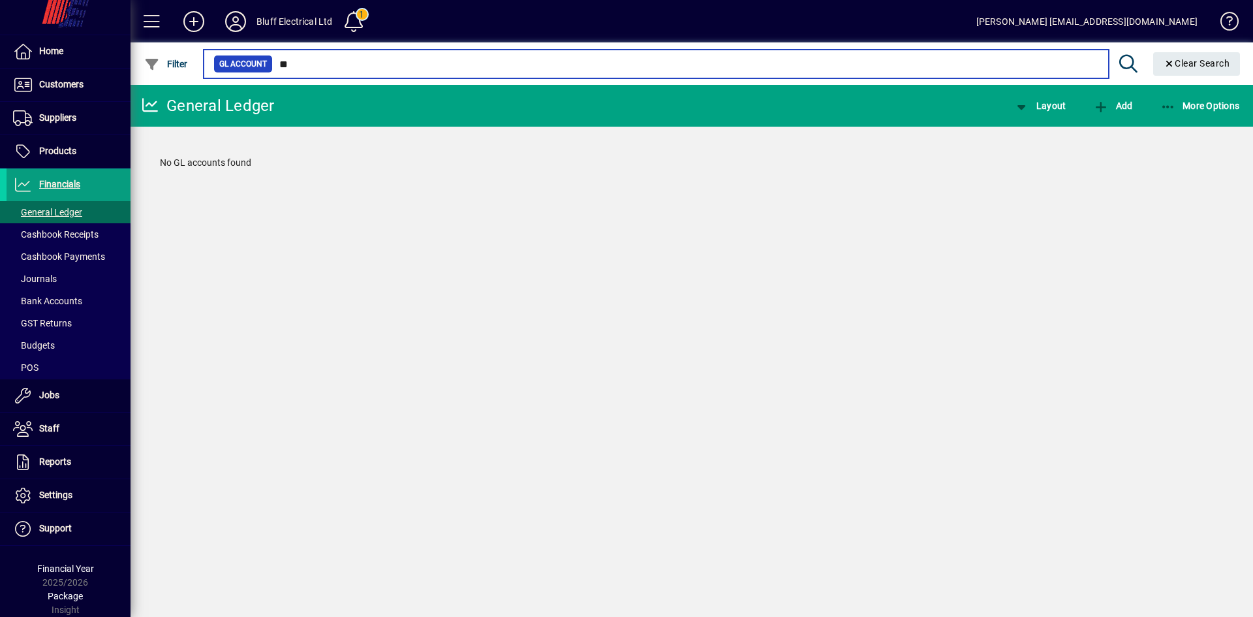
type input "*"
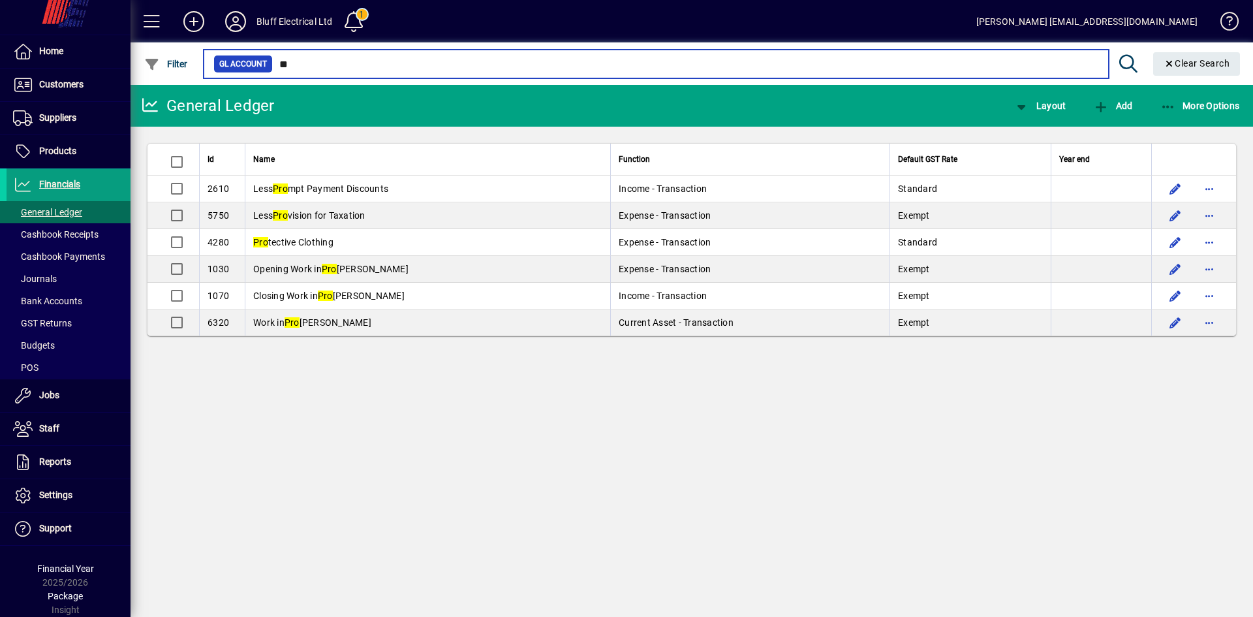
type input "*"
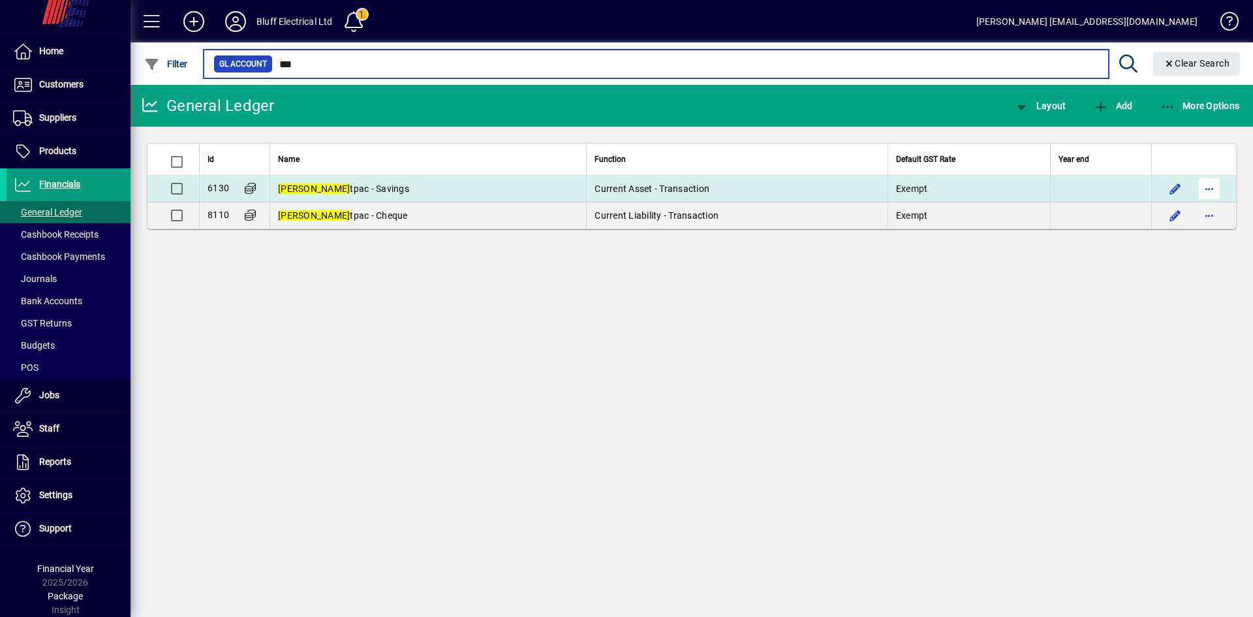
type input "***"
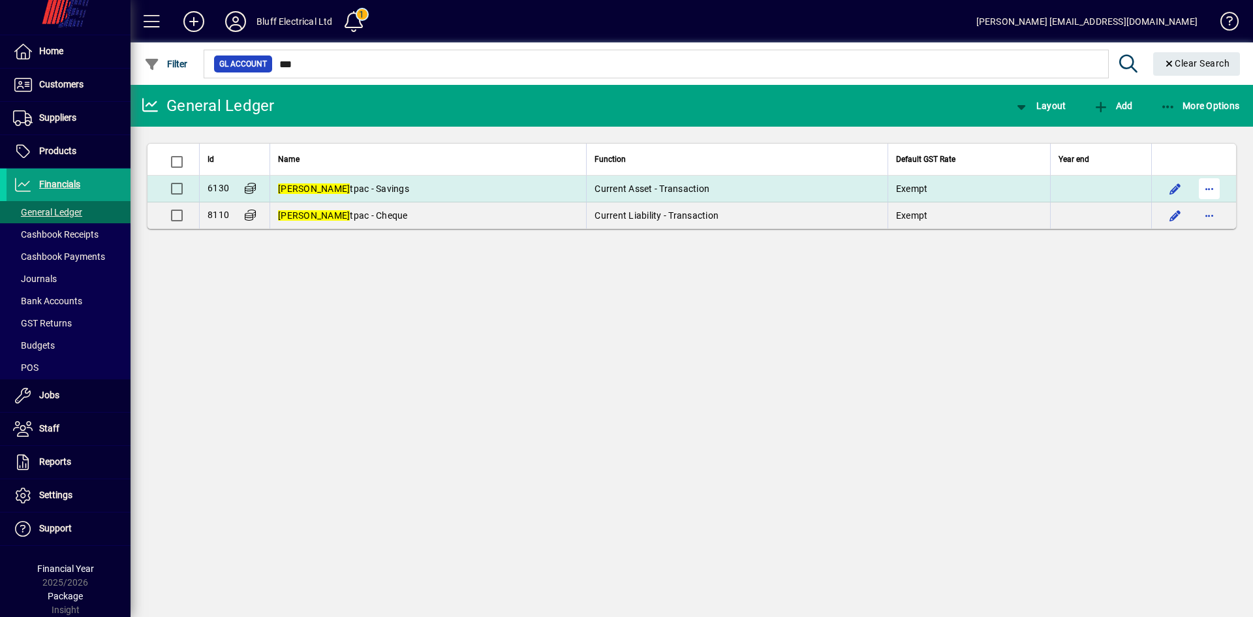
click at [1218, 185] on span "button" at bounding box center [1209, 188] width 31 height 31
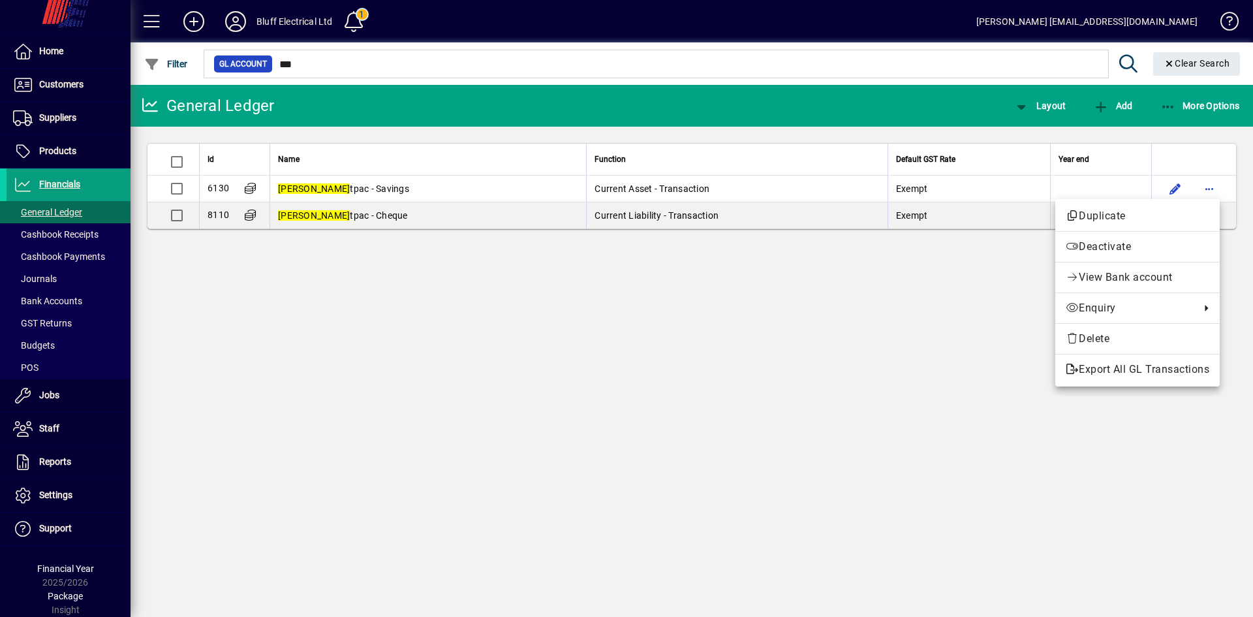
click at [47, 81] on div at bounding box center [626, 308] width 1253 height 617
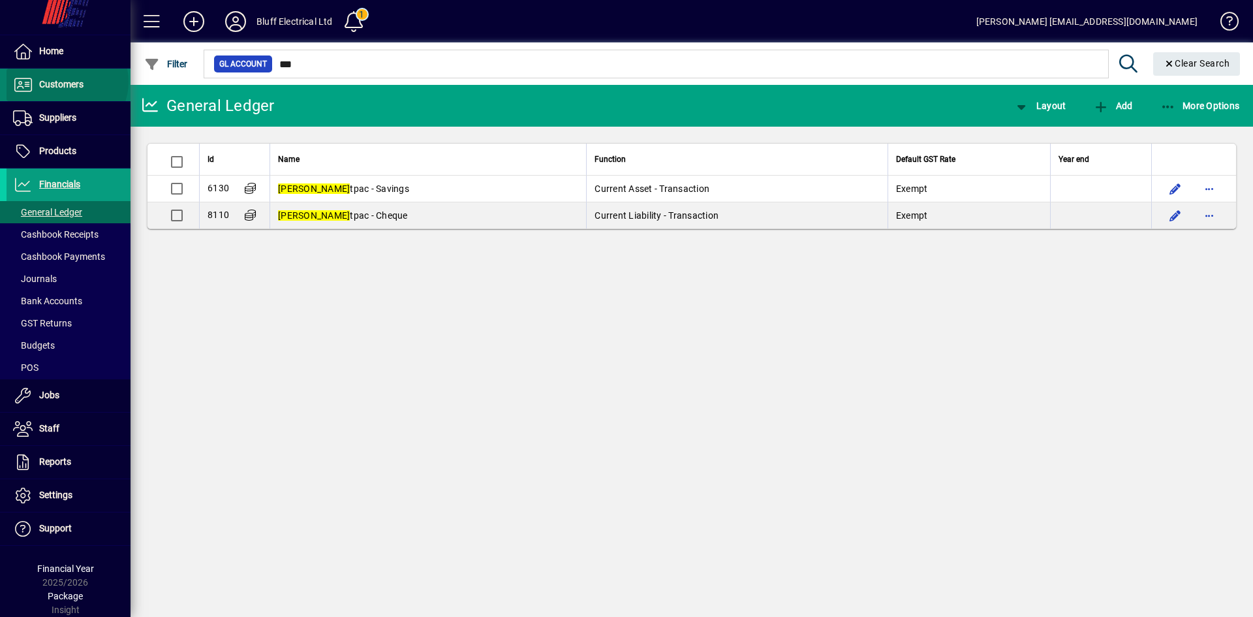
click at [66, 82] on span "Customers" at bounding box center [61, 84] width 44 height 10
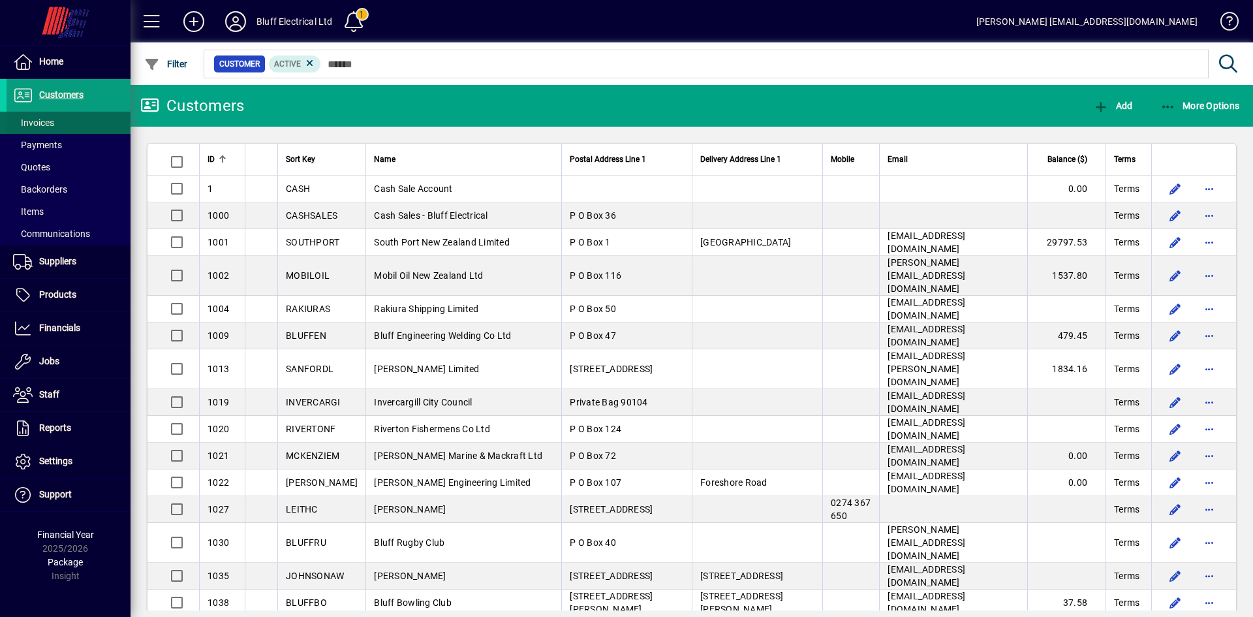
click at [46, 121] on span "Invoices" at bounding box center [33, 123] width 41 height 10
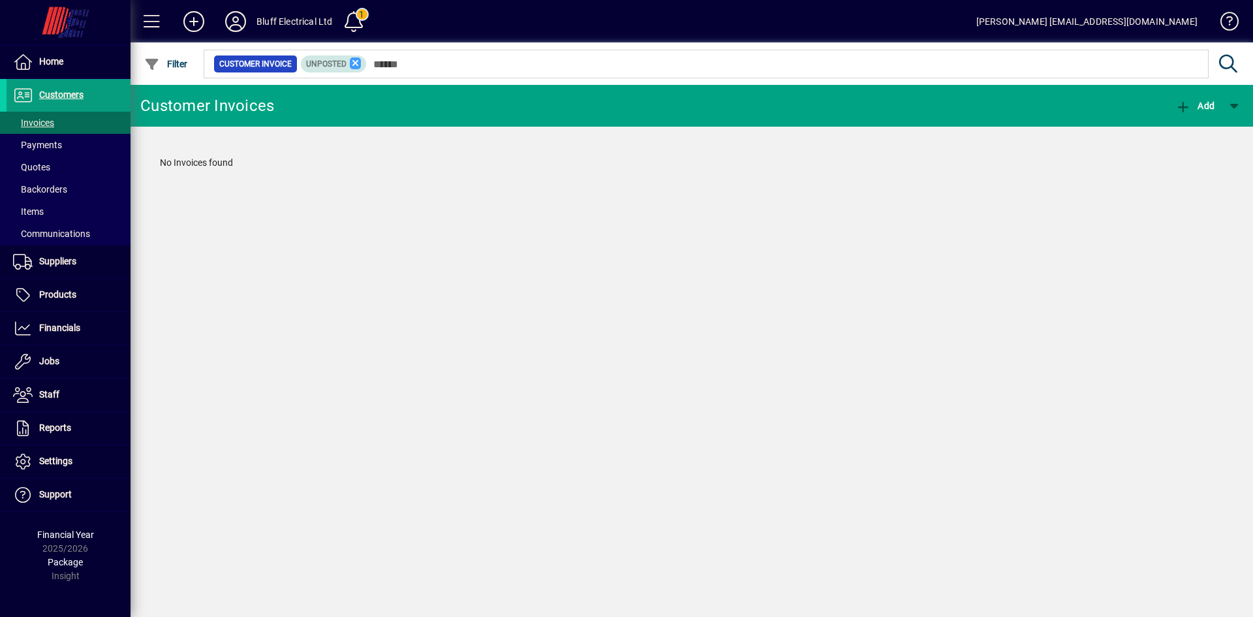
click at [355, 61] on icon at bounding box center [356, 63] width 12 height 12
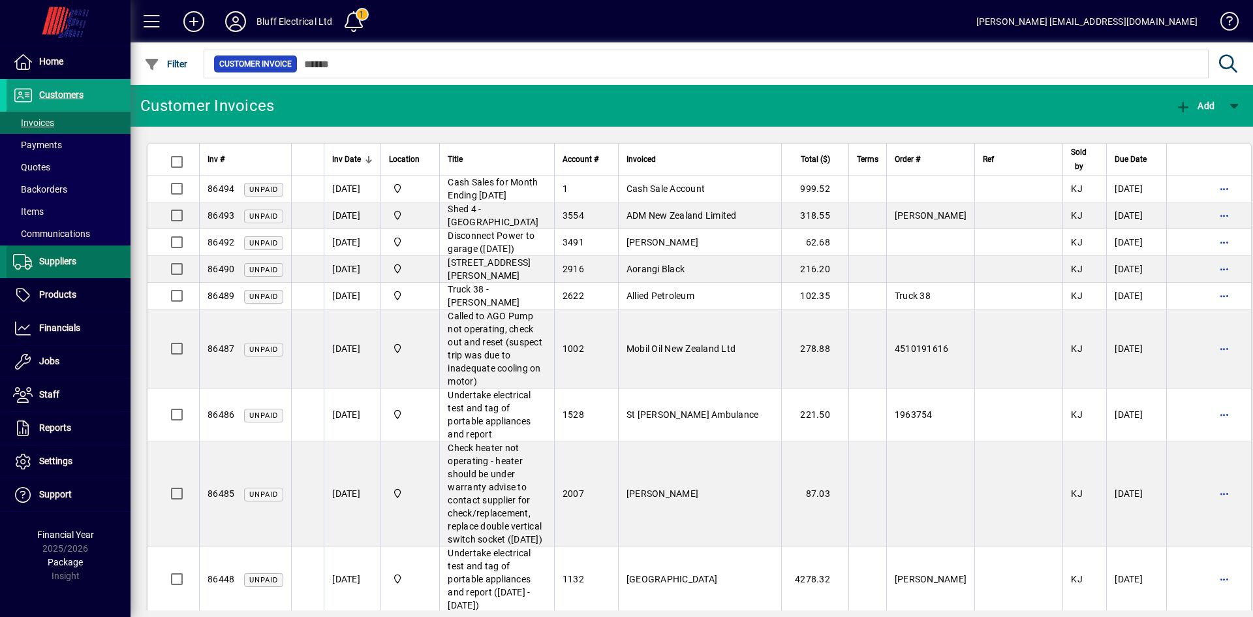
click at [47, 259] on span "Suppliers" at bounding box center [57, 261] width 37 height 10
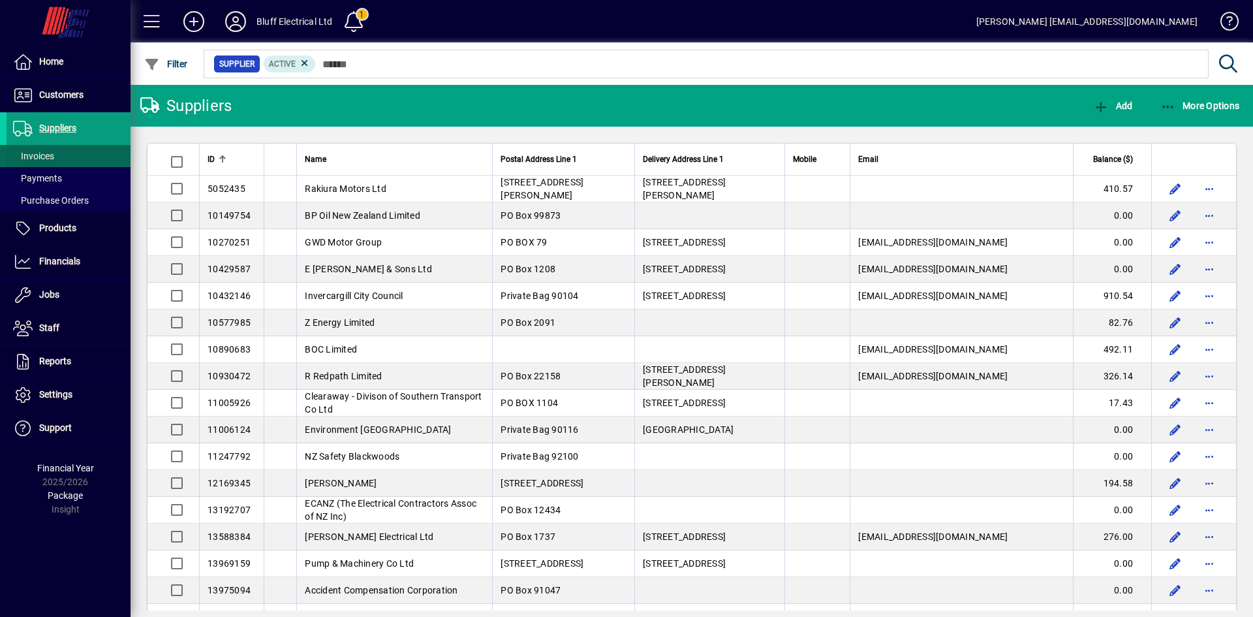
click at [41, 157] on span "Invoices" at bounding box center [33, 156] width 41 height 10
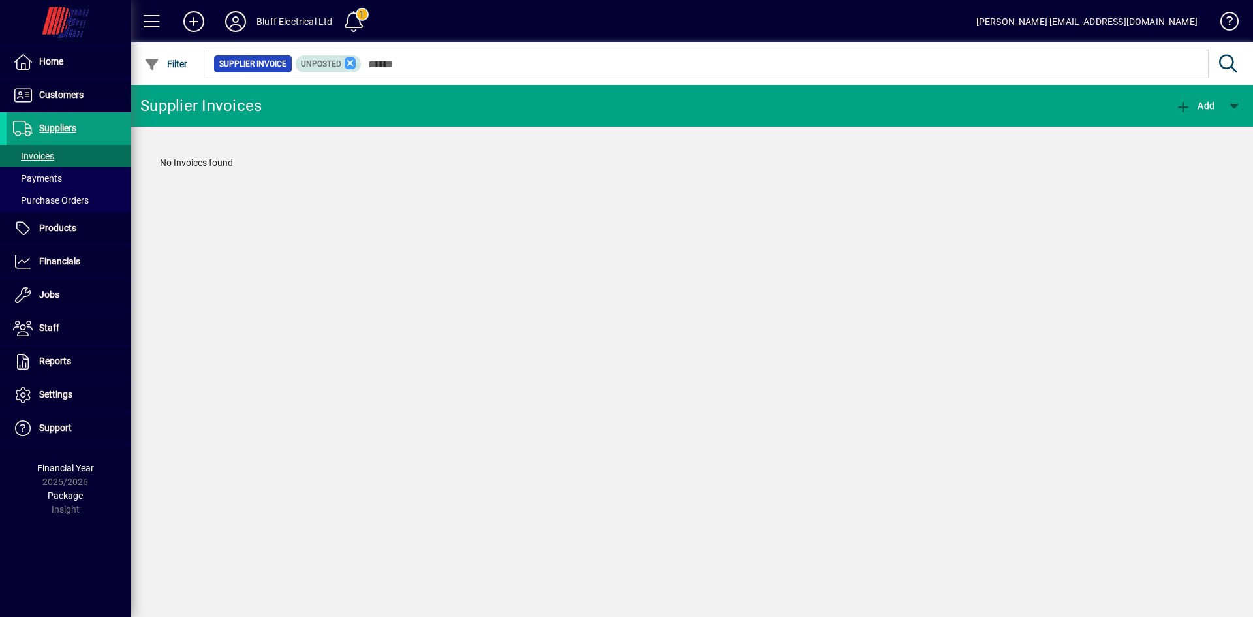
click at [352, 64] on icon at bounding box center [351, 63] width 12 height 12
